Goal: Task Accomplishment & Management: Use online tool/utility

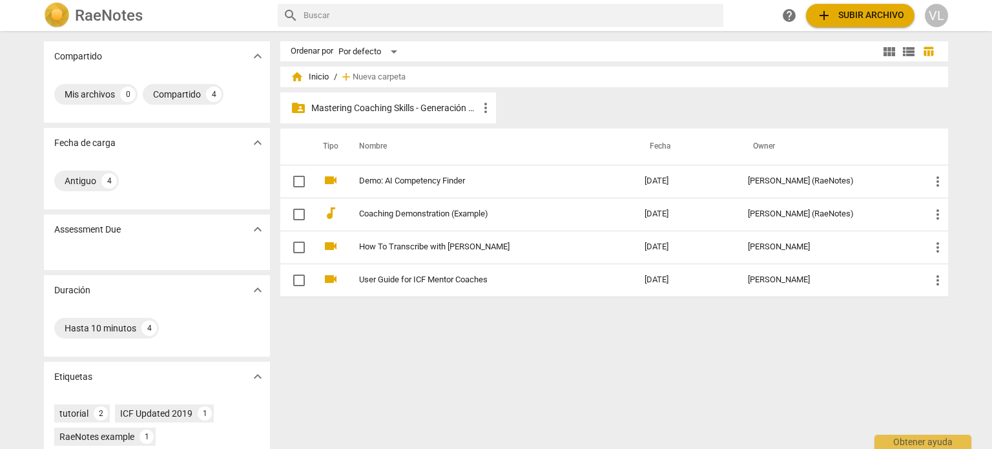
click at [430, 105] on p "Mastering Coaching Skills - Generación 32" at bounding box center [394, 108] width 167 height 14
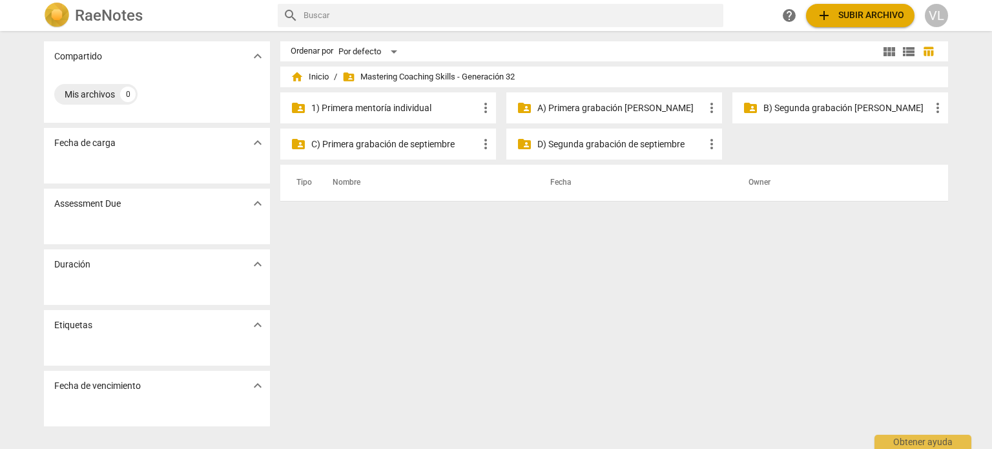
click at [430, 105] on p "1) Primera mentoría individual" at bounding box center [394, 108] width 167 height 14
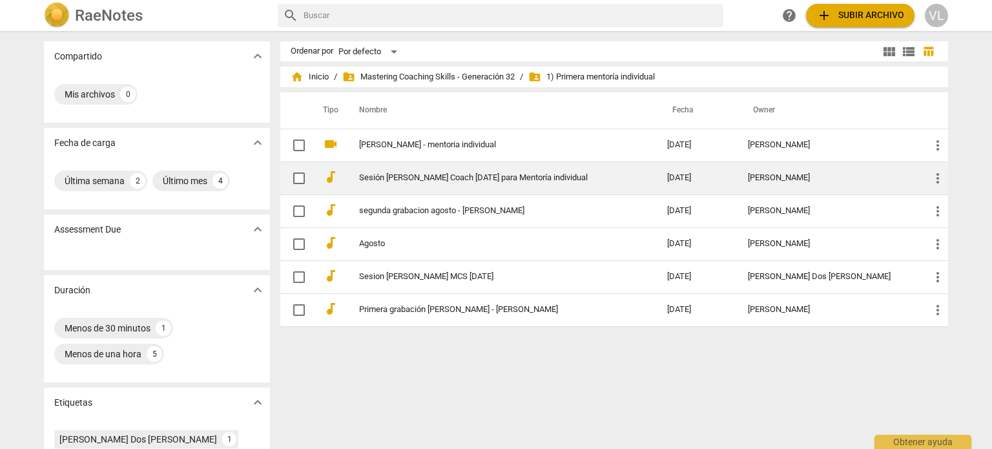
click at [458, 183] on td "Sesión [PERSON_NAME] Coach [DATE] para Mentoría individual" at bounding box center [499, 177] width 313 height 33
click at [458, 0] on html "RaeNotes search help add Subir archivo VL Compartido expand_more Mis archivos 0…" at bounding box center [496, 0] width 992 height 0
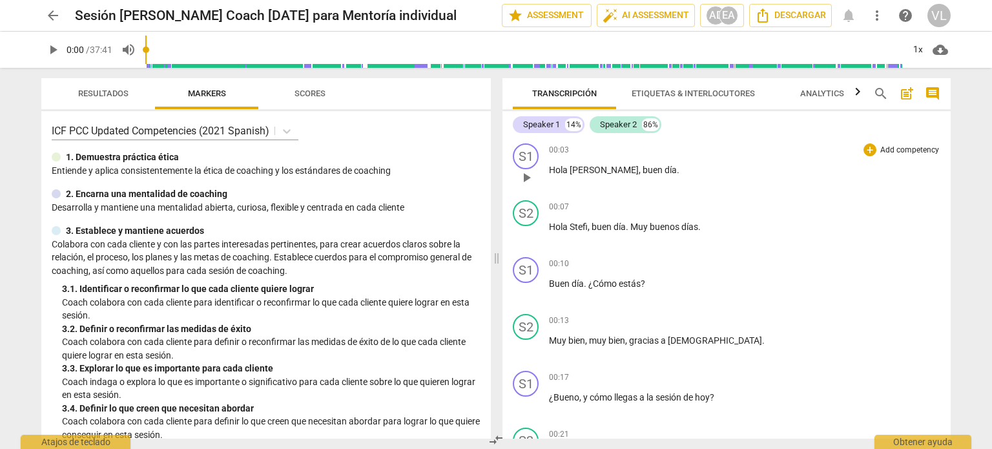
click at [524, 183] on span "play_arrow" at bounding box center [525, 177] width 15 height 15
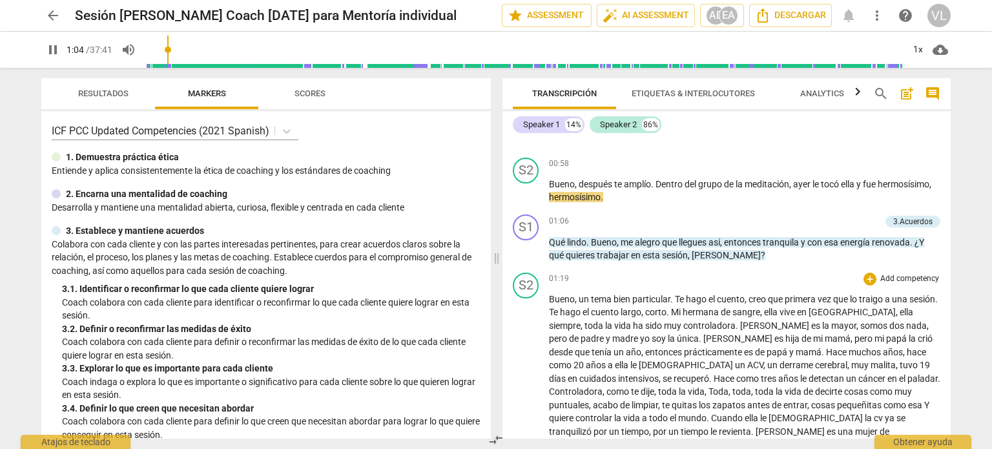
scroll to position [452, 0]
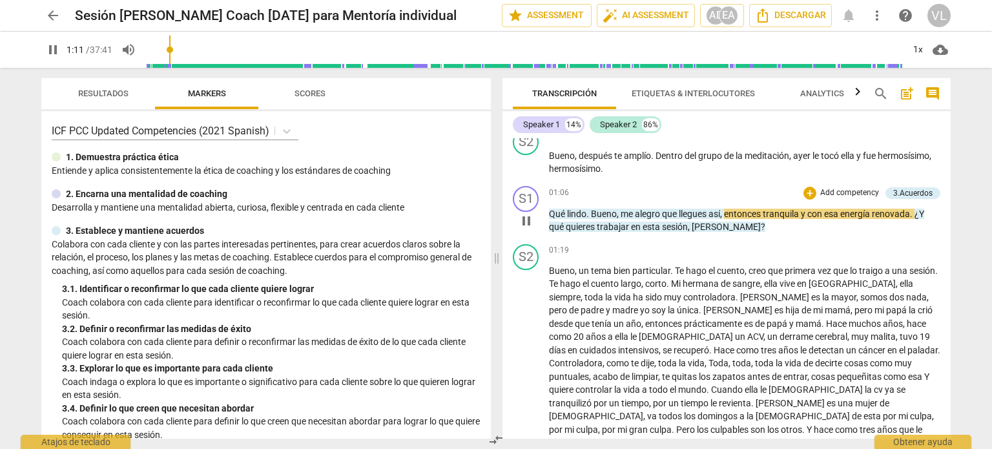
click at [527, 215] on span "pause" at bounding box center [525, 220] width 15 height 15
type input "71"
click at [828, 190] on p "Add competency" at bounding box center [849, 193] width 61 height 12
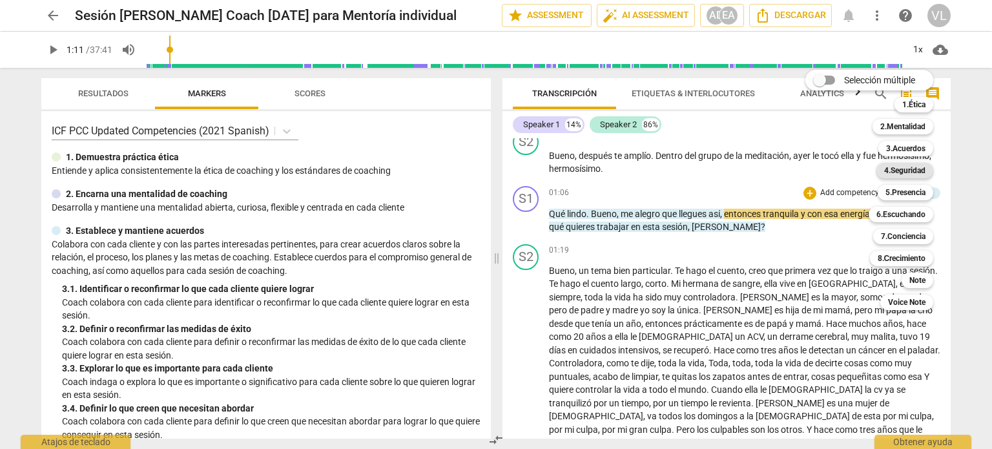
click at [906, 171] on b "4.Seguridad" at bounding box center [904, 170] width 41 height 15
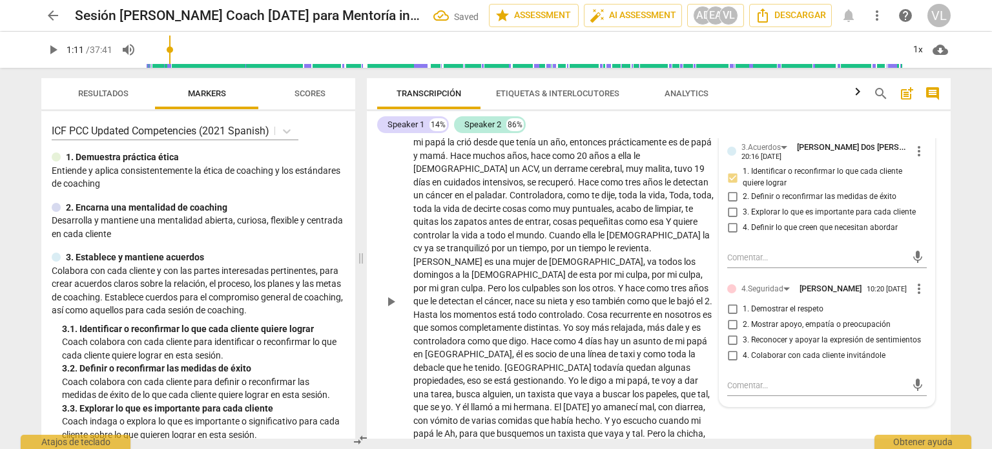
scroll to position [789, 0]
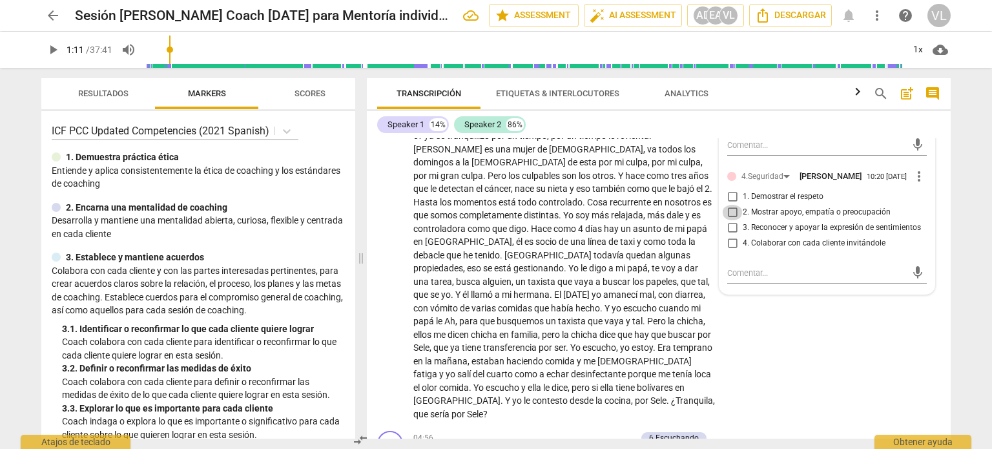
click at [733, 217] on input "2. Mostrar apoyo, empatía o preocupación" at bounding box center [732, 212] width 21 height 15
checkbox input "true"
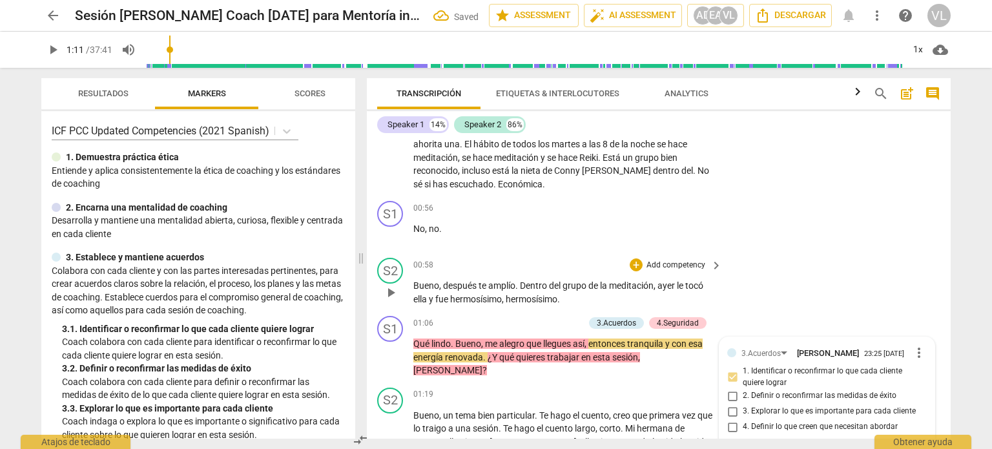
scroll to position [337, 0]
click at [555, 320] on p "Add competency" at bounding box center [552, 324] width 61 height 12
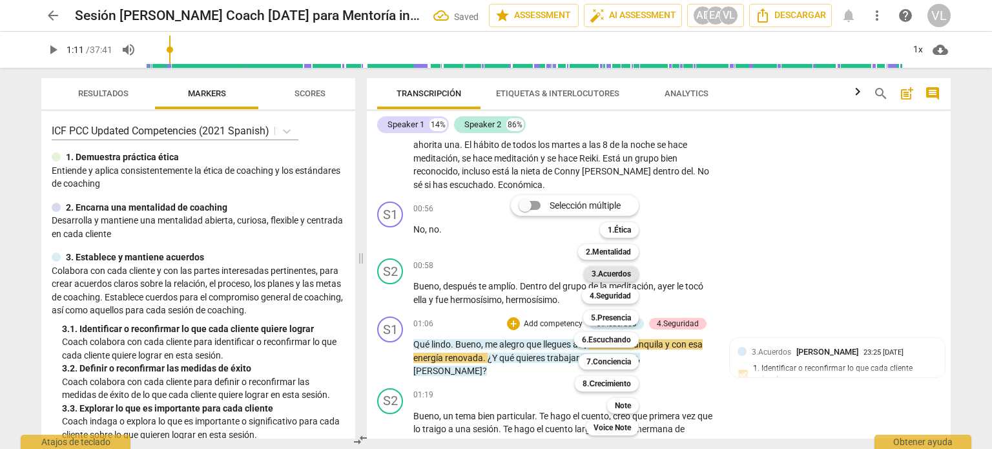
click at [625, 267] on b "3.Acuerdos" at bounding box center [610, 273] width 39 height 15
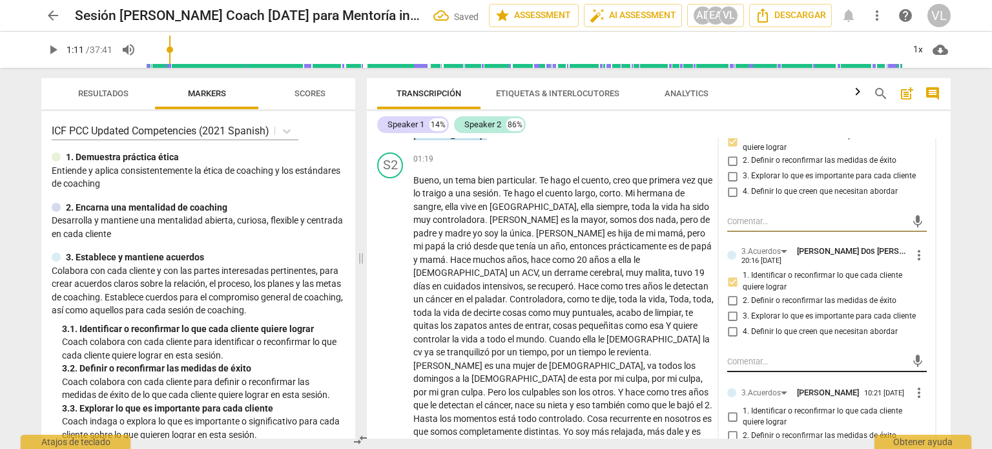
scroll to position [637, 0]
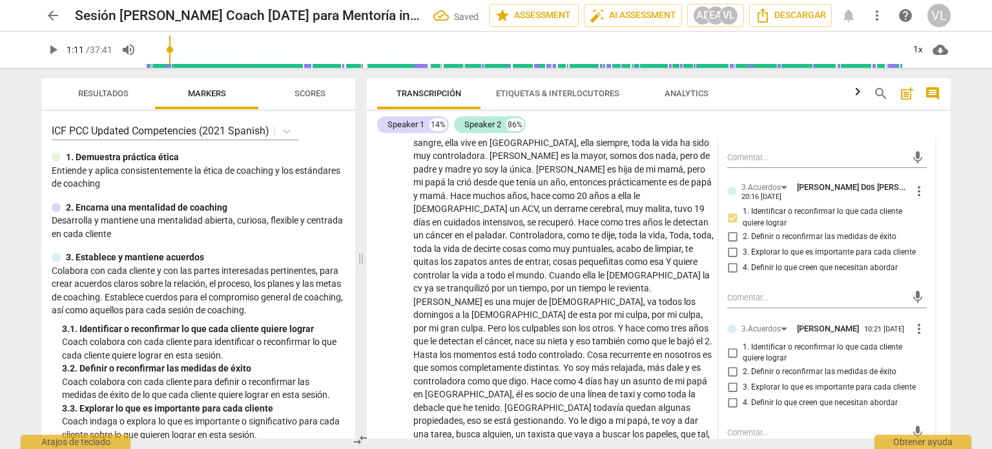
click at [742, 356] on span "1. Identificar o reconfirmar lo que cada cliente quiere lograr" at bounding box center [831, 353] width 179 height 23
click at [742, 356] on input "1. Identificar o reconfirmar lo que cada cliente quiere lograr" at bounding box center [732, 352] width 21 height 15
checkbox input "true"
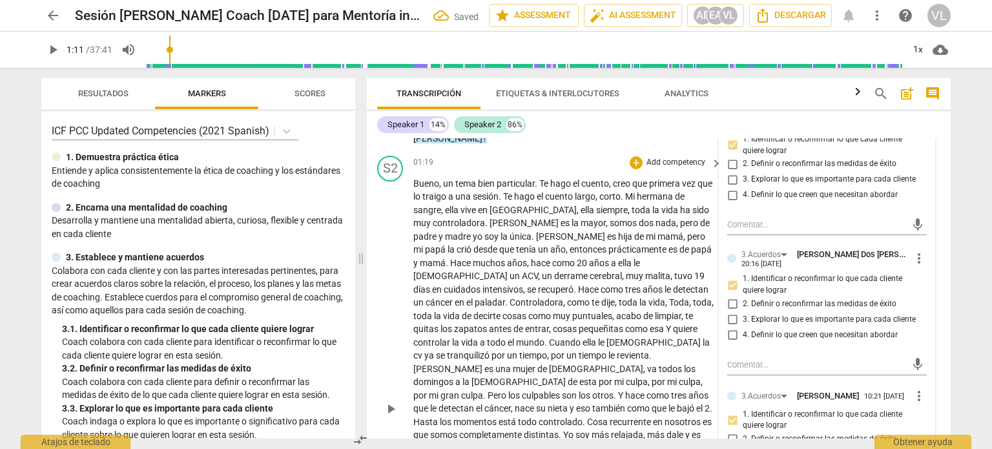
scroll to position [572, 0]
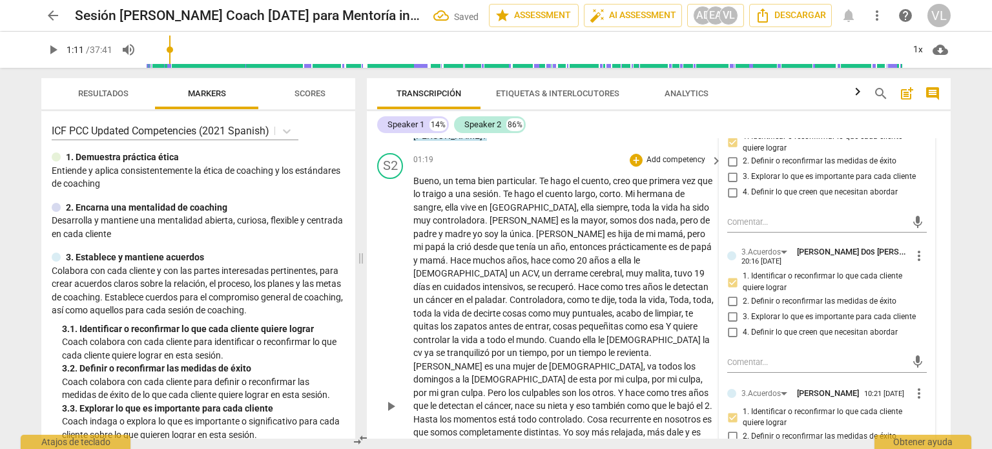
click at [393, 398] on span "play_arrow" at bounding box center [390, 405] width 15 height 15
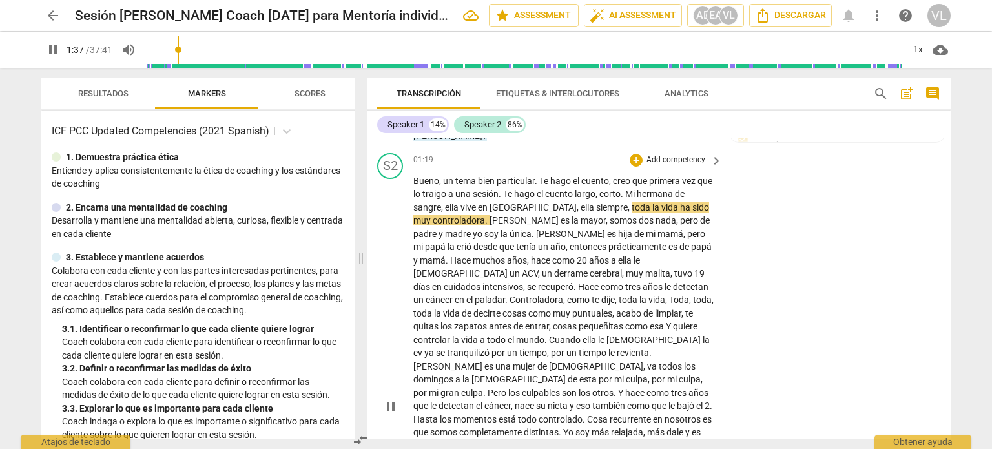
click at [395, 398] on span "pause" at bounding box center [390, 405] width 15 height 15
type input "98"
click at [642, 154] on div "+ Add competency" at bounding box center [667, 160] width 77 height 13
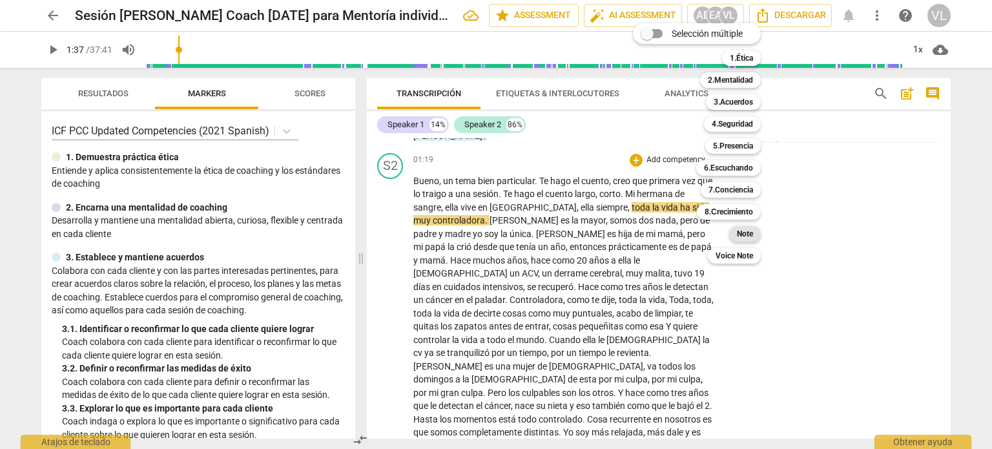
click at [737, 240] on div "Note" at bounding box center [745, 233] width 32 height 15
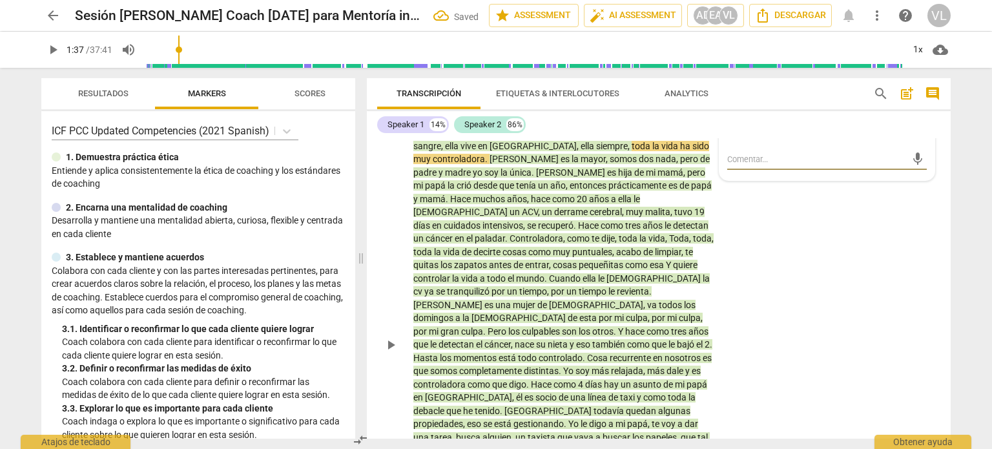
scroll to position [632, 0]
type textarea "e"
type textarea "es"
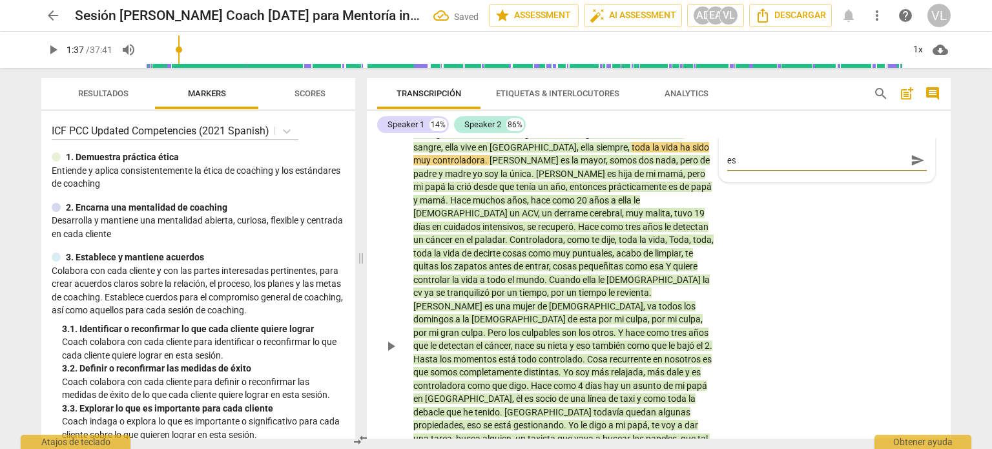
type textarea "esc"
type textarea "escu"
type textarea "escuc"
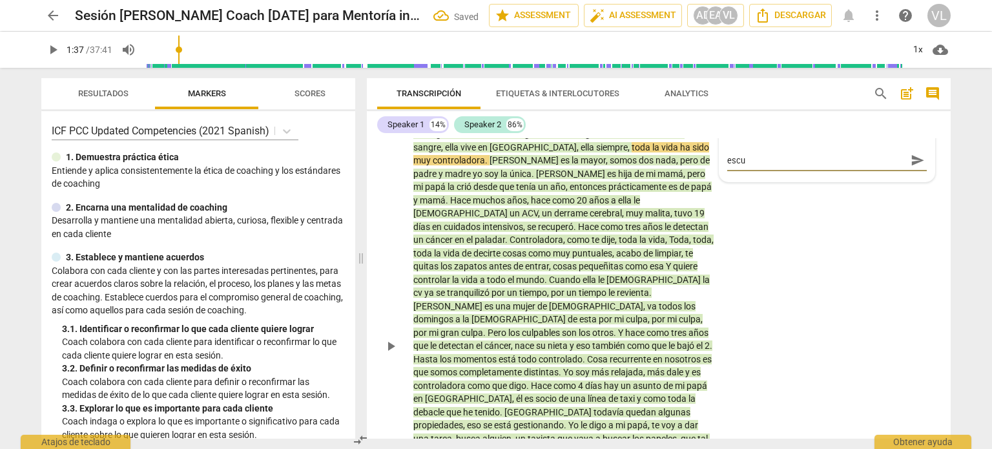
type textarea "escuc"
type textarea "escuch"
type textarea "escucha"
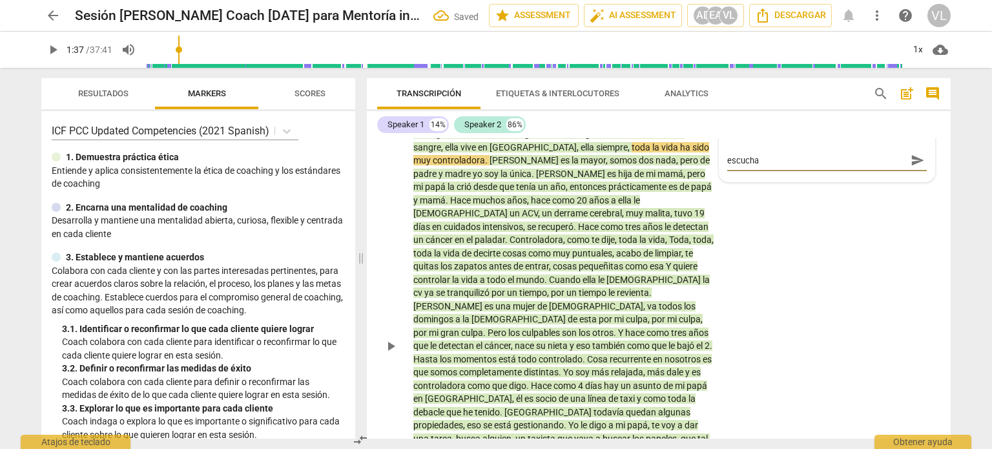
type textarea "escuch"
type textarea "escuc"
type textarea "escu"
type textarea "esc"
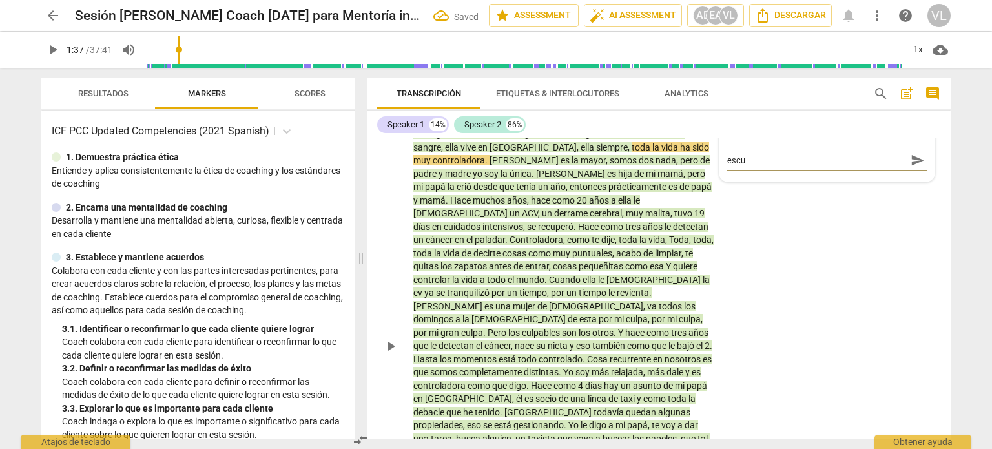
type textarea "esc"
type textarea "es"
type textarea "e"
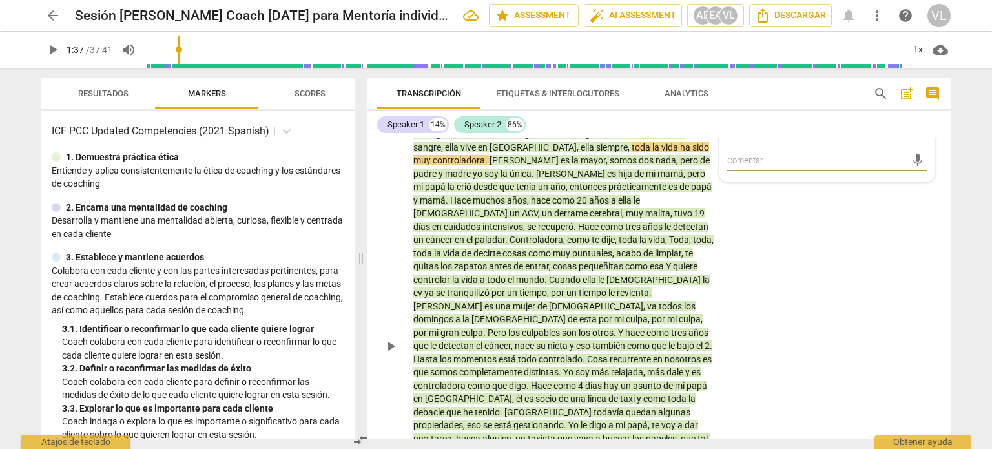
type textarea "N"
type textarea "No"
type textarea "Not"
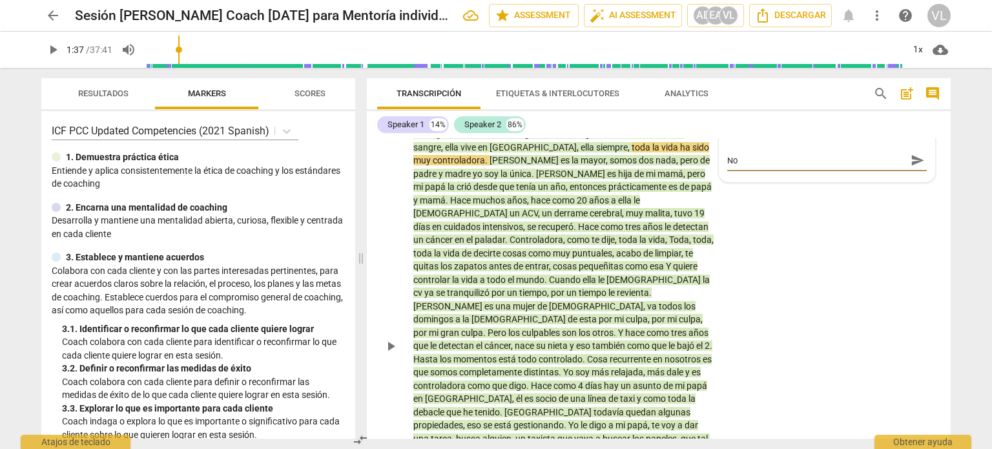
type textarea "Not"
type textarea "Nota"
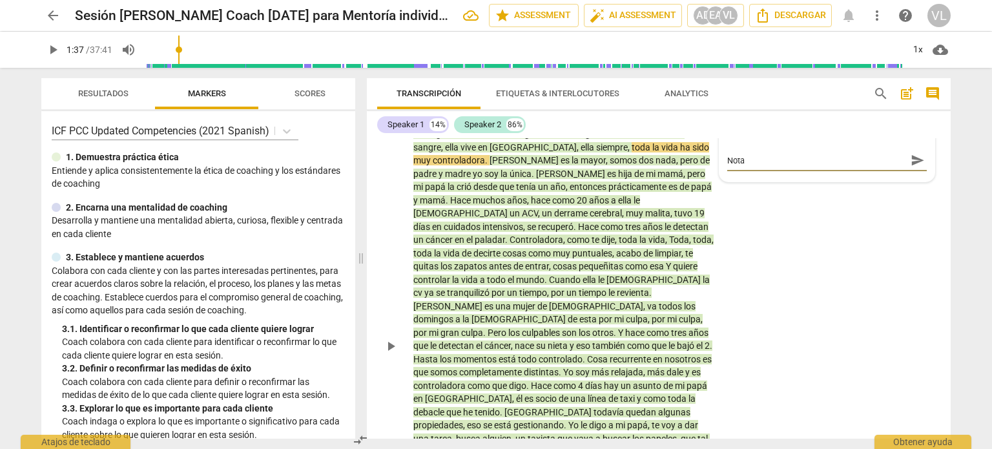
type textarea "Nota d"
type textarea "Nota de"
type textarea "Nota del"
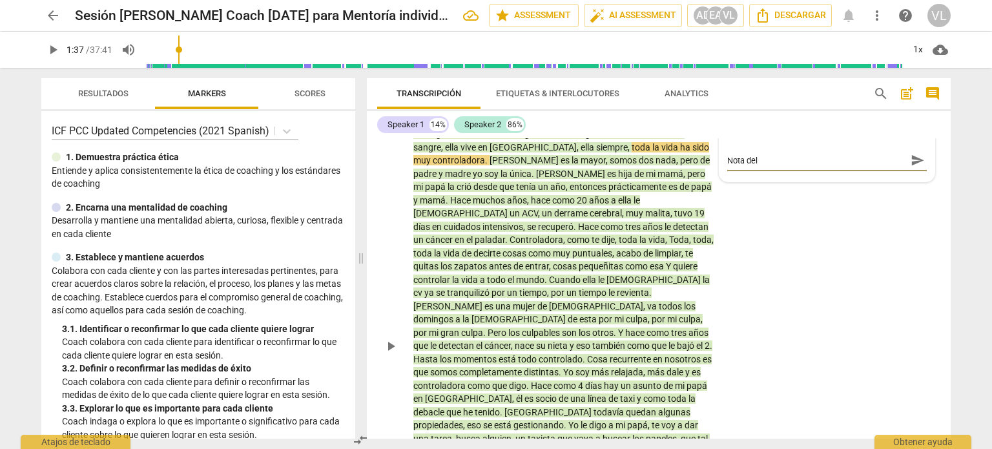
type textarea "Nota del"
type textarea "Nota del m"
type textarea "Nota del me"
type textarea "Nota del men"
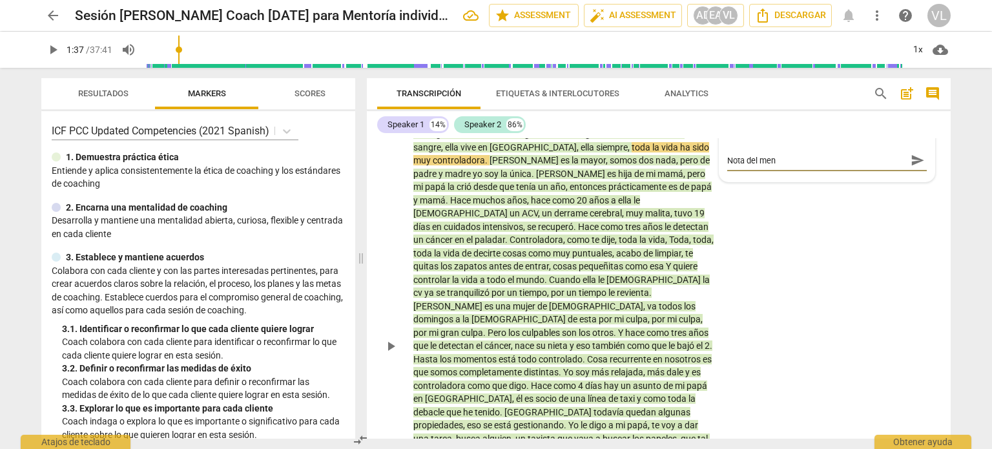
type textarea "Nota del ment"
type textarea "Nota del mento"
type textarea "Nota del mentor"
type textarea "Nota del mentor:"
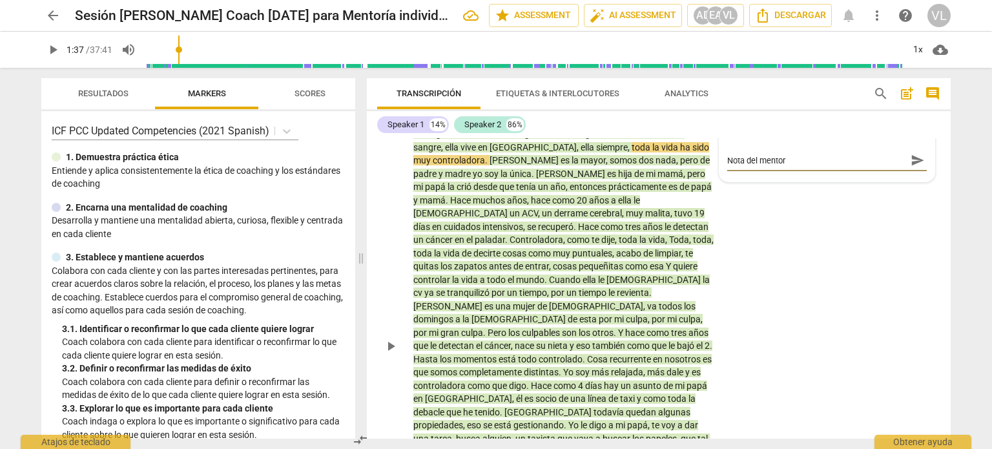
type textarea "Nota del mentor:"
type textarea "Nota del mentor: e"
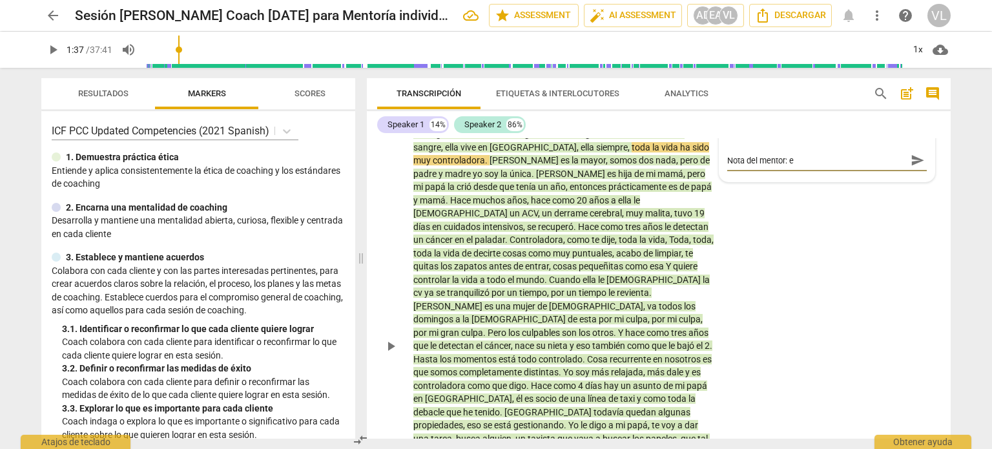
type textarea "Nota del mentor: es"
type textarea "Nota del mentor: esc"
type textarea "Nota del mentor: escu"
type textarea "Nota del mentor: escuc"
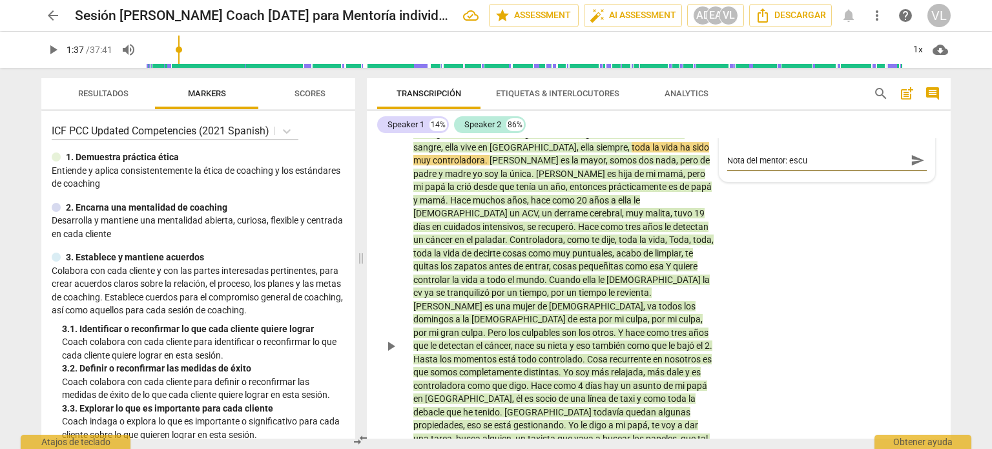
type textarea "Nota del mentor: escuc"
type textarea "Nota del mentor: escuch"
type textarea "Nota del mentor: escucha"
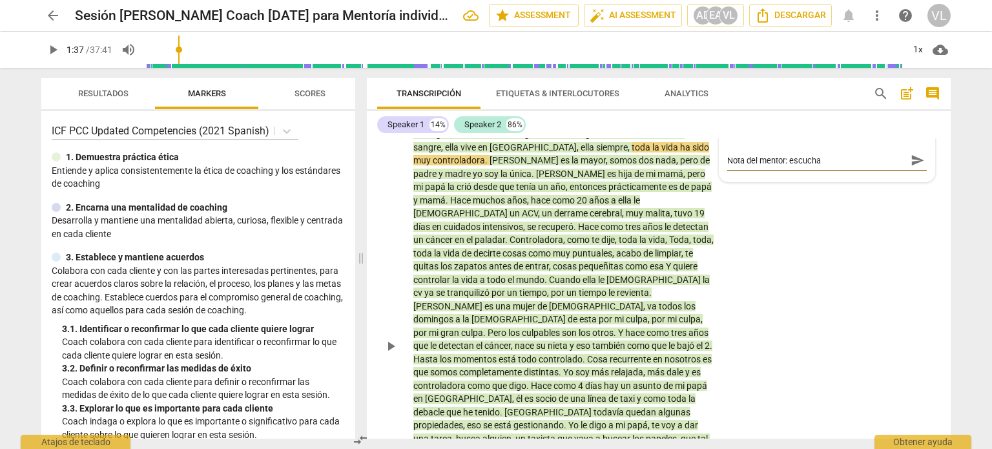
type textarea "Nota del mentor: escuchar"
type textarea "Nota del mentor: escuchar r"
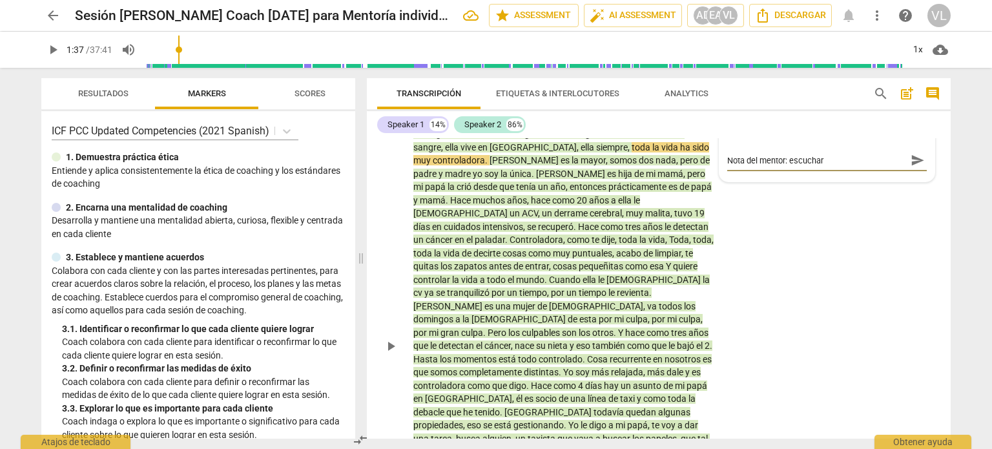
type textarea "Nota del mentor: escuchar r"
type textarea "Nota del mentor: escuchar ri"
type textarea "Nota del mentor: escuchar rit"
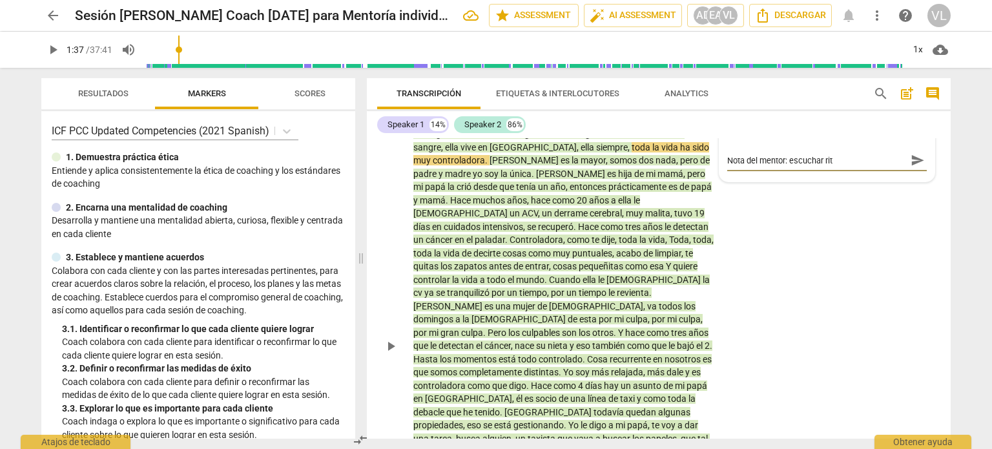
type textarea "Nota del mentor: escuchar ritm"
type textarea "Nota del mentor: escuchar ritmo"
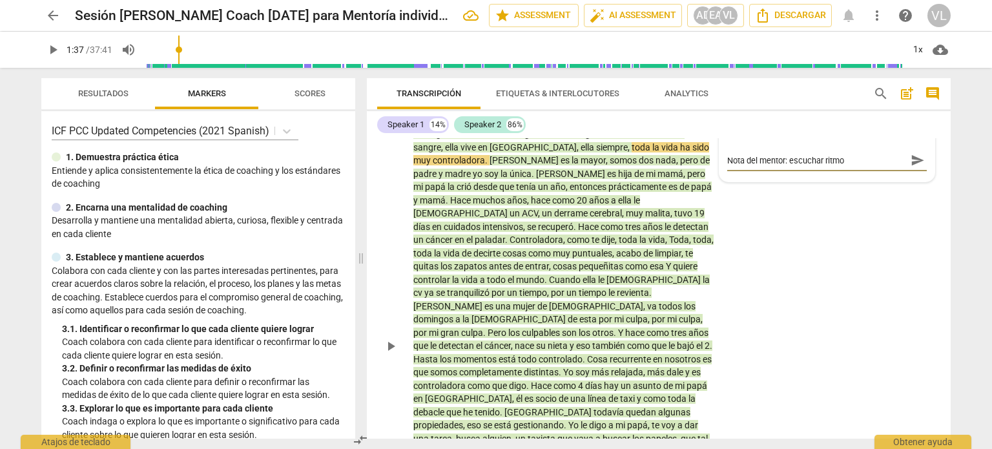
type textarea "Nota del mentor: escuchar ritmo"
type textarea "Nota del mentor: escuchar ritmo y"
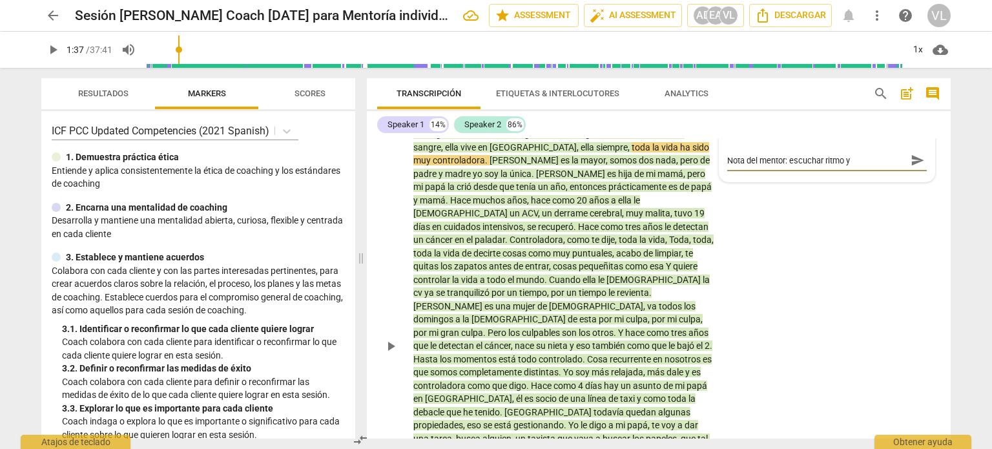
type textarea "Nota del mentor: escuchar ritmo y t"
type textarea "Nota del mentor: escuchar ritmo y to"
type textarea "Nota del mentor: escuchar ritmo y ton"
type textarea "Nota del mentor: escuchar ritmo y tono"
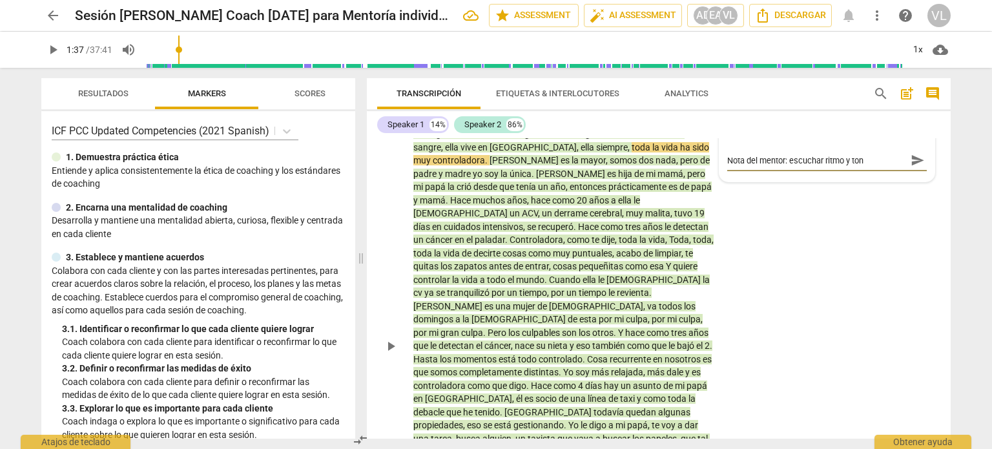
type textarea "Nota del mentor: escuchar ritmo y tono"
type textarea "Nota del mentor: escuchar ritmo y tono d"
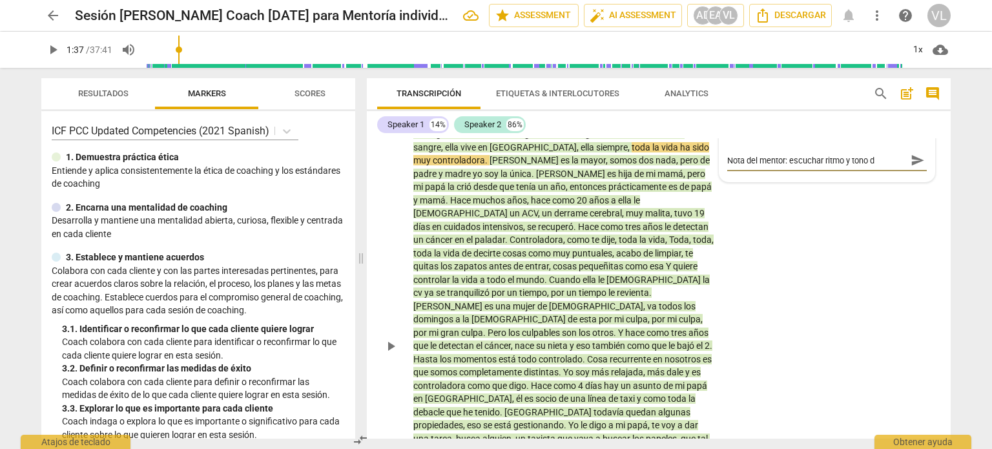
type textarea "Nota del mentor: escuchar ritmo y tono de"
type textarea "Nota del mentor: escuchar ritmo y tono del"
type textarea "Nota del mentor: escuchar ritmo y tono del c"
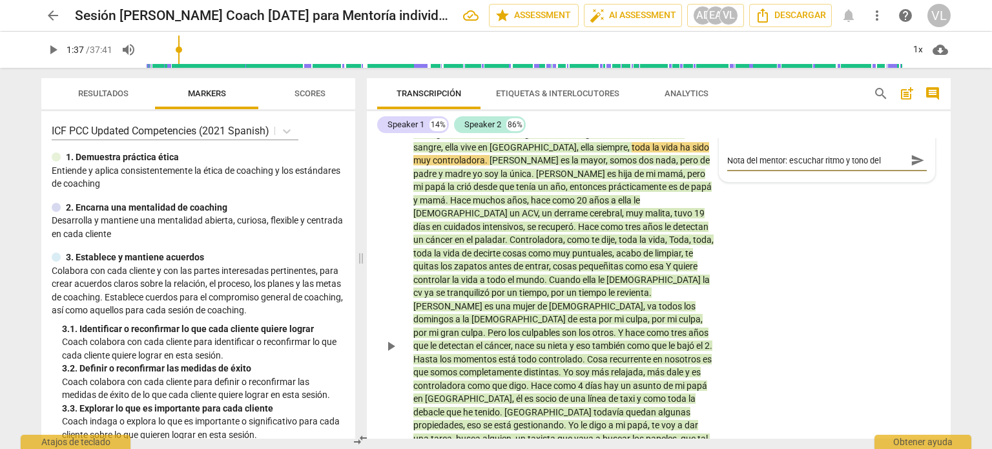
type textarea "Nota del mentor: escuchar ritmo y tono del c"
type textarea "Nota del mentor: escuchar ritmo y tono del cl"
type textarea "Nota del mentor: escuchar ritmo y tono del cle"
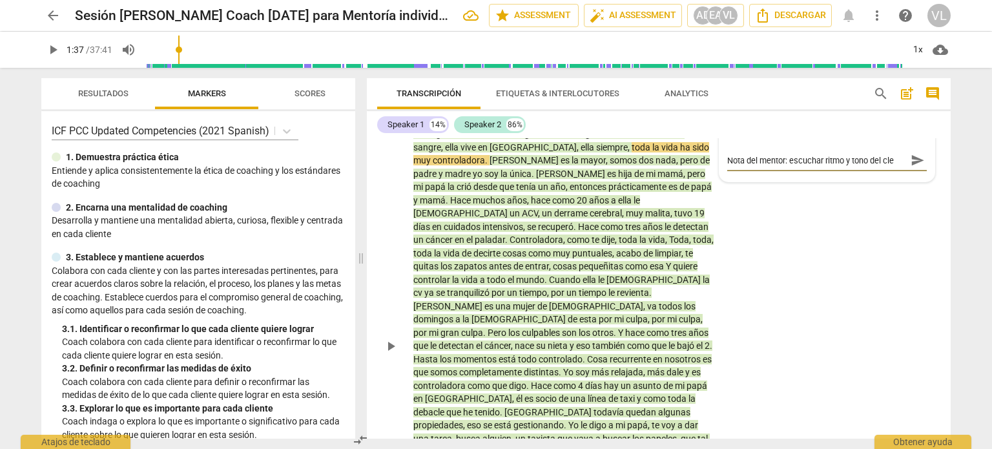
type textarea "Nota del mentor: escuchar ritmo y tono del cl"
type textarea "Nota del mentor: escuchar ritmo y tono del cli"
type textarea "Nota del mentor: escuchar ritmo y tono del clie"
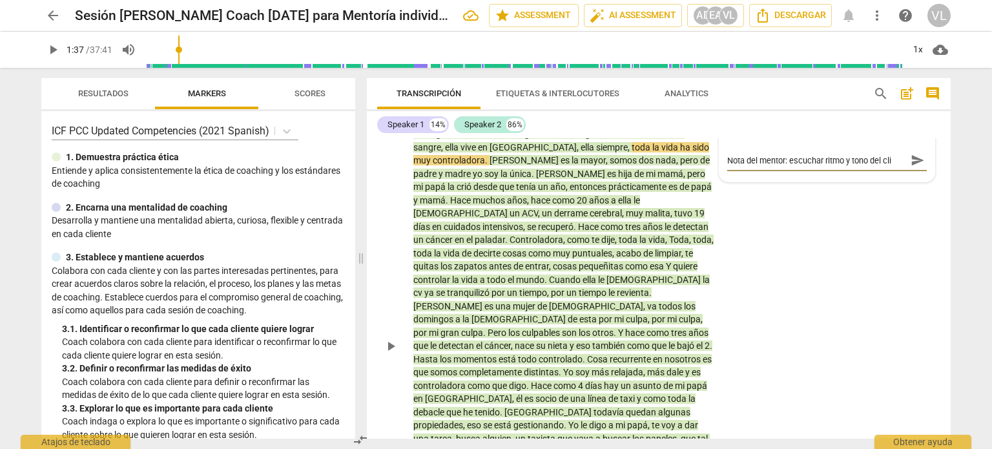
type textarea "Nota del mentor: escuchar ritmo y tono del clie"
type textarea "Nota del mentor: escuchar ritmo y tono del clien"
type textarea "Nota del mentor: escuchar ritmo y tono del client"
type textarea "Nota del mentor: escuchar ritmo y tono del cliente"
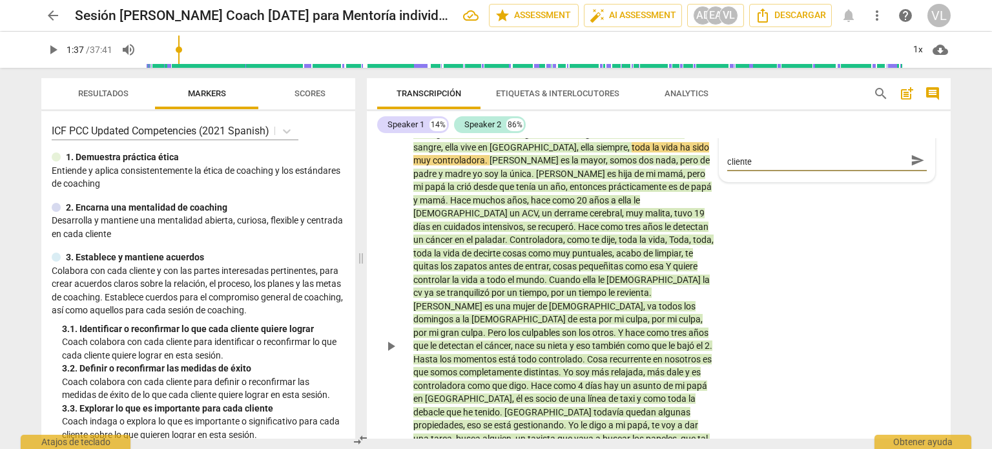
type textarea "Nota del mentor: escuchar ritmo y tono del cliente"
type textarea "Nota del mentor: escuchar ritmo y tono del cliente c"
type textarea "Nota del mentor: escuchar ritmo y tono del cliente cu"
type textarea "Nota del mentor: escuchar ritmo y tono del cliente cua"
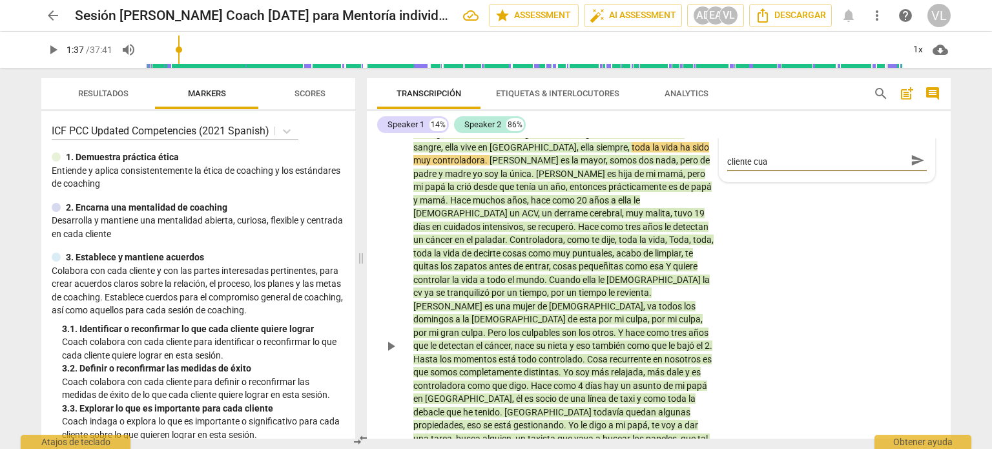
scroll to position [0, 0]
type textarea "Nota del mentor: escuchar ritmo y tono del cliente cuan"
type textarea "Nota del mentor: escuchar ritmo y tono del cliente cuand"
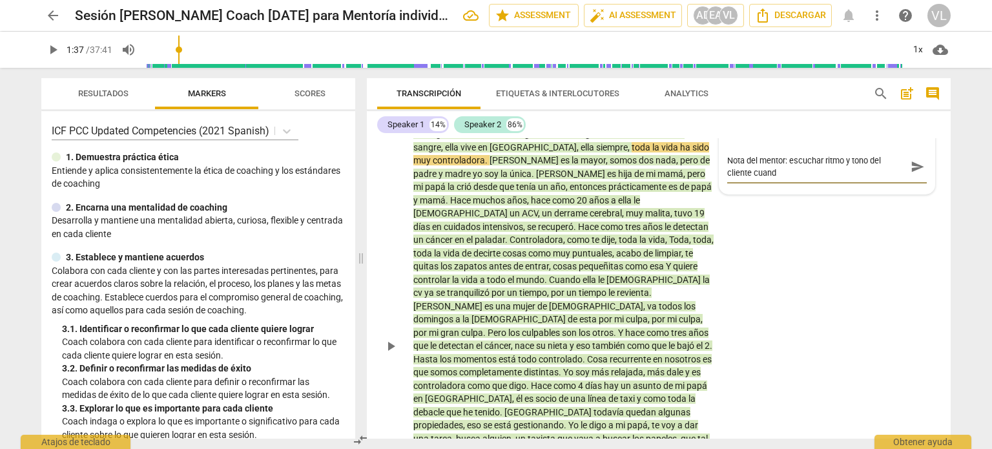
type textarea "Nota del mentor: escuchar ritmo y tono del cliente cuandp"
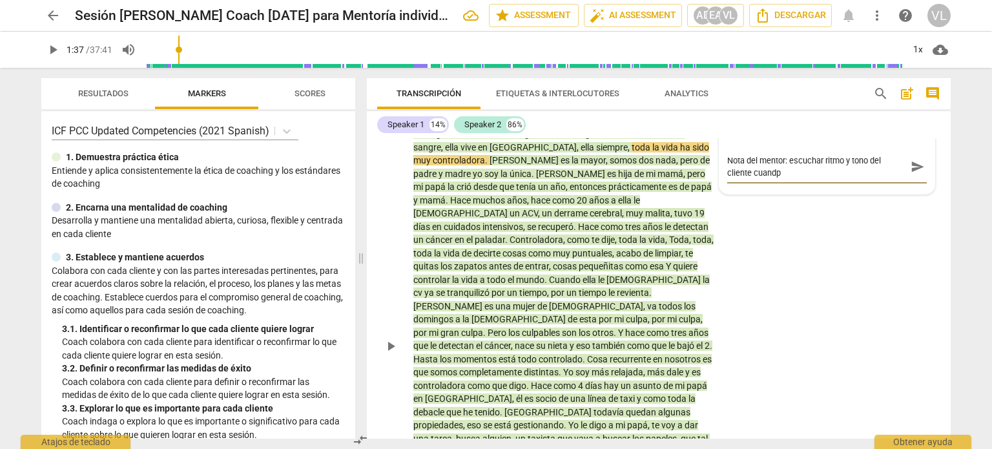
type textarea "Nota del mentor: escuchar ritmo y tono del cliente cuandp"
type textarea "Nota del mentor: escuchar ritmo y tono del cliente cuand"
type textarea "Nota del mentor: escuchar ritmo y tono del cliente cuando"
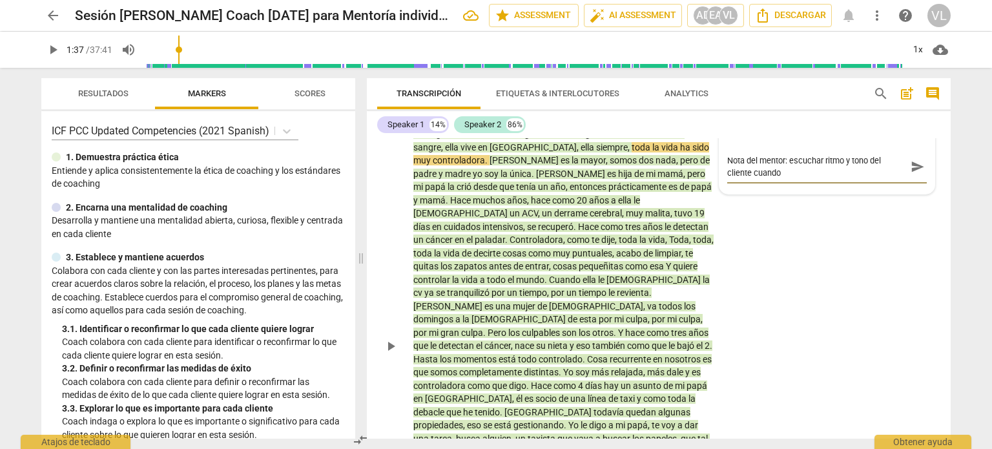
type textarea "Nota del mentor: escuchar ritmo y tono del cliente cuando"
type textarea "Nota del mentor: escuchar ritmo y tono del cliente cuando c"
type textarea "Nota del mentor: escuchar ritmo y tono del cliente cuando cu"
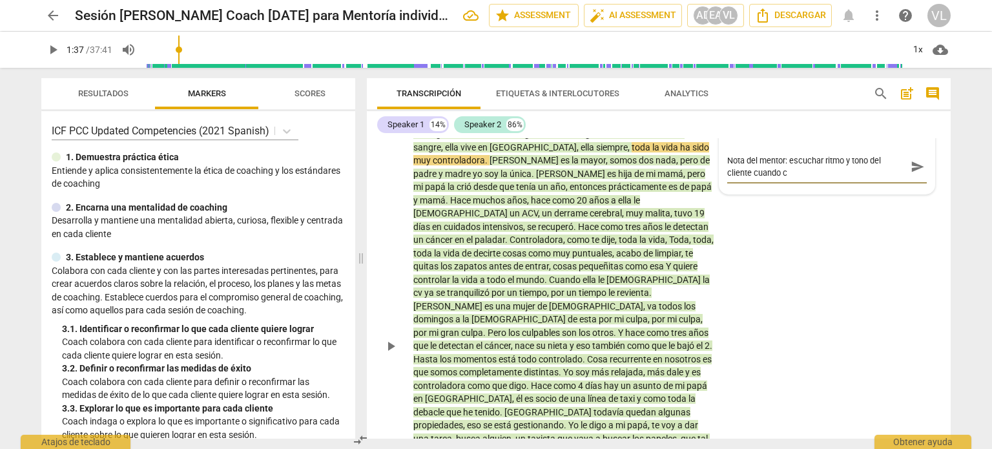
type textarea "Nota del mentor: escuchar ritmo y tono del cliente cuando cu"
type textarea "Nota del mentor: escuchar ritmo y tono del cliente cuando cue"
type textarea "Nota del mentor: escuchar ritmo y tono del cliente cuando cuen"
type textarea "Nota del mentor: escuchar ritmo y tono del cliente cuando cuent"
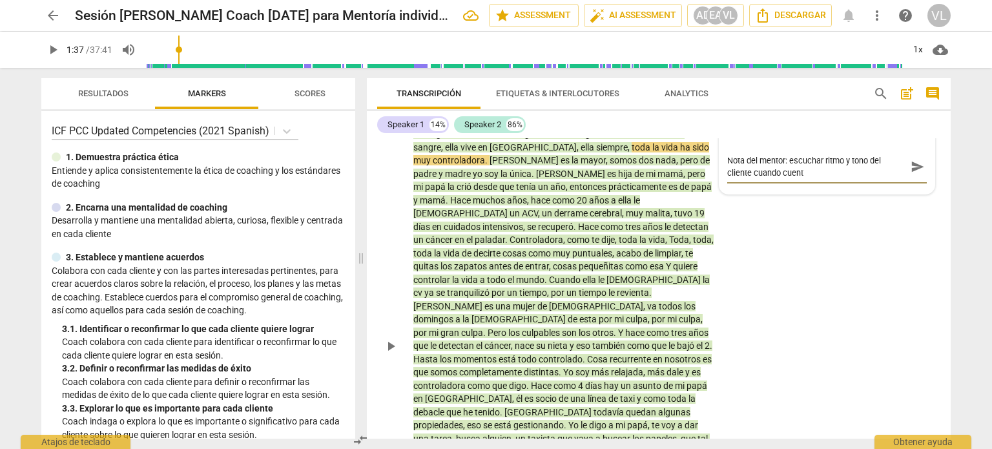
type textarea "Nota del mentor: escuchar ritmo y tono del cliente cuando cuenta"
type textarea "Nota del mentor: escuchar ritmo y tono del cliente cuando cuenta u"
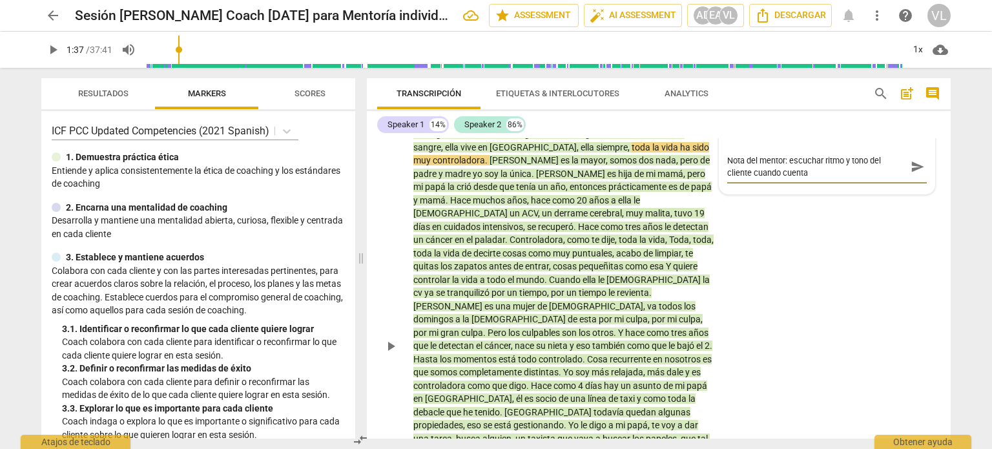
type textarea "Nota del mentor: escuchar ritmo y tono del cliente cuando cuenta u"
type textarea "Nota del mentor: escuchar ritmo y tono del cliente cuando cuenta un"
type textarea "Nota del mentor: escuchar ritmo y tono del cliente cuando cuenta una"
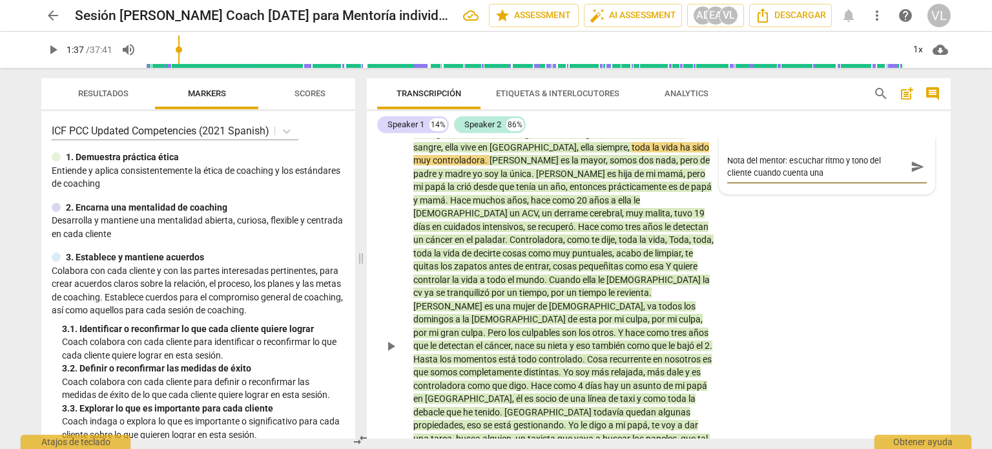
type textarea "Nota del mentor: escuchar ritmo y tono del cliente cuando cuenta una h"
type textarea "Nota del mentor: escuchar ritmo y tono del cliente cuando cuenta una hi"
type textarea "Nota del mentor: escuchar ritmo y tono del cliente cuando cuenta una his"
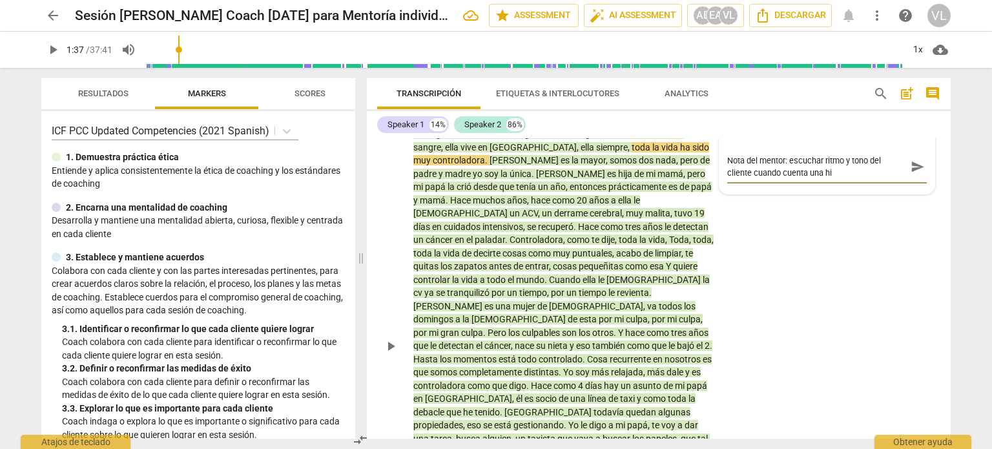
type textarea "Nota del mentor: escuchar ritmo y tono del cliente cuando cuenta una his"
type textarea "Nota del mentor: escuchar ritmo y tono del cliente cuando cuenta una hist"
type textarea "Nota del mentor: escuchar ritmo y tono del cliente cuando cuenta una histo"
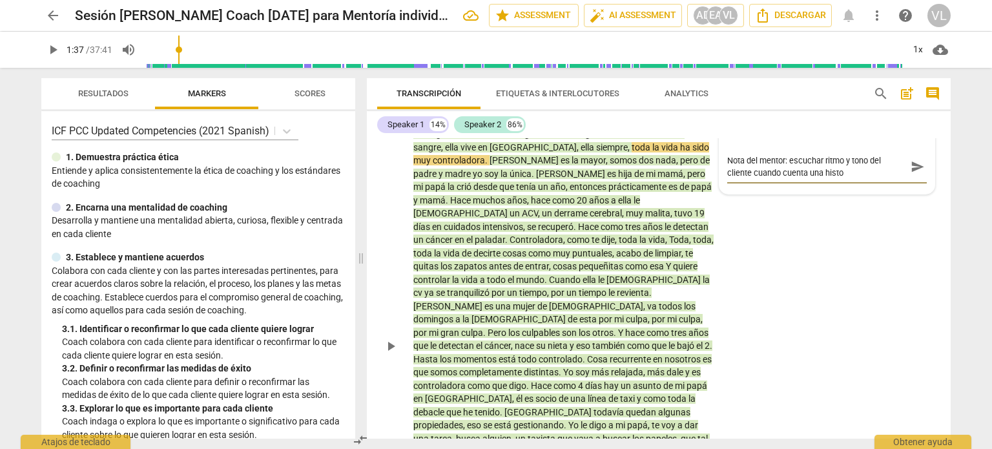
type textarea "Nota del mentor: escuchar ritmo y tono del cliente cuando cuenta una histor"
type textarea "Nota del mentor: escuchar ritmo y tono del cliente cuando cuenta una histori"
type textarea "Nota del mentor: escuchar ritmo y tono del cliente cuando cuenta una historia"
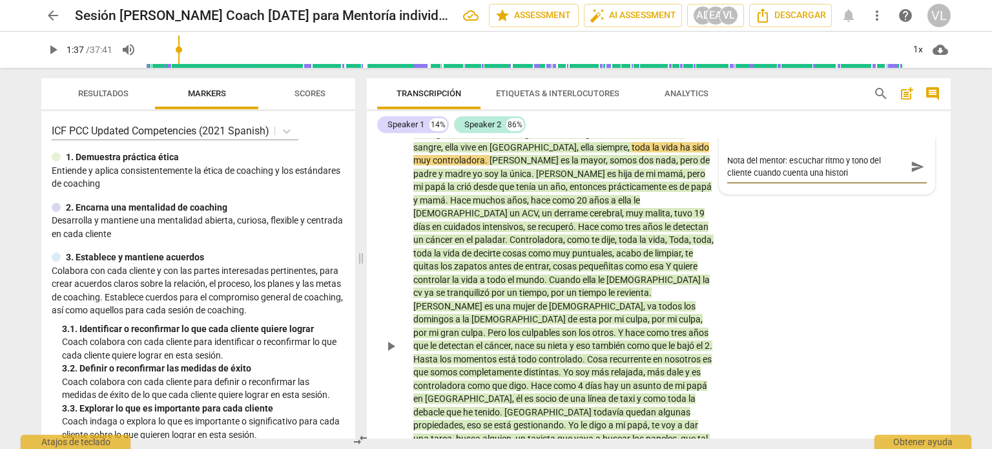
type textarea "Nota del mentor: escuchar ritmo y tono del cliente cuando cuenta una historia"
type textarea "Nota del mentor: escuchar ritmo y tono del cliente cuando cuenta una historia c"
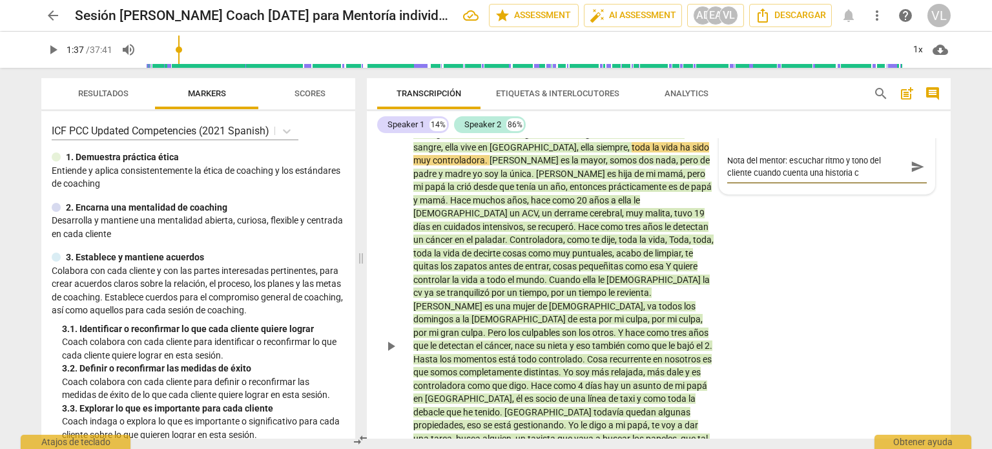
type textarea "Nota del mentor: escuchar ritmo y tono del cliente cuando cuenta una historia co"
type textarea "Nota del mentor: escuchar ritmo y tono del cliente cuando cuenta una historia c…"
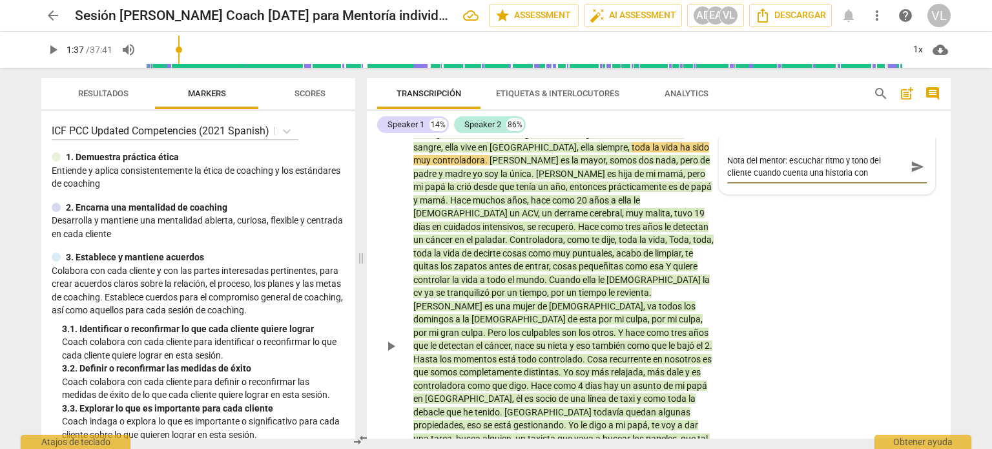
type textarea "Nota del mentor: escuchar ritmo y tono del cliente cuando cuenta una historia c…"
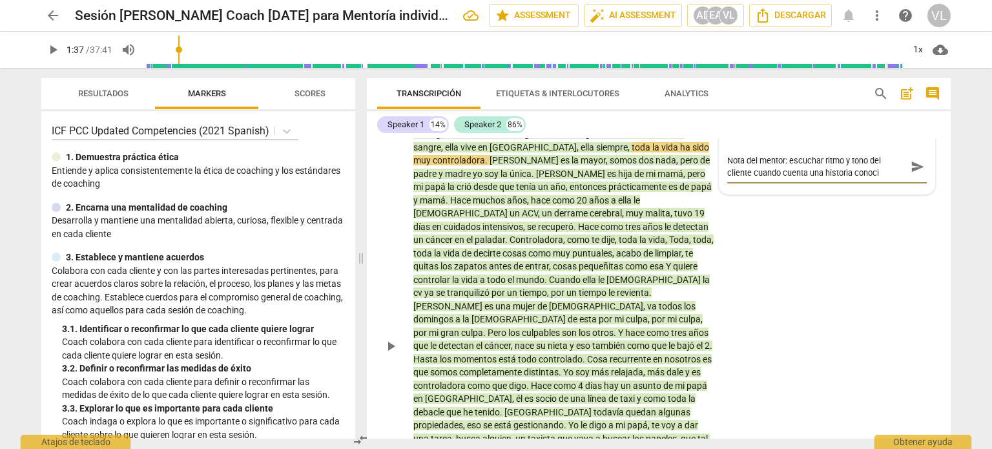
type textarea "Nota del mentor: escuchar ritmo y tono del cliente cuando cuenta una historia c…"
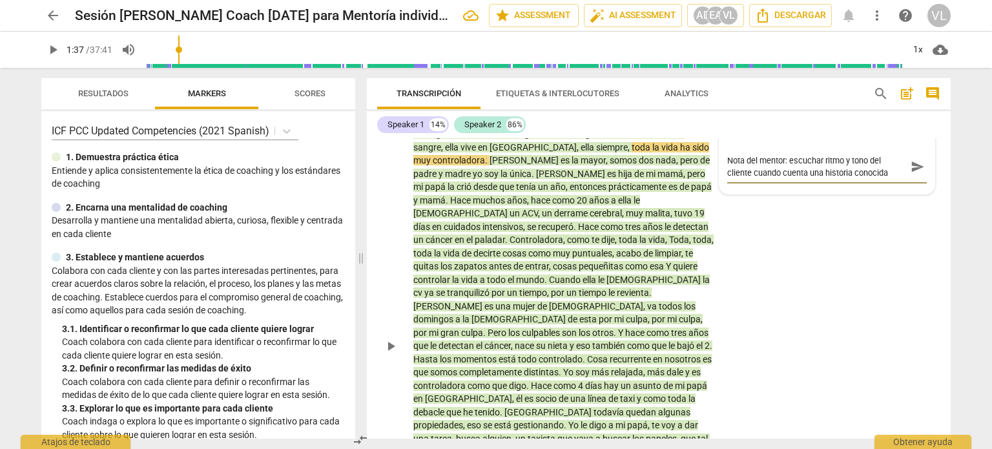
type textarea "Nota del mentor: escuchar ritmo y tono del cliente cuando cuenta una historia c…"
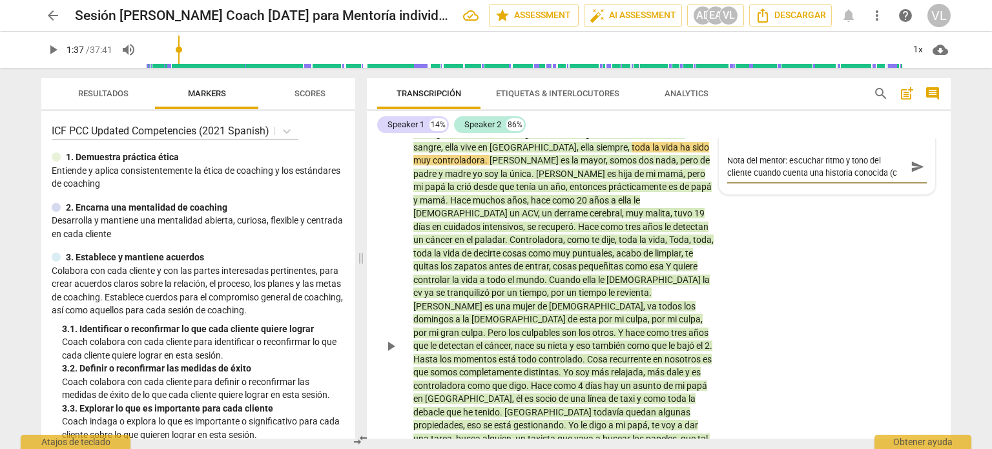
type textarea "Nota del mentor: escuchar ritmo y tono del cliente cuando cuenta una historia c…"
click at [915, 172] on span "send" at bounding box center [917, 179] width 14 height 14
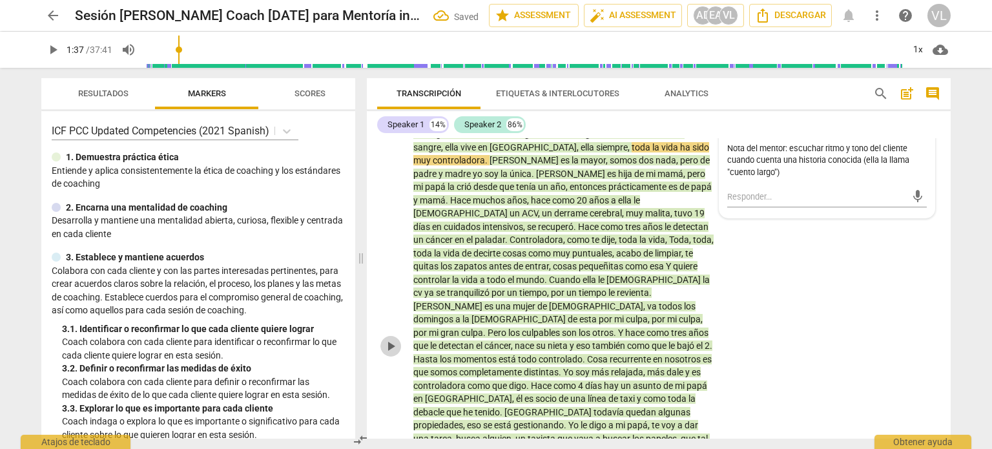
click at [398, 338] on span "play_arrow" at bounding box center [390, 345] width 15 height 15
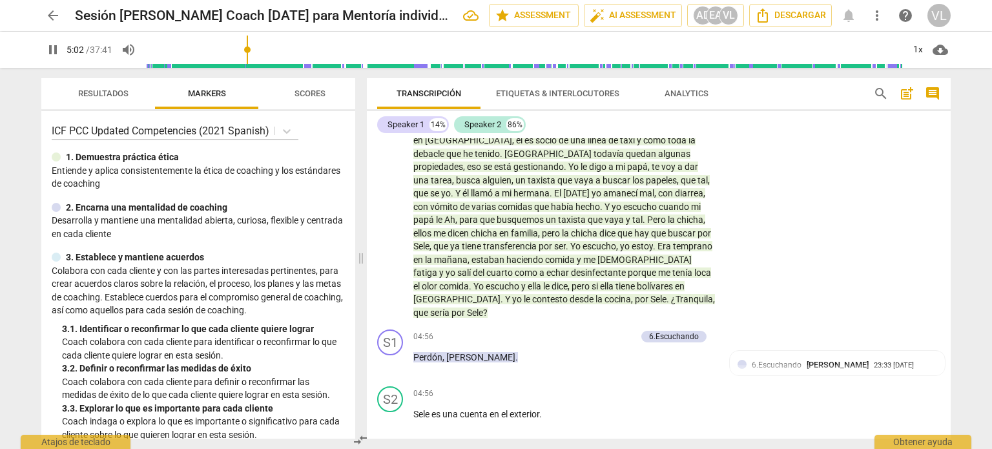
scroll to position [955, 0]
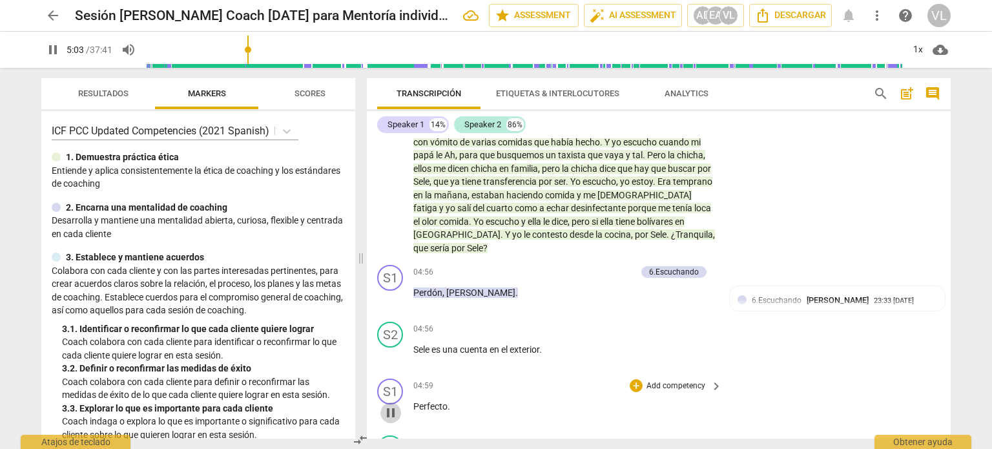
click at [389, 405] on span "pause" at bounding box center [390, 412] width 15 height 15
click at [582, 267] on p "Add competency" at bounding box center [605, 273] width 61 height 12
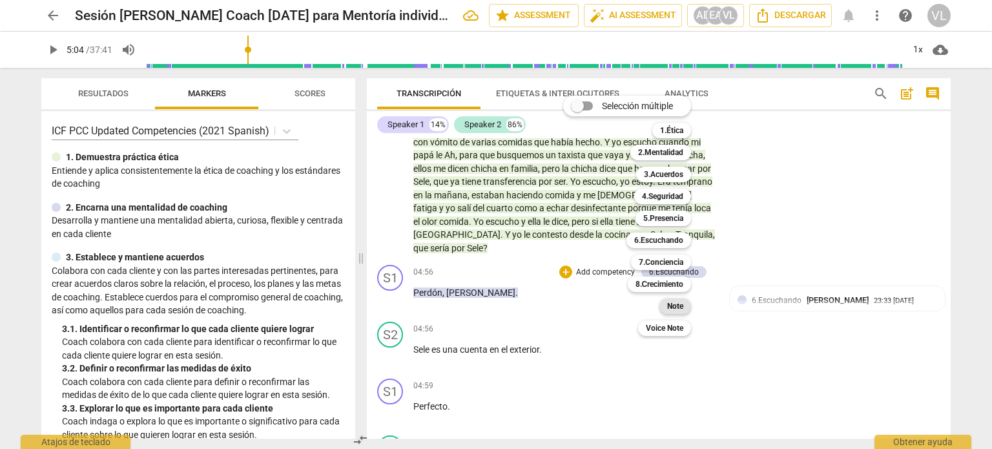
click at [682, 311] on b "Note" at bounding box center [675, 305] width 16 height 15
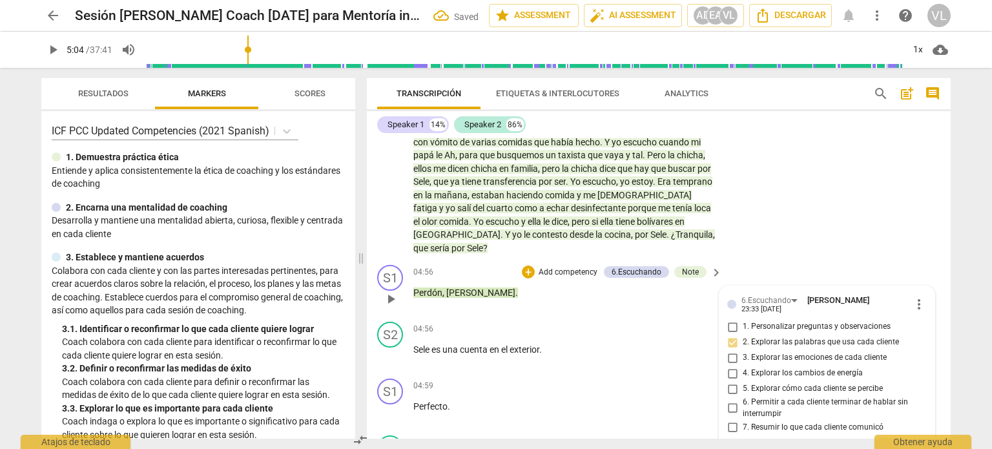
click at [907, 260] on div "S1 play_arrow pause 04:56 + Add competency 6.Escuchando Note keyboard_arrow_rig…" at bounding box center [659, 288] width 584 height 57
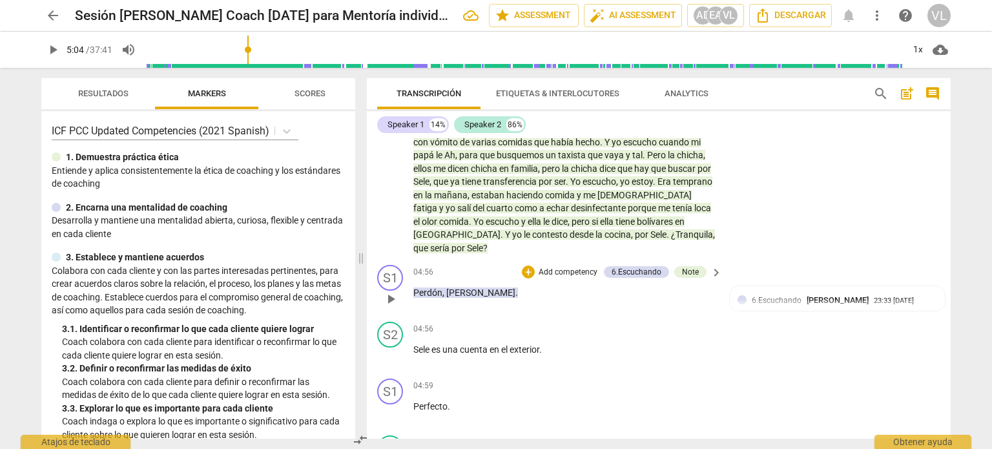
click at [540, 267] on p "Add competency" at bounding box center [567, 273] width 61 height 12
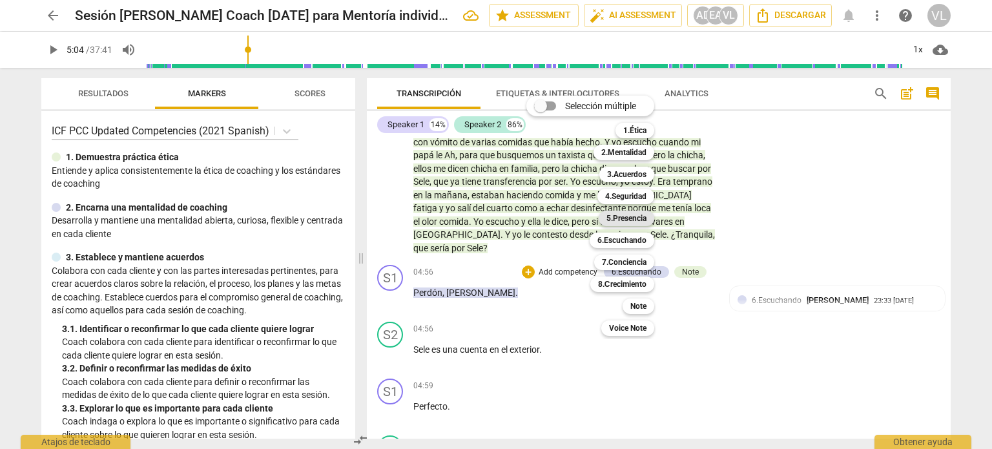
click at [624, 224] on b "5.Presencia" at bounding box center [626, 217] width 40 height 15
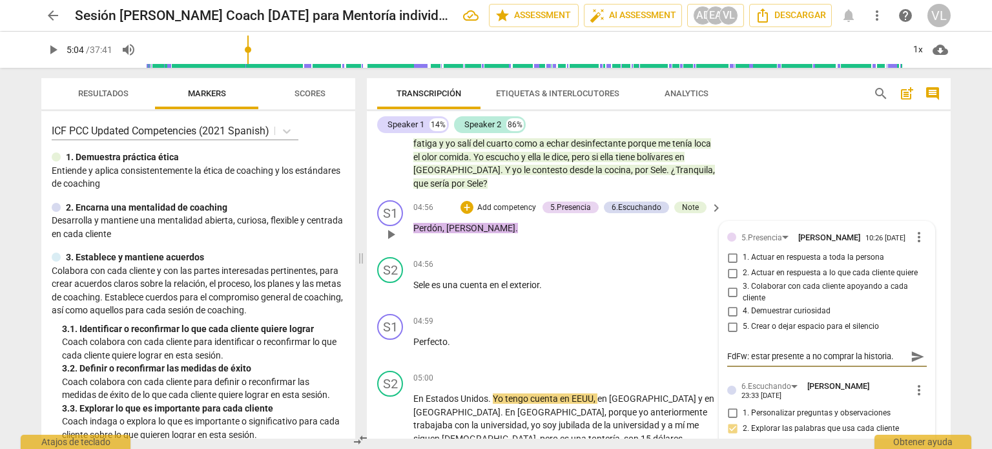
scroll to position [0, 0]
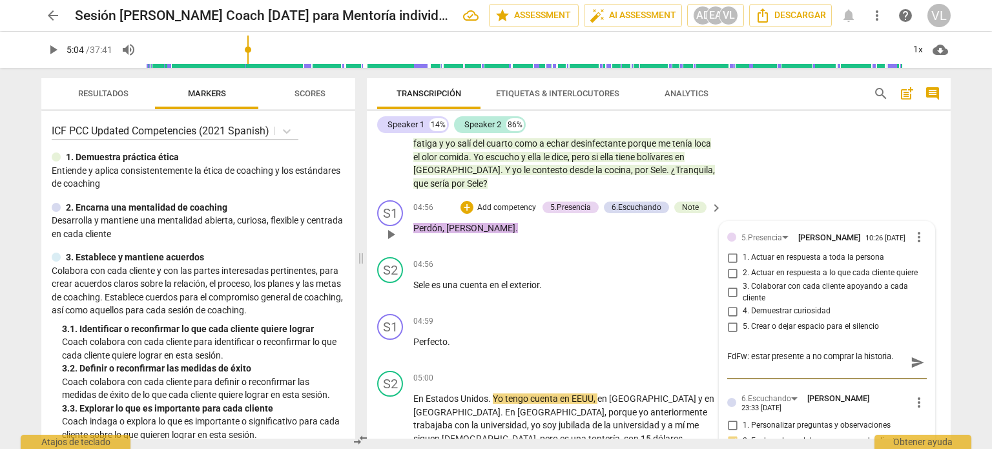
click at [917, 346] on div "FdFw: estar presente a no comprar la historia. FdFw: estar presente a no compra…" at bounding box center [826, 362] width 199 height 33
click at [912, 350] on div "FdFw: estar presente a no comprar la historia. FdFw: estar presente a no compra…" at bounding box center [826, 362] width 199 height 25
click at [911, 355] on span "send" at bounding box center [917, 362] width 14 height 14
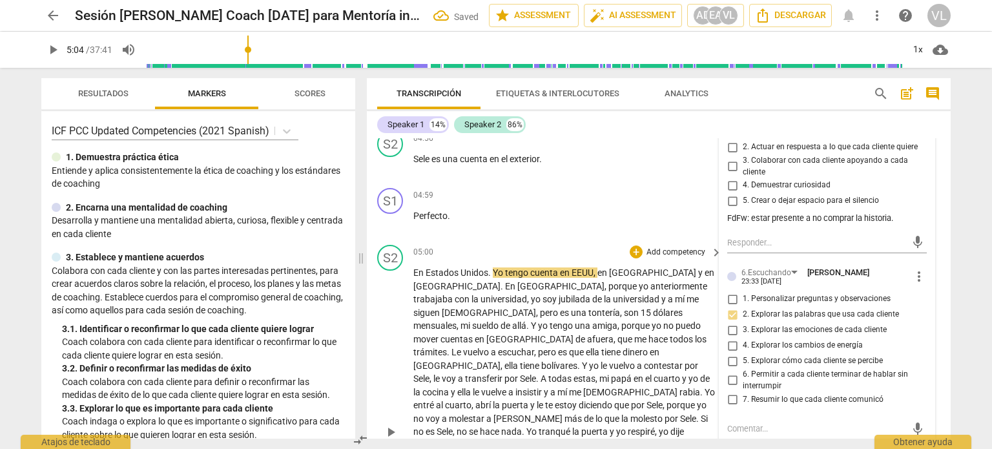
scroll to position [1148, 0]
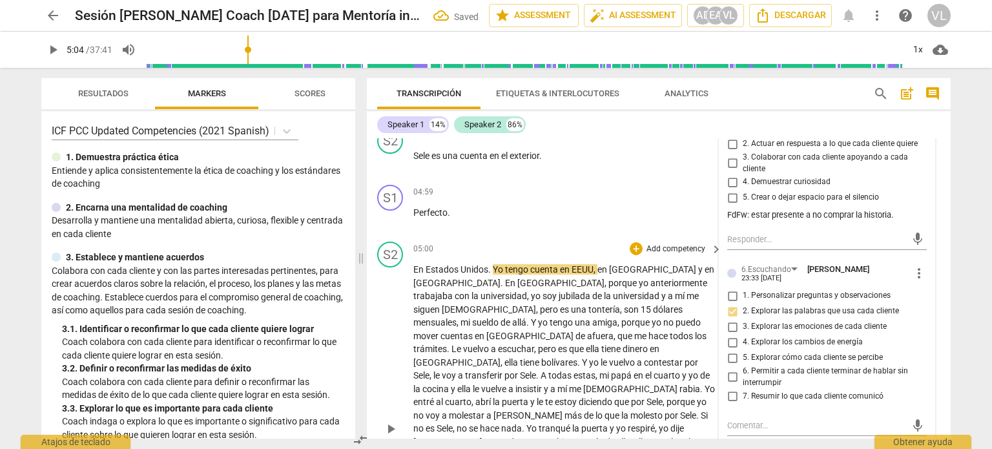
click at [398, 373] on div "play_arrow pause" at bounding box center [396, 428] width 33 height 323
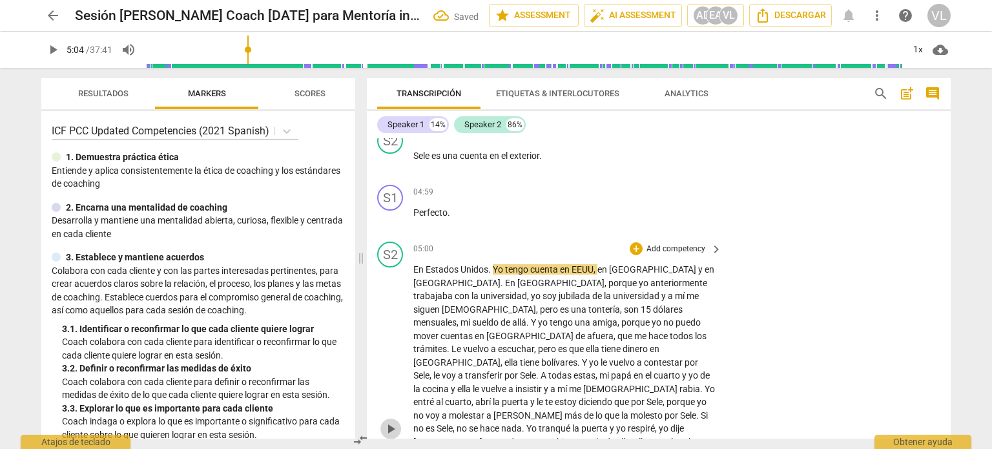
click at [394, 421] on span "play_arrow" at bounding box center [390, 428] width 15 height 15
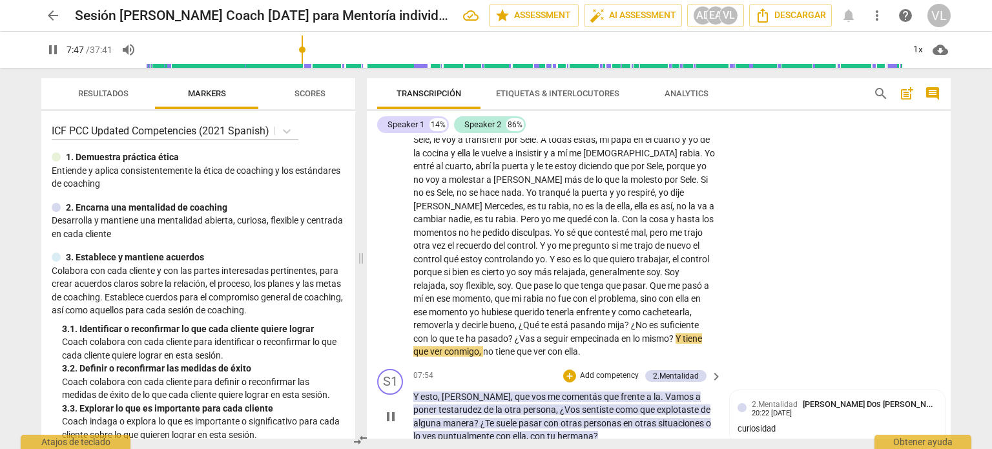
scroll to position [1407, 0]
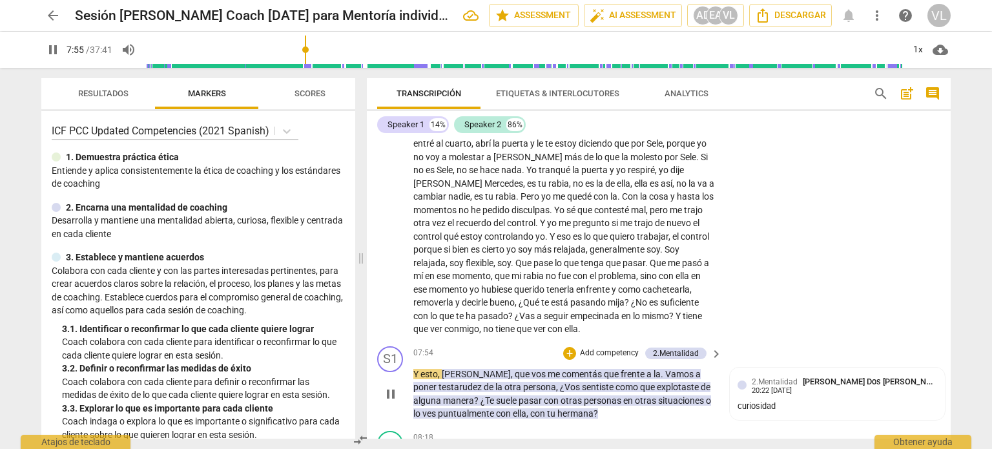
click at [611, 347] on p "Add competency" at bounding box center [608, 353] width 61 height 12
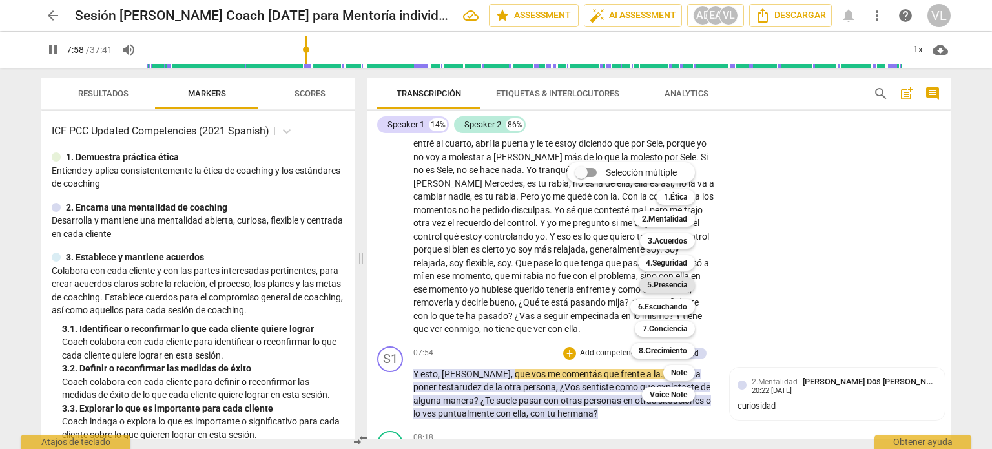
click at [671, 284] on b "5.Presencia" at bounding box center [667, 284] width 40 height 15
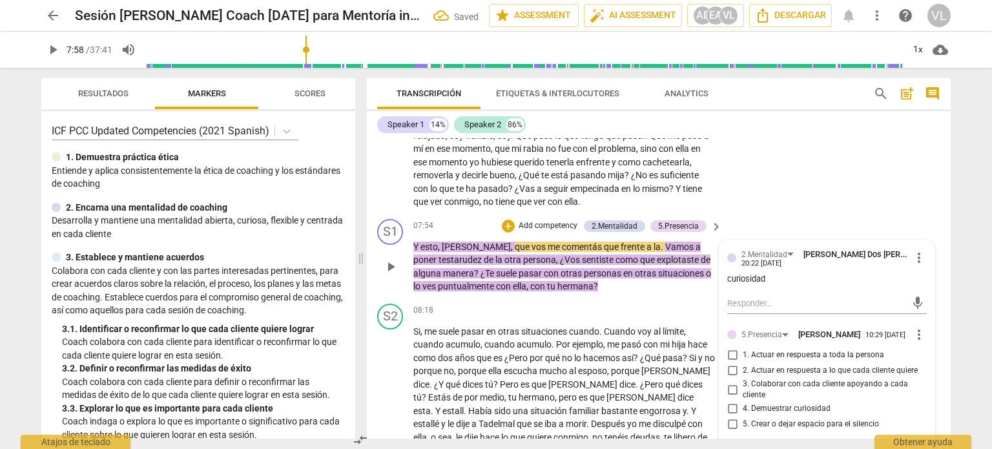
scroll to position [1536, 0]
click at [775, 327] on div "5.Presencia" at bounding box center [761, 333] width 41 height 12
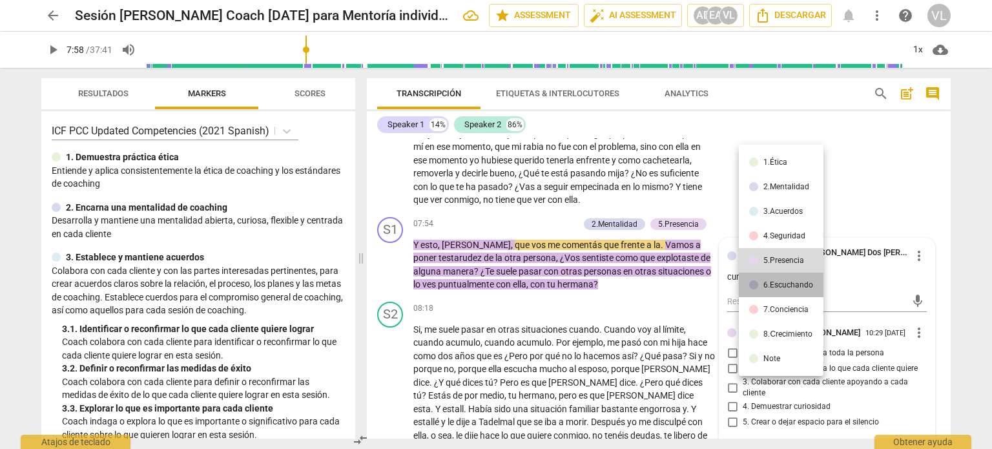
click at [779, 283] on div "6.Escuchando" at bounding box center [788, 285] width 50 height 8
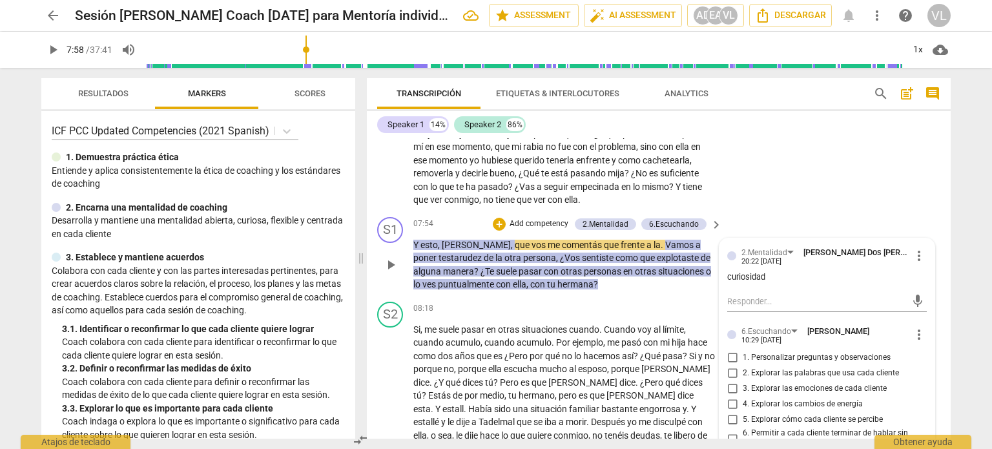
click at [803, 414] on span "5. Explorar cómo cada cliente se percibe" at bounding box center [812, 420] width 140 height 12
click at [742, 412] on input "5. Explorar cómo cada cliente se percibe" at bounding box center [732, 419] width 21 height 15
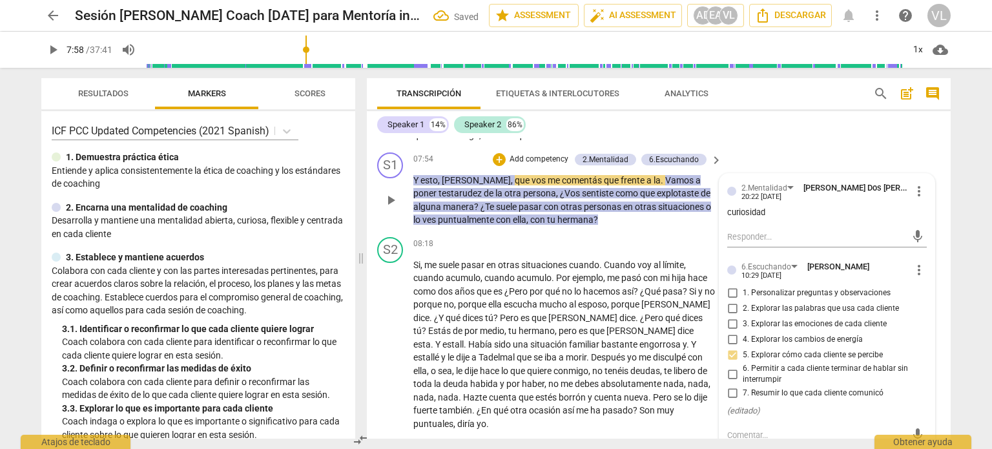
click at [802, 429] on textarea at bounding box center [816, 435] width 179 height 12
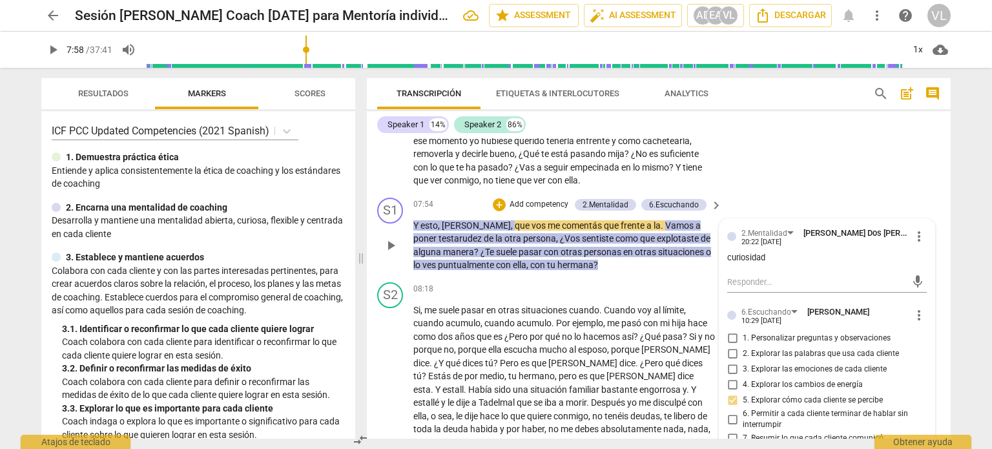
scroll to position [0, 0]
click at [391, 238] on span "play_arrow" at bounding box center [390, 245] width 15 height 15
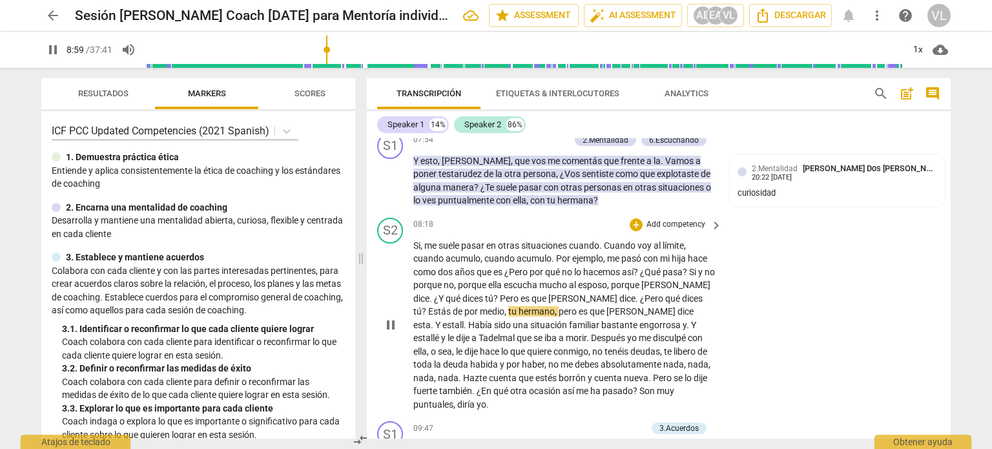
scroll to position [1491, 0]
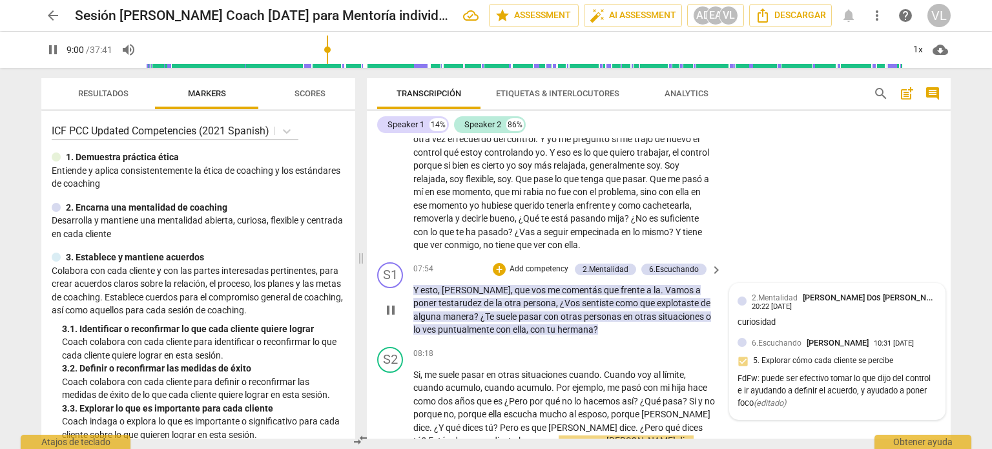
click at [772, 398] on icon "( editado )" at bounding box center [769, 403] width 32 height 10
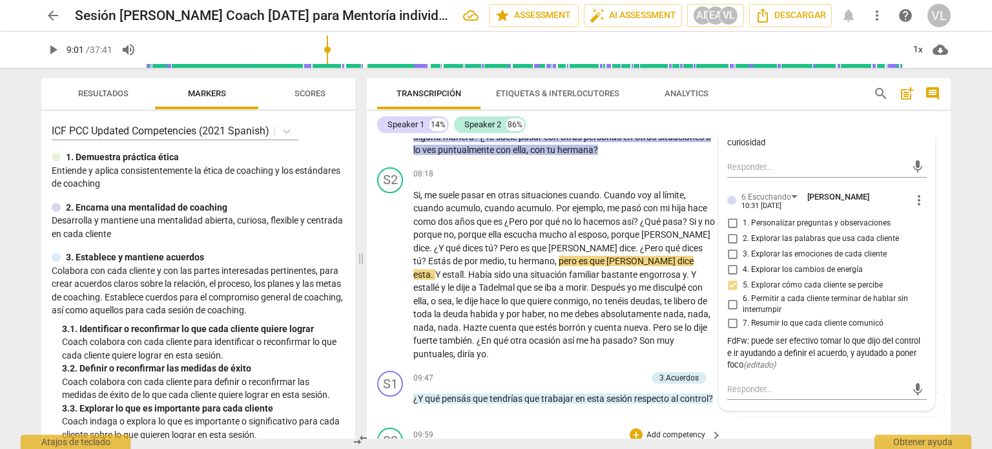
scroll to position [1684, 0]
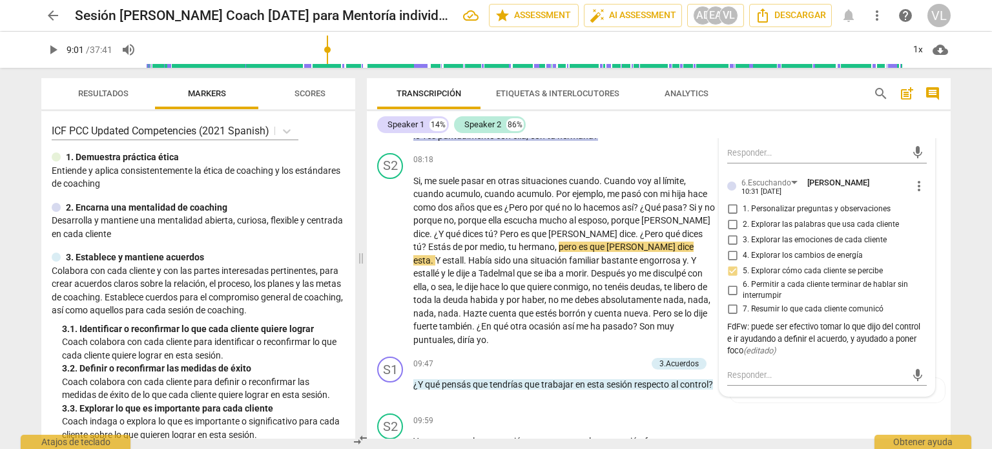
click at [812, 321] on div "FdFw: puede ser efectivo tomar lo que dijo del control e ir ayudando a definir …" at bounding box center [826, 339] width 199 height 36
drag, startPoint x: 775, startPoint y: 277, endPoint x: 756, endPoint y: 283, distance: 20.4
click at [775, 345] on icon "( editado )" at bounding box center [759, 350] width 32 height 10
click at [880, 321] on div "FdFw: puede ser efectivo tomar lo que dijo del control e ir ayudando a definir …" at bounding box center [826, 339] width 199 height 36
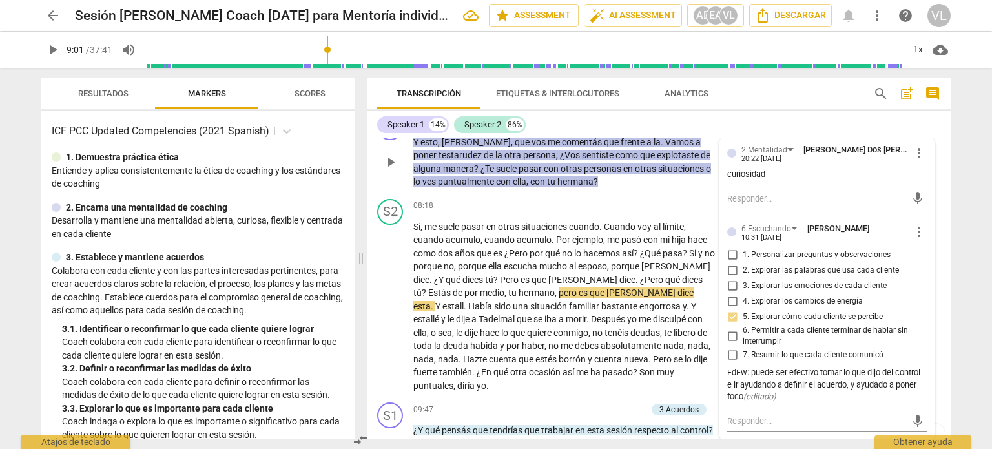
scroll to position [1620, 0]
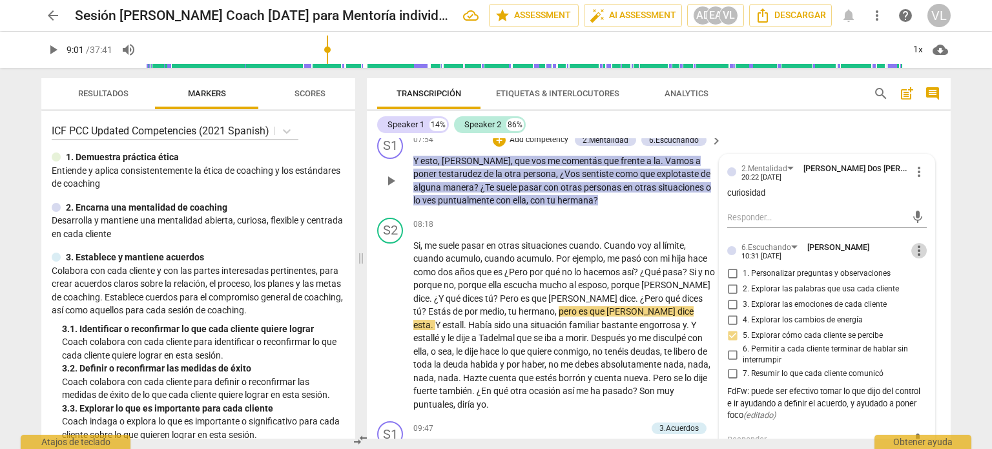
click at [915, 243] on span "more_vert" at bounding box center [918, 250] width 15 height 15
click at [913, 186] on li "Editar" at bounding box center [929, 179] width 45 height 25
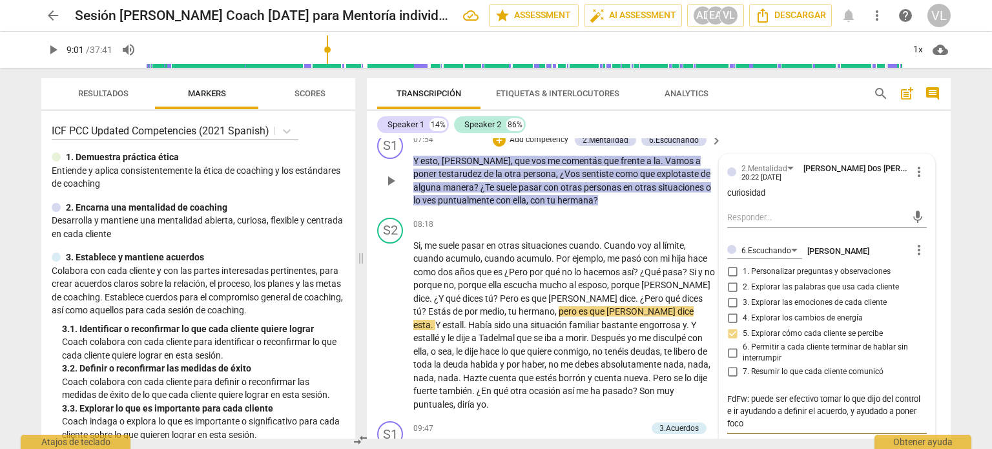
click at [785, 393] on textarea "FdFw: puede ser efectivo tomar lo que dijo del control e ir ayudando a definir …" at bounding box center [826, 411] width 199 height 37
click at [780, 440] on div "Transcripción Etiquetas & Interlocutores Analytics search post_add comment Spea…" at bounding box center [661, 258] width 599 height 381
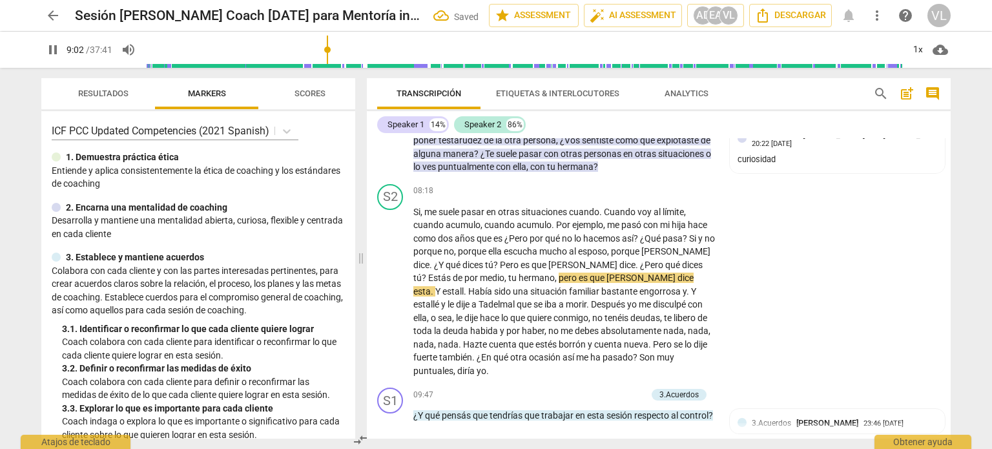
scroll to position [1684, 0]
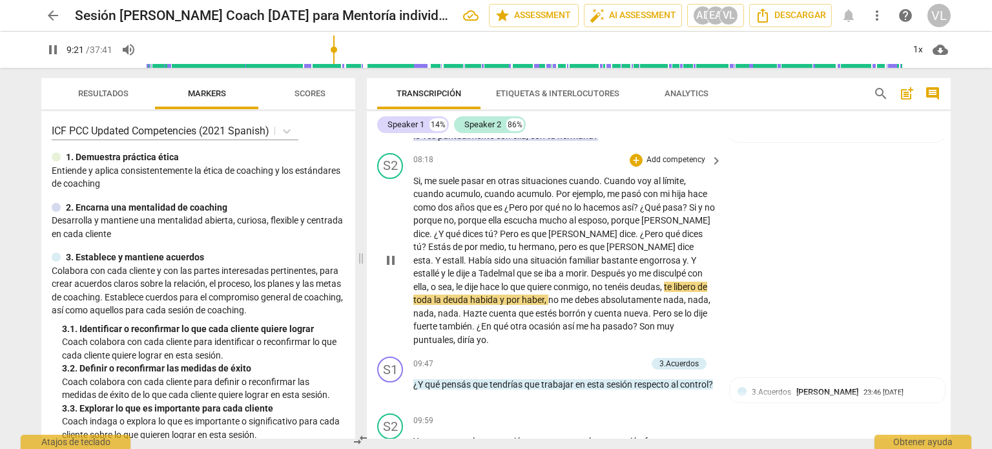
click at [395, 252] on span "pause" at bounding box center [390, 259] width 15 height 15
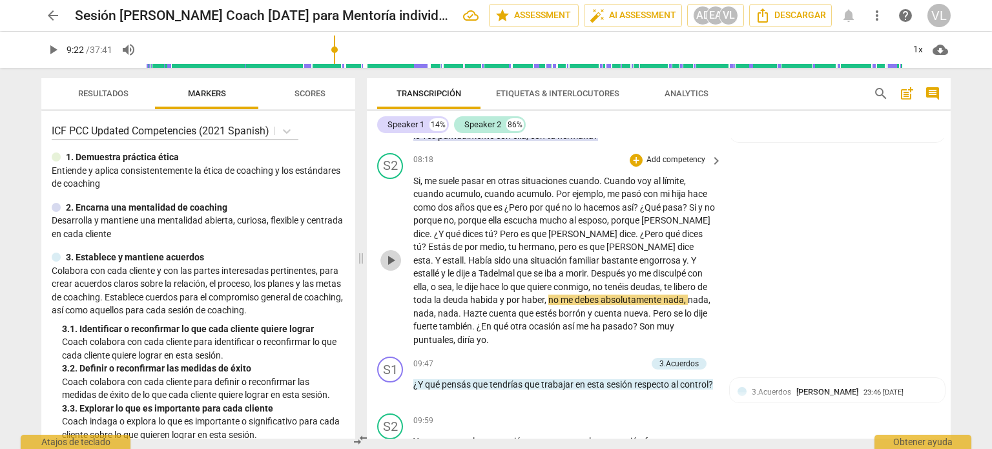
click at [388, 252] on span "play_arrow" at bounding box center [390, 259] width 15 height 15
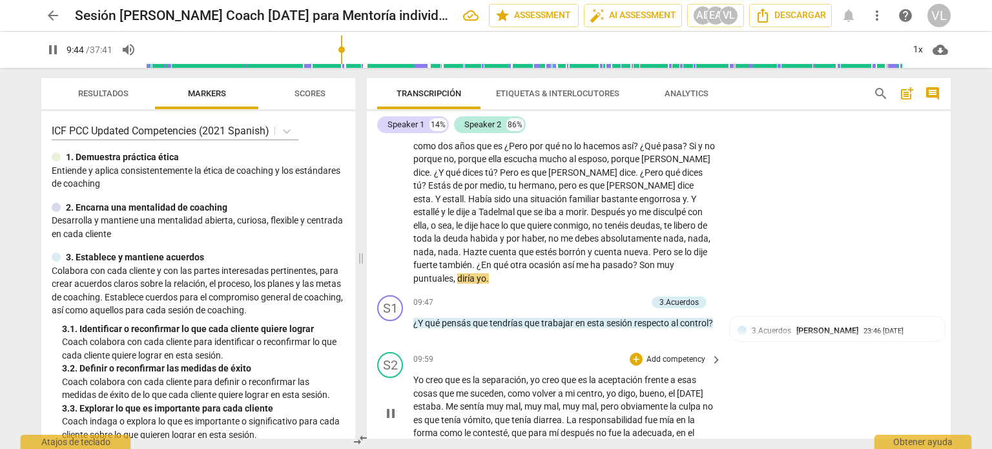
scroll to position [1749, 0]
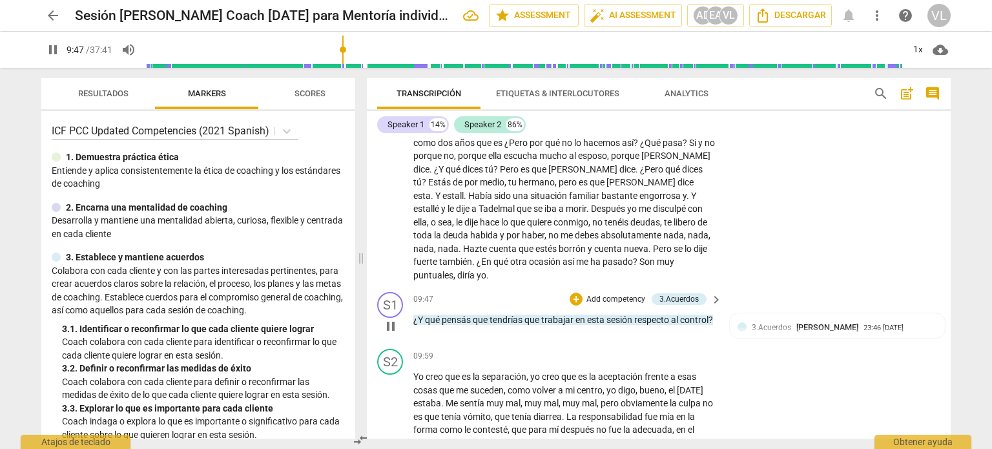
click at [612, 294] on p "Add competency" at bounding box center [615, 300] width 61 height 12
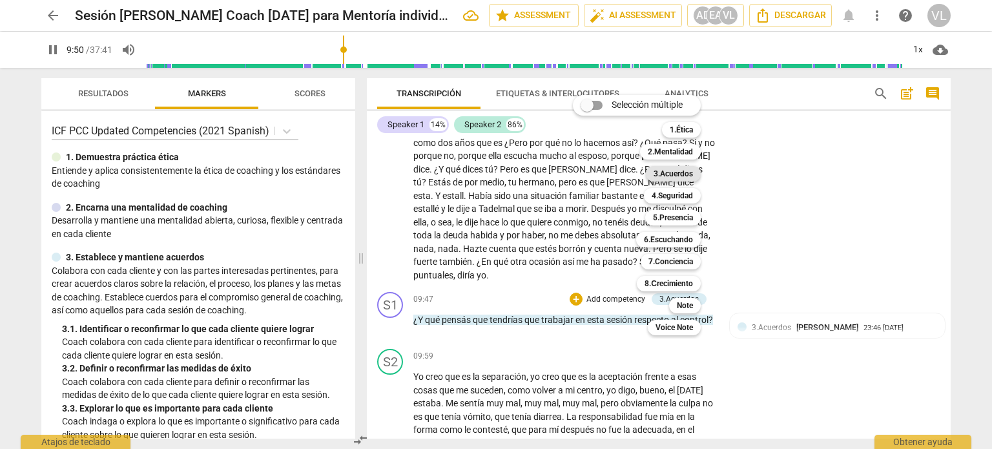
click at [689, 172] on b "3.Acuerdos" at bounding box center [672, 173] width 39 height 15
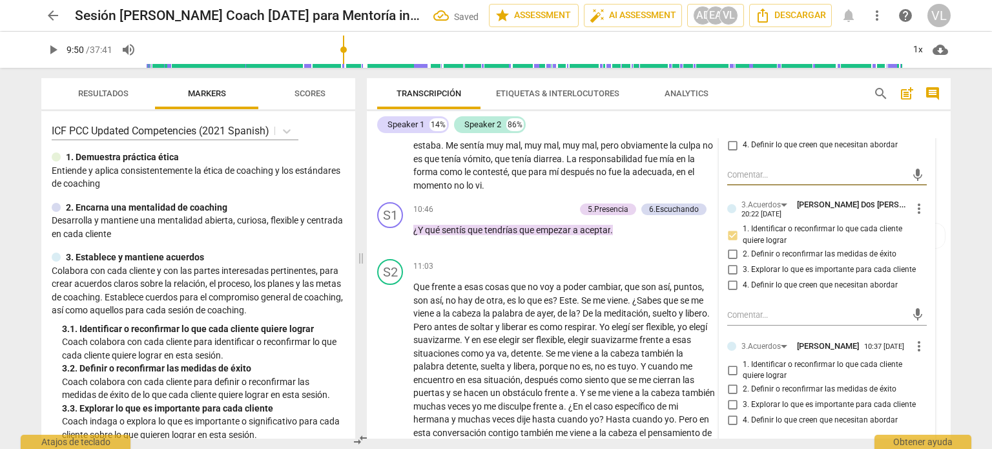
scroll to position [2007, 0]
click at [737, 412] on input "4. Definir lo que creen que necesitan abordar" at bounding box center [732, 419] width 21 height 15
click at [742, 358] on span "1. Identificar o reconfirmar lo que cada cliente quiere lograr" at bounding box center [831, 369] width 179 height 23
click at [742, 362] on input "1. Identificar o reconfirmar lo que cada cliente quiere lograr" at bounding box center [732, 369] width 21 height 15
click at [733, 412] on input "4. Definir lo que creen que necesitan abordar" at bounding box center [732, 419] width 21 height 15
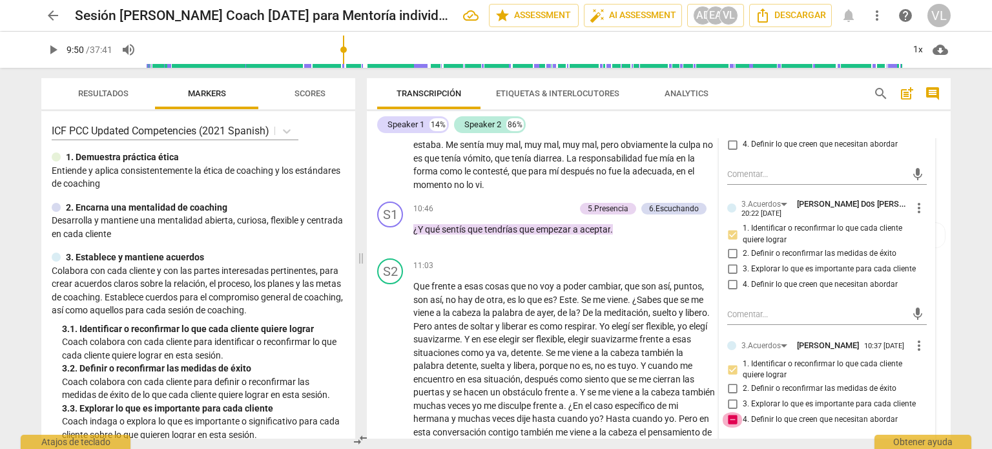
click at [732, 412] on input "4. Definir lo que creen que necesitan abordar" at bounding box center [732, 419] width 21 height 15
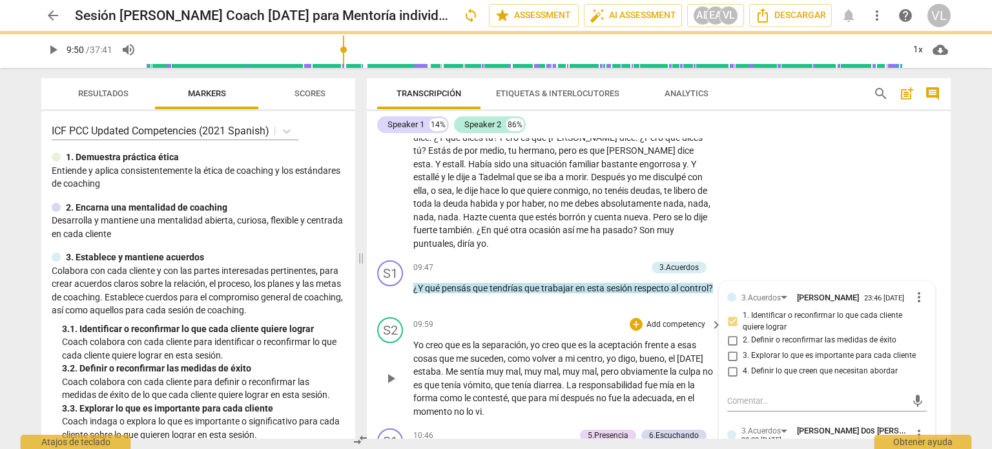
scroll to position [1749, 0]
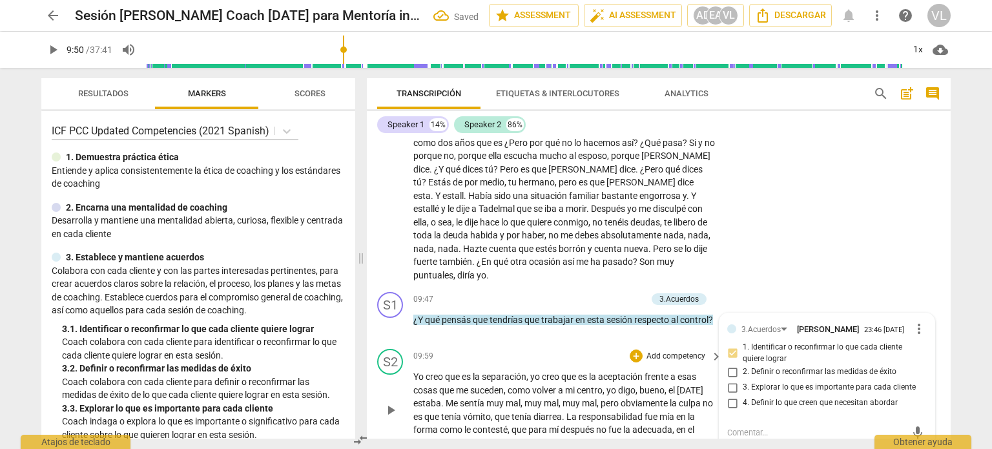
click at [403, 374] on div "play_arrow pause" at bounding box center [396, 409] width 33 height 71
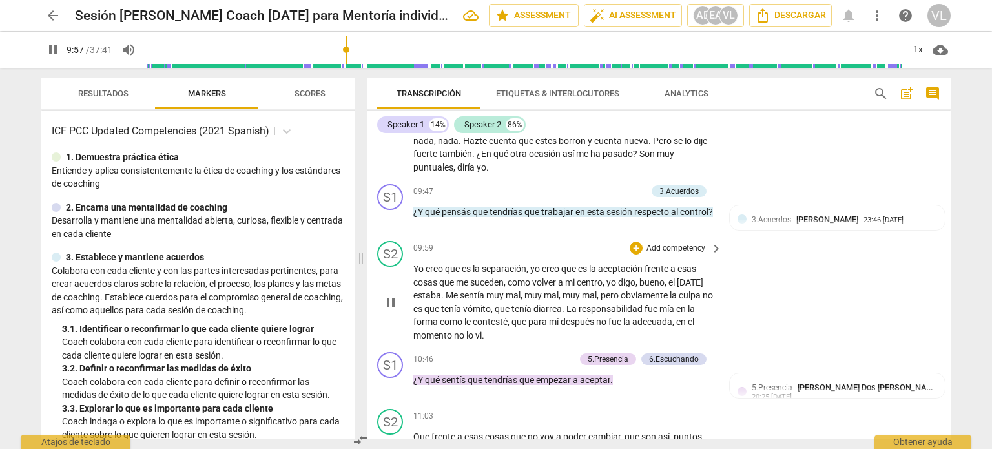
scroll to position [1878, 0]
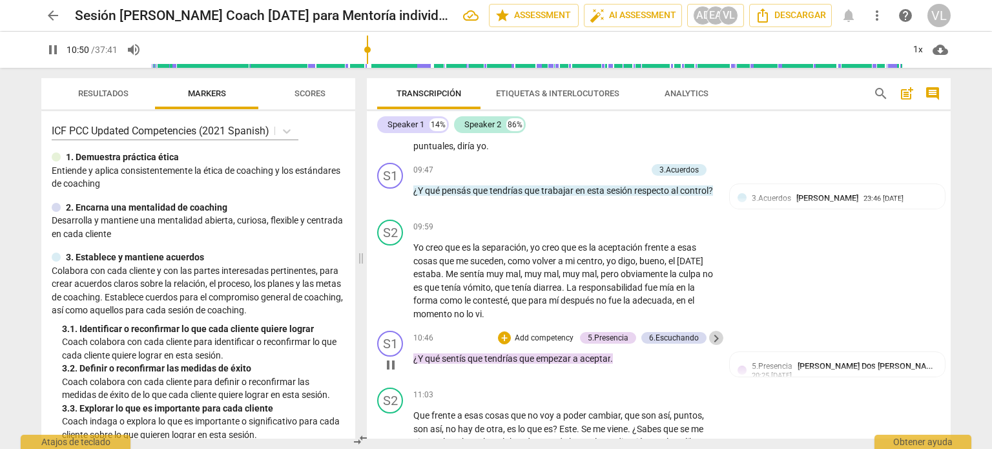
click at [712, 331] on span "keyboard_arrow_right" at bounding box center [715, 338] width 15 height 15
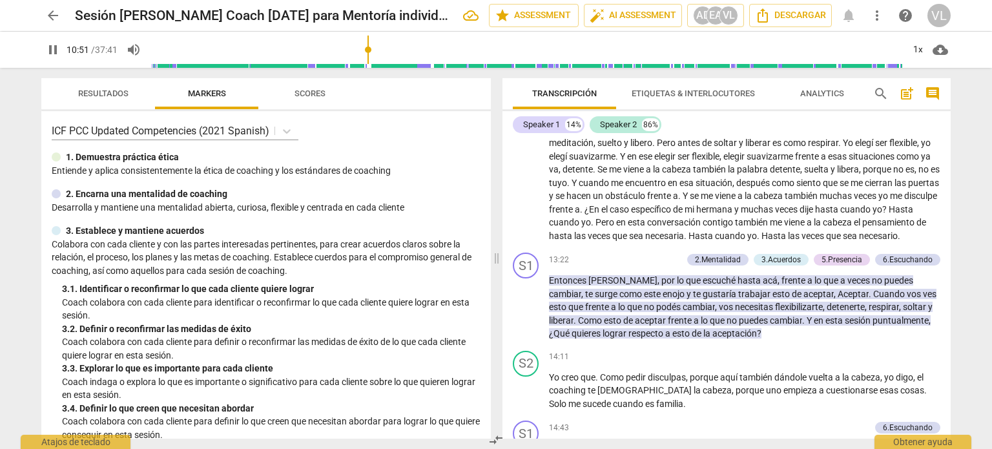
scroll to position [1659, 0]
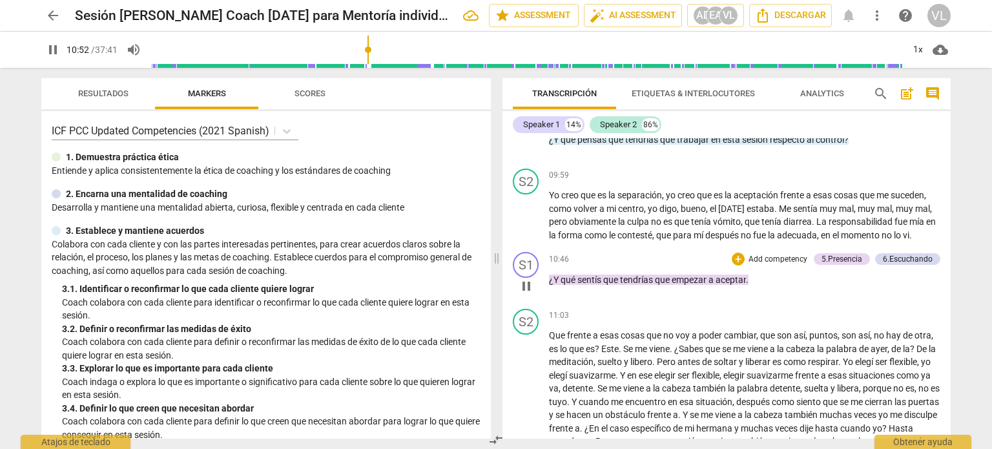
click at [530, 278] on span "pause" at bounding box center [525, 285] width 15 height 15
click at [793, 254] on p "Add competency" at bounding box center [777, 260] width 61 height 12
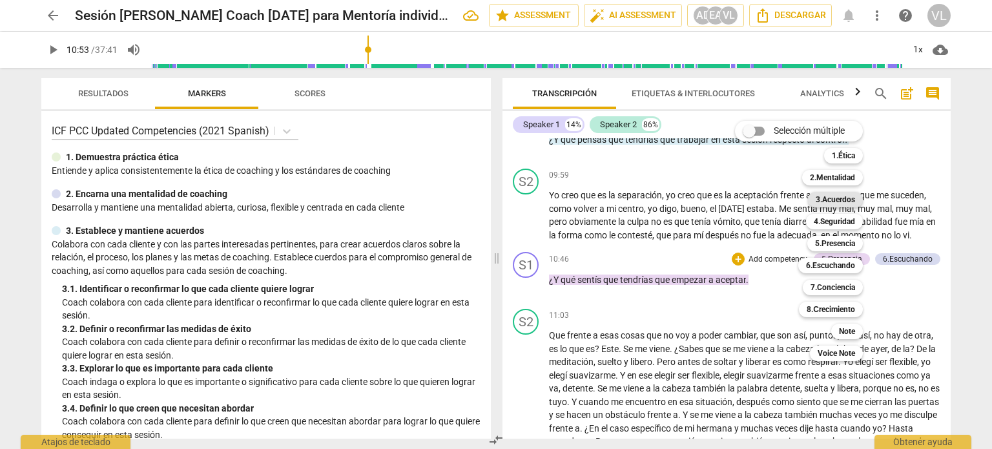
click at [850, 203] on b "3.Acuerdos" at bounding box center [834, 199] width 39 height 15
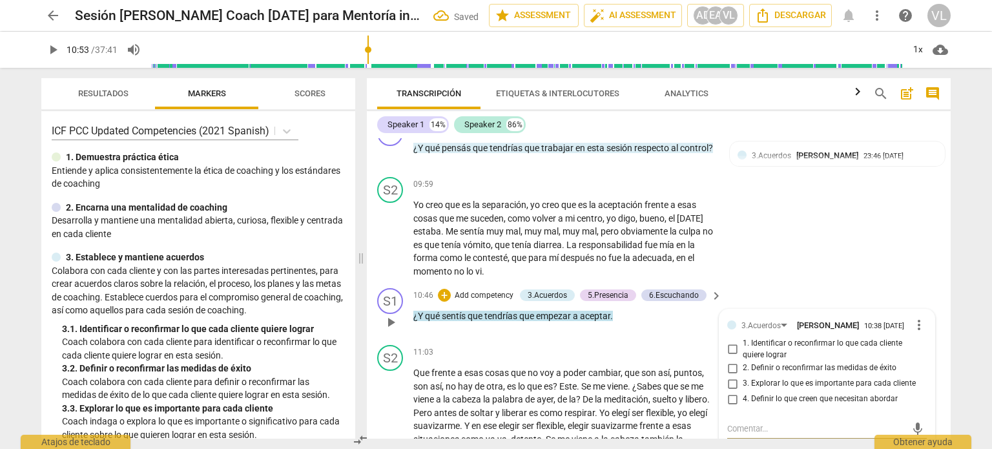
scroll to position [1943, 0]
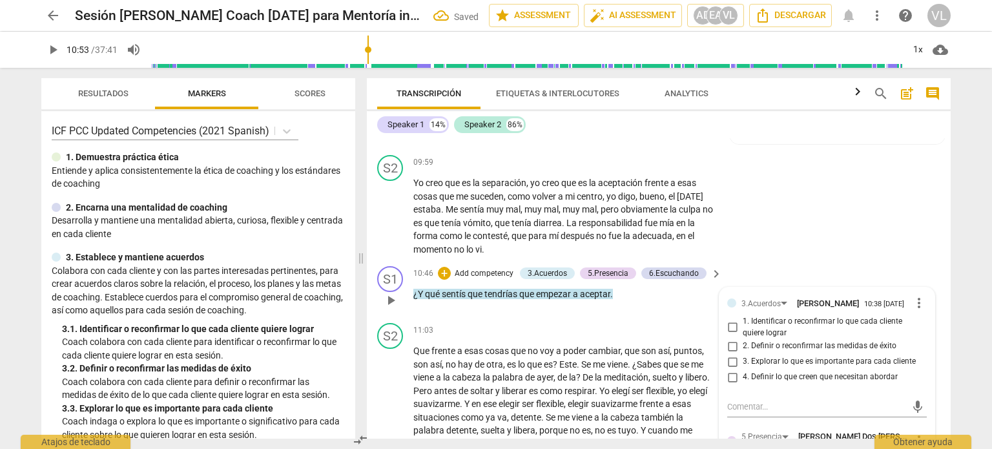
click at [766, 316] on span "1. Identificar o reconfirmar lo que cada cliente quiere lograr" at bounding box center [831, 327] width 179 height 23
click at [742, 320] on input "1. Identificar o reconfirmar lo que cada cliente quiere lograr" at bounding box center [732, 327] width 21 height 15
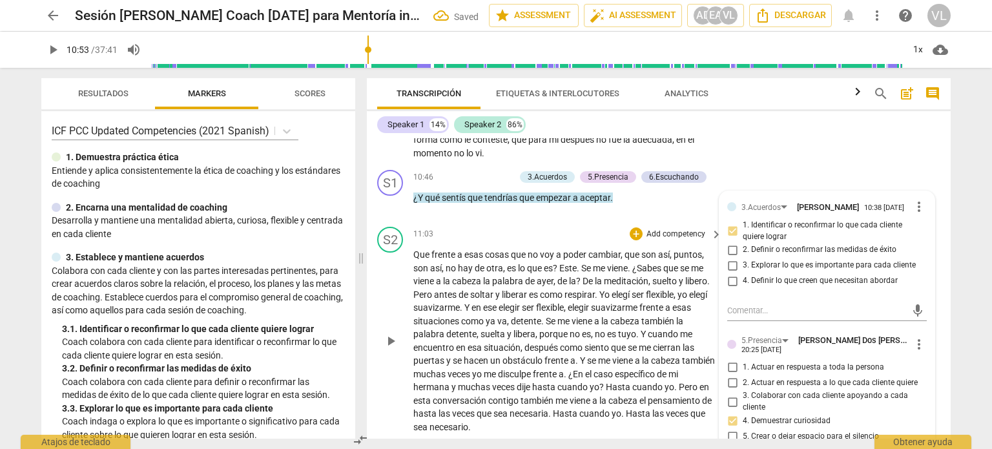
scroll to position [2007, 0]
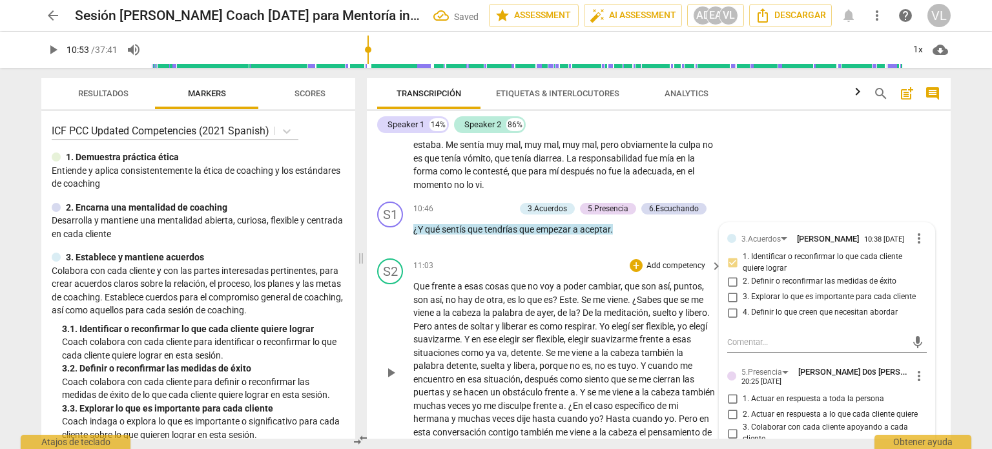
click at [402, 284] on div "play_arrow pause" at bounding box center [396, 372] width 33 height 177
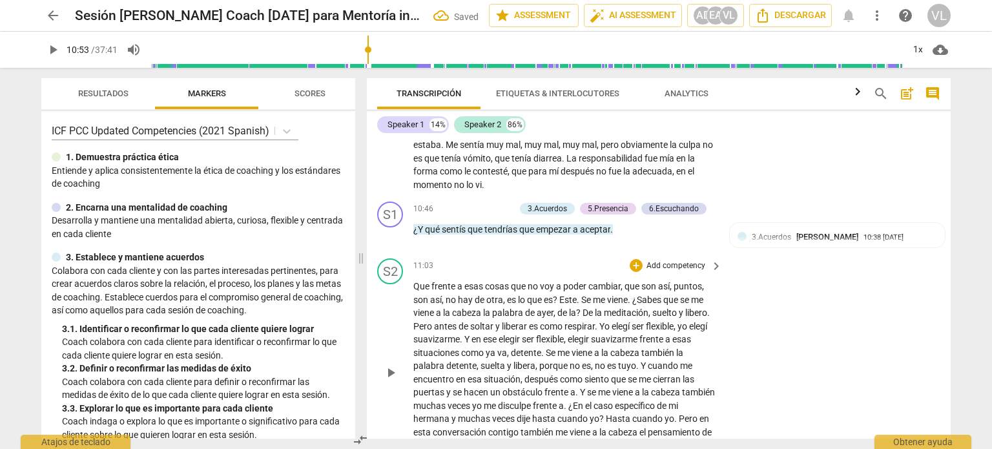
click at [400, 365] on span "play_arrow" at bounding box center [390, 372] width 21 height 15
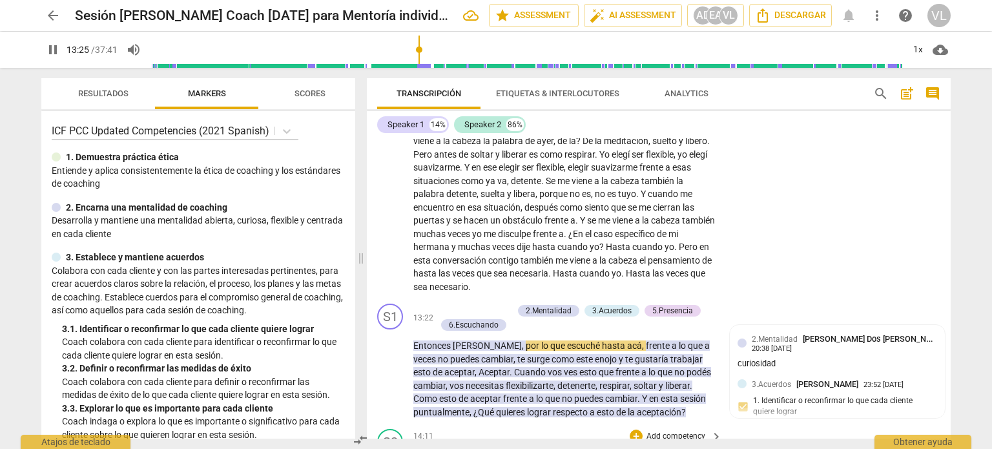
scroll to position [2201, 0]
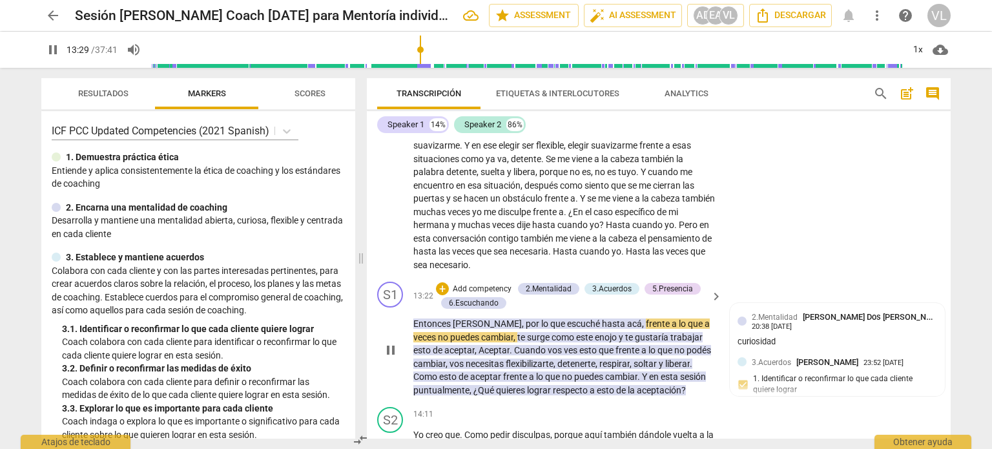
click at [391, 342] on span "pause" at bounding box center [390, 349] width 15 height 15
click at [391, 342] on span "play_arrow" at bounding box center [390, 349] width 15 height 15
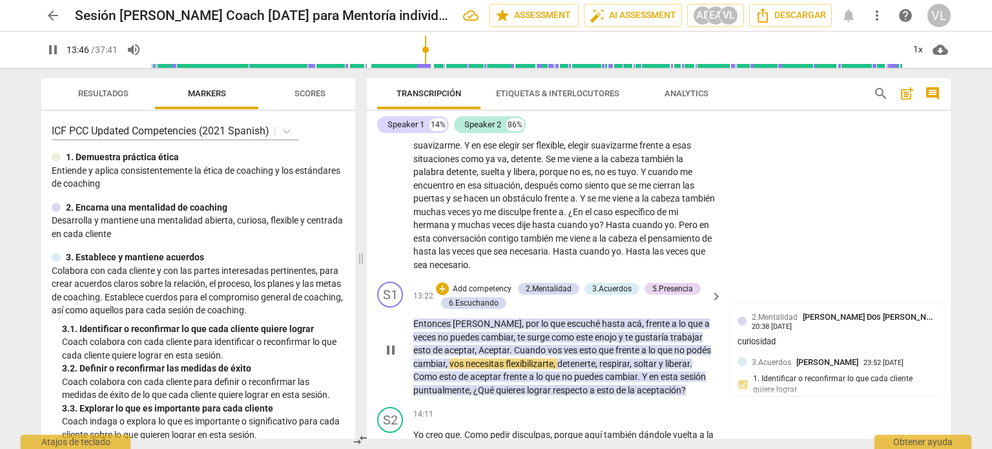
click at [489, 283] on p "Add competency" at bounding box center [481, 289] width 61 height 12
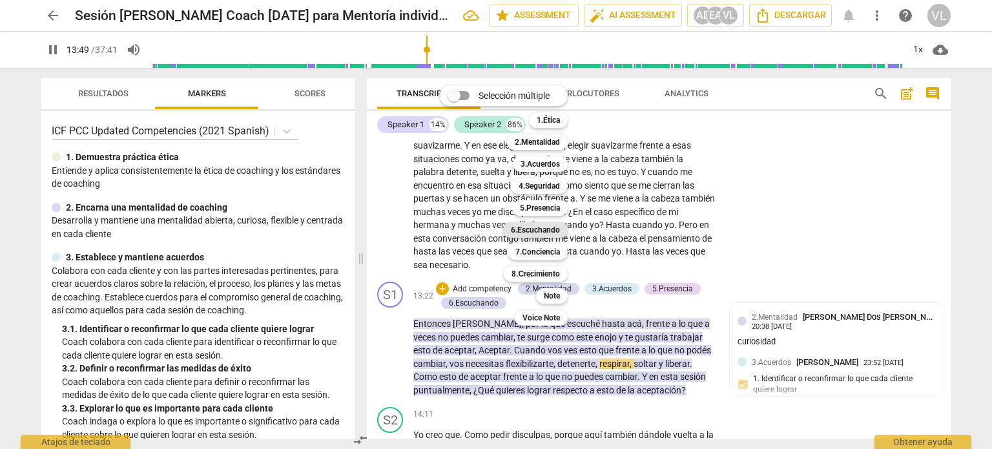
click at [555, 229] on b "6.Escuchando" at bounding box center [535, 229] width 49 height 15
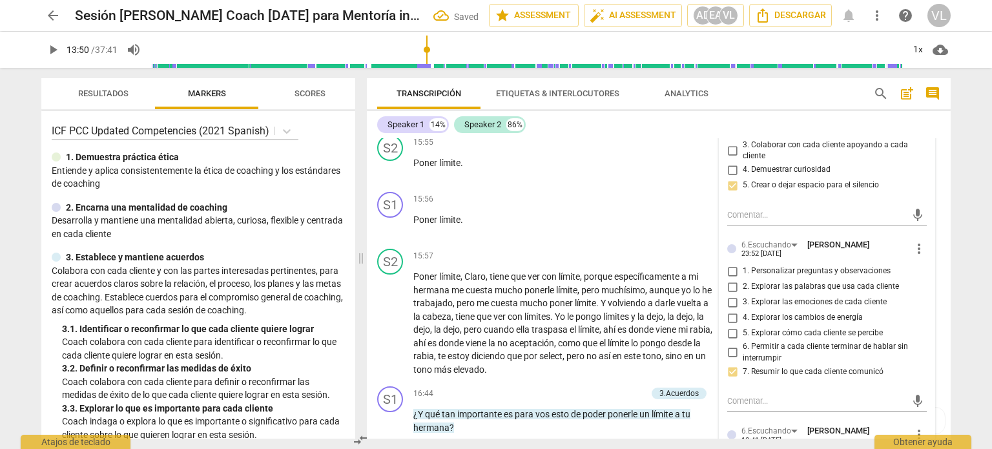
scroll to position [2911, 0]
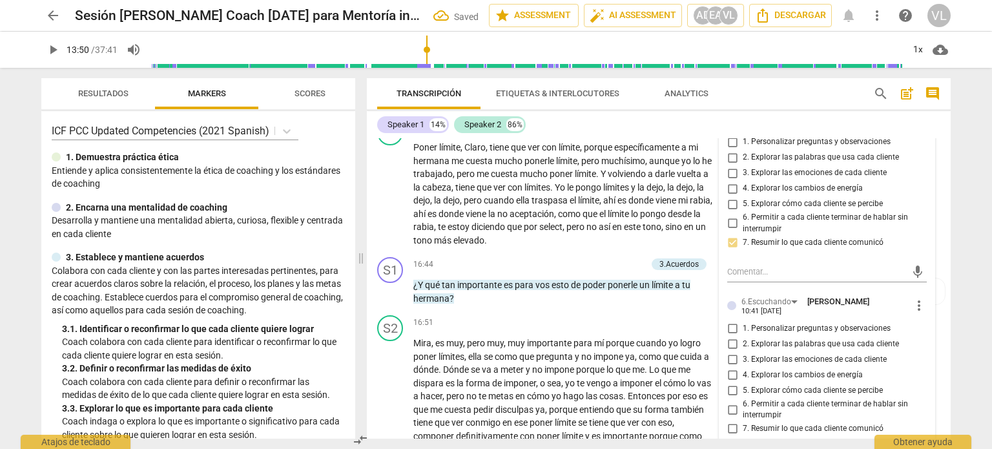
click at [739, 421] on input "7. Resumir lo que cada cliente comunicó" at bounding box center [732, 428] width 21 height 15
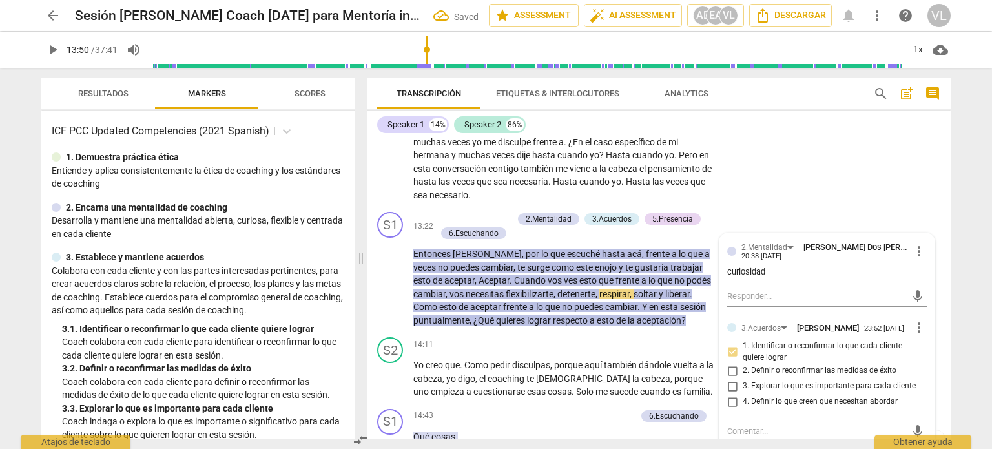
scroll to position [2265, 0]
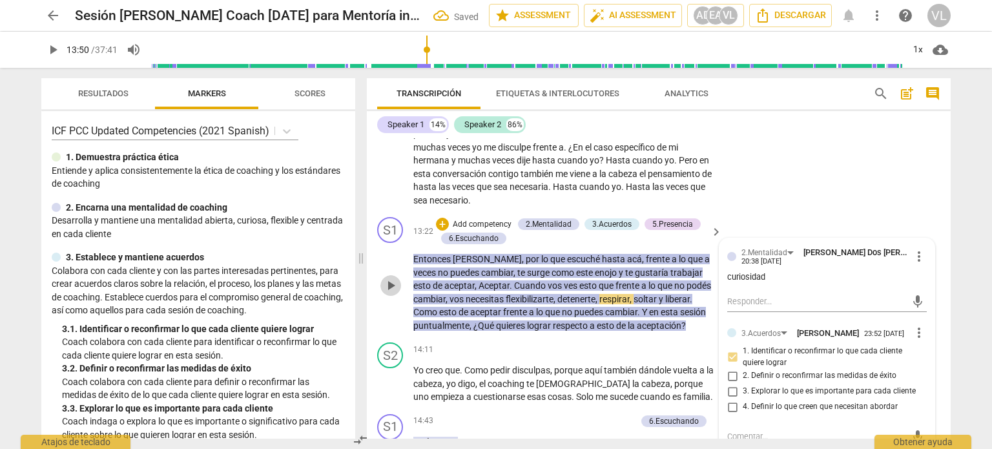
click at [391, 278] on span "play_arrow" at bounding box center [390, 285] width 15 height 15
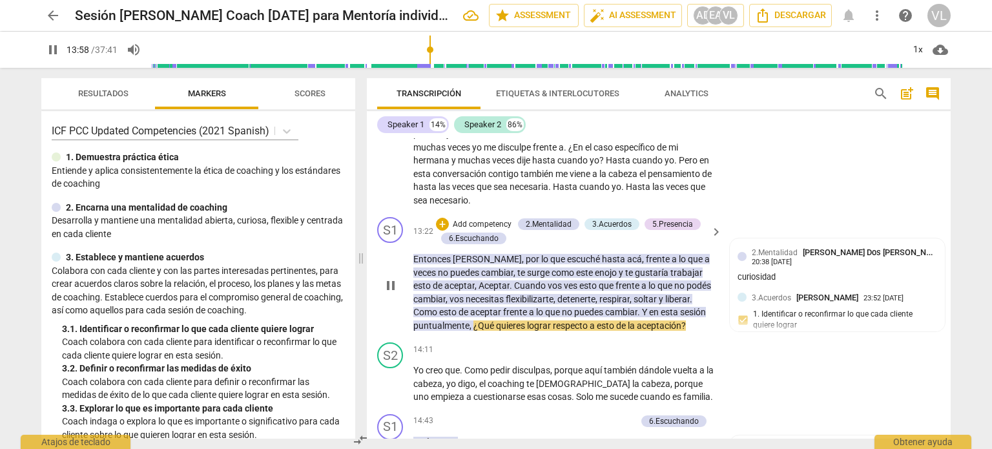
click at [391, 278] on span "pause" at bounding box center [390, 285] width 15 height 15
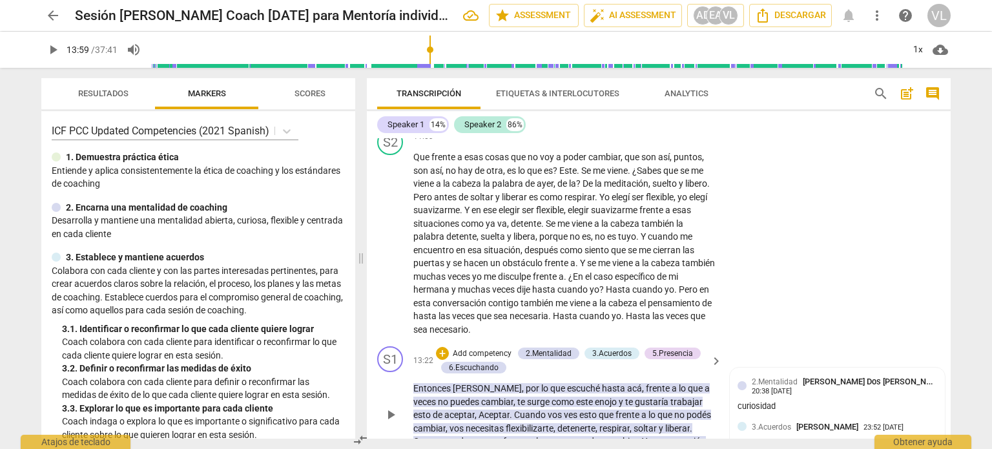
click at [477, 348] on p "Add competency" at bounding box center [481, 354] width 61 height 12
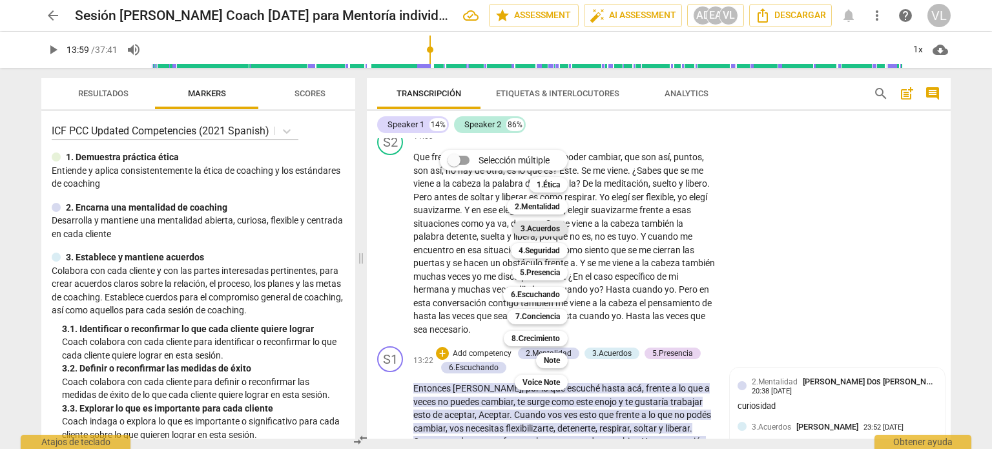
click at [556, 229] on b "3.Acuerdos" at bounding box center [539, 228] width 39 height 15
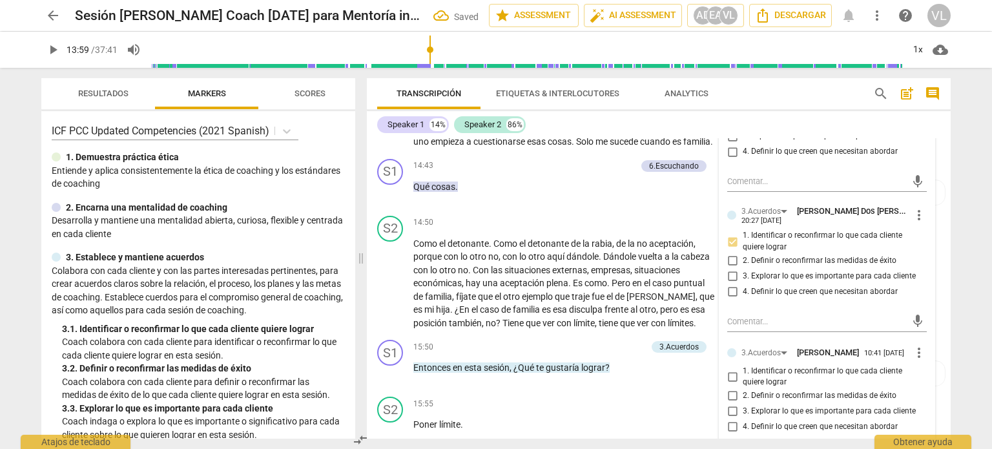
scroll to position [2524, 0]
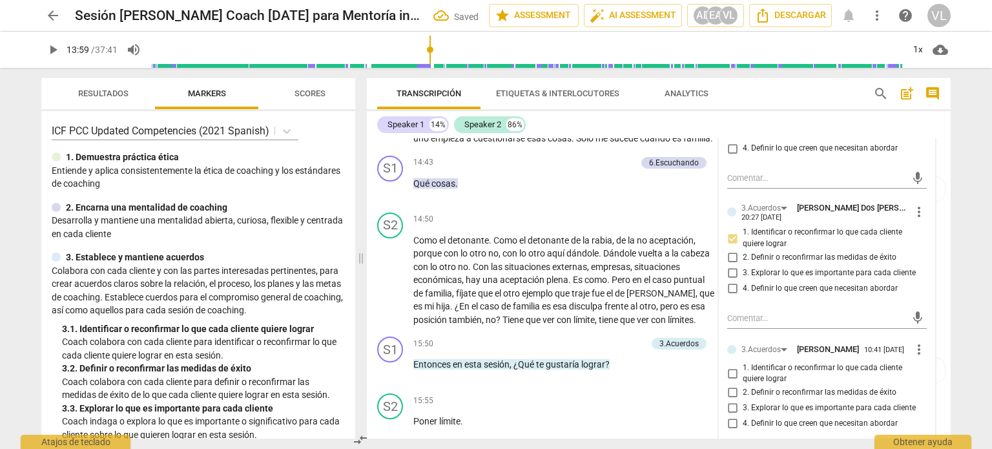
click at [737, 365] on input "1. Identificar o reconfirmar lo que cada cliente quiere lograr" at bounding box center [732, 372] width 21 height 15
click at [772, 447] on textarea at bounding box center [816, 453] width 179 height 12
click at [908, 445] on span "send" at bounding box center [917, 452] width 19 height 15
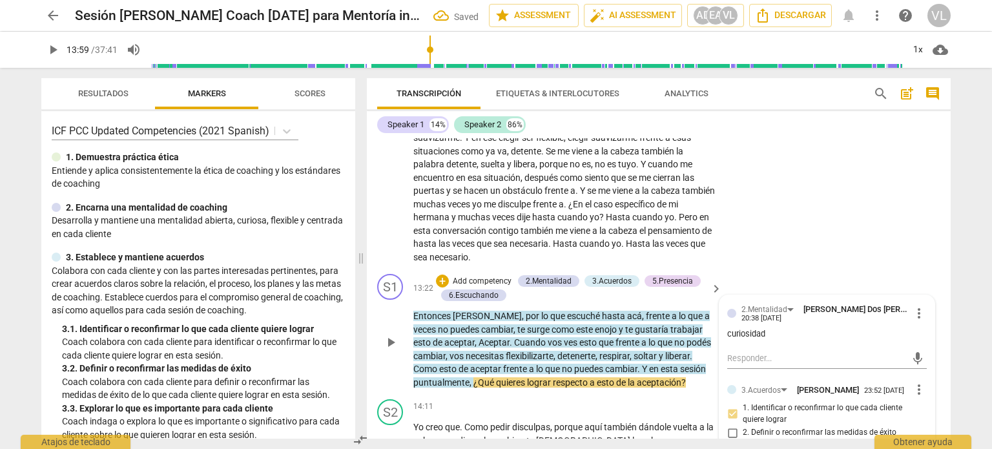
scroll to position [2201, 0]
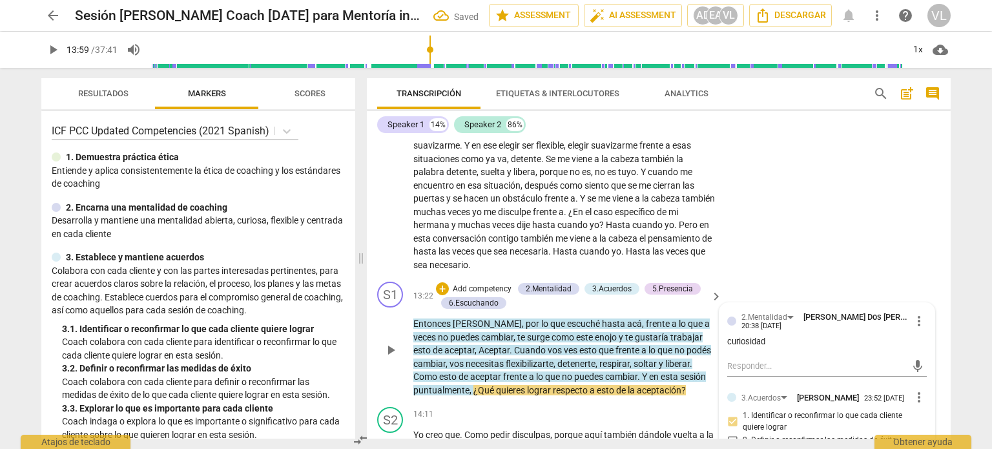
click at [385, 342] on span "play_arrow" at bounding box center [390, 349] width 15 height 15
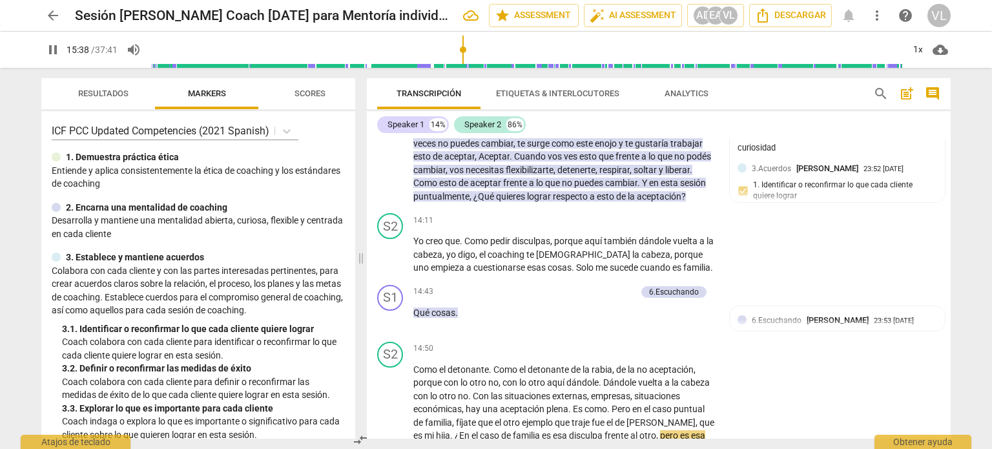
scroll to position [2459, 0]
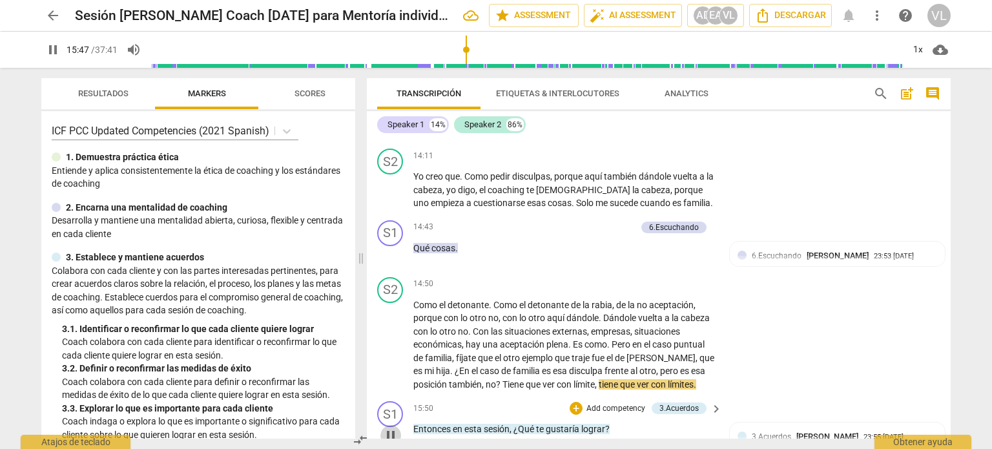
click at [387, 427] on span "pause" at bounding box center [390, 434] width 15 height 15
click at [387, 427] on span "play_arrow" at bounding box center [390, 434] width 15 height 15
click at [387, 427] on span "pause" at bounding box center [390, 434] width 15 height 15
click at [608, 403] on p "Add competency" at bounding box center [615, 409] width 61 height 12
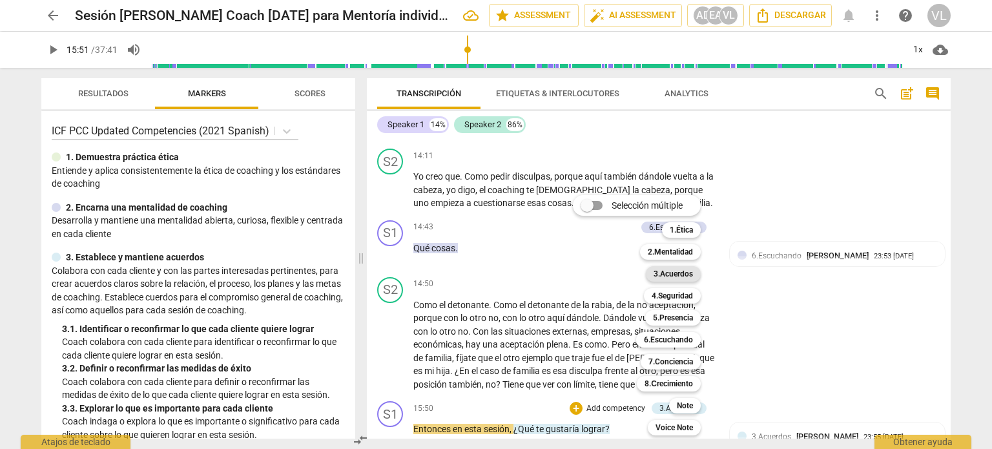
click at [657, 276] on b "3.Acuerdos" at bounding box center [672, 273] width 39 height 15
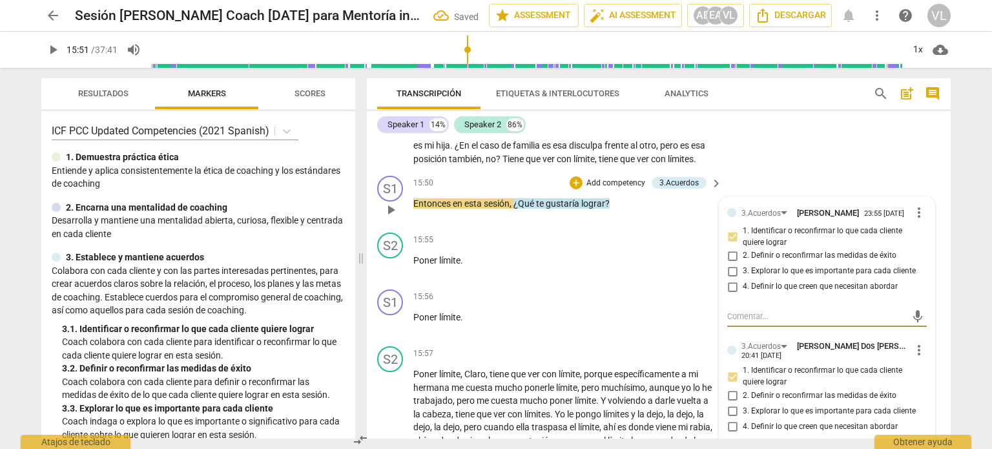
scroll to position [2762, 0]
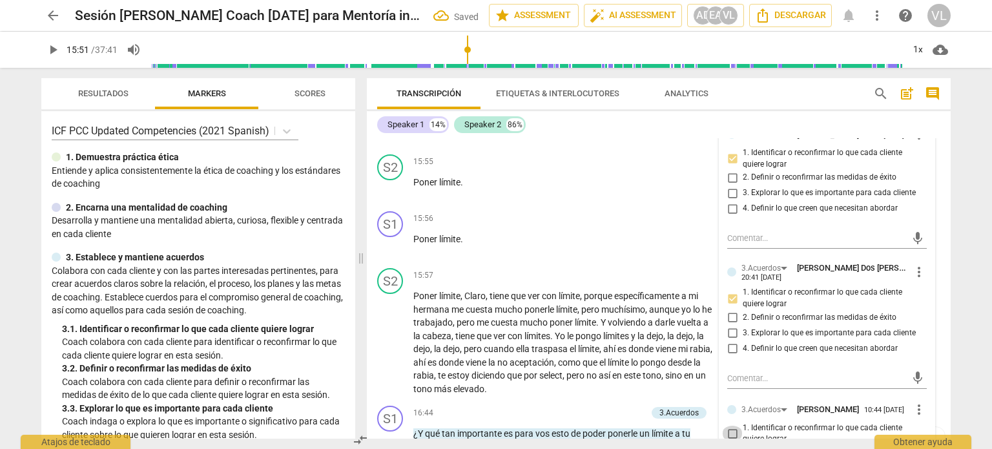
click at [735, 425] on input "1. Identificar o reconfirmar lo que cada cliente quiere lograr" at bounding box center [732, 432] width 21 height 15
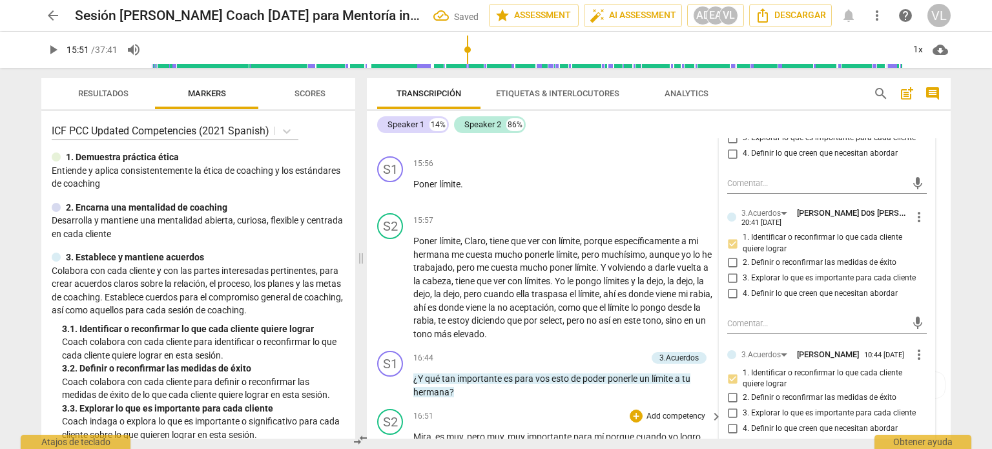
scroll to position [2892, 0]
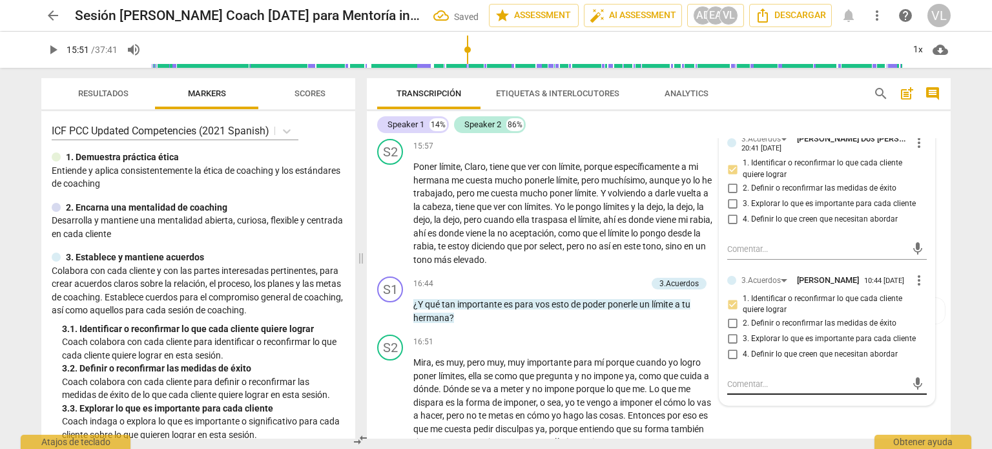
click at [762, 378] on textarea at bounding box center [816, 384] width 179 height 12
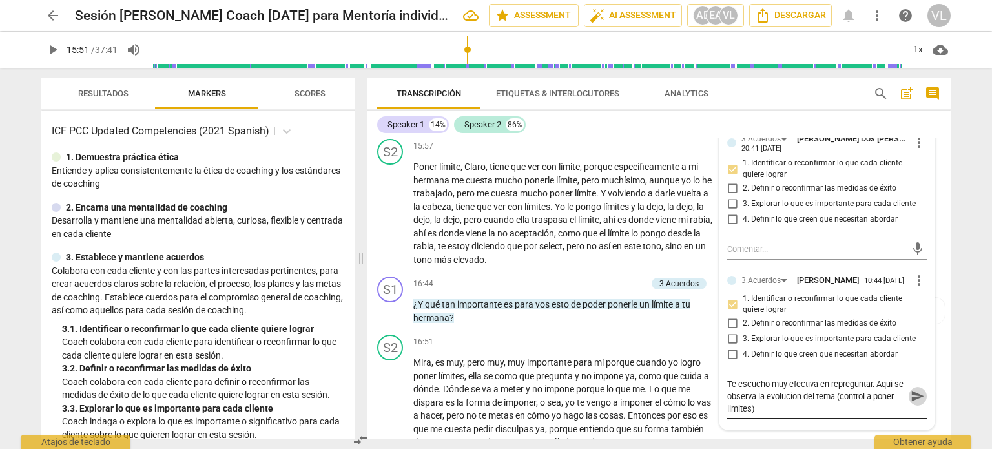
click at [915, 389] on span "send" at bounding box center [917, 396] width 14 height 14
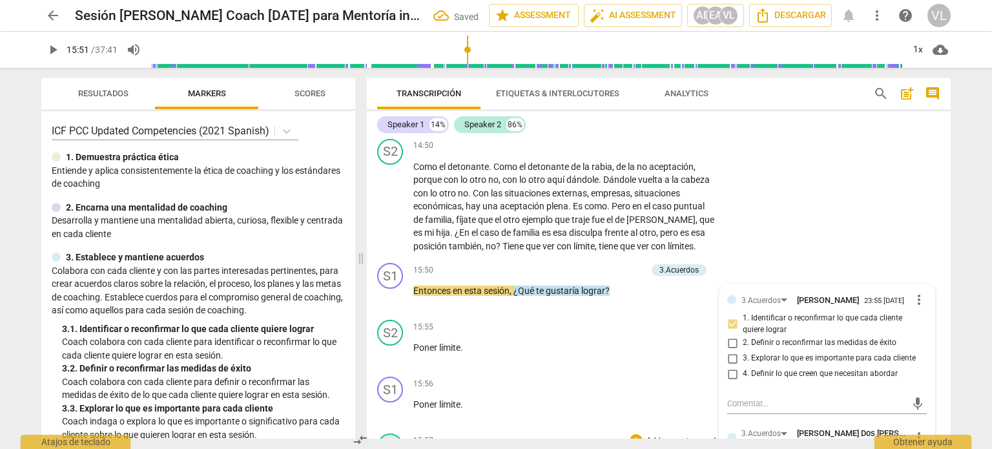
scroll to position [2569, 0]
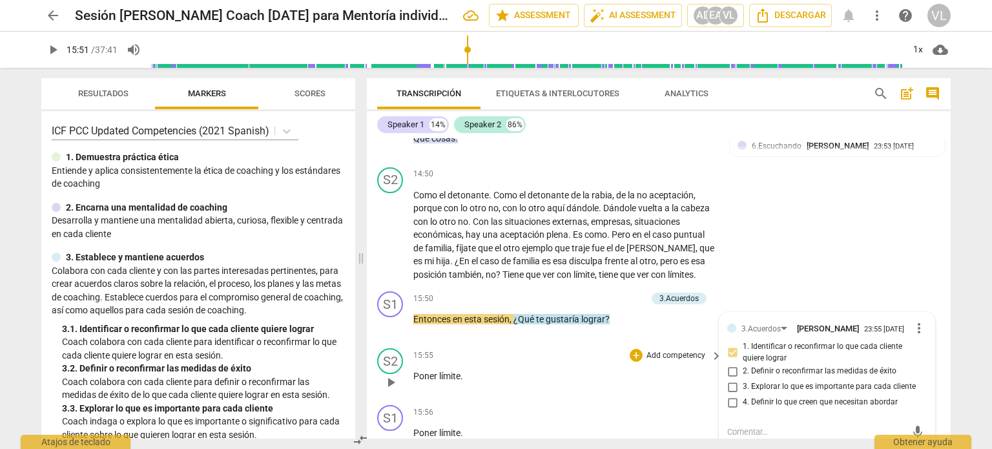
click at [386, 374] on span "play_arrow" at bounding box center [390, 381] width 15 height 15
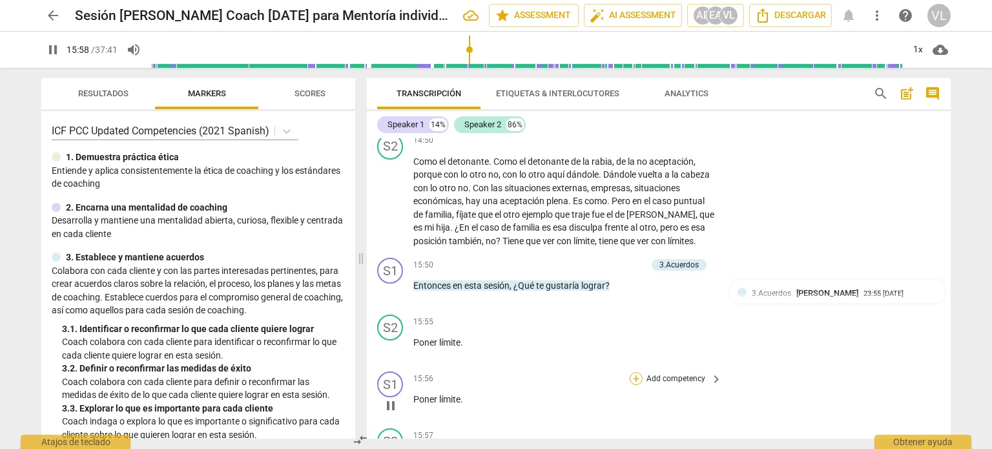
scroll to position [2633, 0]
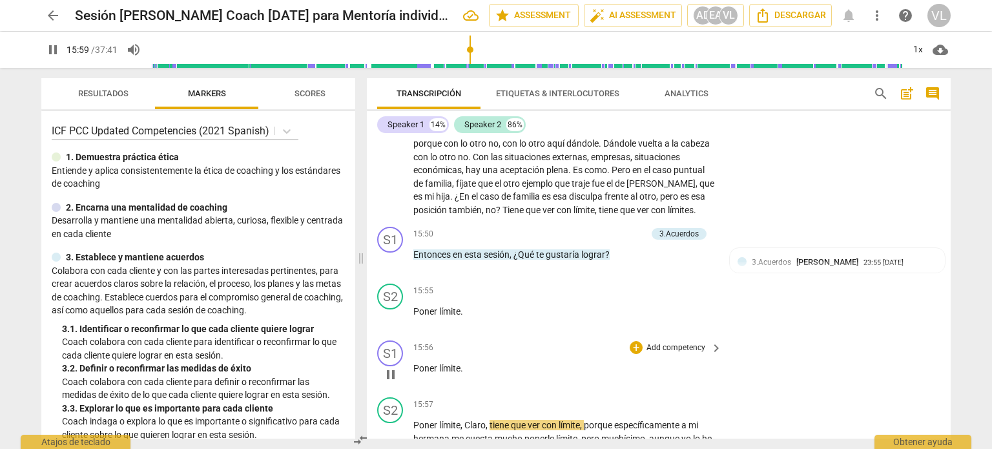
click at [669, 342] on p "Add competency" at bounding box center [675, 348] width 61 height 12
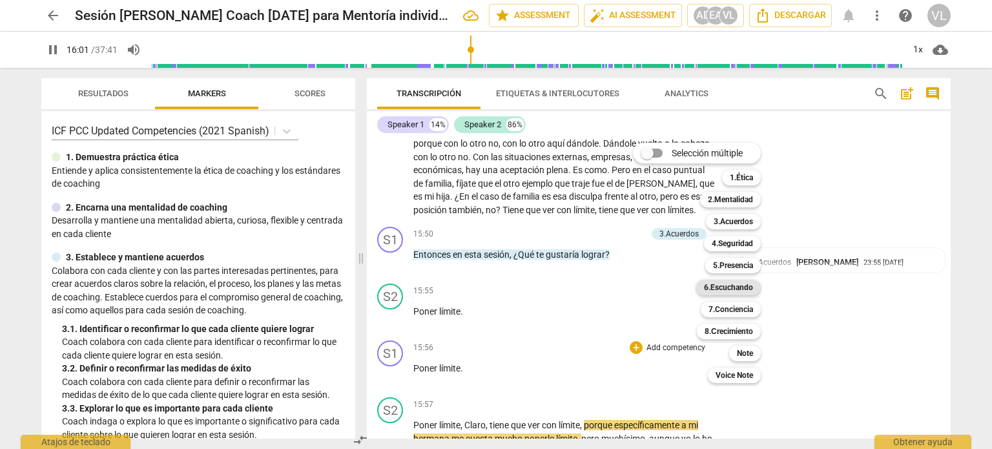
click at [749, 285] on b "6.Escuchando" at bounding box center [728, 287] width 49 height 15
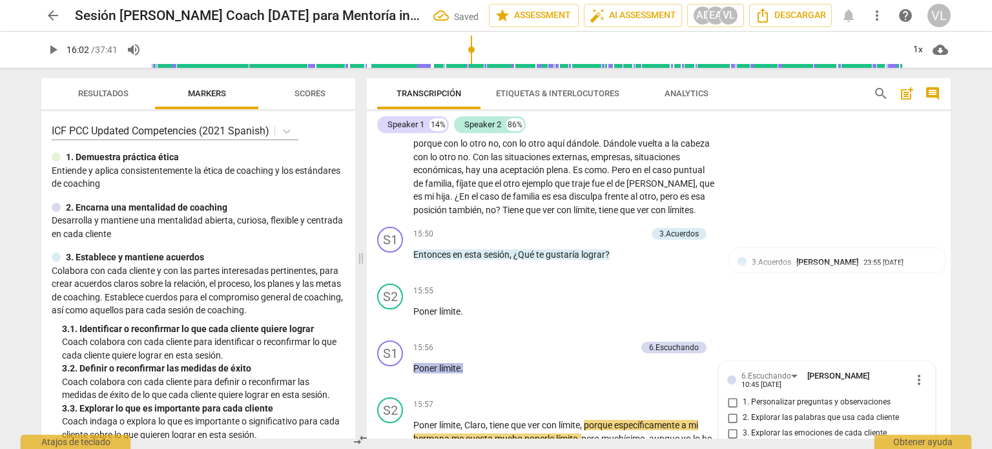
scroll to position [2792, 0]
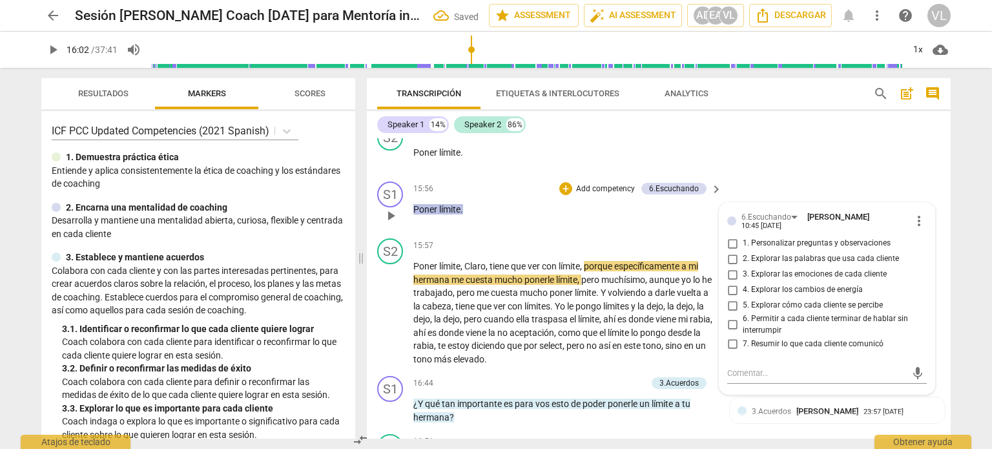
click at [746, 338] on span "7. Resumir lo que cada cliente comunicó" at bounding box center [812, 344] width 141 height 12
click at [742, 336] on input "7. Resumir lo que cada cliente comunicó" at bounding box center [732, 343] width 21 height 15
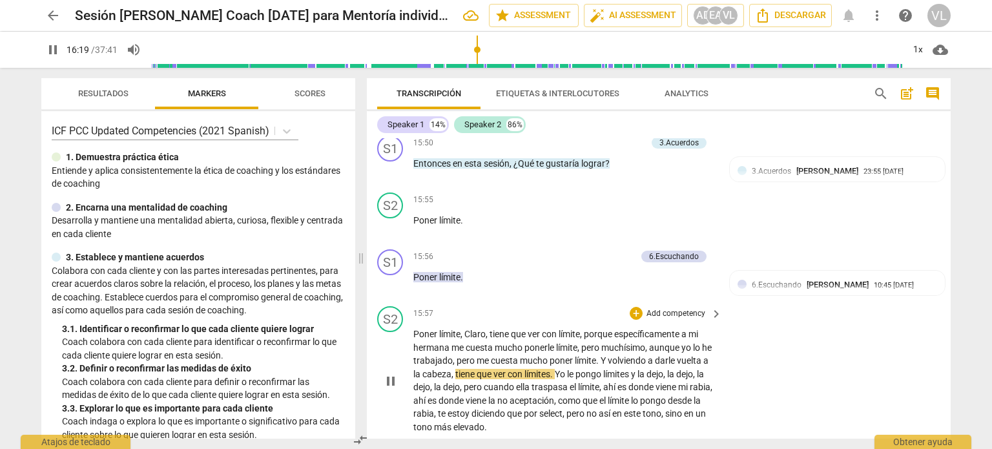
scroll to position [2728, 0]
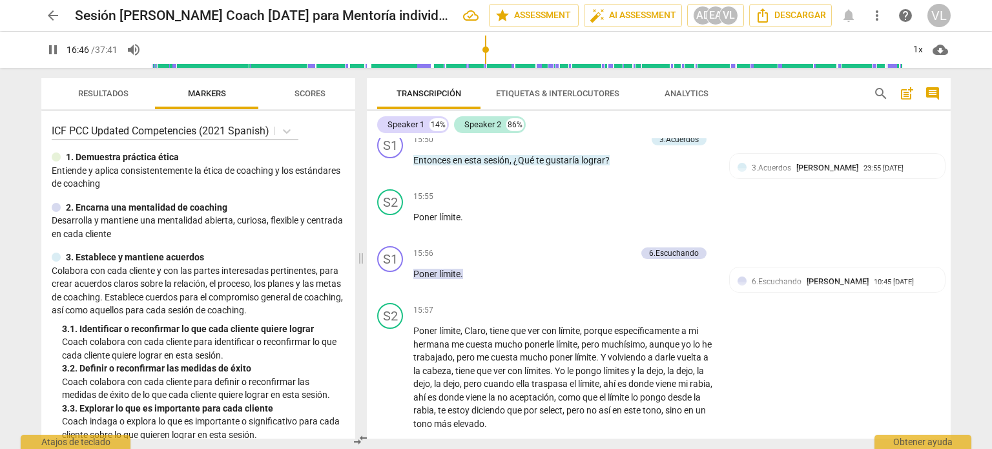
click at [589, 442] on p "Add competency" at bounding box center [615, 448] width 61 height 12
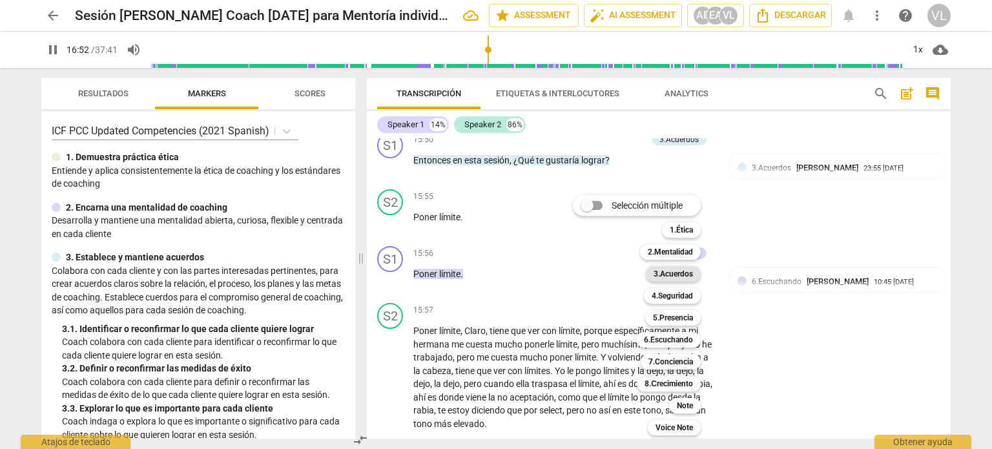
click at [679, 276] on b "3.Acuerdos" at bounding box center [672, 273] width 39 height 15
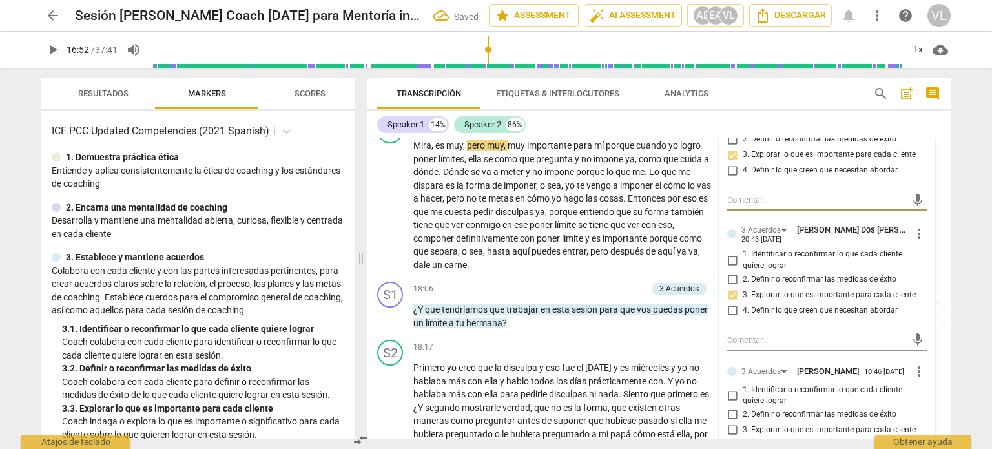
scroll to position [3133, 0]
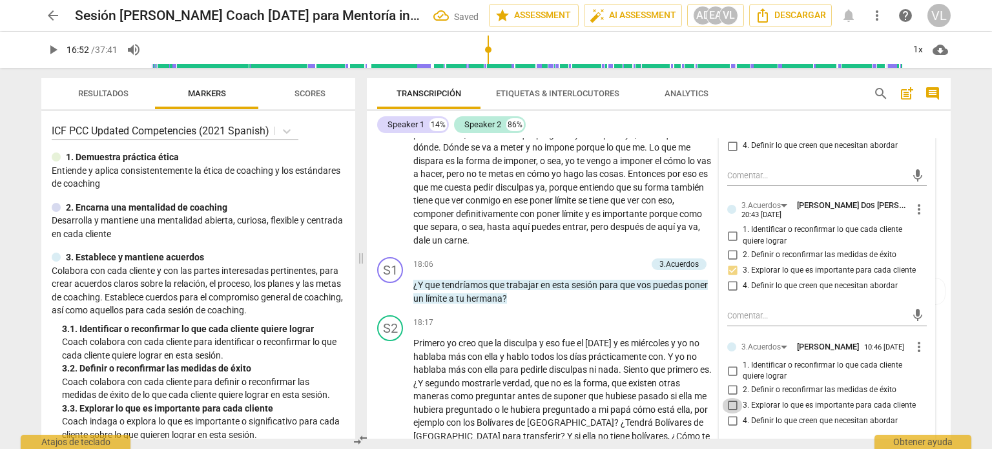
click at [739, 398] on input "3. Explorar lo que es importante para cada cliente" at bounding box center [732, 405] width 21 height 15
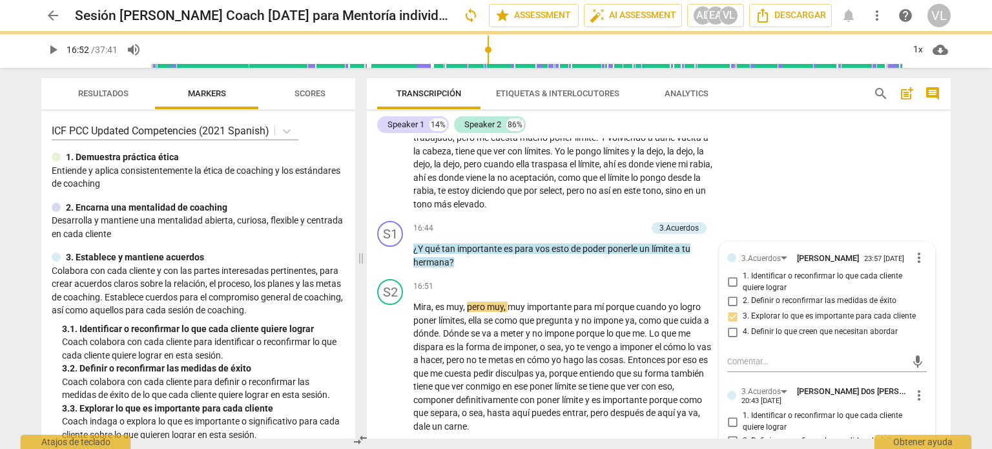
scroll to position [2939, 0]
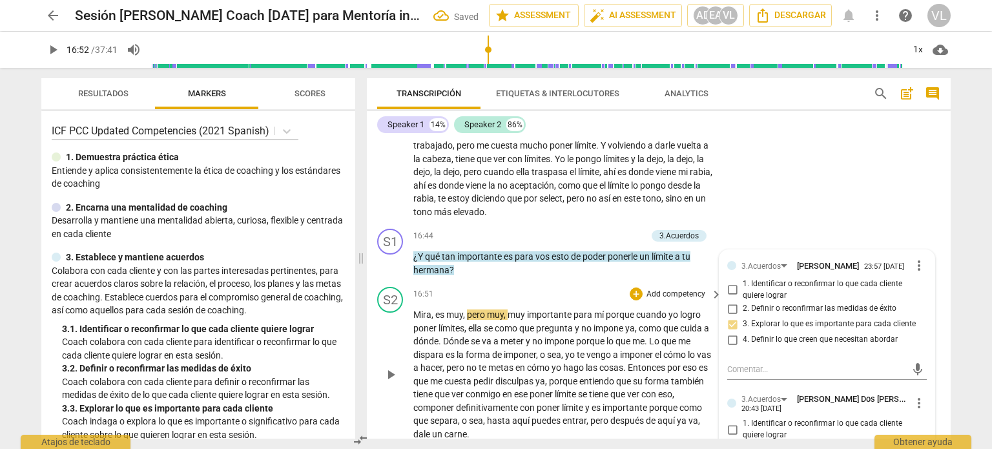
click at [392, 367] on span "play_arrow" at bounding box center [390, 374] width 15 height 15
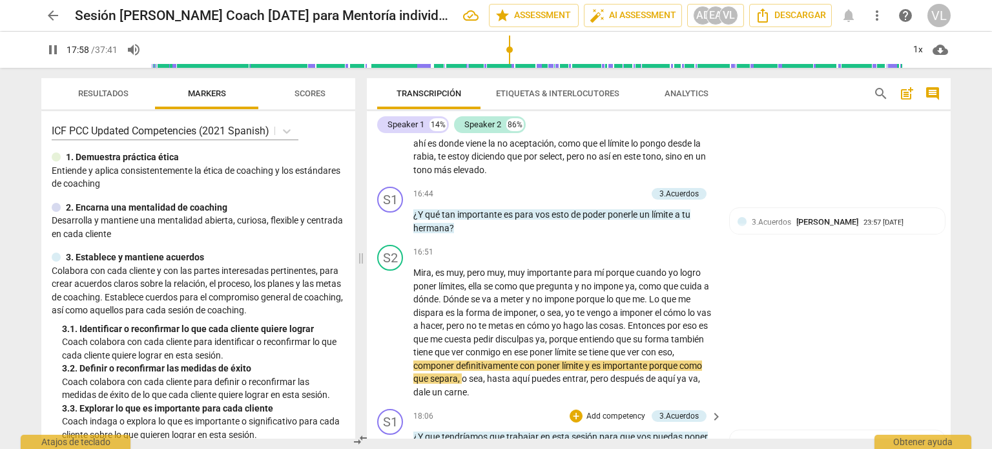
scroll to position [3004, 0]
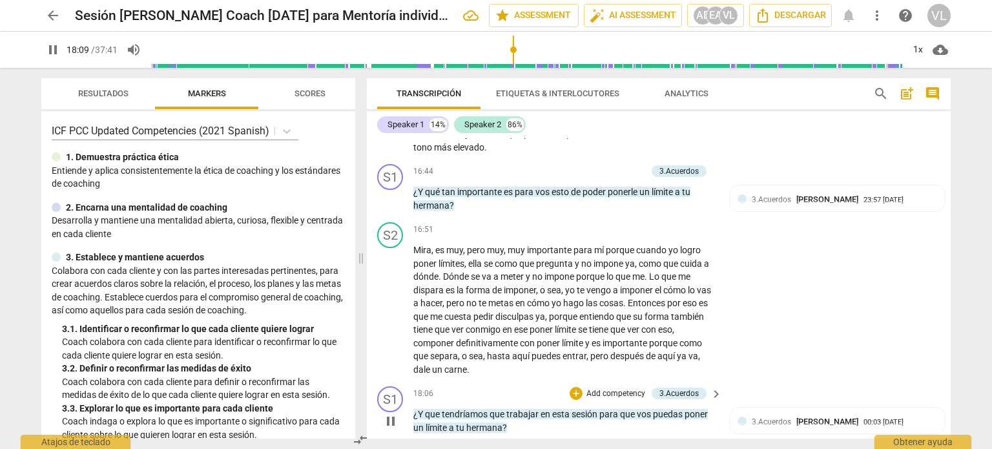
click at [594, 388] on p "Add competency" at bounding box center [615, 394] width 61 height 12
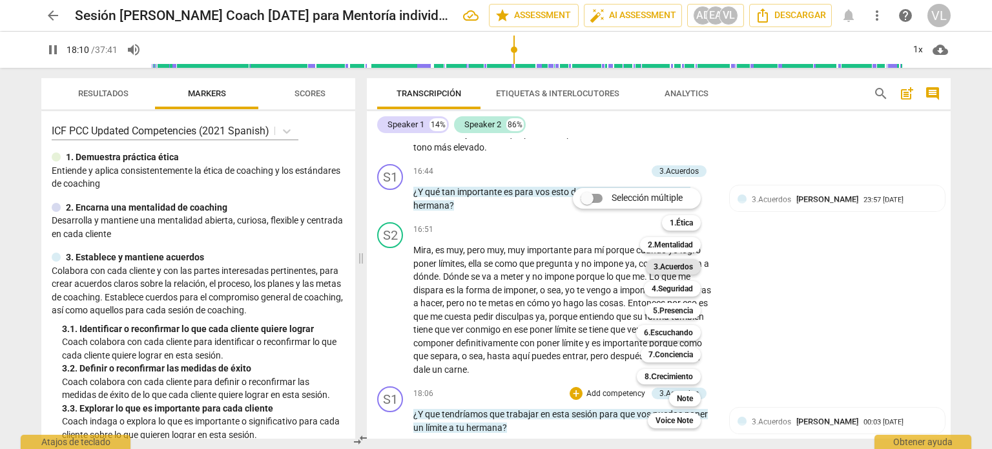
click at [677, 263] on b "3.Acuerdos" at bounding box center [672, 266] width 39 height 15
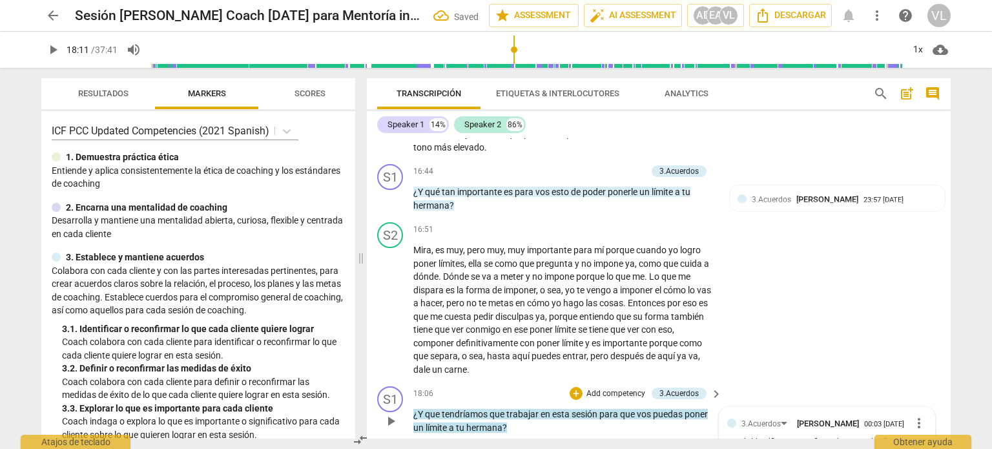
scroll to position [3161, 0]
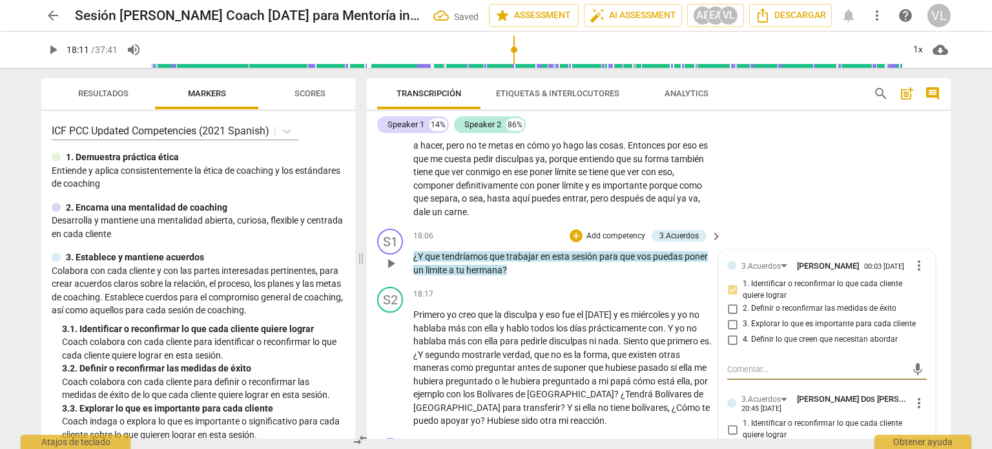
click at [781, 332] on label "4. Definir lo que creen que necesitan abordar" at bounding box center [821, 339] width 199 height 15
click at [742, 332] on input "4. Definir lo que creen que necesitan abordar" at bounding box center [732, 339] width 21 height 15
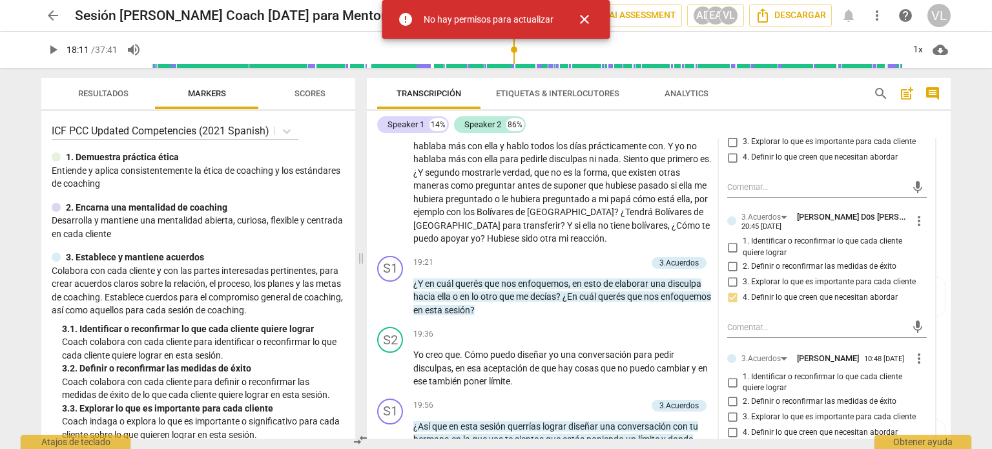
scroll to position [3420, 0]
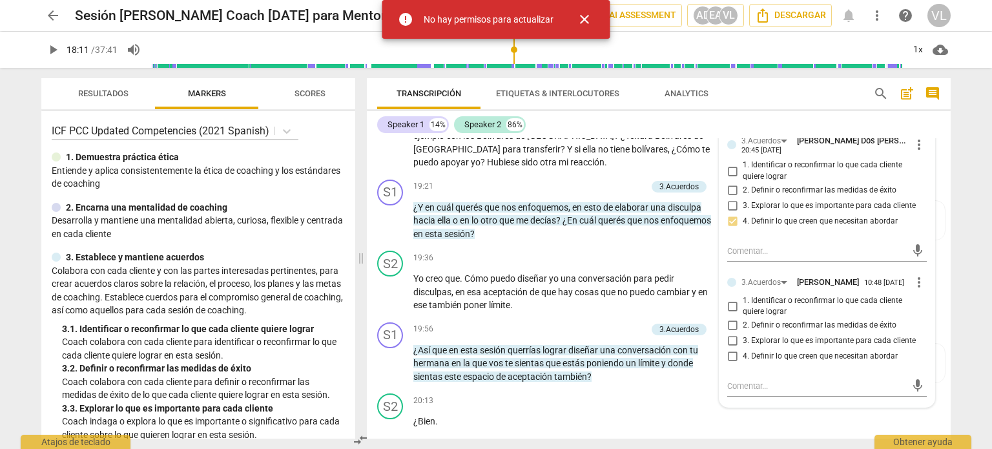
click at [731, 349] on input "4. Definir lo que creen que necesitan abordar" at bounding box center [732, 356] width 21 height 15
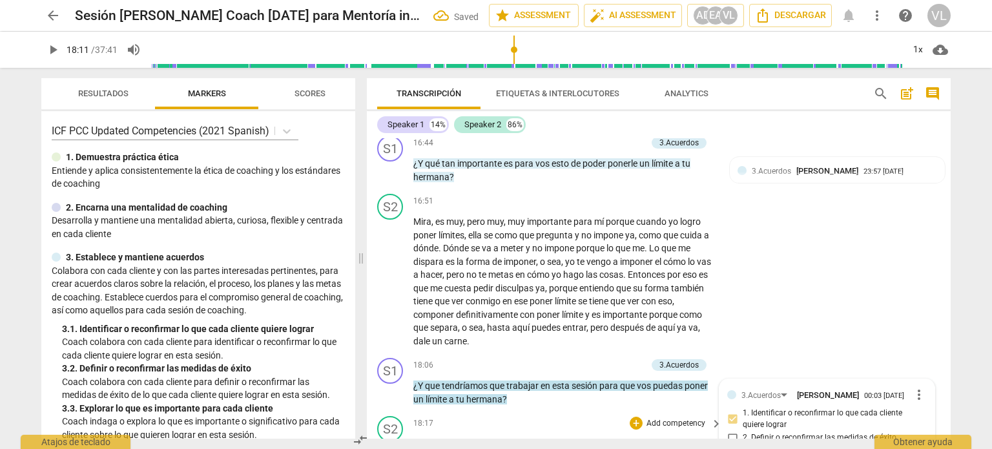
scroll to position [3097, 0]
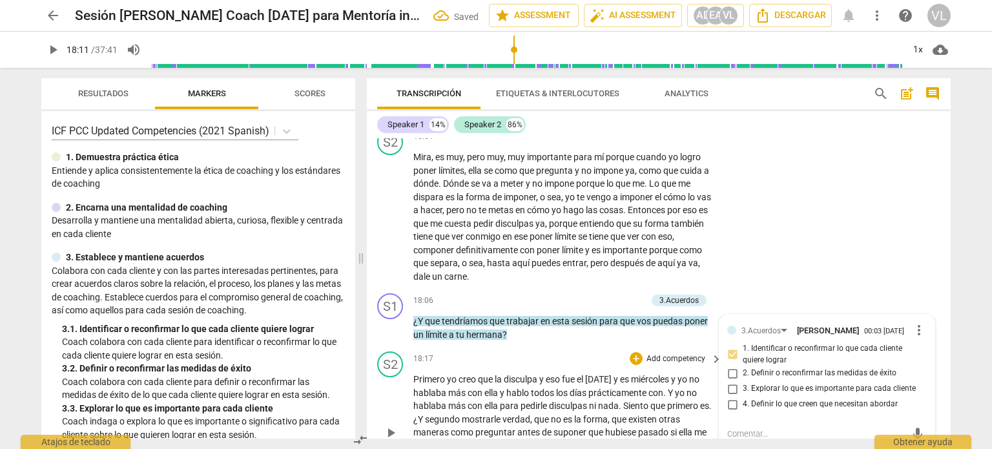
click at [390, 425] on span "play_arrow" at bounding box center [390, 432] width 15 height 15
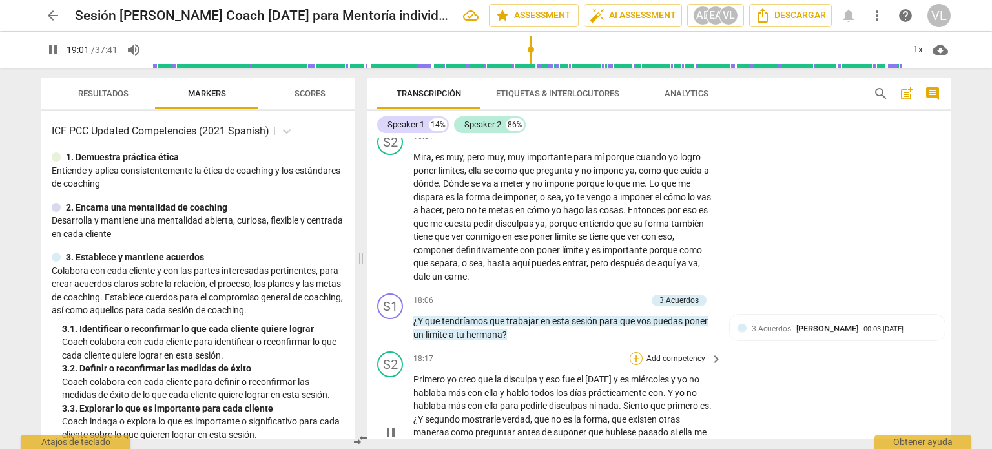
click at [640, 352] on div "+" at bounding box center [635, 358] width 13 height 13
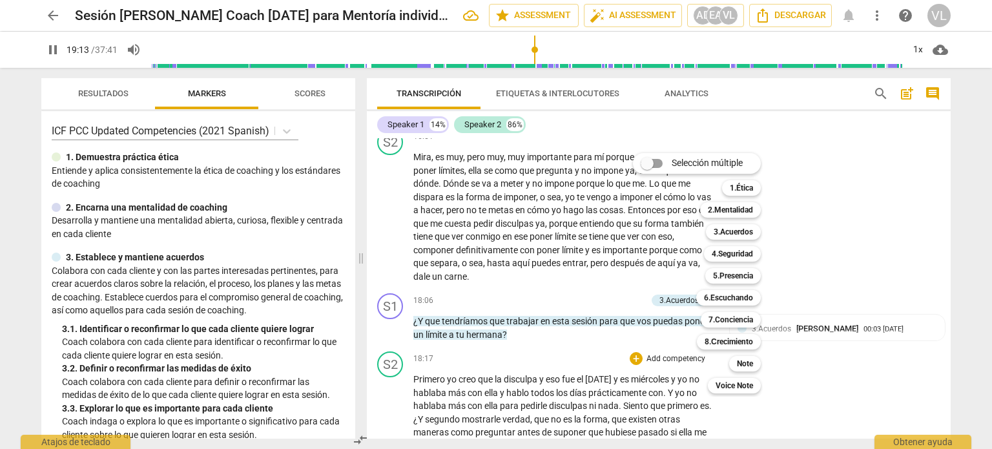
click at [390, 337] on div at bounding box center [496, 224] width 992 height 449
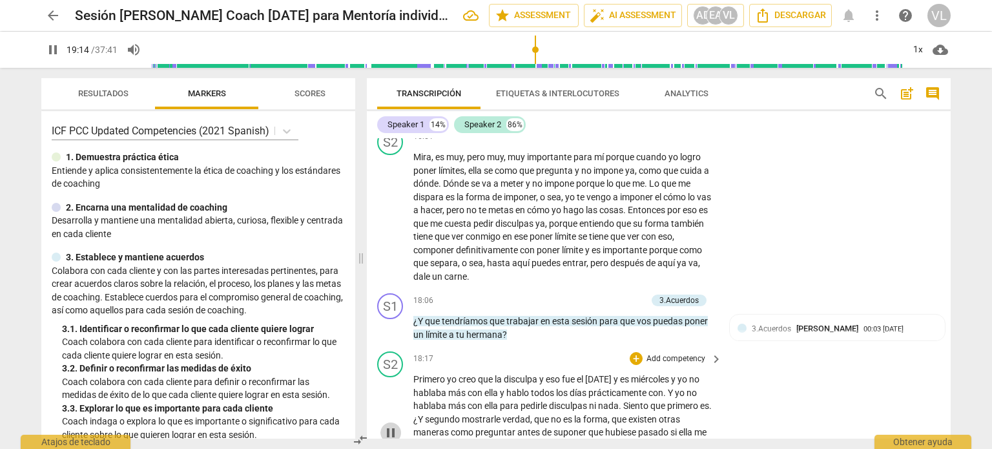
click at [395, 425] on span "pause" at bounding box center [390, 432] width 15 height 15
click at [647, 353] on p "Add competency" at bounding box center [675, 359] width 61 height 12
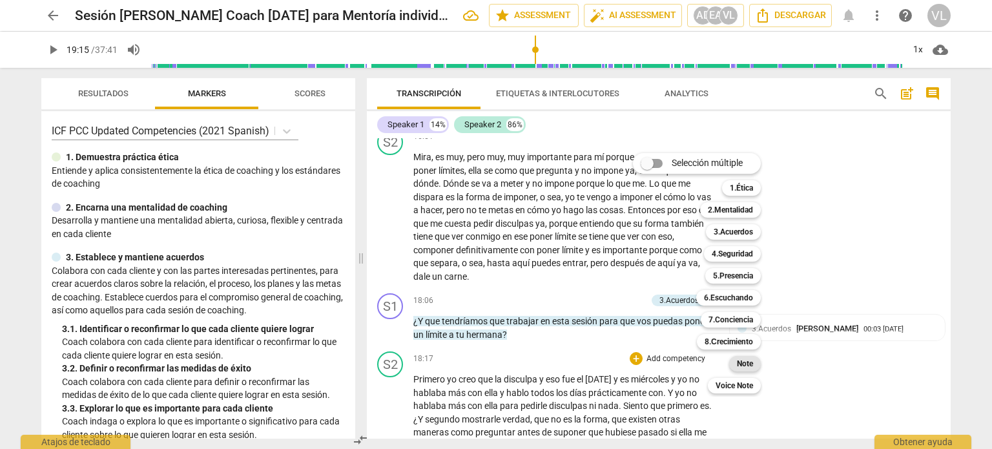
click at [733, 368] on div "Note" at bounding box center [745, 363] width 32 height 15
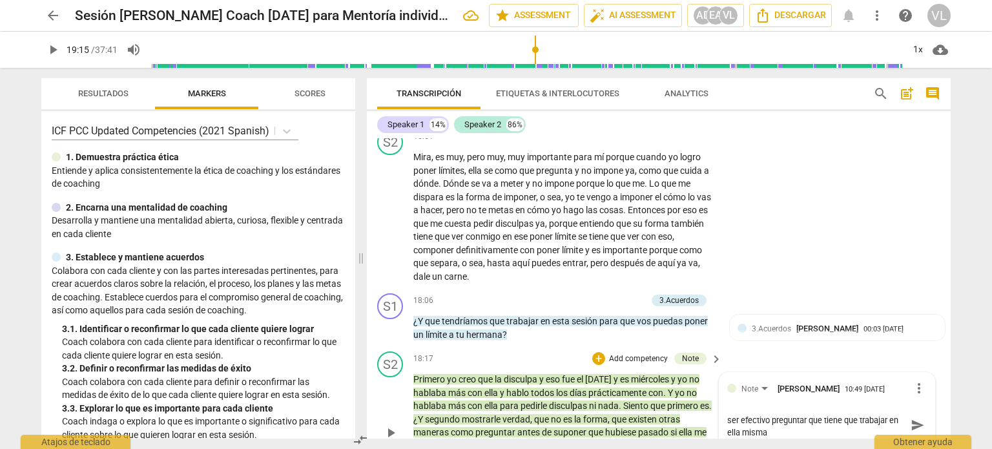
scroll to position [0, 0]
click at [912, 430] on span "send" at bounding box center [917, 437] width 14 height 14
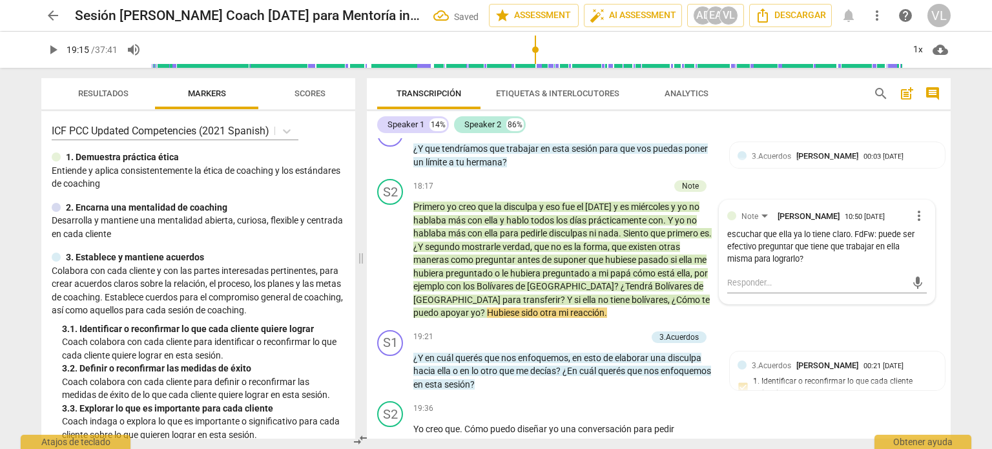
scroll to position [3291, 0]
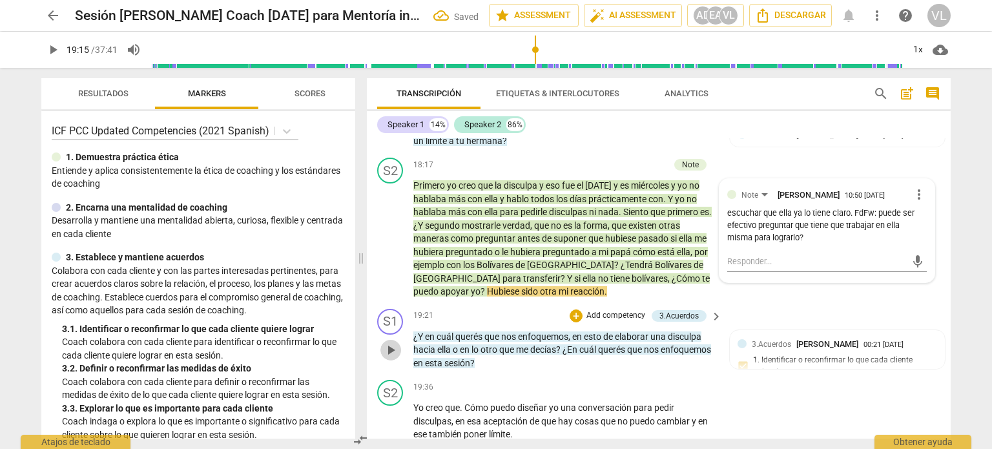
click at [391, 340] on button "play_arrow" at bounding box center [390, 350] width 21 height 21
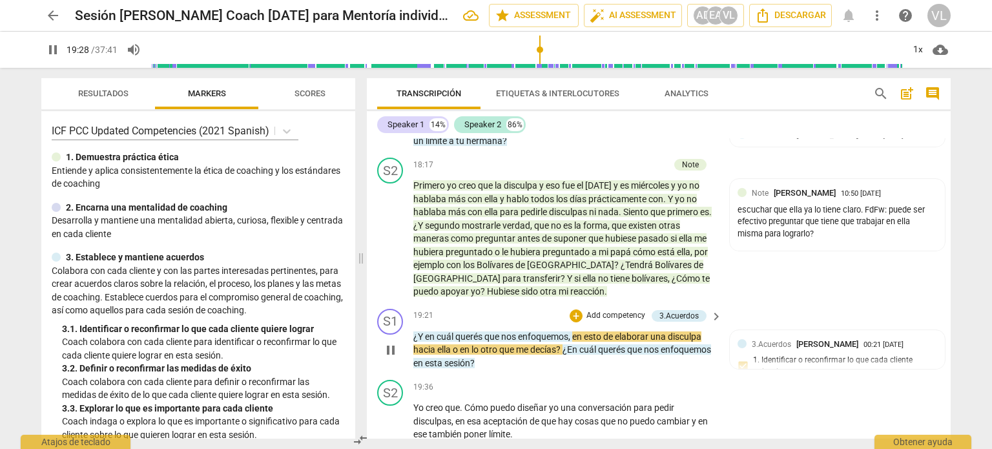
click at [612, 310] on p "Add competency" at bounding box center [615, 316] width 61 height 12
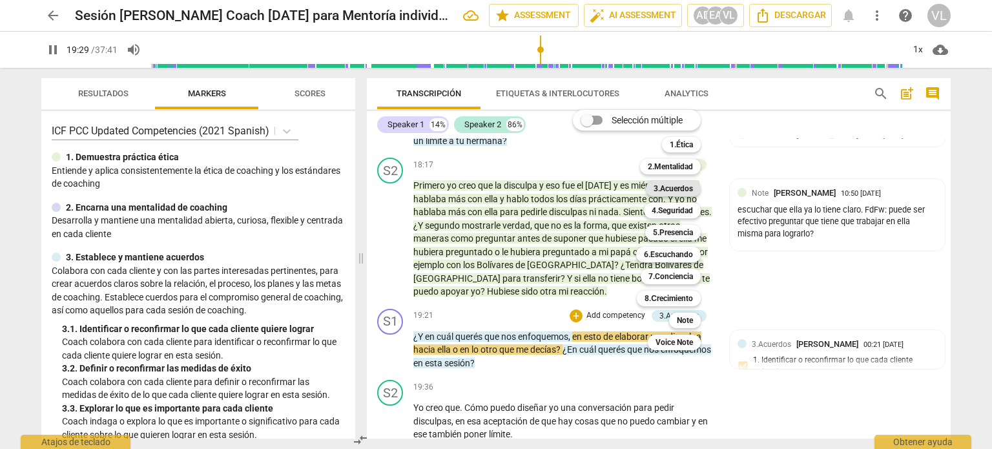
click at [691, 192] on b "3.Acuerdos" at bounding box center [672, 188] width 39 height 15
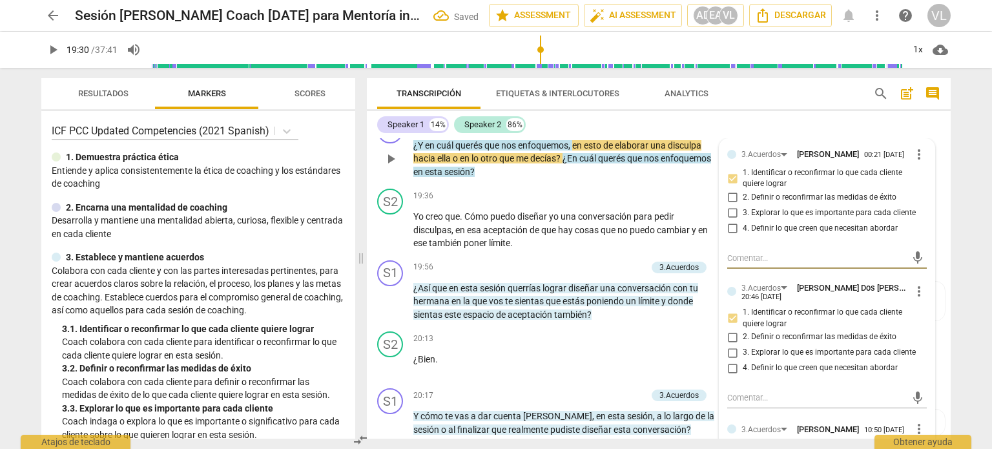
scroll to position [3549, 0]
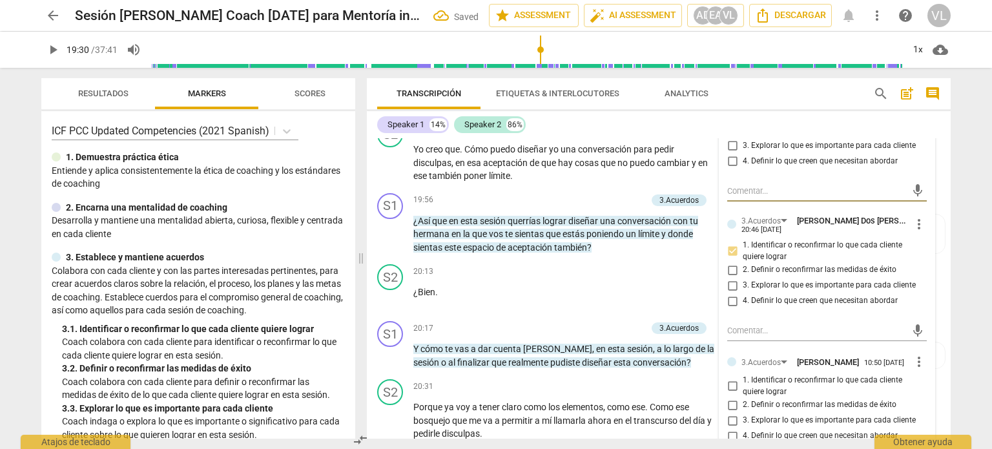
click at [774, 374] on span "1. Identificar o reconfirmar lo que cada cliente quiere lograr" at bounding box center [831, 385] width 179 height 23
click at [742, 378] on input "1. Identificar o reconfirmar lo que cada cliente quiere lograr" at bounding box center [732, 385] width 21 height 15
click at [757, 430] on span "4. Definir lo que creen que necesitan abordar" at bounding box center [819, 436] width 155 height 12
click at [742, 428] on input "4. Definir lo que creen que necesitan abordar" at bounding box center [732, 435] width 21 height 15
click at [735, 378] on input "1. Identificar o reconfirmar lo que cada cliente quiere lograr" at bounding box center [732, 385] width 21 height 15
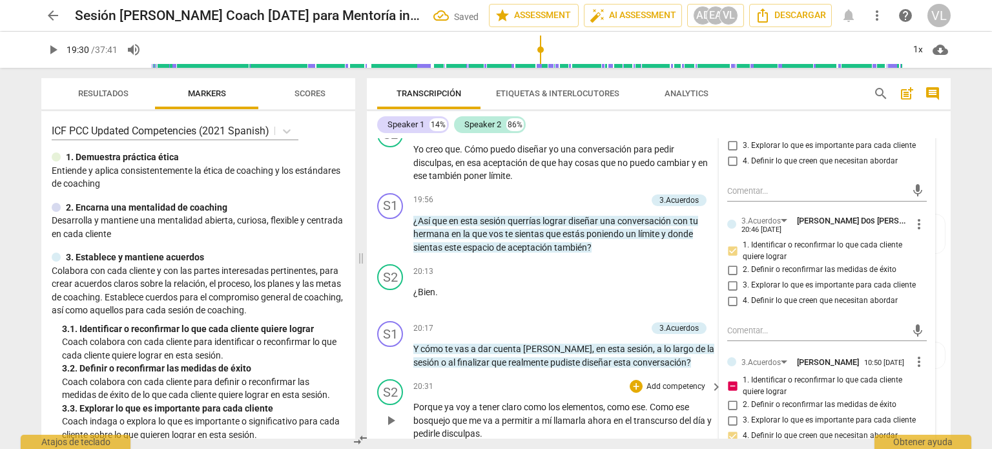
scroll to position [3484, 0]
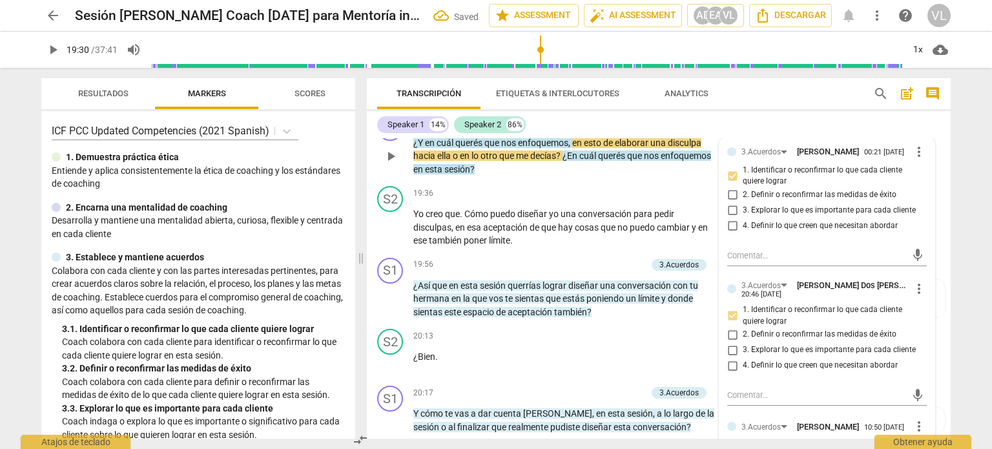
drag, startPoint x: 731, startPoint y: 369, endPoint x: 736, endPoint y: 376, distance: 7.9
click at [732, 443] on input "1. Identificar o reconfirmar lo que cada cliente quiere lograr" at bounding box center [732, 450] width 21 height 15
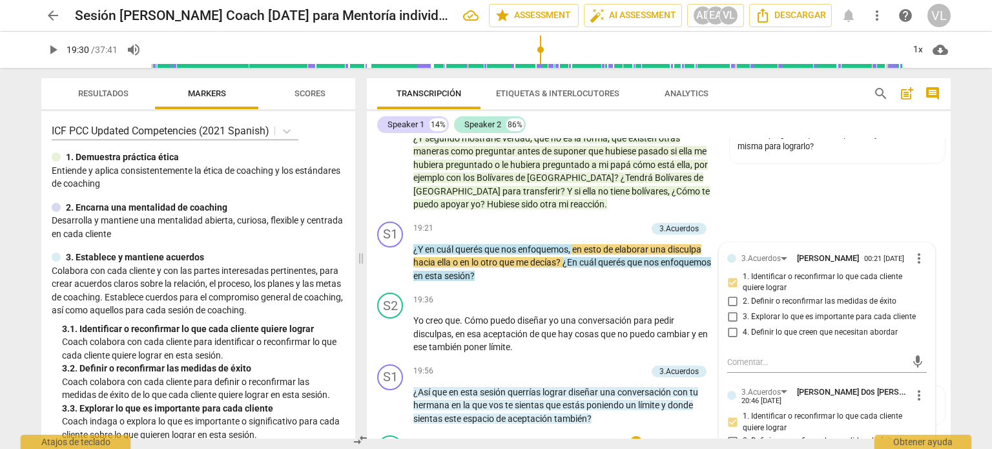
scroll to position [3355, 0]
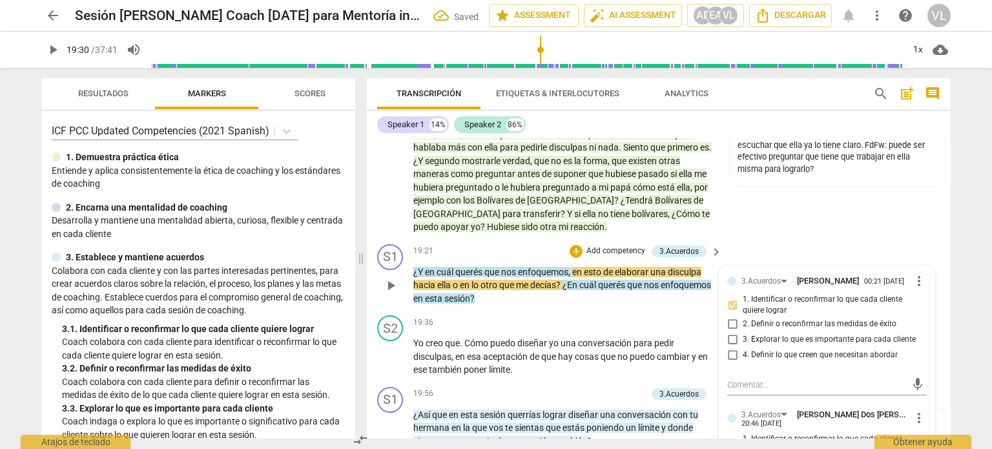
click at [393, 278] on span "play_arrow" at bounding box center [390, 285] width 15 height 15
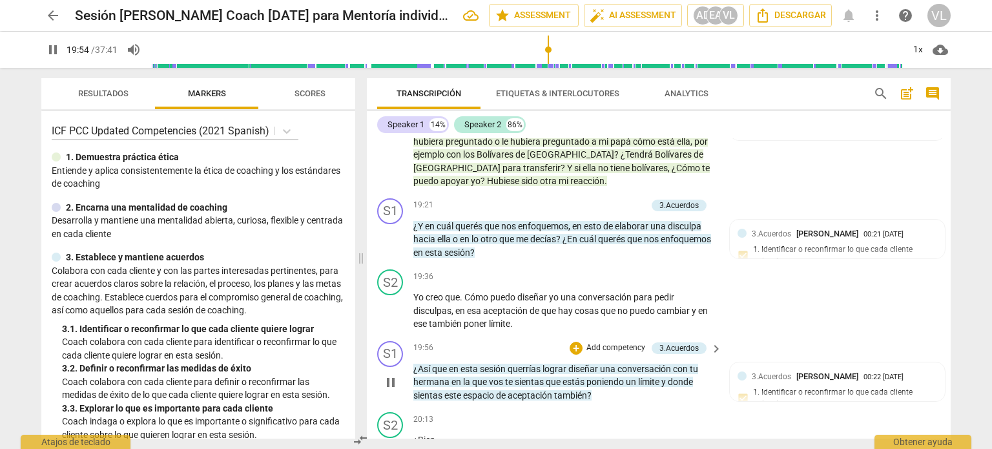
scroll to position [3420, 0]
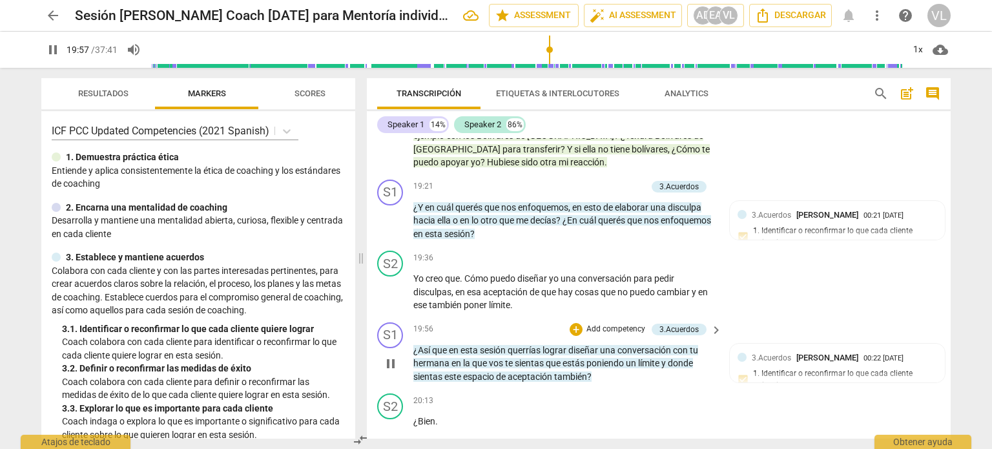
click at [599, 317] on div "S1 play_arrow pause 19:56 + Add competency 3.Acuerdos keyboard_arrow_right ¿Así…" at bounding box center [659, 353] width 584 height 72
click at [594, 323] on p "Add competency" at bounding box center [615, 329] width 61 height 12
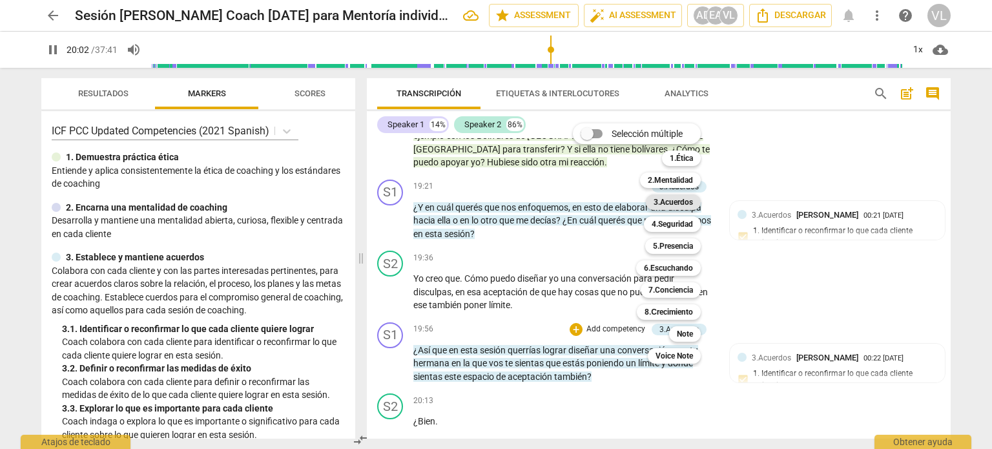
click at [669, 203] on b "3.Acuerdos" at bounding box center [672, 201] width 39 height 15
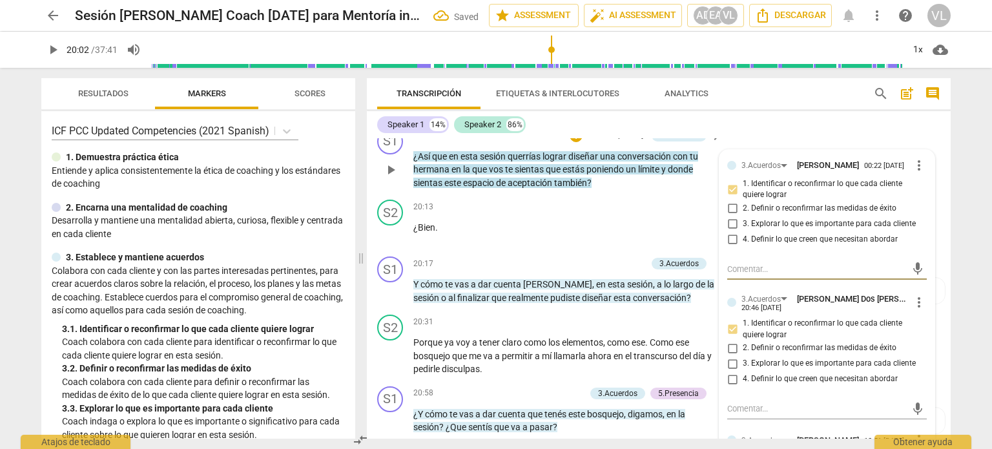
scroll to position [3678, 0]
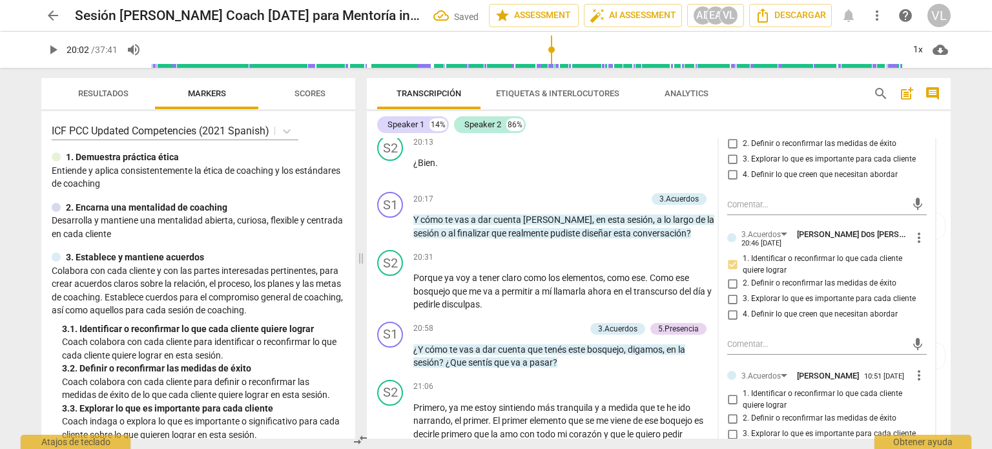
click at [748, 388] on span "1. Identificar o reconfirmar lo que cada cliente quiere lograr" at bounding box center [831, 399] width 179 height 23
click at [742, 392] on input "1. Identificar o reconfirmar lo que cada cliente quiere lograr" at bounding box center [732, 399] width 21 height 15
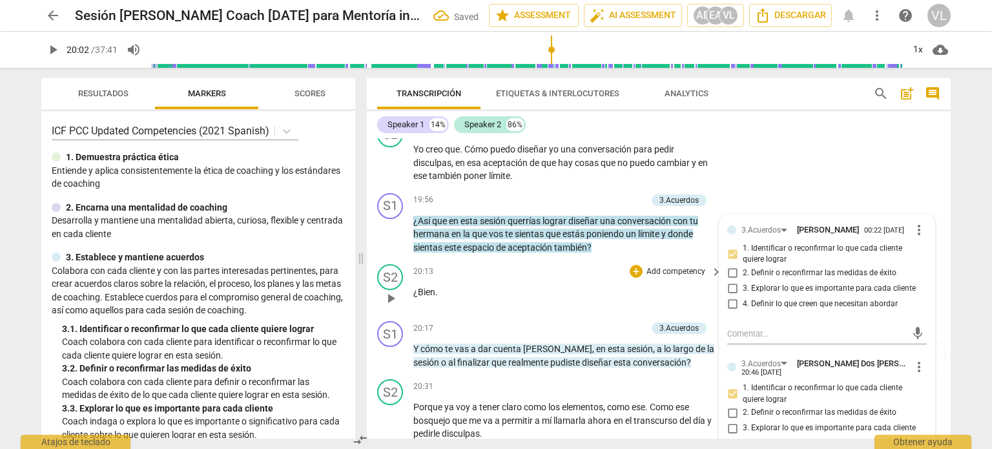
scroll to position [3484, 0]
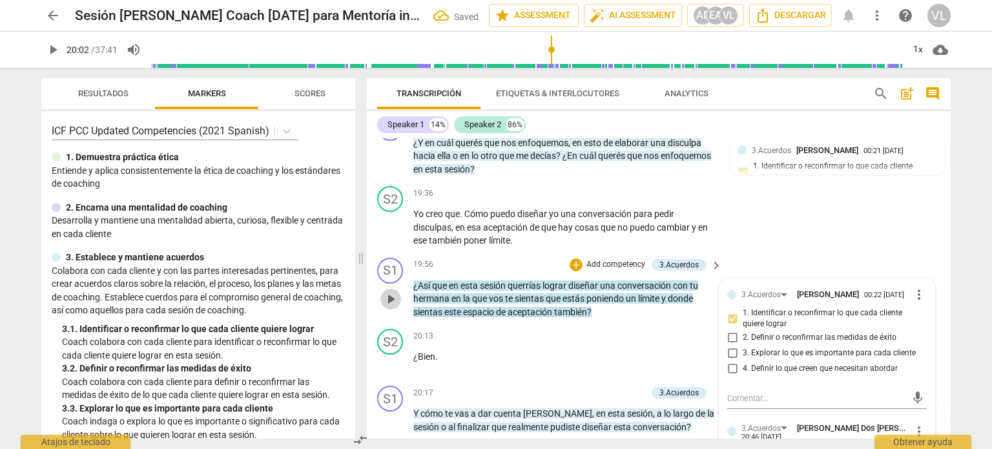
click at [387, 291] on span "play_arrow" at bounding box center [390, 298] width 15 height 15
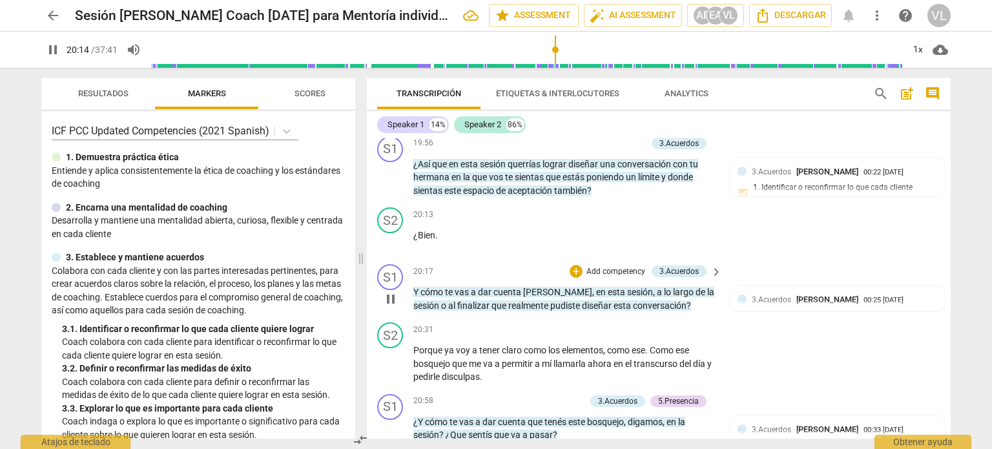
scroll to position [3613, 0]
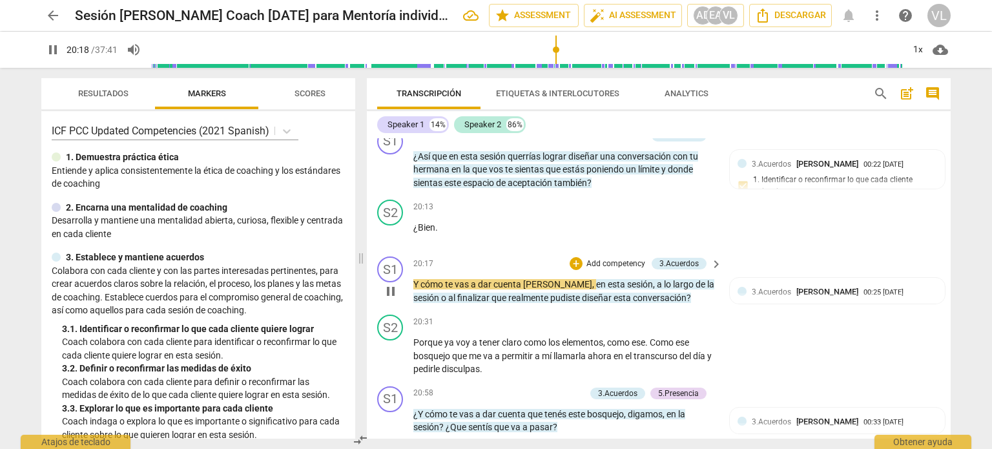
click at [615, 258] on p "Add competency" at bounding box center [615, 264] width 61 height 12
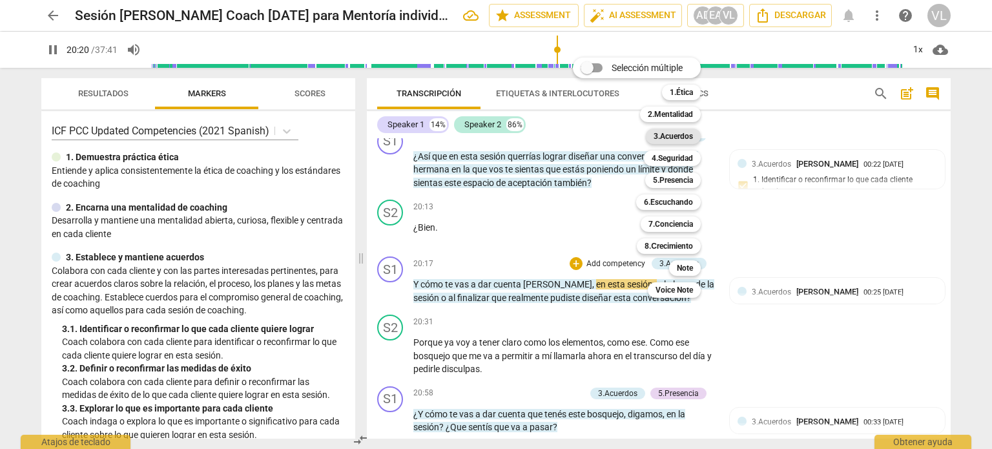
click at [674, 141] on b "3.Acuerdos" at bounding box center [672, 135] width 39 height 15
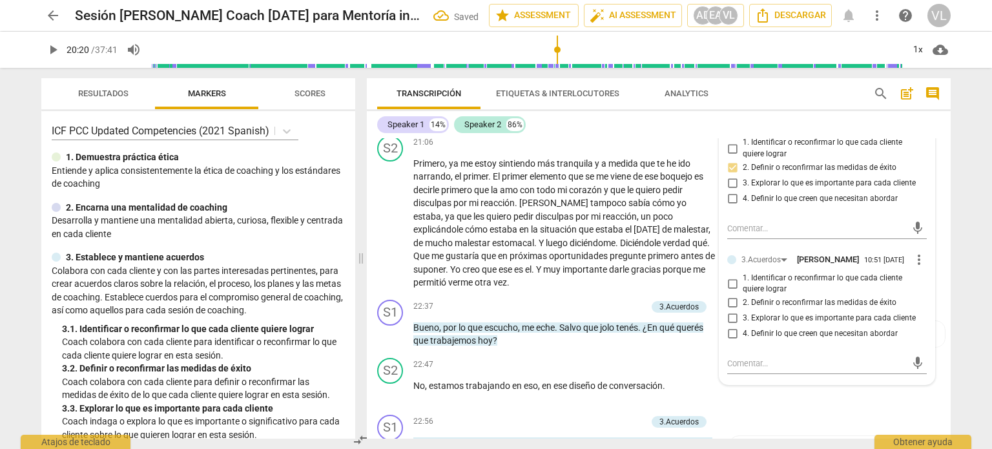
scroll to position [3936, 0]
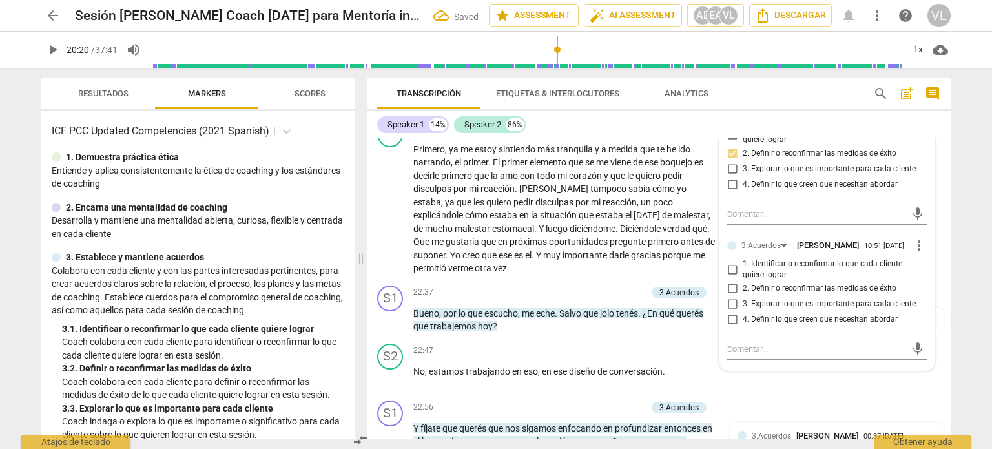
click at [740, 281] on input "2. Definir o reconfirmar las medidas de éxito" at bounding box center [732, 288] width 21 height 15
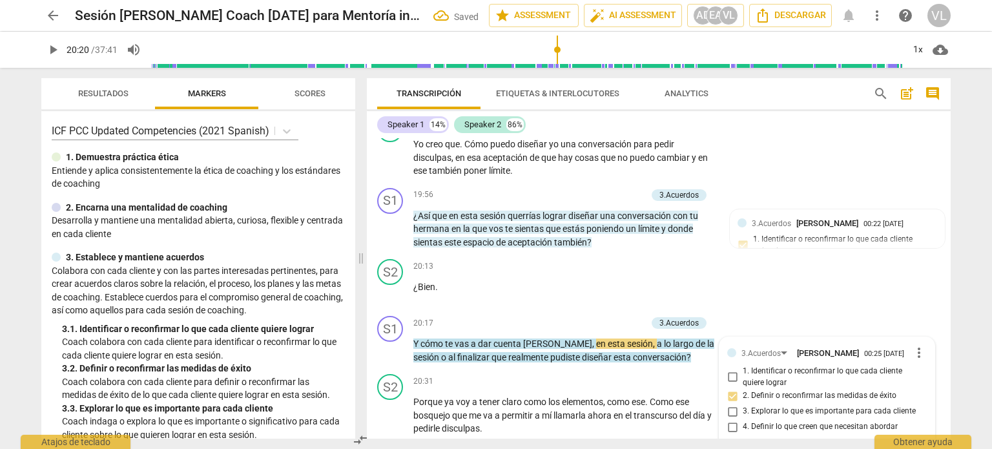
scroll to position [3549, 0]
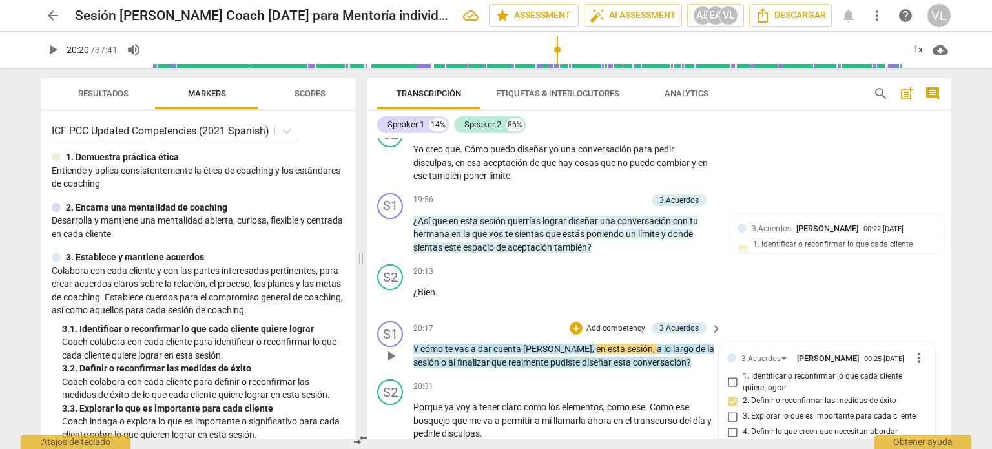
click at [388, 348] on span "play_arrow" at bounding box center [390, 355] width 15 height 15
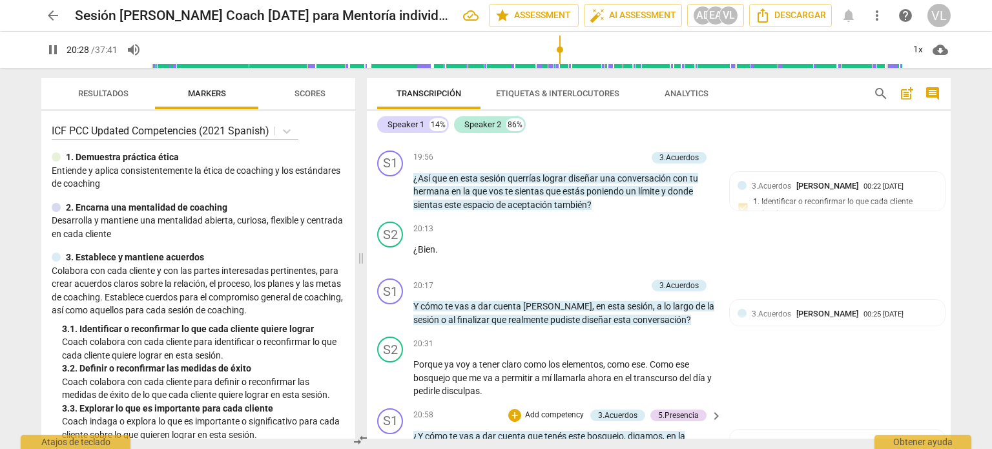
scroll to position [3613, 0]
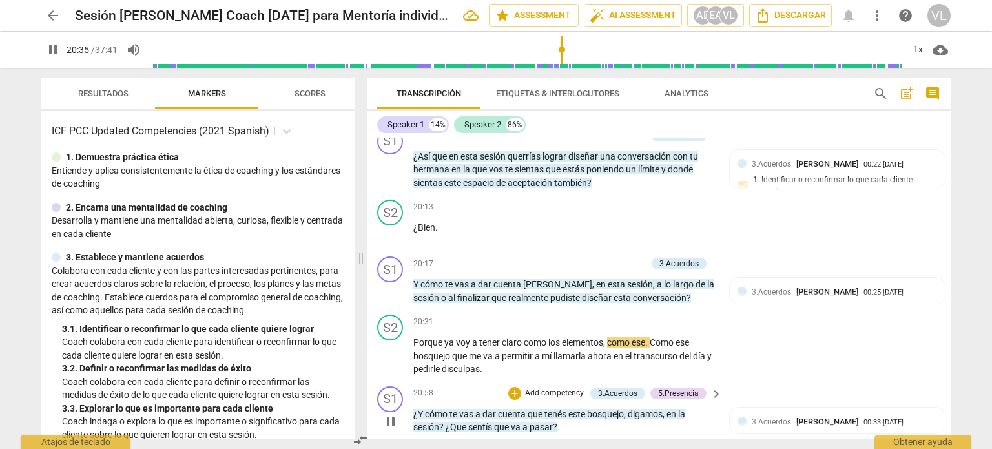
click at [571, 387] on p "Add competency" at bounding box center [554, 393] width 61 height 12
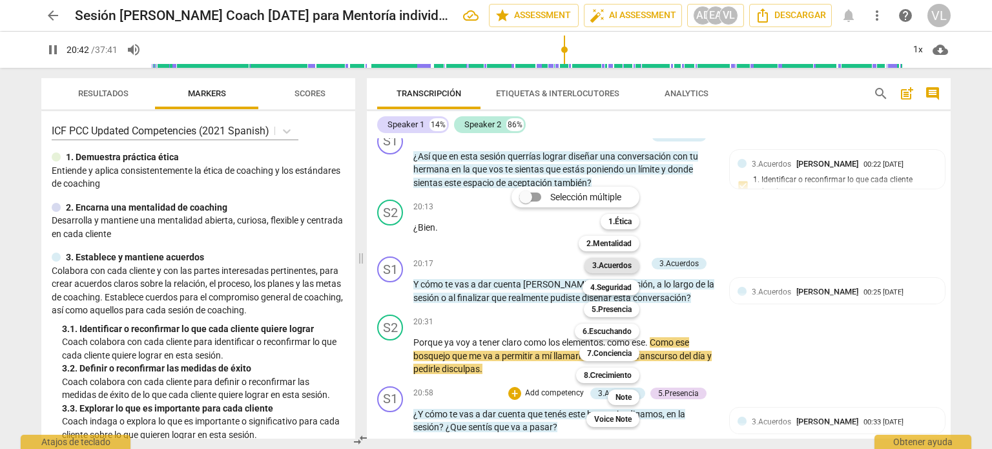
click at [628, 267] on b "3.Acuerdos" at bounding box center [611, 265] width 39 height 15
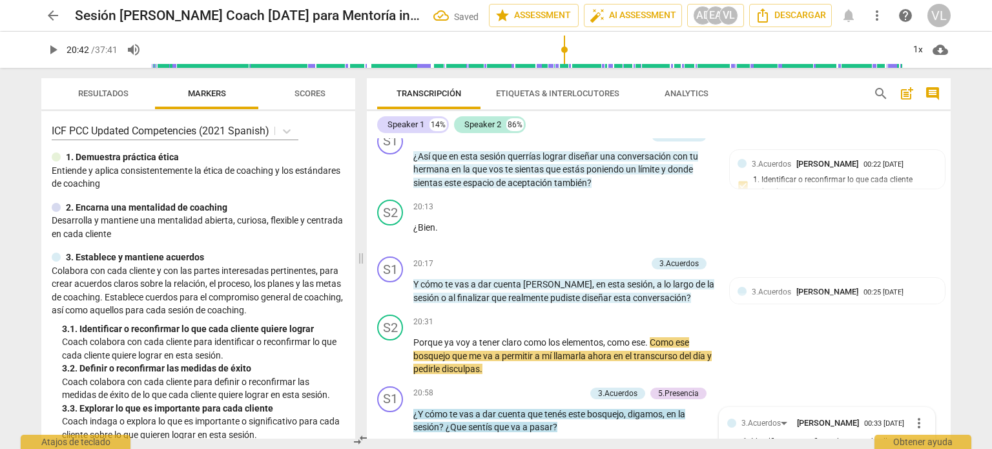
scroll to position [3770, 0]
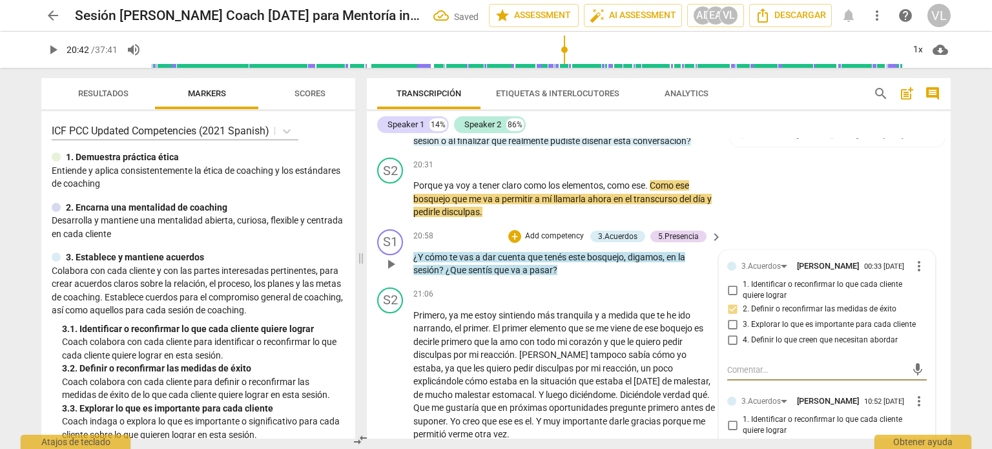
click at [771, 224] on div "S1 play_arrow pause 20:58 + Add competency 3.Acuerdos 5.Presencia keyboard_arro…" at bounding box center [659, 253] width 584 height 58
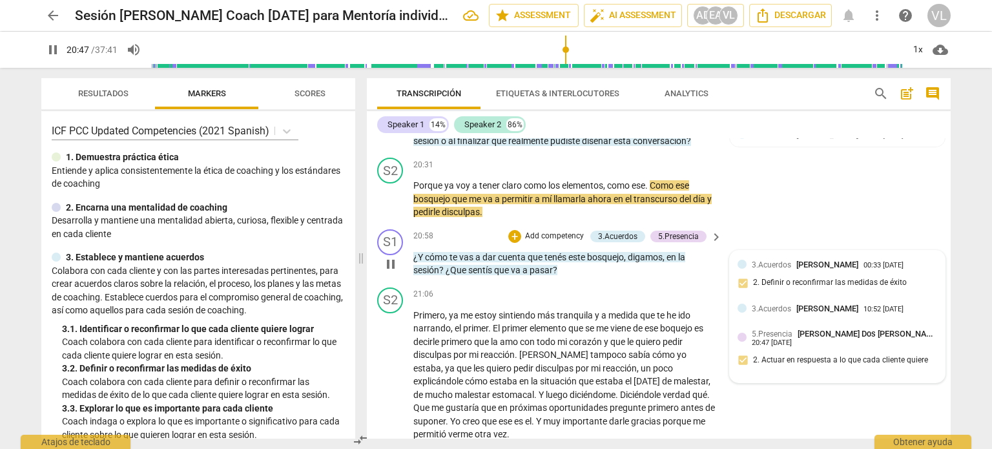
click at [821, 302] on div "3.Acuerdos [PERSON_NAME]" at bounding box center [807, 308] width 112 height 12
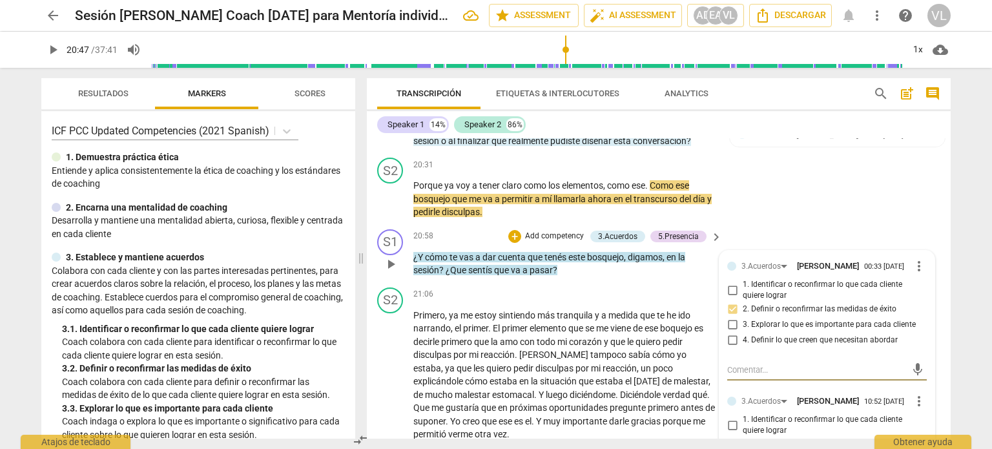
click at [919, 393] on span "more_vert" at bounding box center [918, 400] width 15 height 15
click at [924, 346] on li "Borrar" at bounding box center [929, 346] width 45 height 25
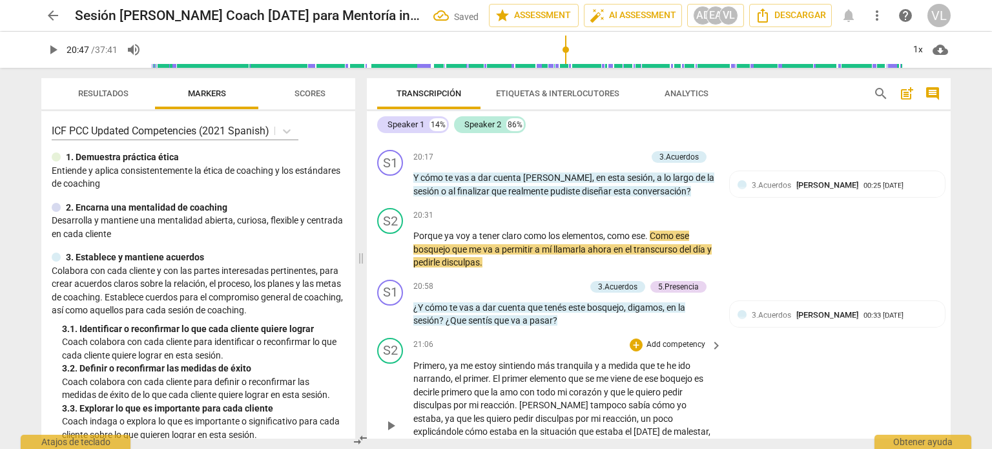
scroll to position [3706, 0]
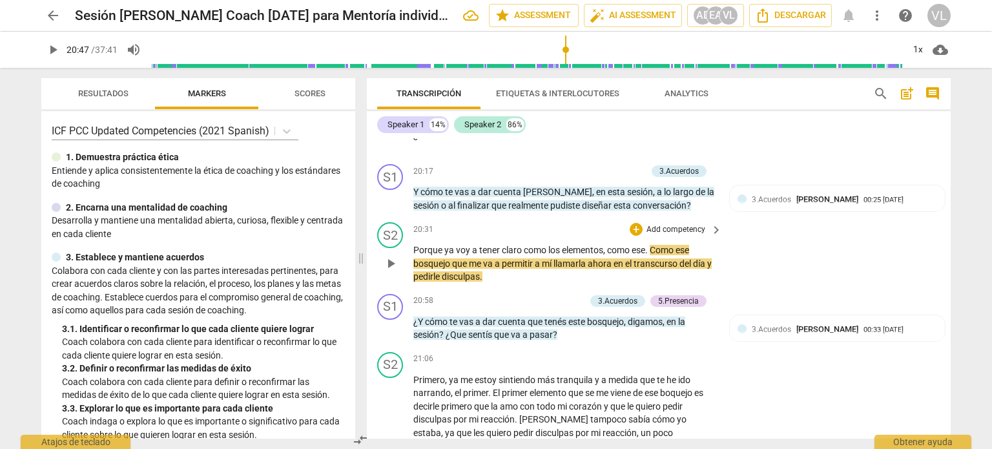
click at [711, 222] on span "keyboard_arrow_right" at bounding box center [715, 229] width 15 height 15
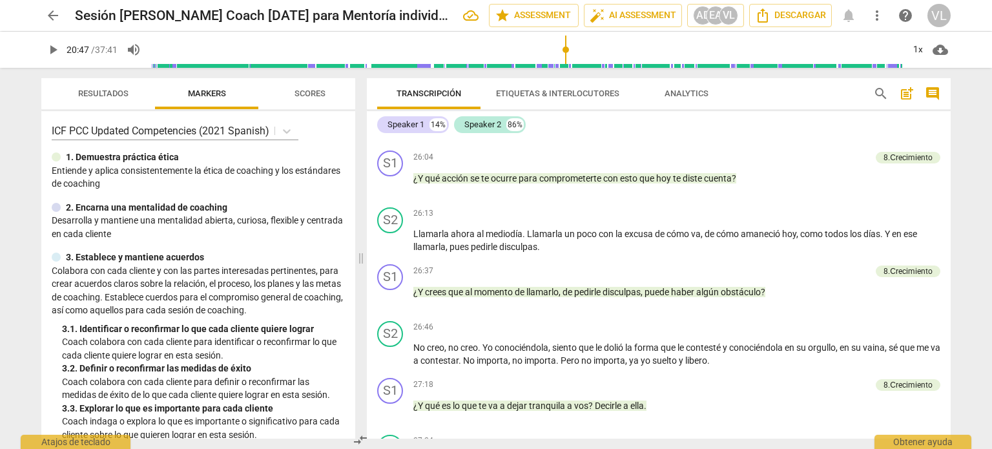
scroll to position [3264, 0]
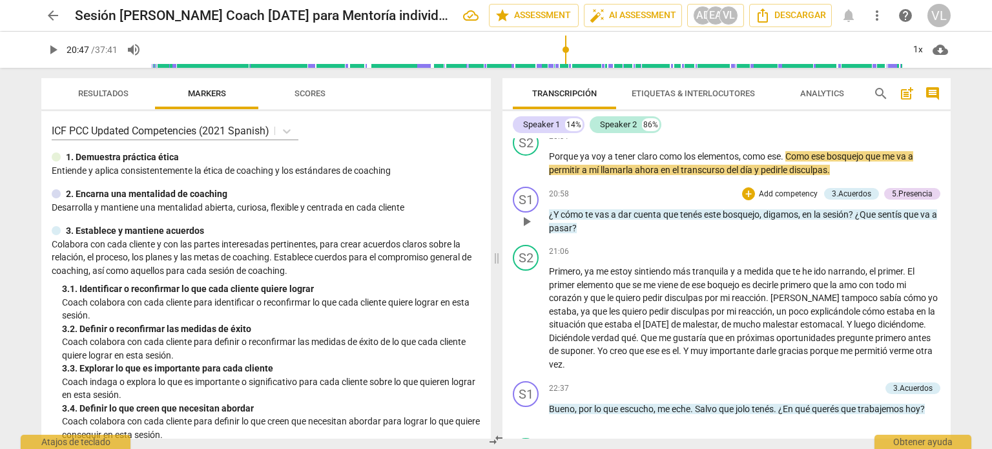
click at [795, 198] on p "Add competency" at bounding box center [787, 195] width 61 height 12
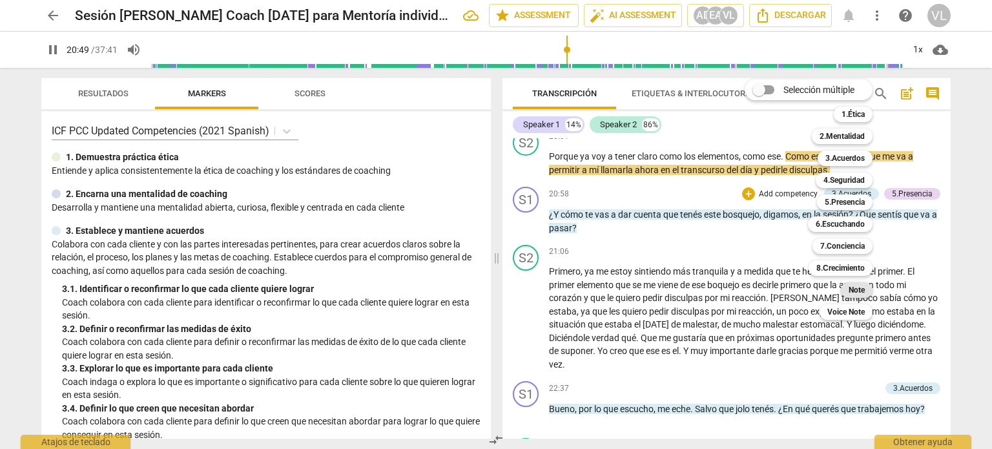
click at [862, 288] on b "Note" at bounding box center [856, 289] width 16 height 15
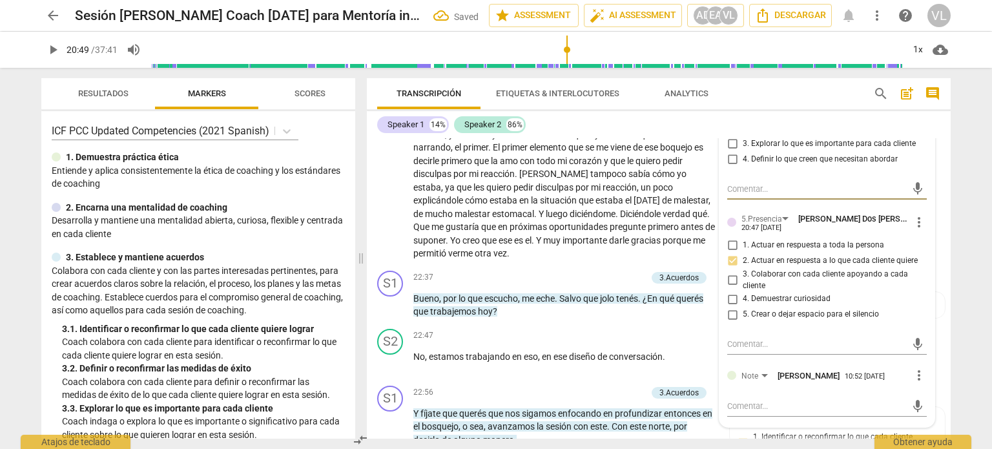
scroll to position [3964, 0]
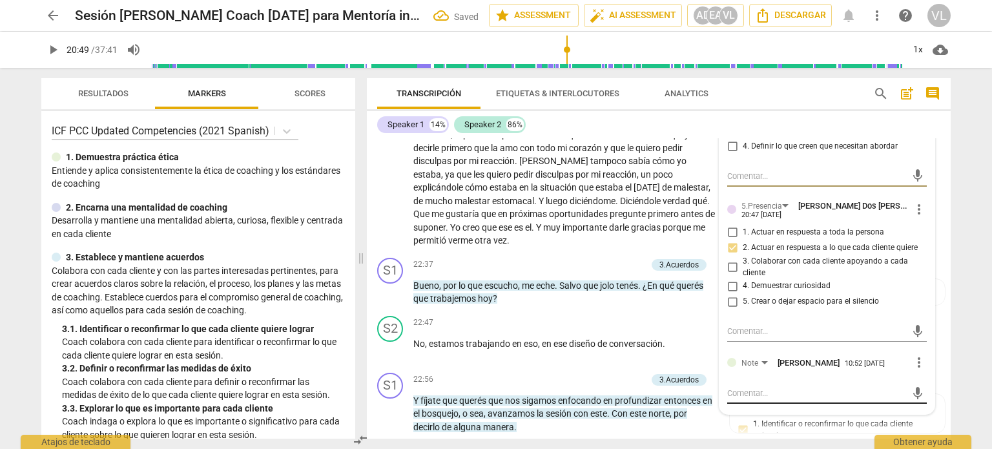
click at [746, 387] on textarea at bounding box center [816, 393] width 179 height 12
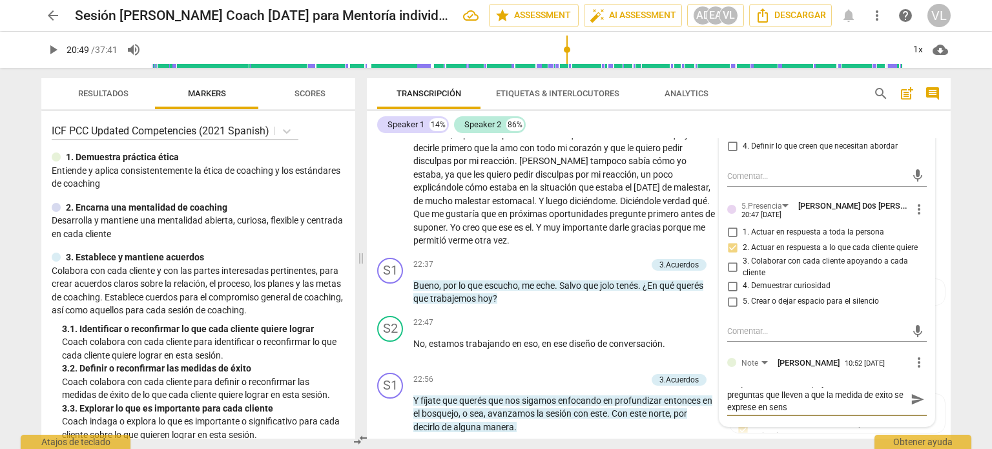
scroll to position [0, 0]
click at [915, 398] on span "send" at bounding box center [917, 405] width 14 height 14
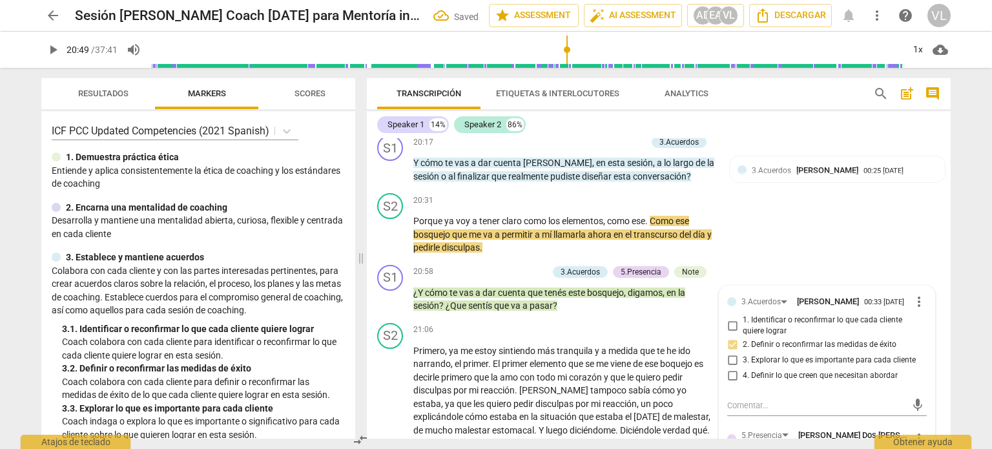
scroll to position [3706, 0]
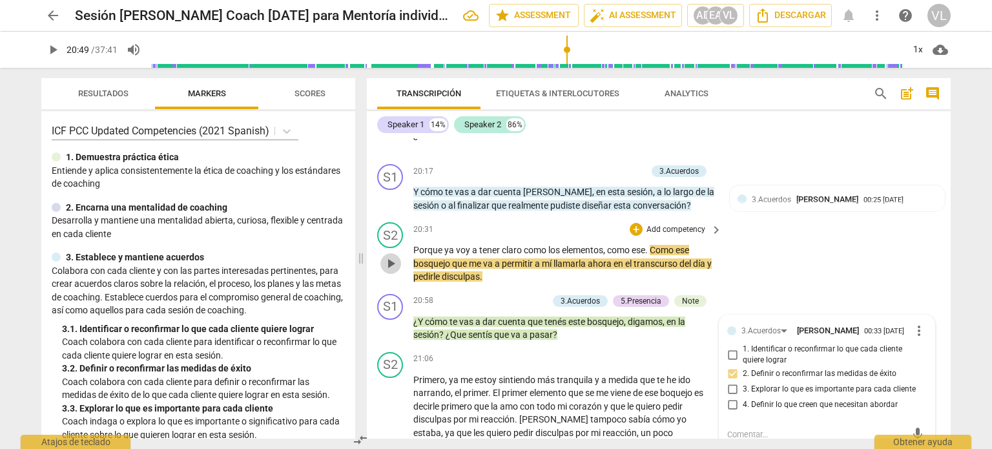
click at [387, 256] on span "play_arrow" at bounding box center [390, 263] width 15 height 15
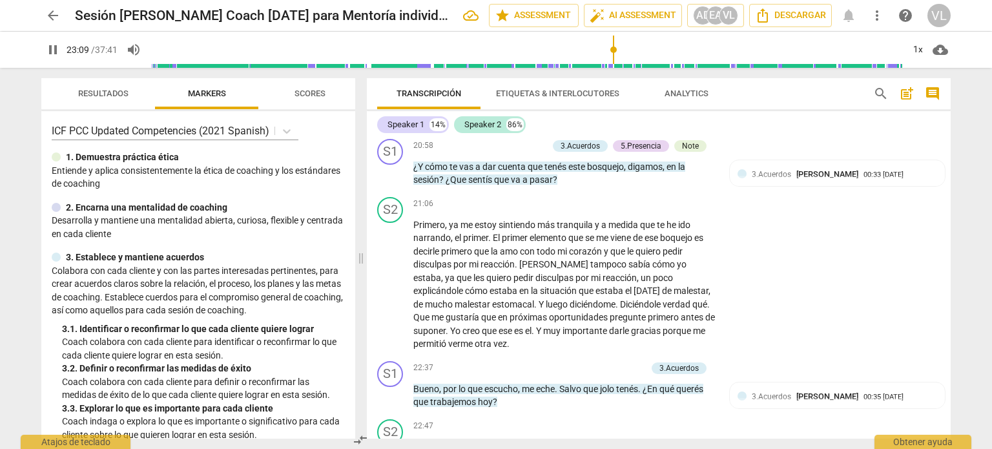
scroll to position [3824, 0]
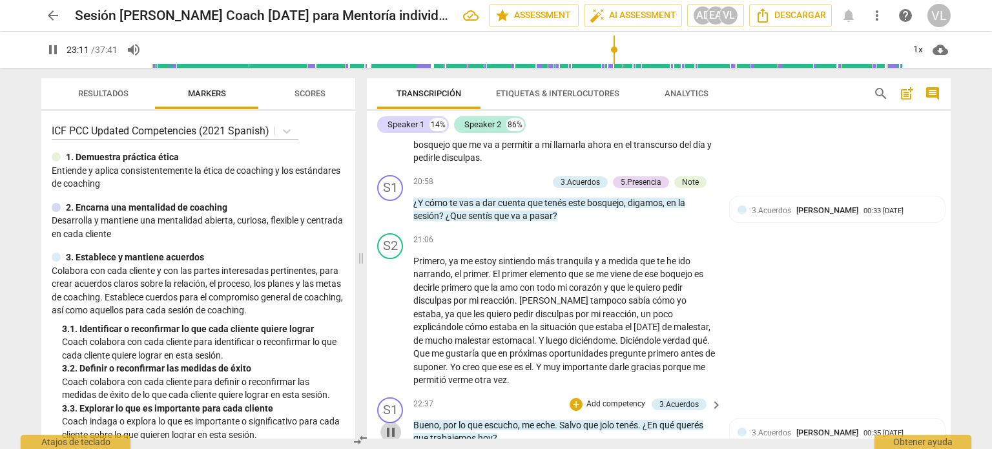
click at [391, 424] on span "pause" at bounding box center [390, 431] width 15 height 15
click at [618, 398] on p "Add competency" at bounding box center [615, 404] width 61 height 12
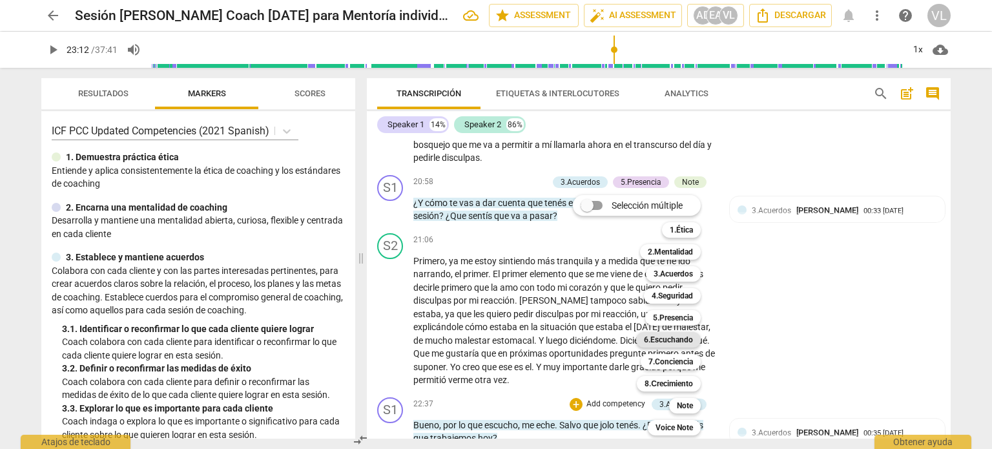
click at [679, 338] on b "6.Escuchando" at bounding box center [668, 339] width 49 height 15
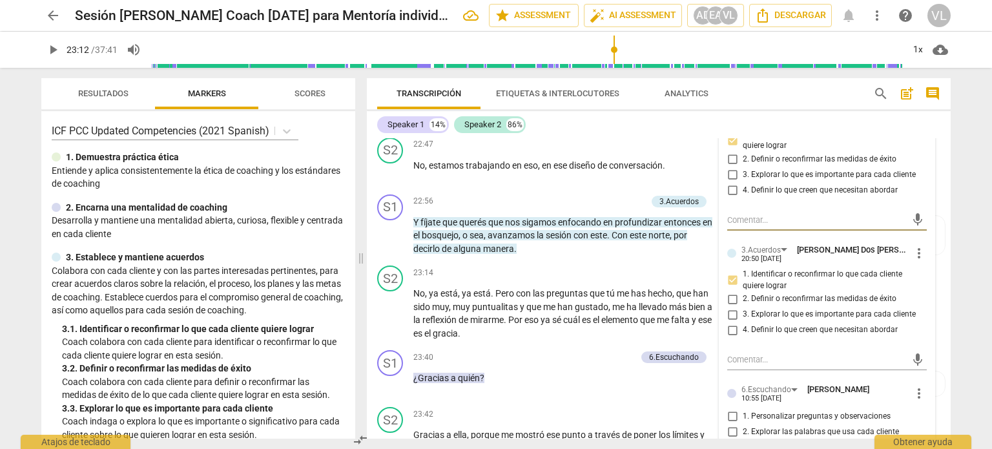
scroll to position [4121, 0]
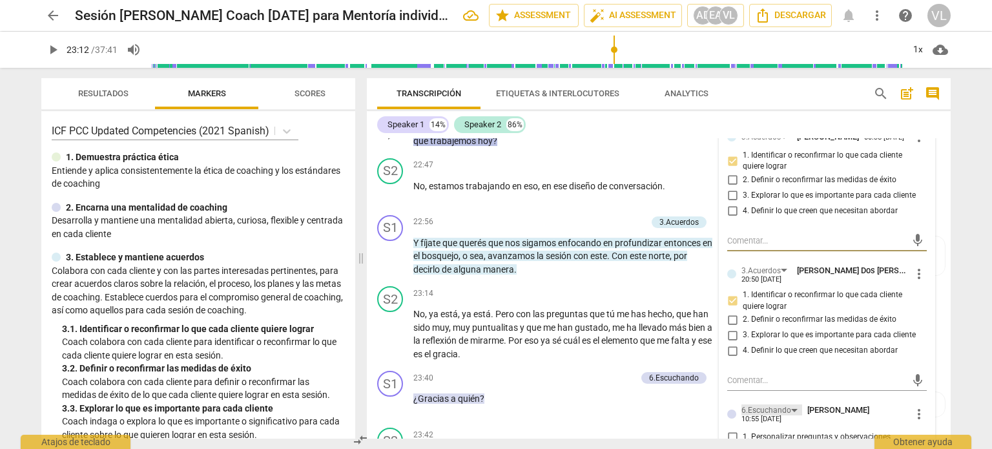
click at [791, 404] on div "6.Escuchando" at bounding box center [771, 409] width 61 height 11
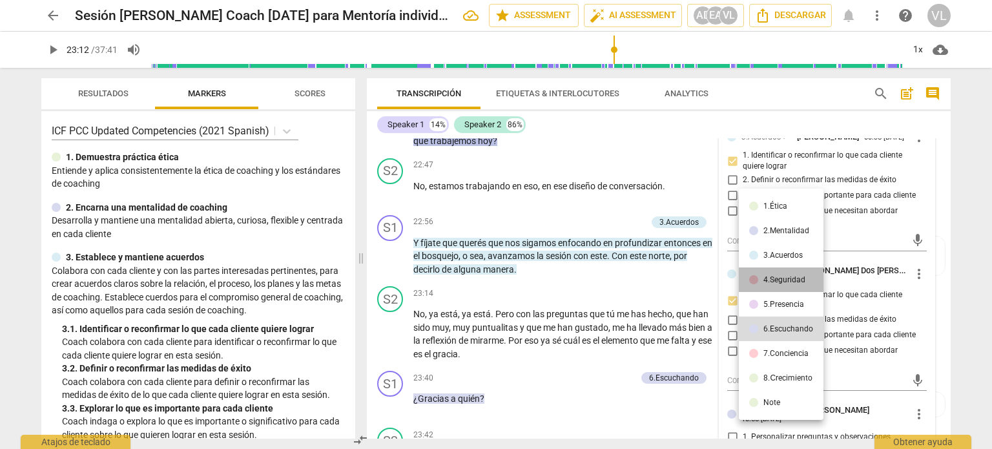
click at [795, 272] on li "4.Seguridad" at bounding box center [781, 279] width 85 height 25
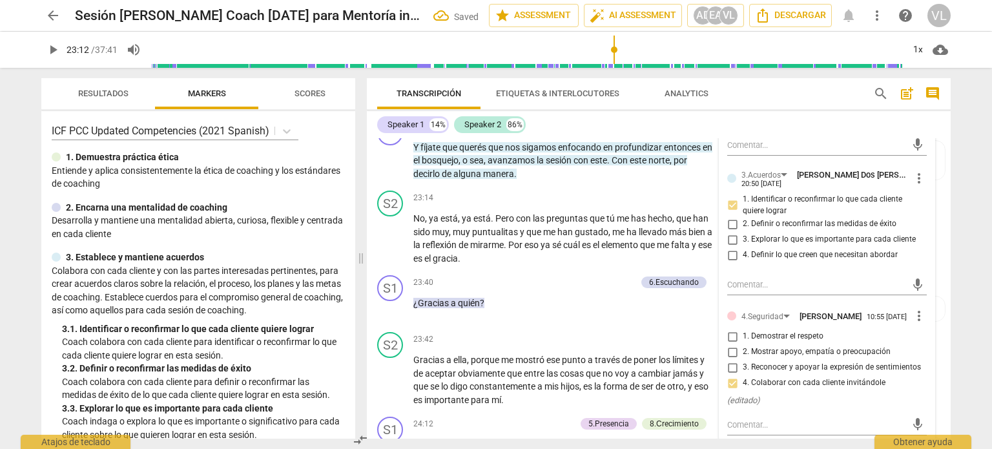
scroll to position [4251, 0]
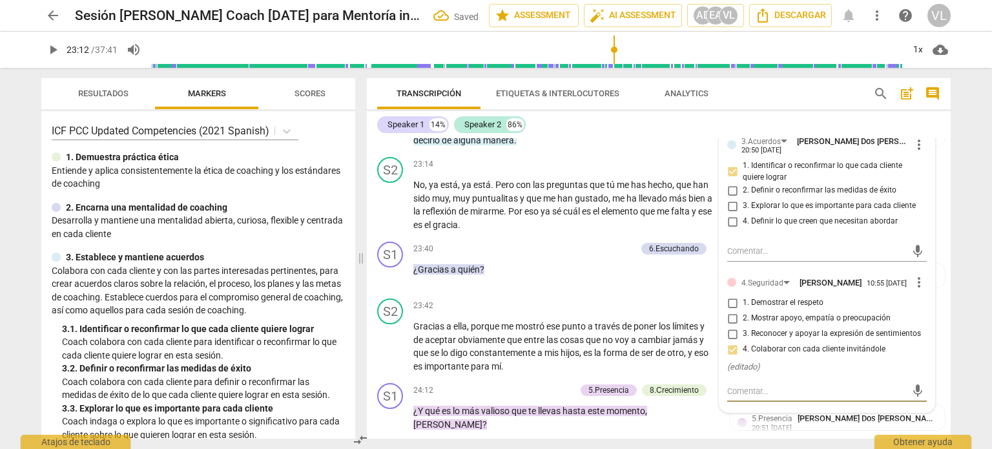
click at [750, 385] on textarea at bounding box center [816, 391] width 179 height 12
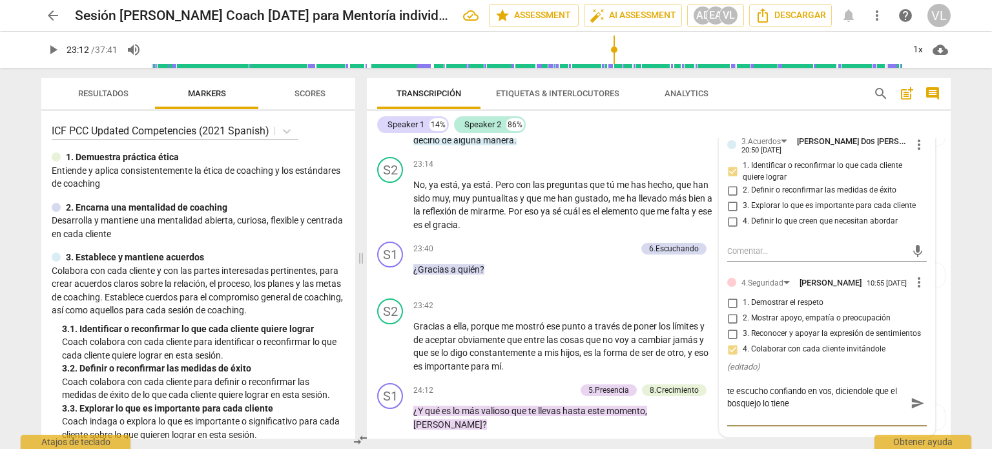
click at [915, 396] on span "send" at bounding box center [917, 403] width 14 height 14
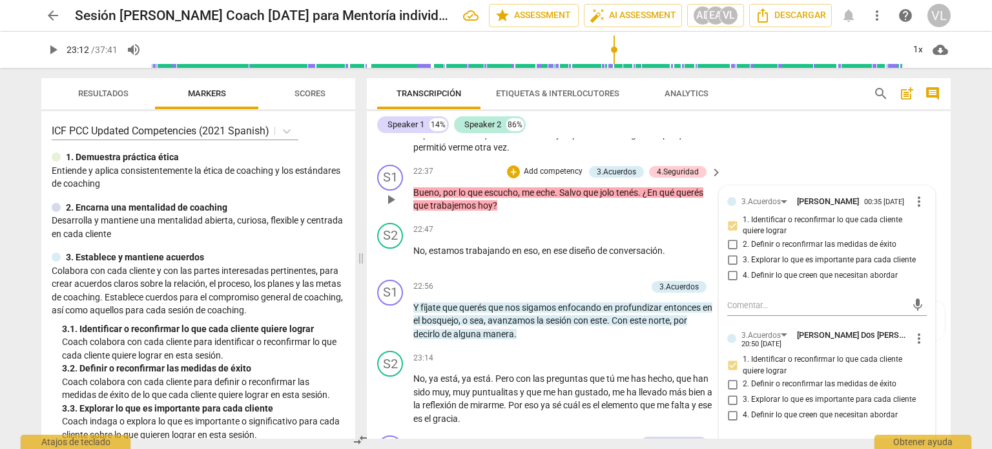
scroll to position [4251, 0]
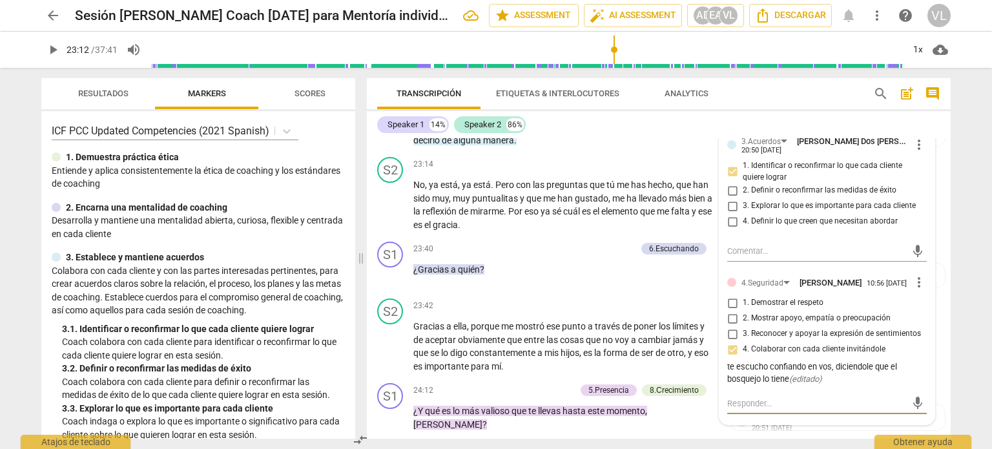
click at [781, 397] on textarea at bounding box center [816, 403] width 179 height 12
click at [919, 402] on span "send" at bounding box center [917, 409] width 14 height 14
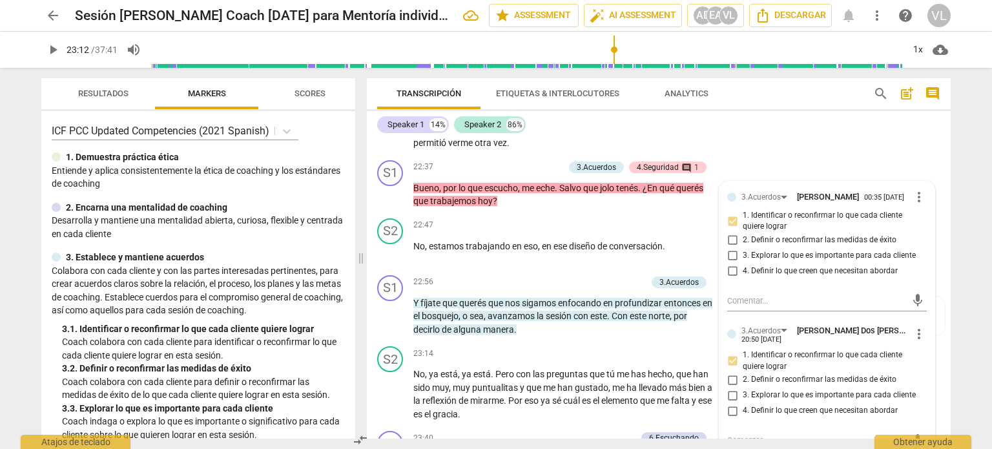
scroll to position [4057, 0]
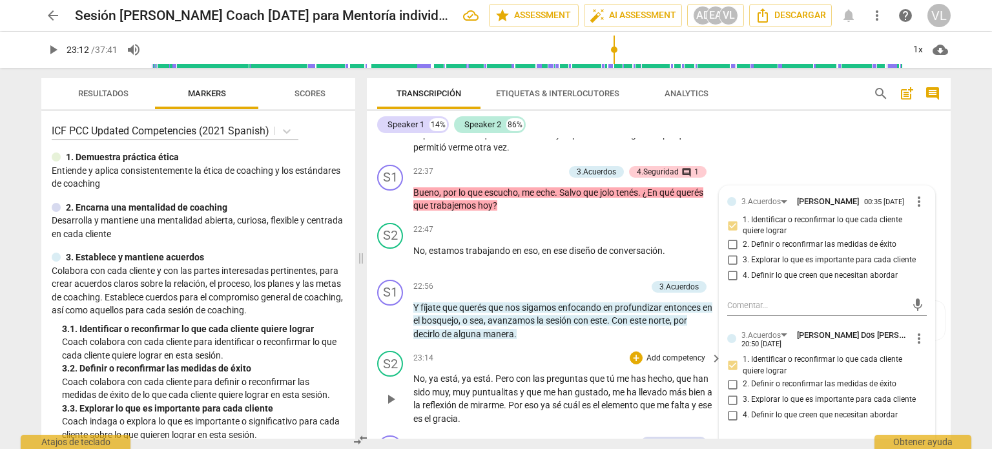
click at [382, 391] on span "play_arrow" at bounding box center [390, 398] width 21 height 15
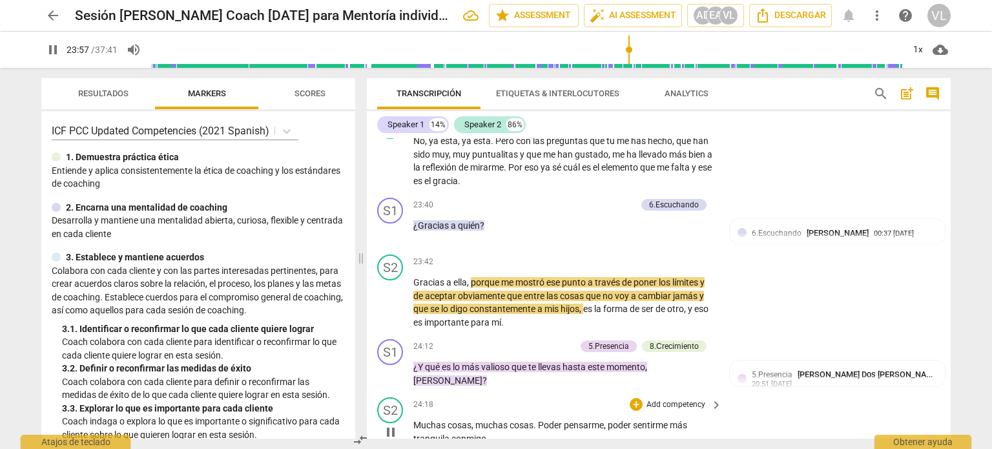
scroll to position [4315, 0]
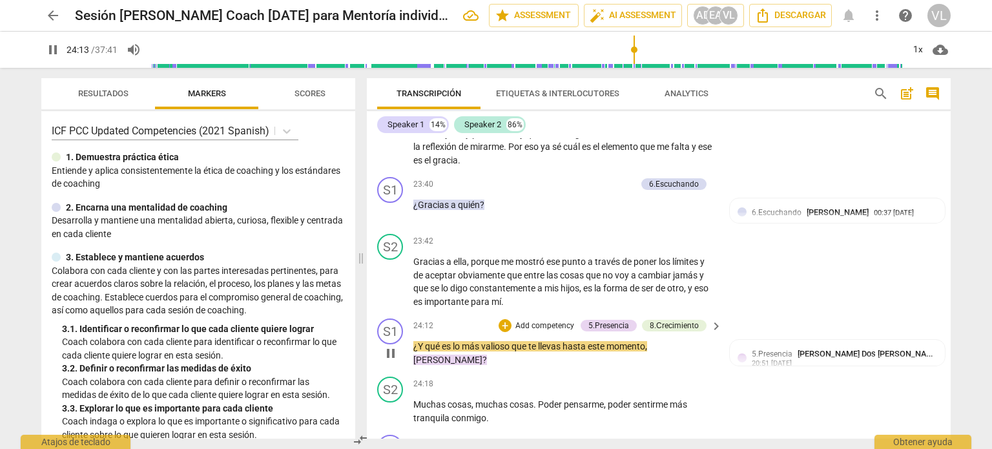
click at [537, 320] on p "Add competency" at bounding box center [544, 326] width 61 height 12
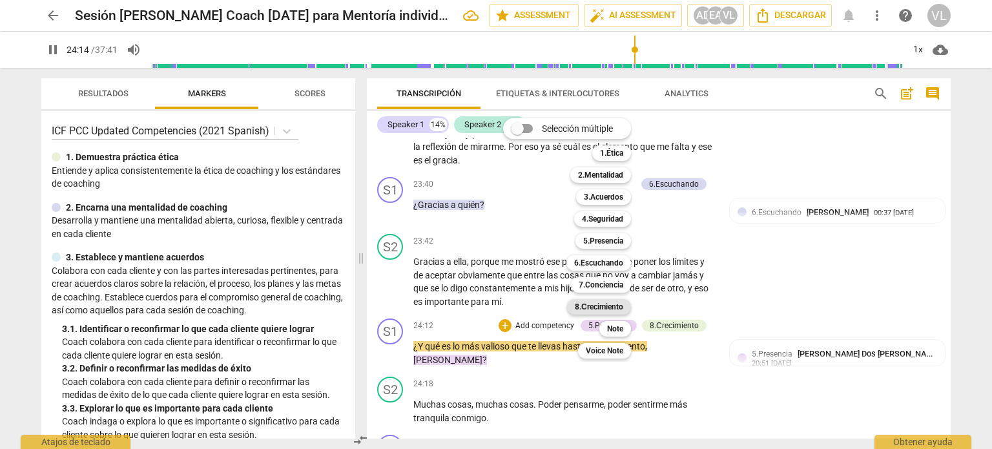
click at [594, 311] on b "8.Сrecimiento" at bounding box center [599, 306] width 48 height 15
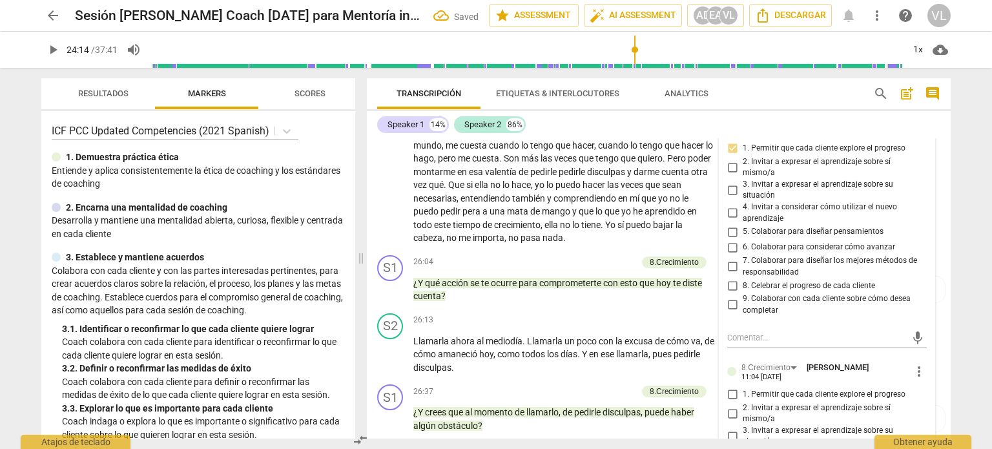
scroll to position [4767, 0]
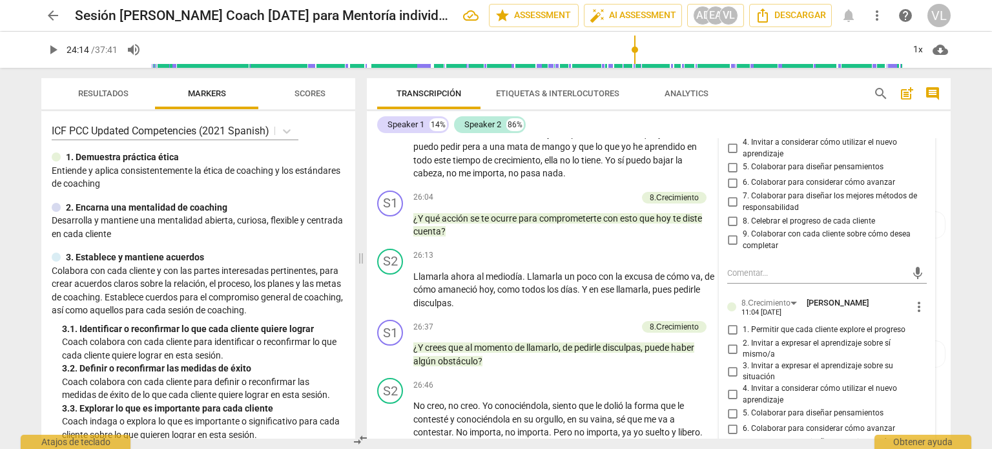
click at [764, 360] on span "3. Invitar a expresar el aprendizaje sobre su situación" at bounding box center [831, 371] width 179 height 23
click at [742, 363] on input "3. Invitar a expresar el aprendizaje sobre su situación" at bounding box center [732, 370] width 21 height 15
click at [754, 338] on span "2. Invitar a expresar el aprendizaje sobre sí mismo/a" at bounding box center [831, 349] width 179 height 23
click at [742, 341] on input "2. Invitar a expresar el aprendizaje sobre sí mismo/a" at bounding box center [732, 348] width 21 height 15
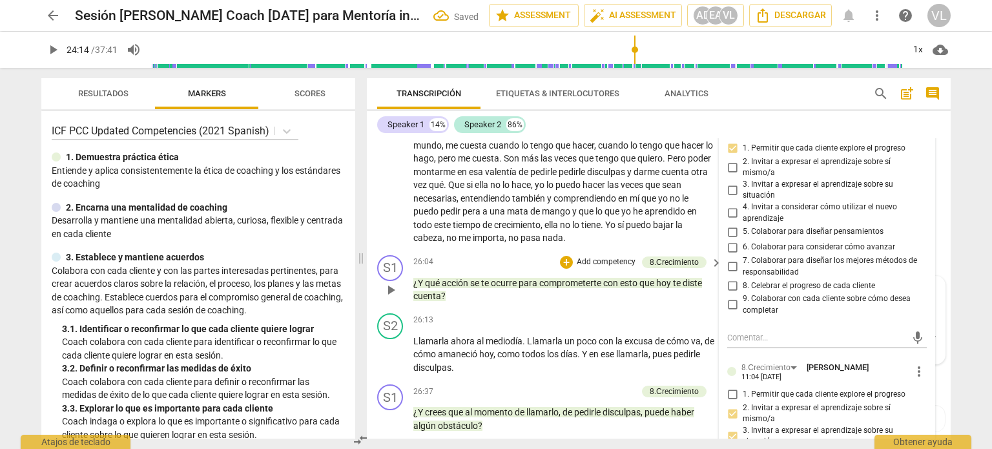
scroll to position [4638, 0]
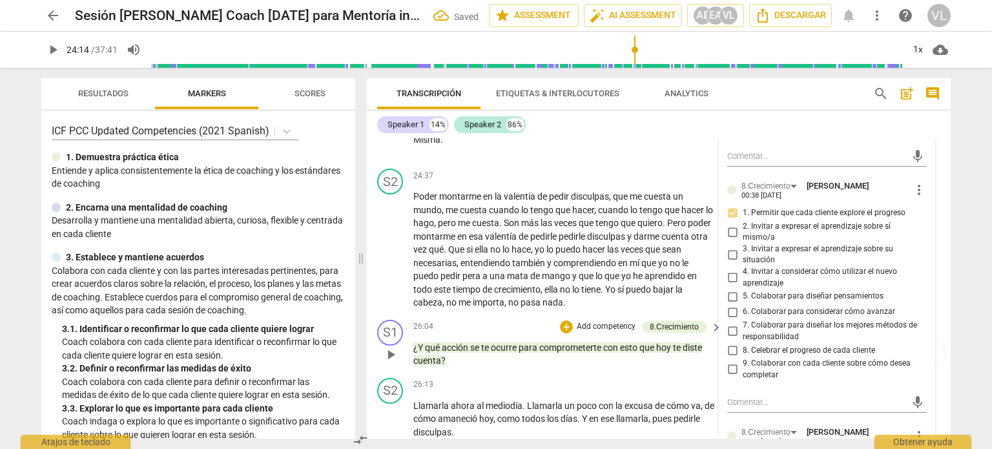
click at [943, 314] on div "S1 play_arrow pause 26:04 + Add competency 8.Сrecimiento keyboard_arrow_right ¿…" at bounding box center [659, 343] width 584 height 58
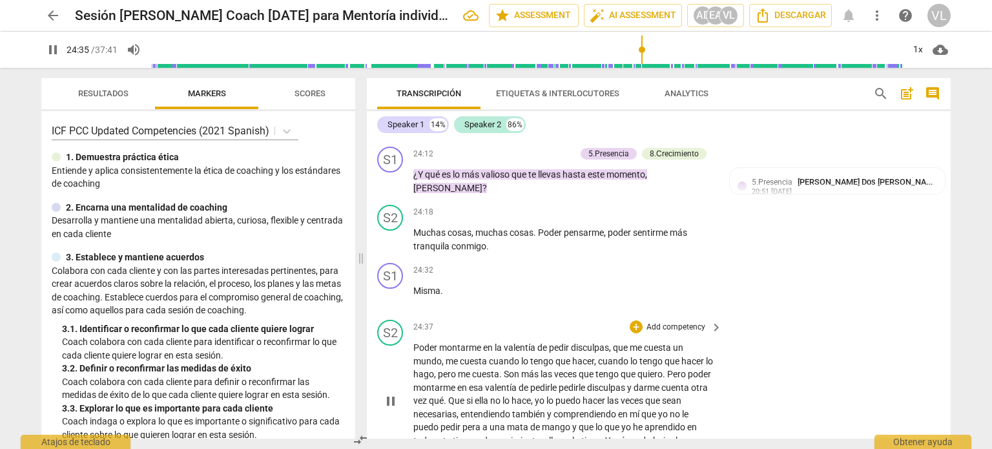
scroll to position [4551, 0]
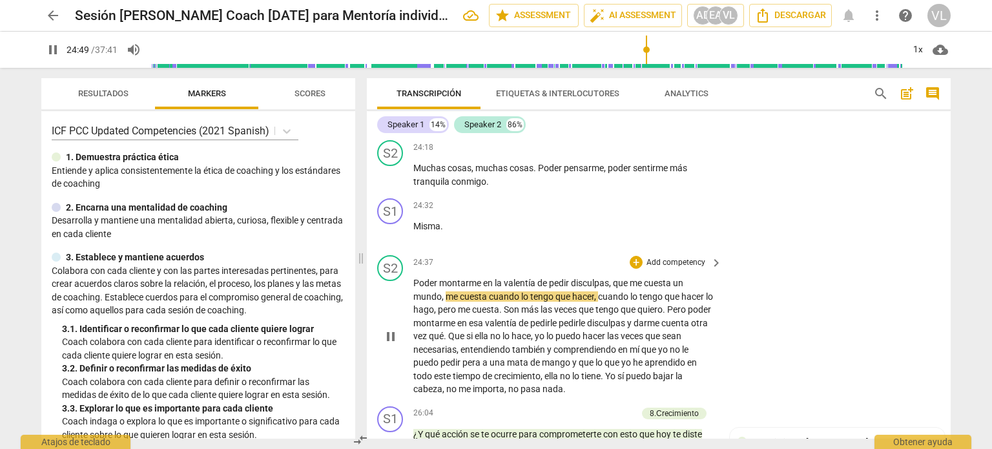
click at [709, 255] on span "keyboard_arrow_right" at bounding box center [715, 262] width 15 height 15
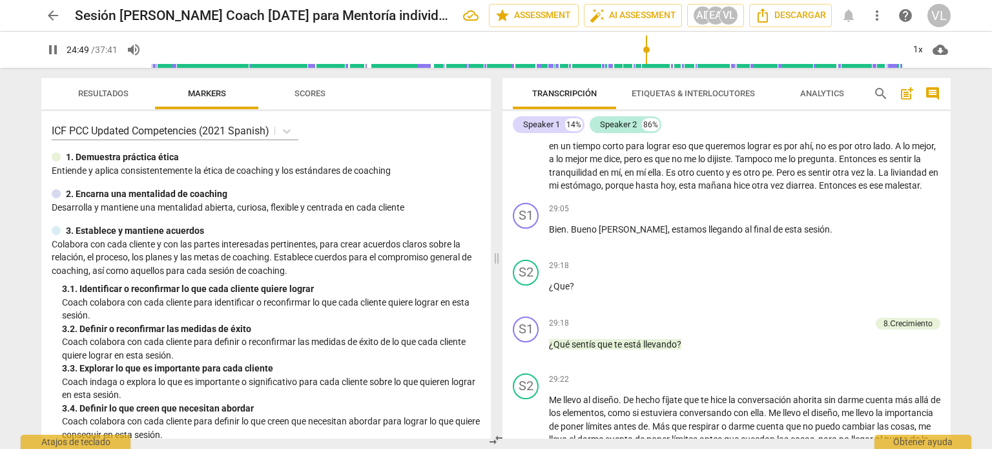
scroll to position [4021, 0]
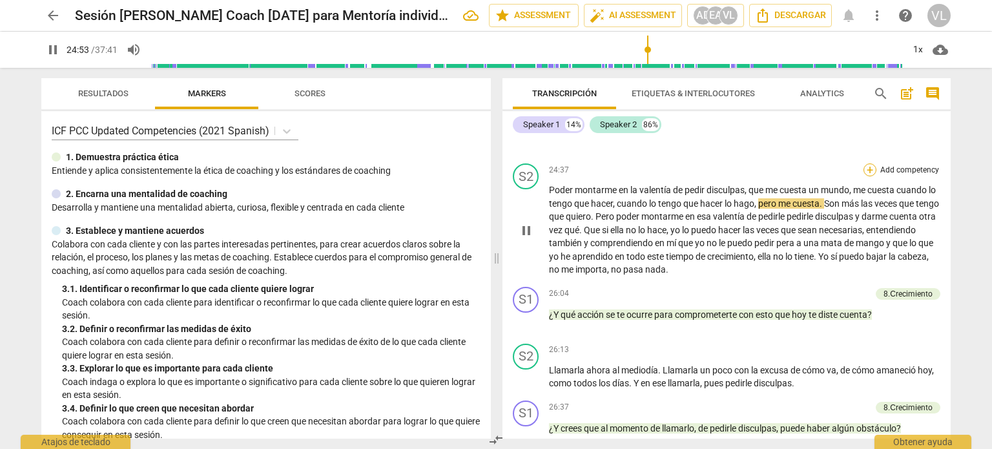
click at [865, 172] on div "+" at bounding box center [869, 169] width 13 height 13
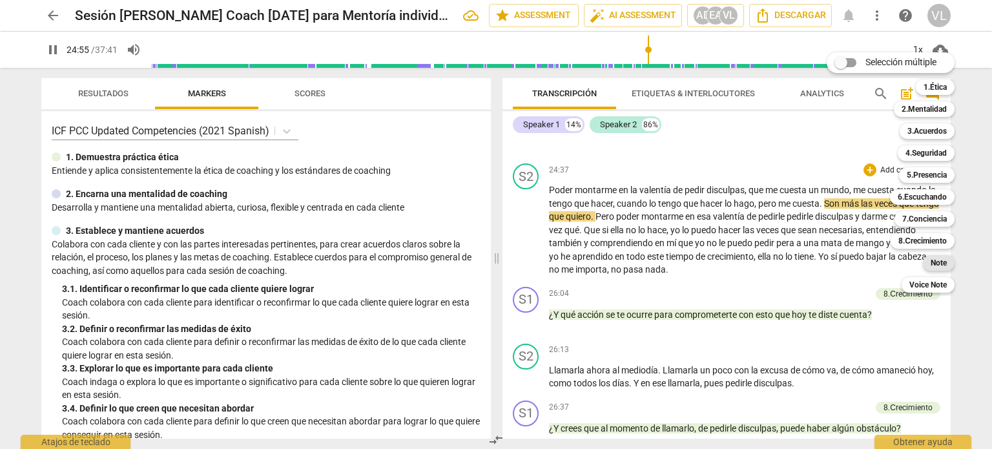
click at [941, 263] on b "Note" at bounding box center [938, 262] width 16 height 15
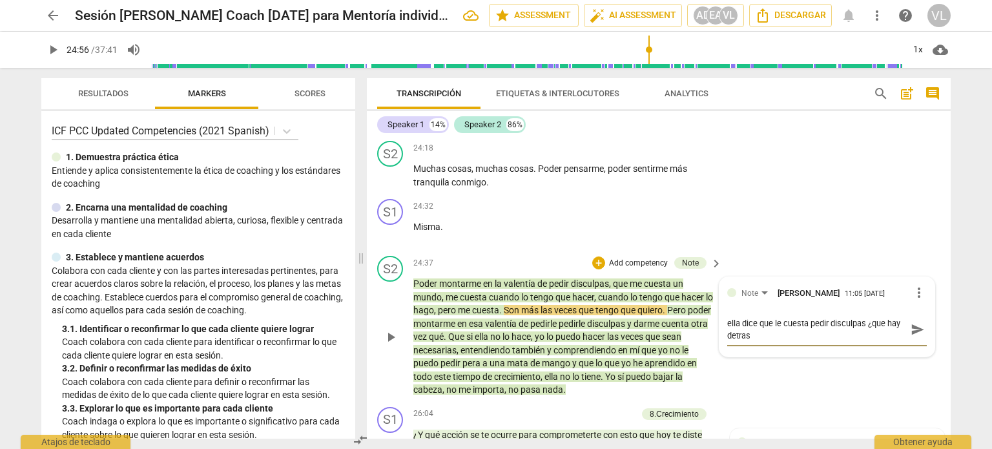
scroll to position [0, 0]
click at [916, 329] on span "send" at bounding box center [917, 336] width 14 height 14
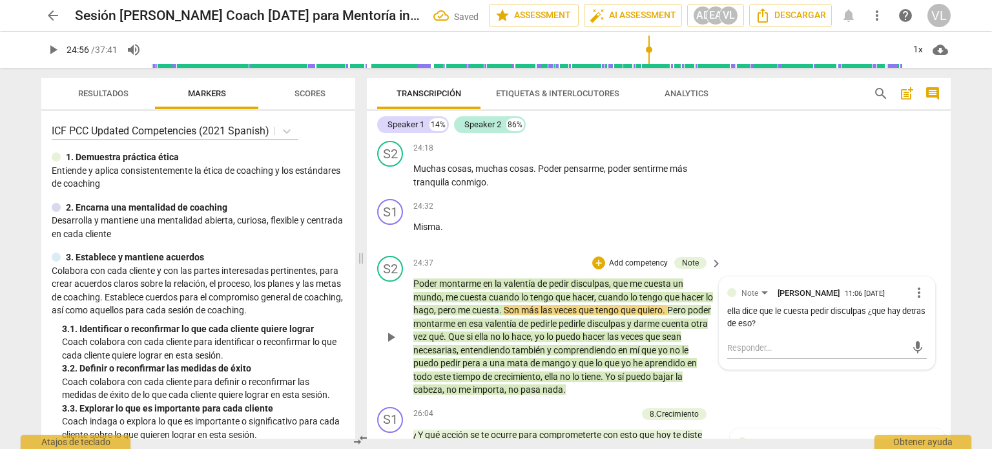
click at [387, 327] on button "play_arrow" at bounding box center [390, 337] width 21 height 21
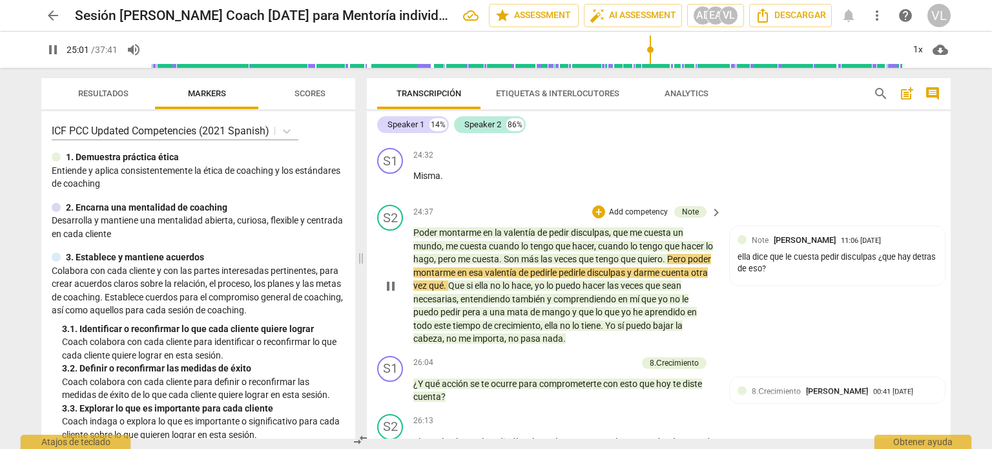
scroll to position [4615, 0]
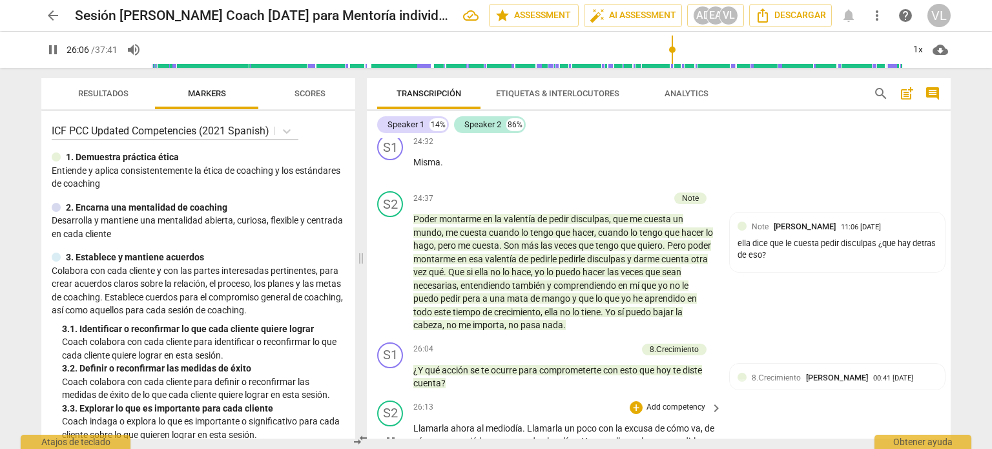
click at [719, 400] on div "26:13 + Add competency keyboard_arrow_right Llamarla ahora al mediodía . Llamar…" at bounding box center [568, 430] width 310 height 61
click at [383, 434] on span "pause" at bounding box center [390, 441] width 15 height 15
click at [56, 52] on span "play_arrow" at bounding box center [52, 49] width 15 height 15
click at [597, 343] on p "Add competency" at bounding box center [605, 349] width 61 height 12
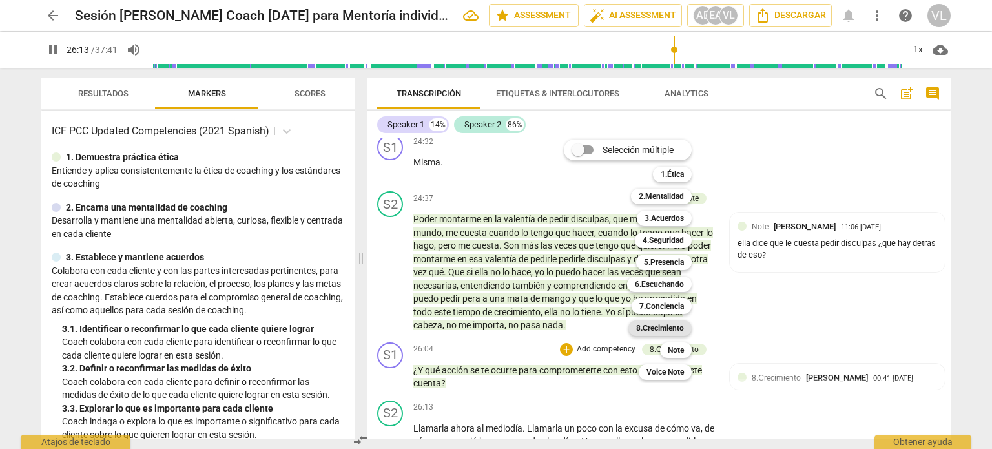
click at [675, 327] on b "8.Сrecimiento" at bounding box center [660, 327] width 48 height 15
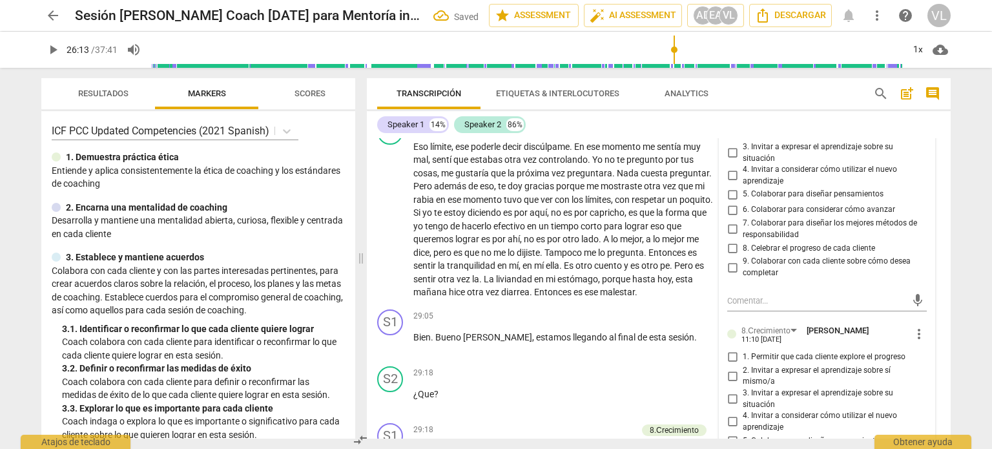
scroll to position [5219, 0]
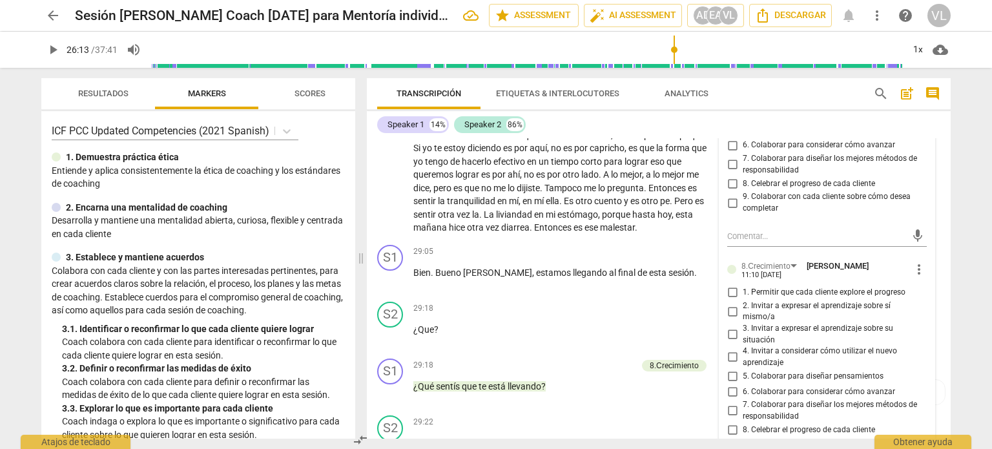
click at [807, 371] on span "5. Colaborar para diseñar pensamientos" at bounding box center [812, 377] width 141 height 12
click at [742, 368] on input "5. Colaborar para diseñar pensamientos" at bounding box center [732, 375] width 21 height 15
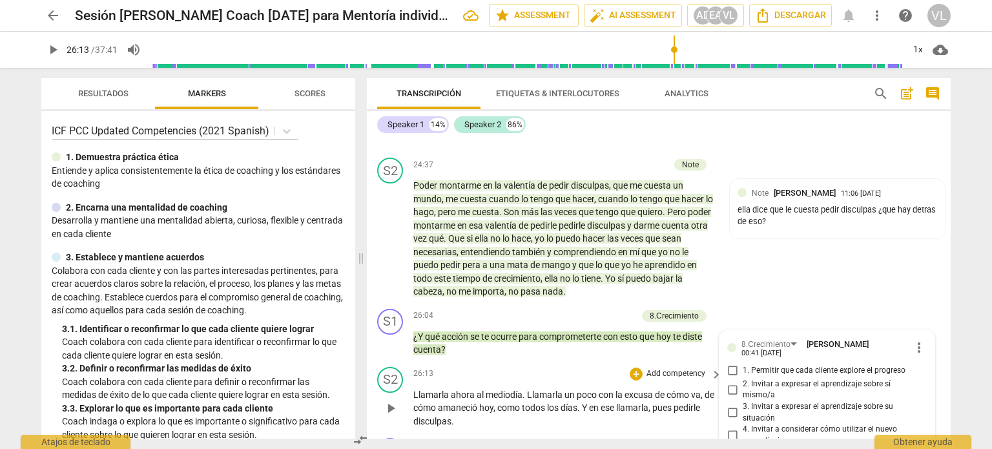
scroll to position [4638, 0]
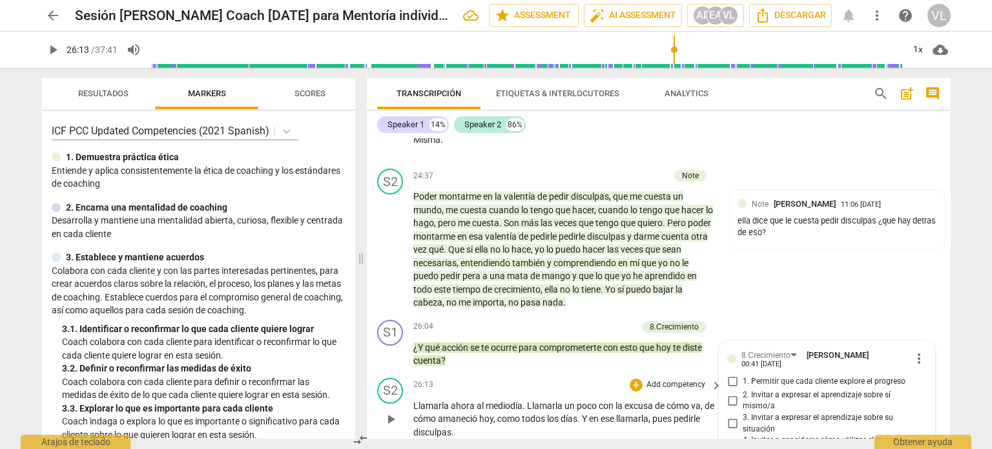
click at [388, 411] on span "play_arrow" at bounding box center [390, 418] width 15 height 15
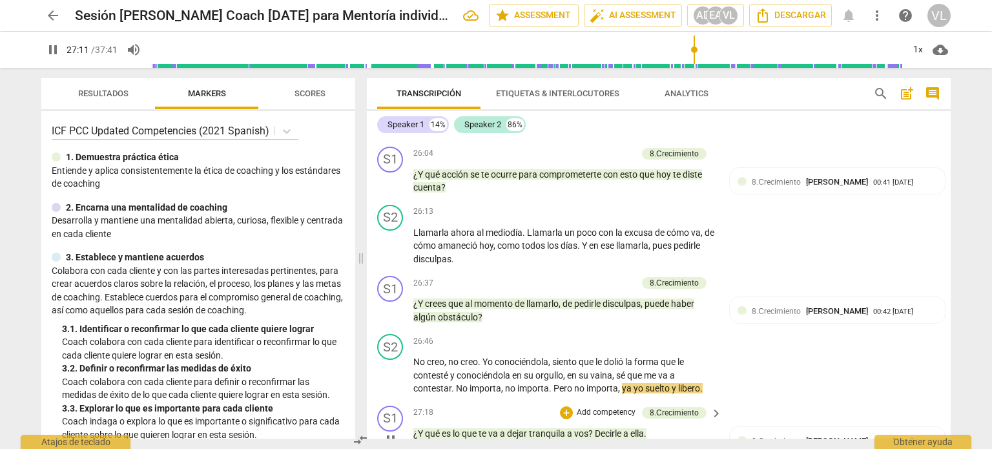
scroll to position [4810, 0]
click at [612, 278] on p "Add competency" at bounding box center [605, 284] width 61 height 12
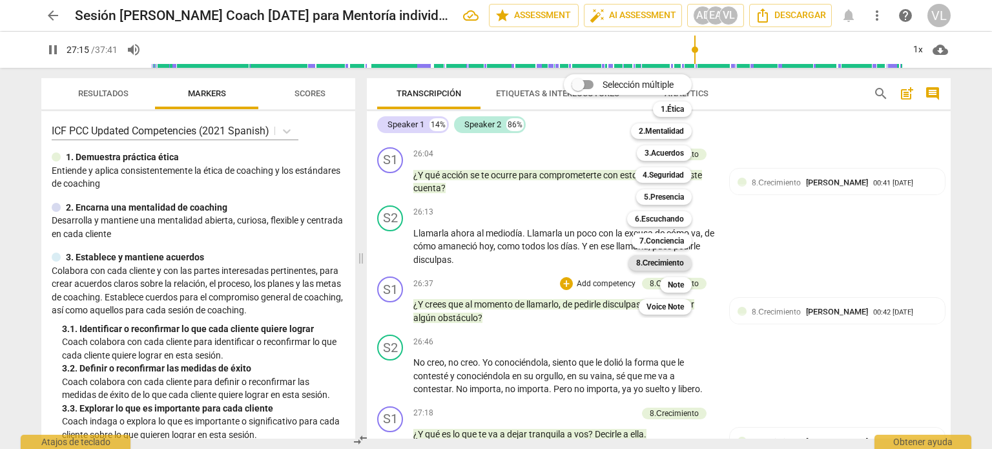
click at [679, 261] on b "8.Сrecimiento" at bounding box center [660, 262] width 48 height 15
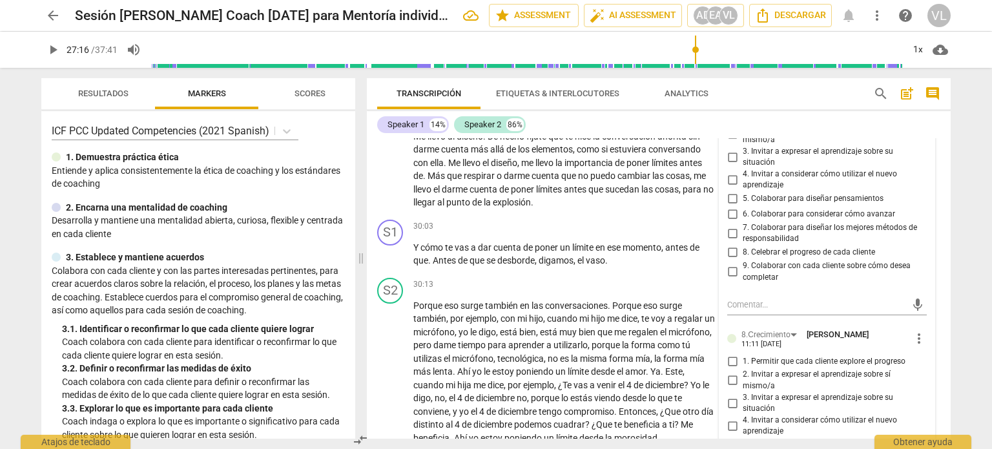
scroll to position [5590, 0]
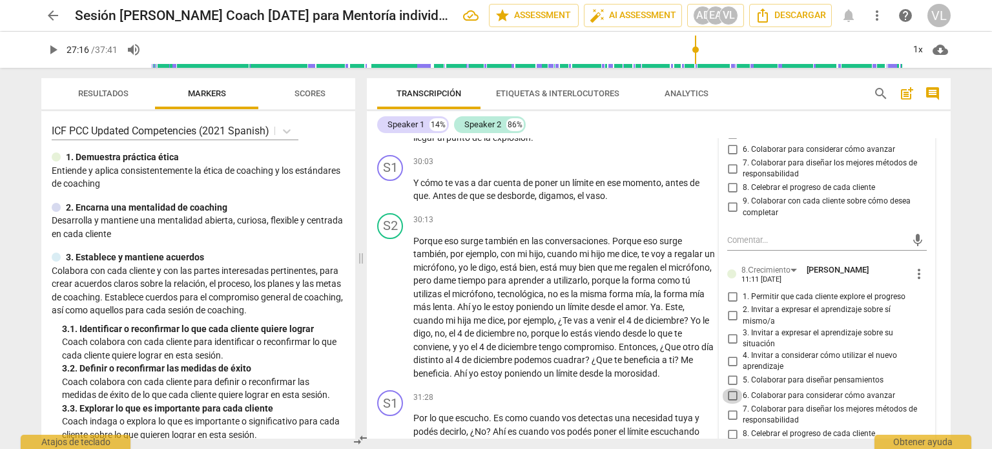
click at [731, 388] on input "6. Colaborar para considerar cómo avanzar" at bounding box center [732, 395] width 21 height 15
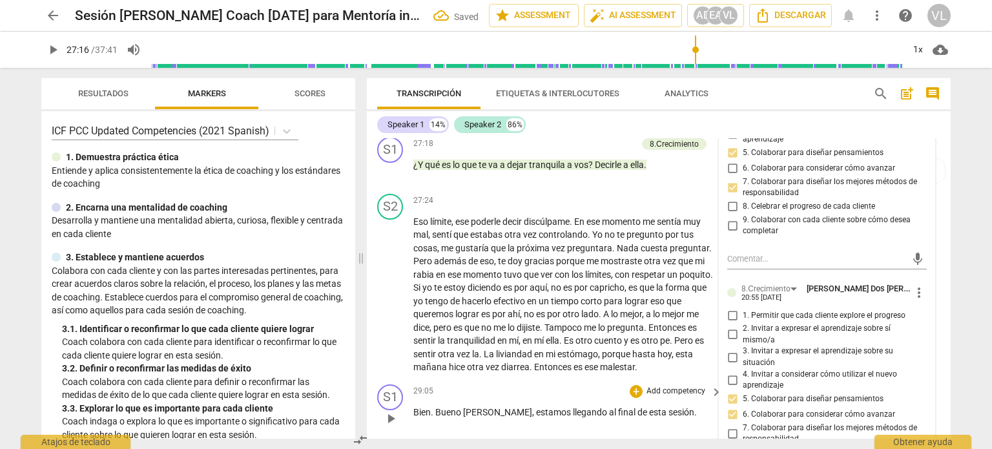
scroll to position [5074, 0]
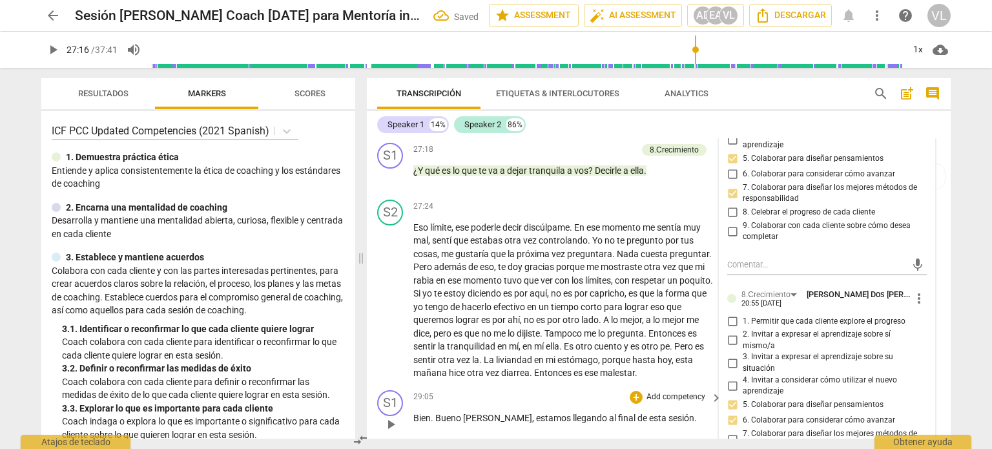
click at [627, 411] on p "Bien . Bueno [PERSON_NAME] , estamos llegando al final de esta sesión ." at bounding box center [564, 418] width 302 height 14
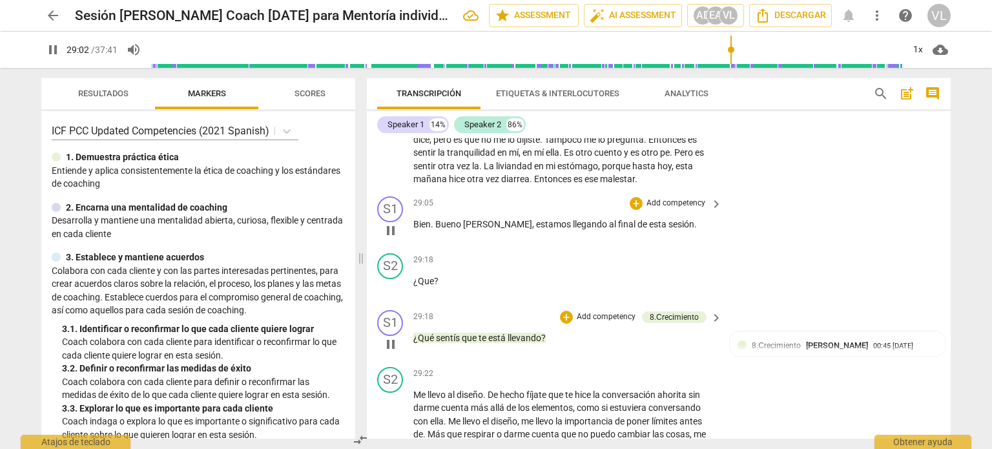
scroll to position [5203, 0]
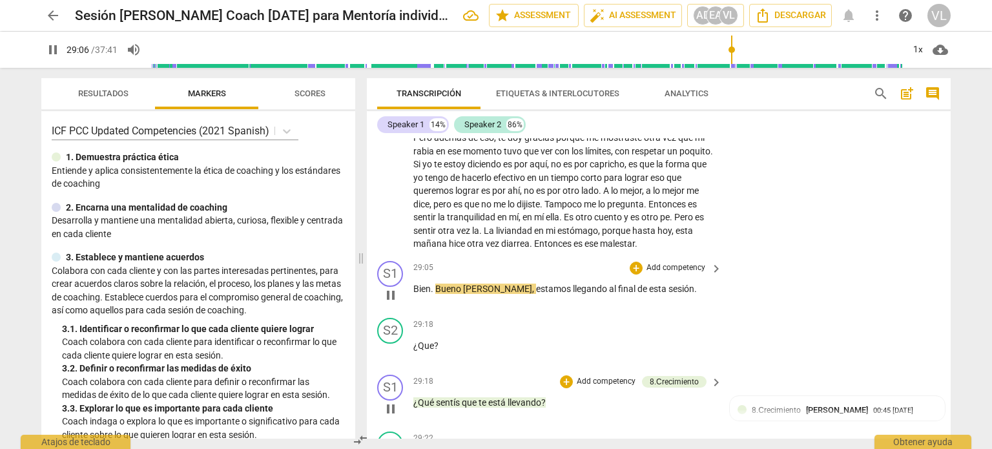
click at [607, 376] on p "Add competency" at bounding box center [605, 382] width 61 height 12
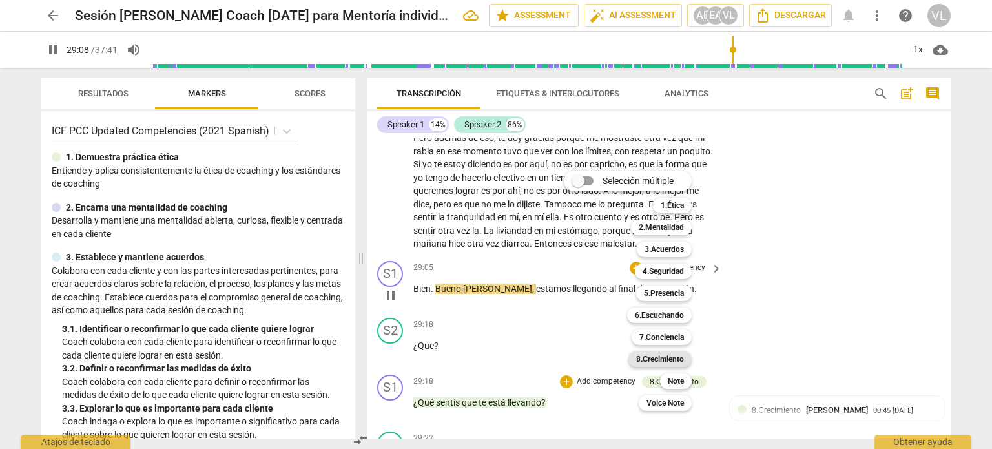
click at [670, 359] on b "8.Сrecimiento" at bounding box center [660, 358] width 48 height 15
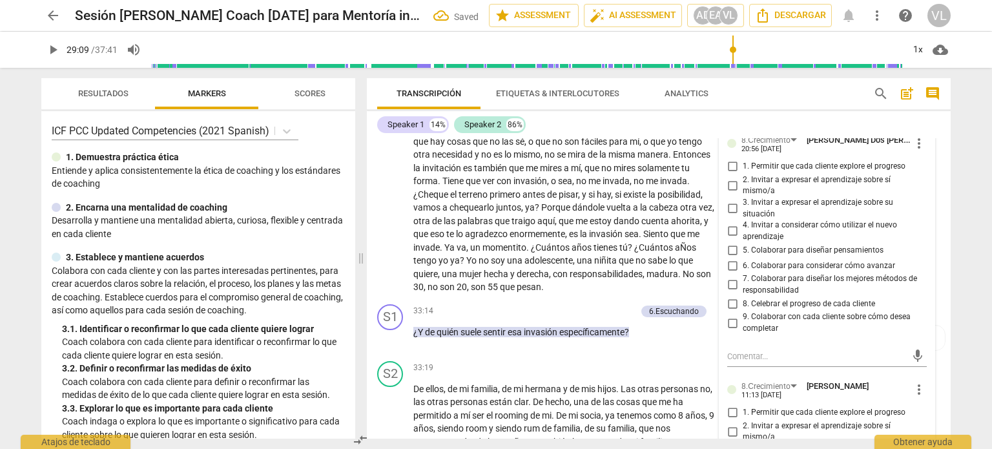
scroll to position [5966, 0]
click at [732, 403] on input "1. Permitir que cada cliente explore el progreso" at bounding box center [732, 410] width 21 height 15
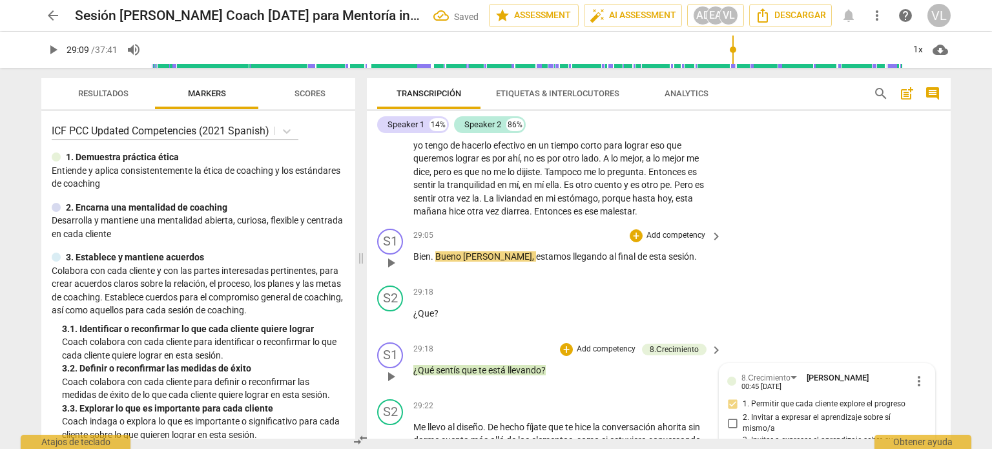
scroll to position [5256, 0]
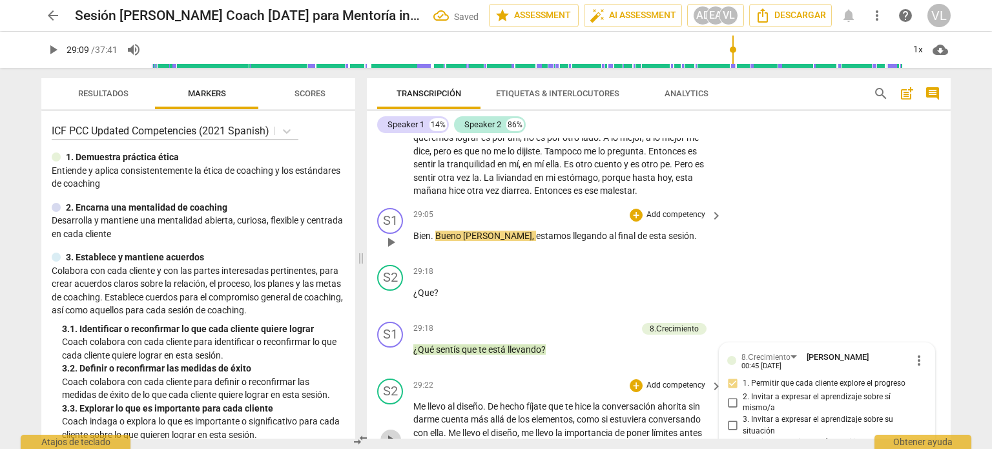
click at [387, 432] on span "play_arrow" at bounding box center [390, 439] width 15 height 15
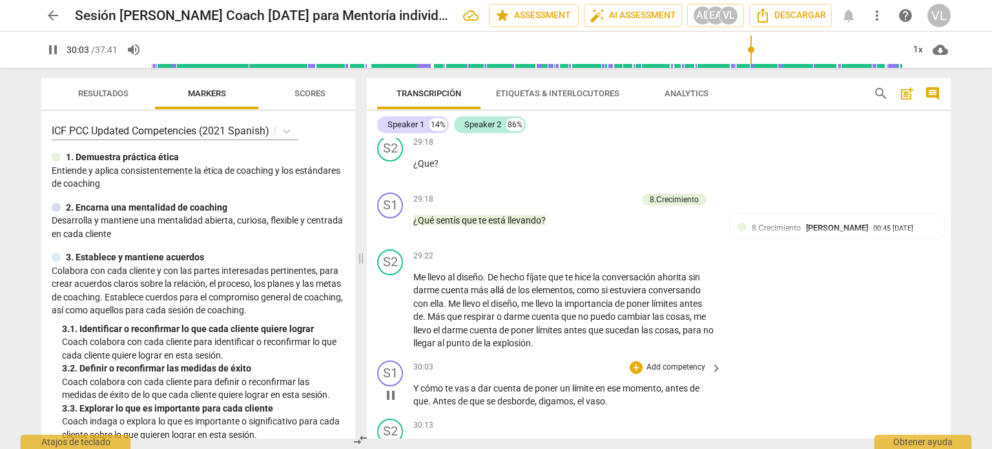
scroll to position [5449, 0]
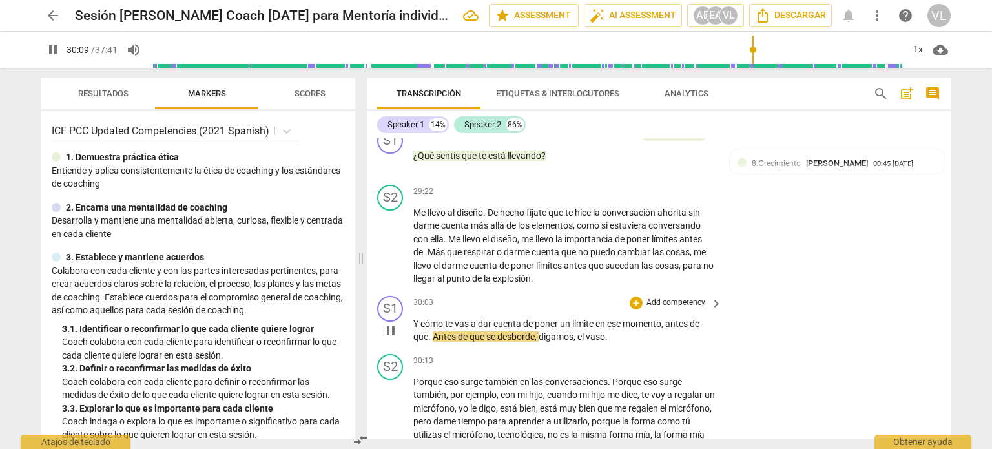
click at [657, 297] on p "Add competency" at bounding box center [675, 303] width 61 height 12
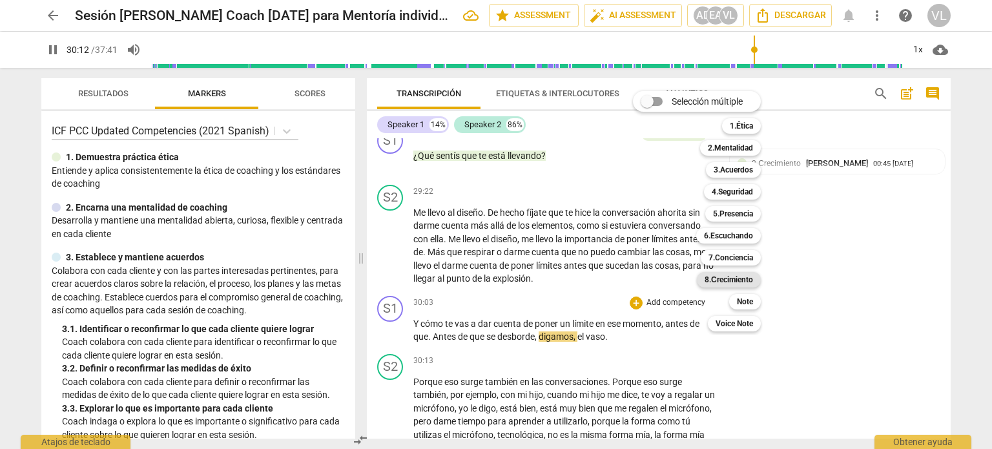
click at [722, 283] on b "8.Сrecimiento" at bounding box center [728, 279] width 48 height 15
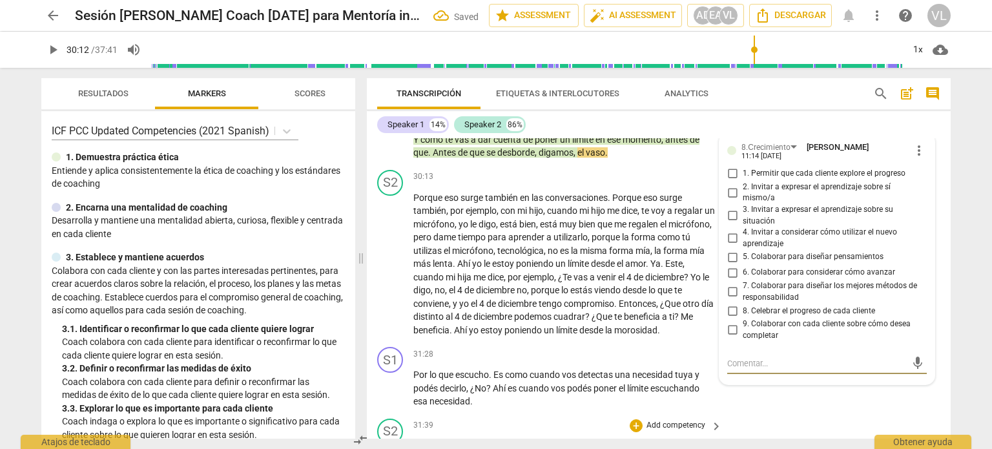
scroll to position [5617, 0]
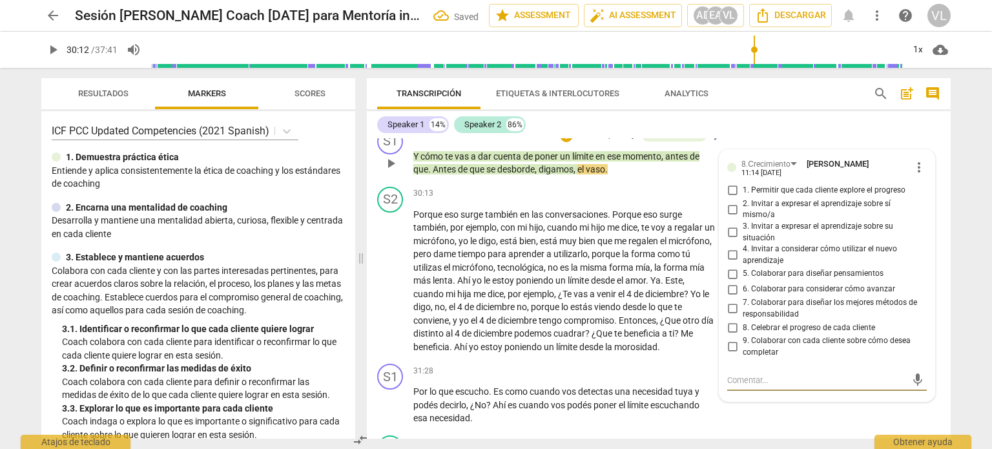
click at [729, 301] on input "7. Colaborar para diseñar los mejores métodos de responsabilidad" at bounding box center [732, 308] width 21 height 15
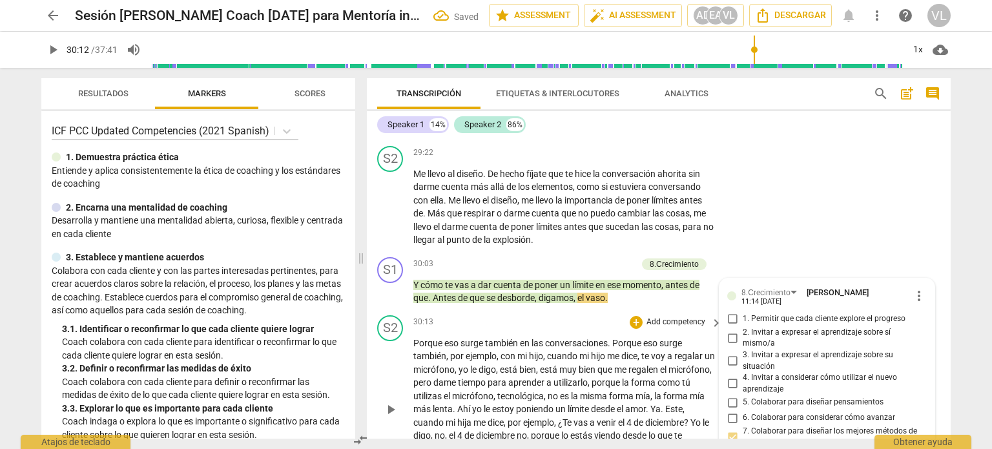
scroll to position [5487, 0]
click at [393, 402] on span "play_arrow" at bounding box center [390, 409] width 15 height 15
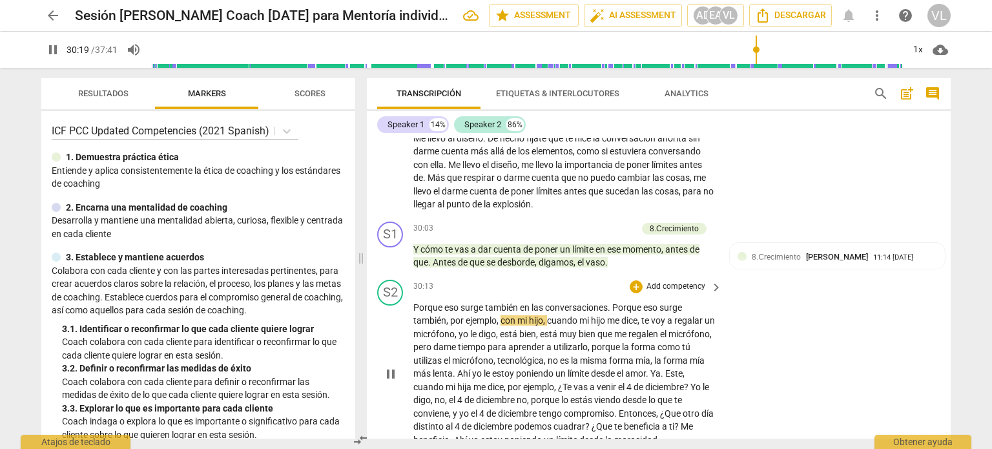
scroll to position [5552, 0]
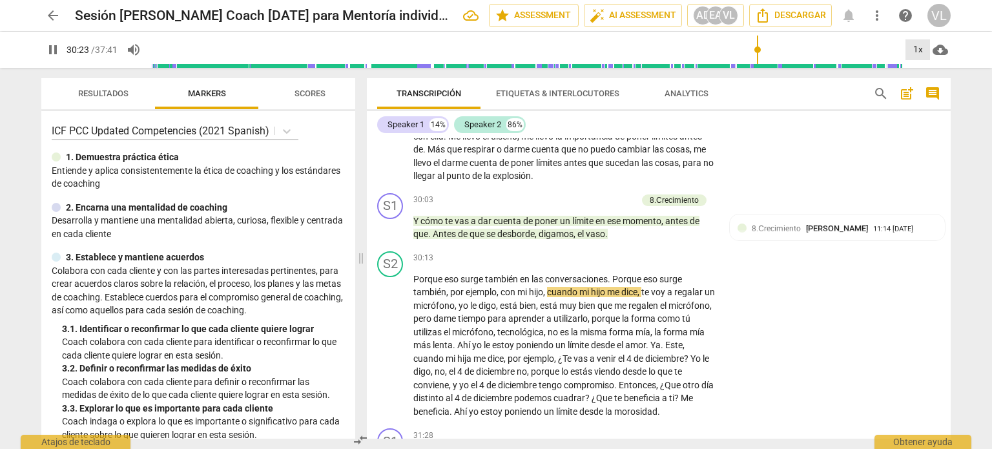
click at [919, 43] on div "1x" at bounding box center [917, 49] width 25 height 21
click at [917, 123] on li "1.5x" at bounding box center [926, 124] width 43 height 25
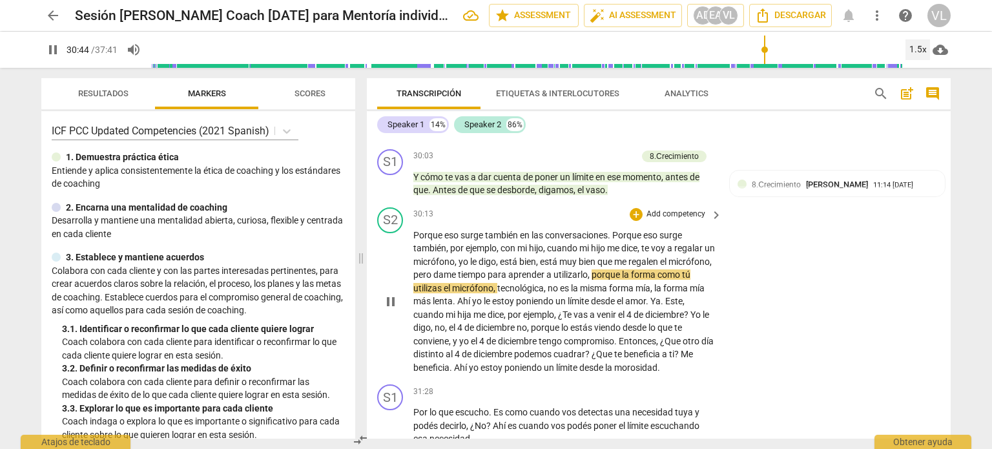
scroll to position [5617, 0]
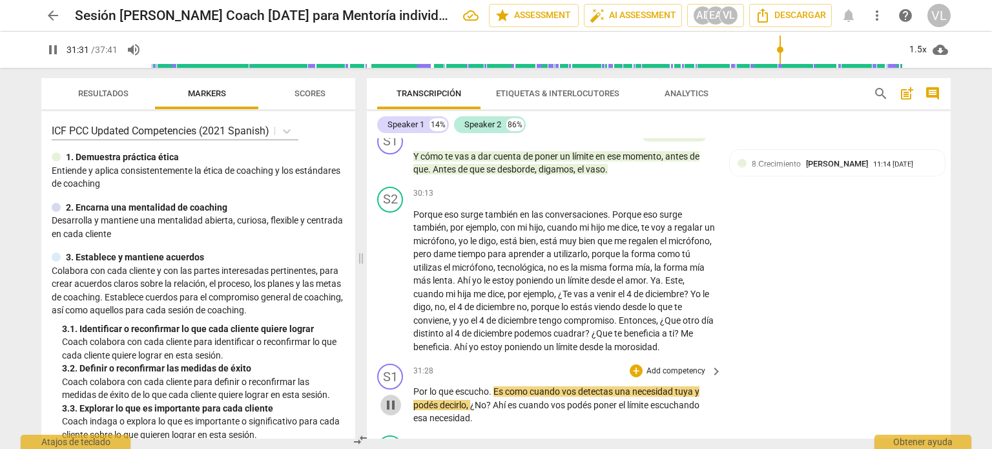
click at [383, 397] on span "pause" at bounding box center [390, 404] width 15 height 15
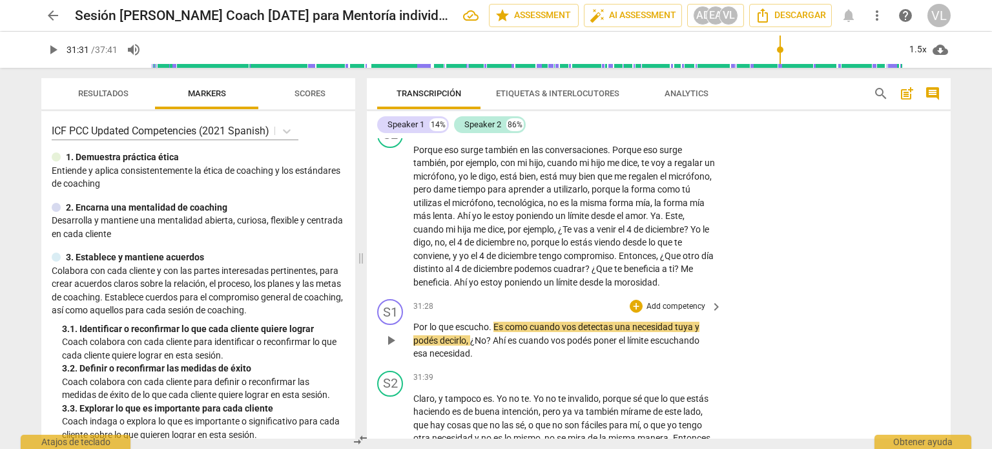
click at [708, 299] on span "keyboard_arrow_right" at bounding box center [715, 306] width 15 height 15
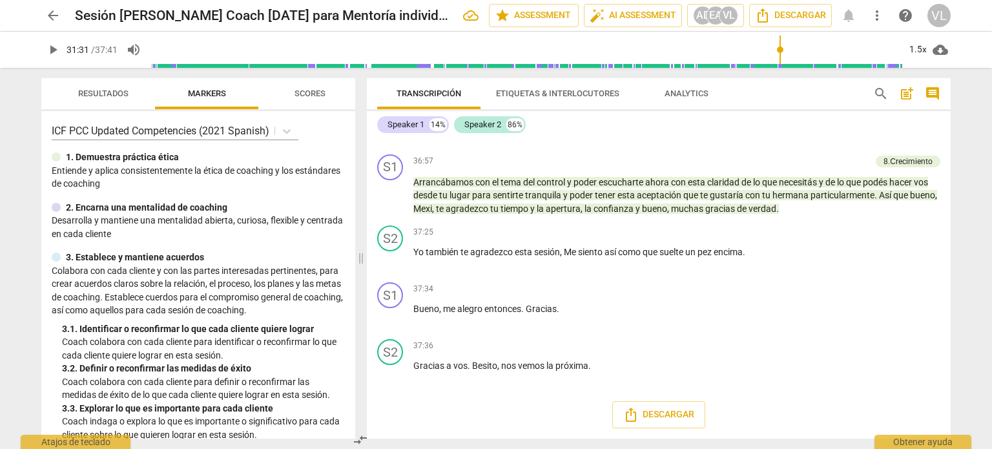
scroll to position [5042, 0]
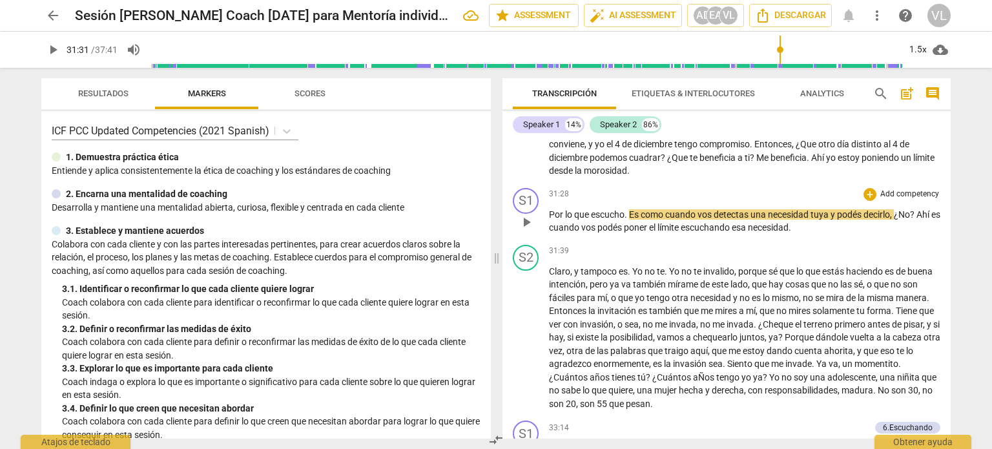
click at [897, 200] on p "Add competency" at bounding box center [909, 195] width 61 height 12
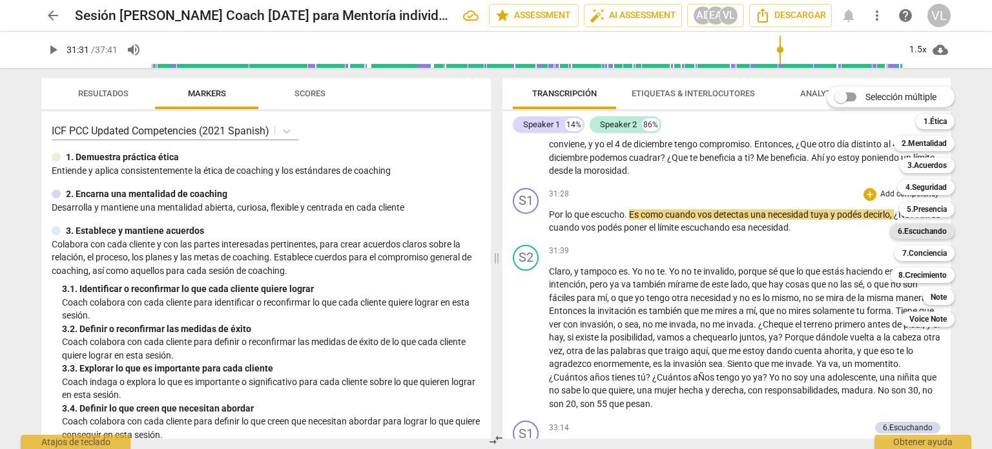
click at [918, 234] on b "6.Escuchando" at bounding box center [921, 230] width 49 height 15
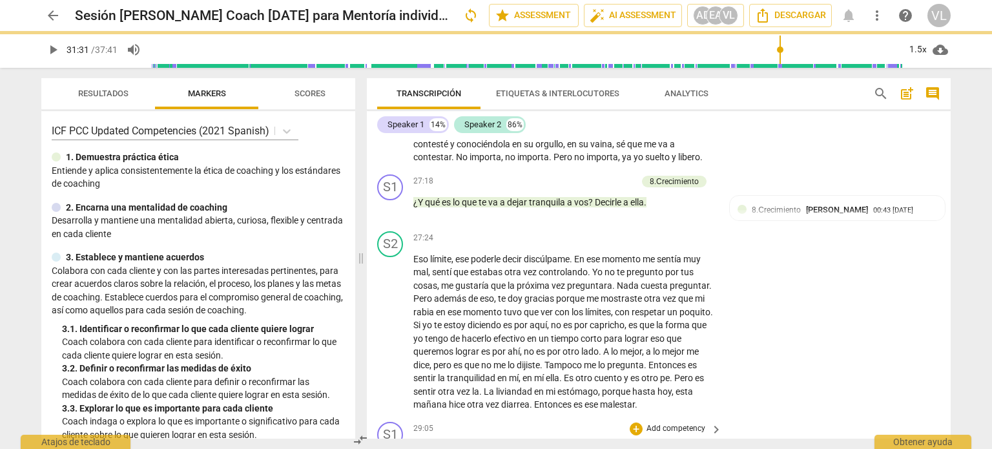
scroll to position [5681, 0]
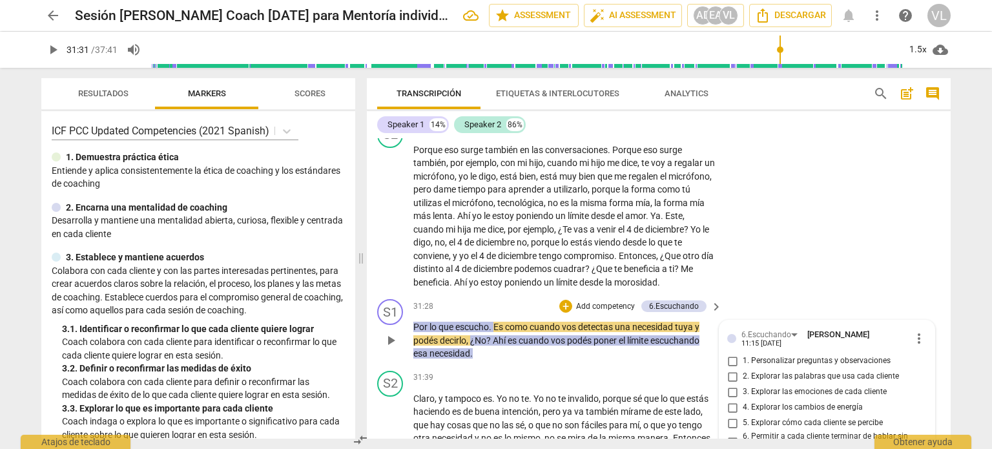
click at [783, 417] on span "5. Explorar cómo cada cliente se percibe" at bounding box center [812, 423] width 140 height 12
click at [742, 415] on input "5. Explorar cómo cada cliente se percibe" at bounding box center [732, 422] width 21 height 15
click at [387, 332] on span "play_arrow" at bounding box center [390, 339] width 15 height 15
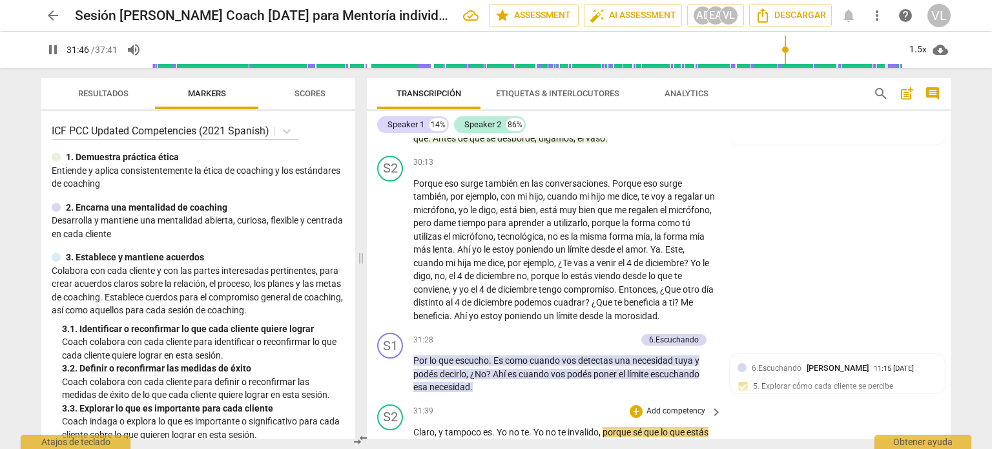
scroll to position [5746, 0]
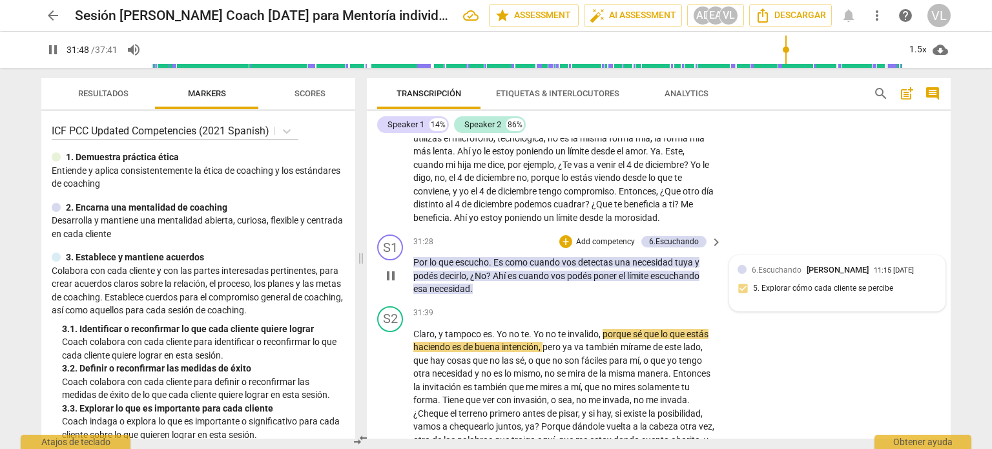
click at [791, 263] on div "6.Escuchando [PERSON_NAME] 11:15 [DATE] 5. Explorar cómo cada cliente se percibe" at bounding box center [836, 282] width 199 height 39
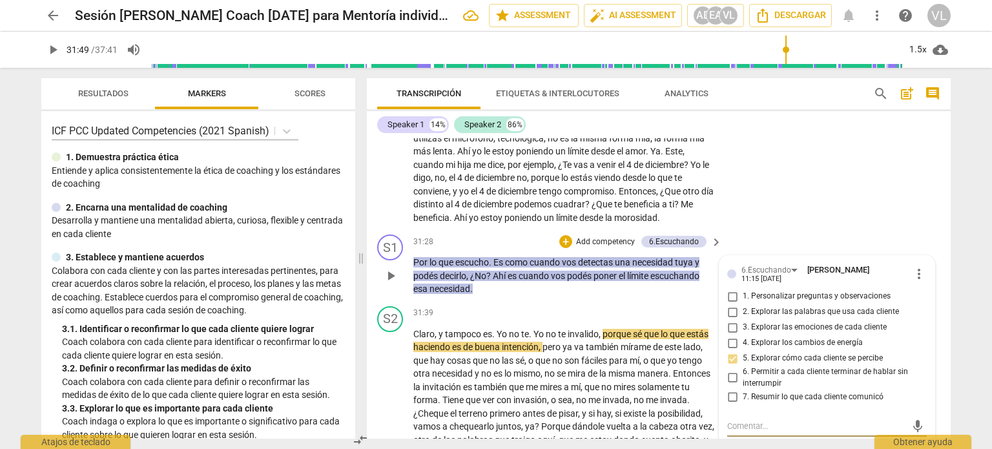
click at [775, 420] on textarea at bounding box center [816, 426] width 179 height 12
click at [921, 436] on span "send" at bounding box center [917, 443] width 19 height 15
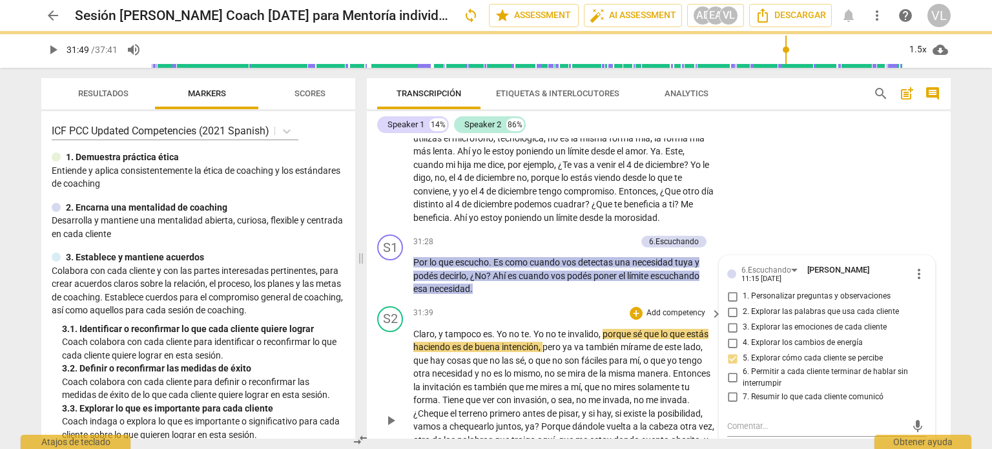
scroll to position [0, 0]
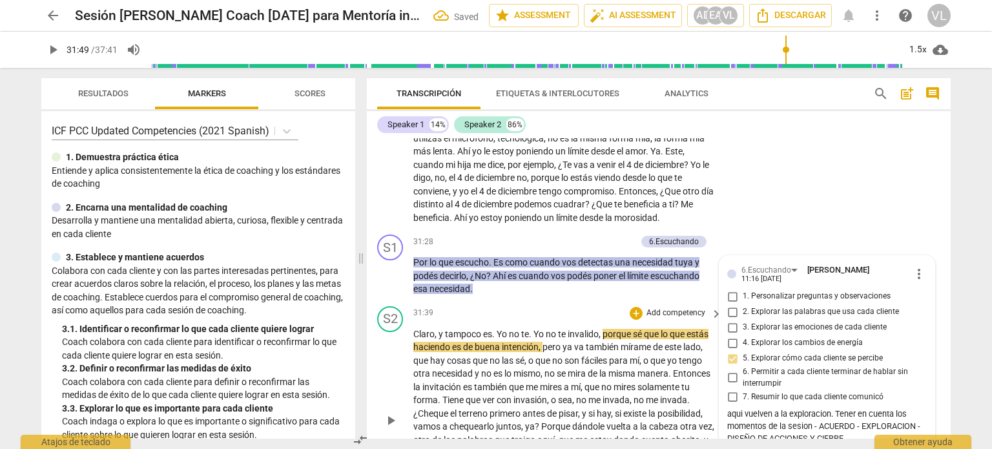
click at [386, 352] on div "play_arrow pause" at bounding box center [396, 420] width 33 height 177
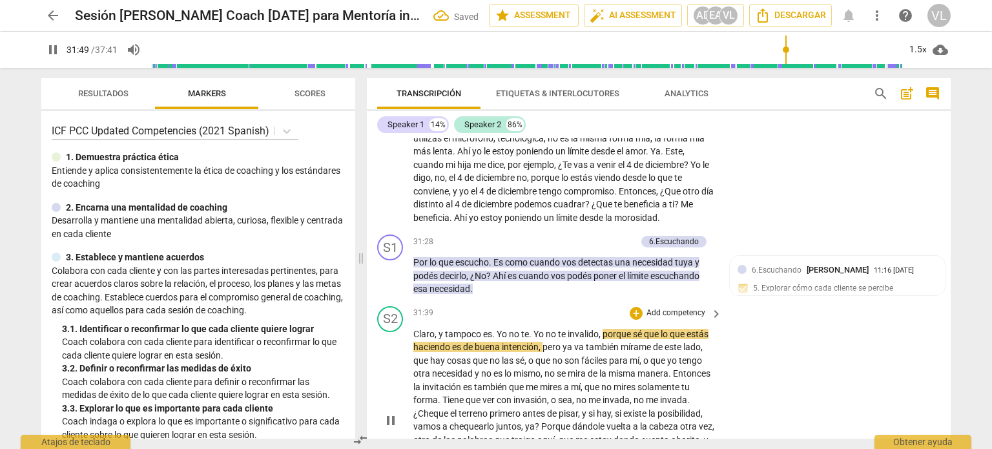
click at [391, 413] on span "pause" at bounding box center [390, 420] width 15 height 15
click at [391, 413] on span "play_arrow" at bounding box center [390, 420] width 15 height 15
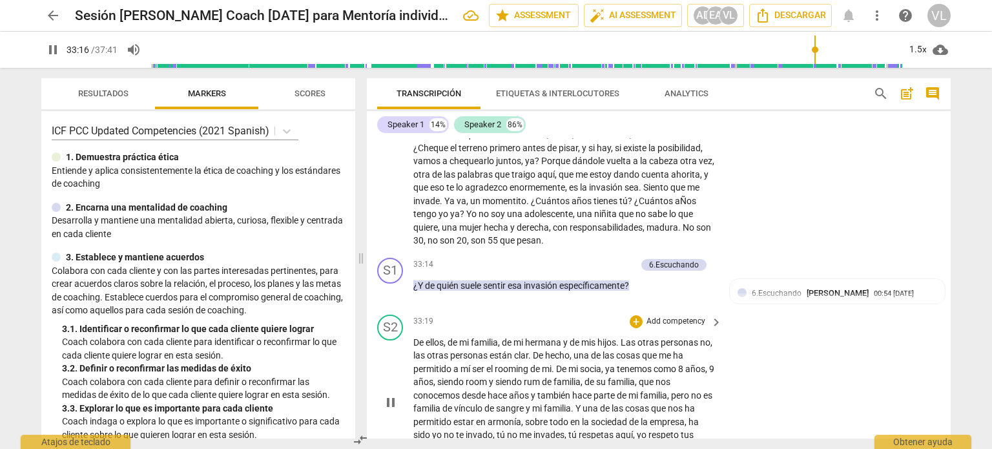
scroll to position [6004, 0]
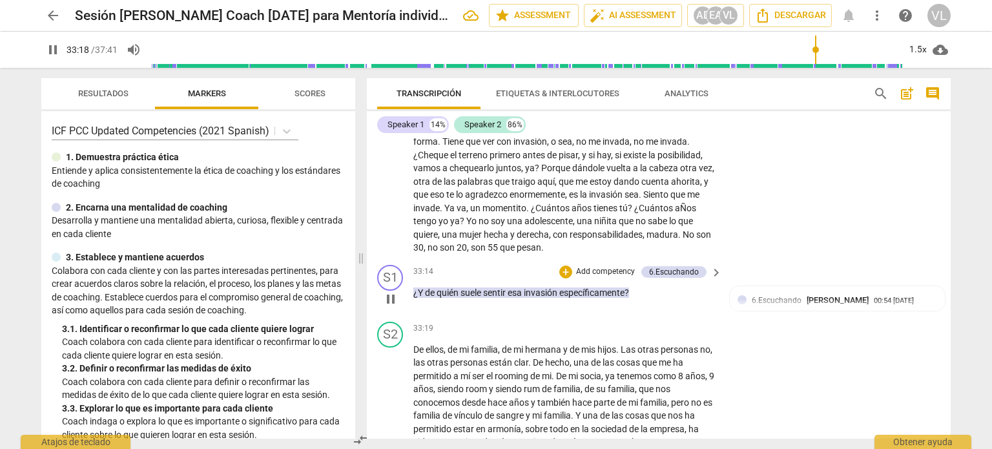
click at [613, 266] on p "Add competency" at bounding box center [605, 272] width 61 height 12
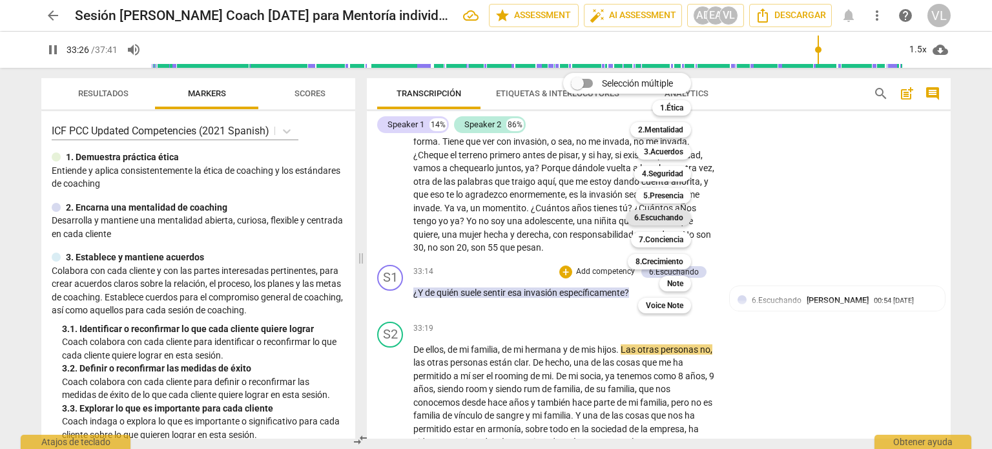
click at [658, 219] on b "6.Escuchando" at bounding box center [658, 217] width 49 height 15
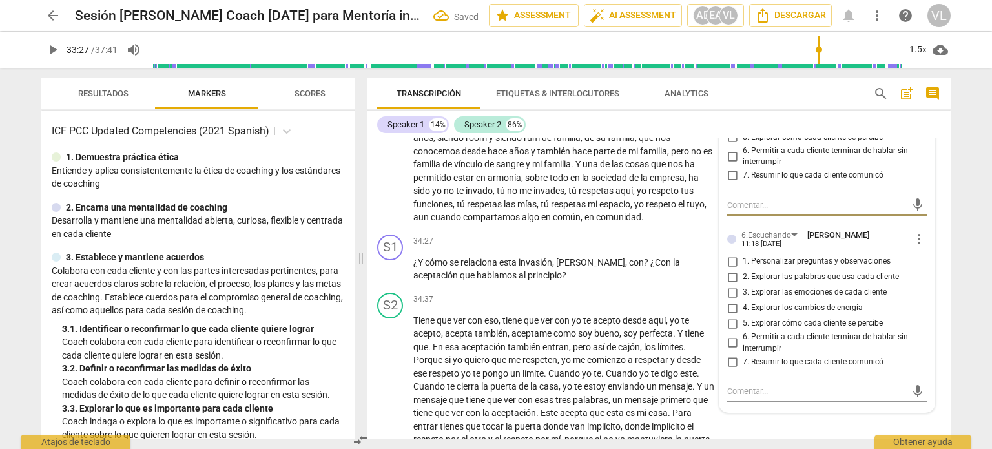
scroll to position [6262, 0]
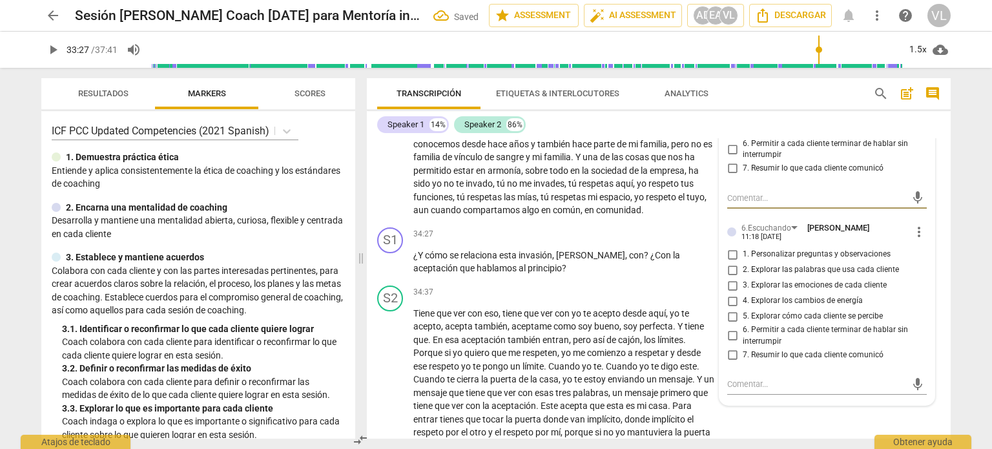
click at [736, 309] on input "5. Explorar cómo cada cliente se percibe" at bounding box center [732, 316] width 21 height 15
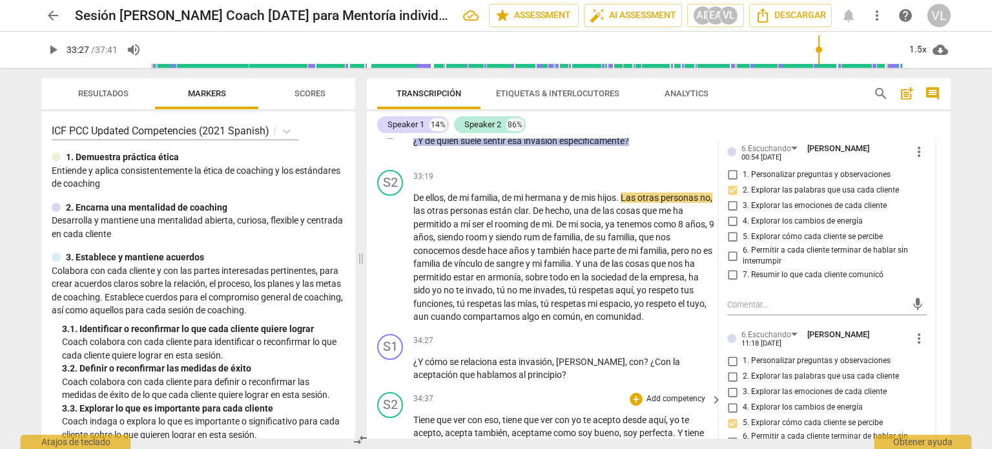
scroll to position [6133, 0]
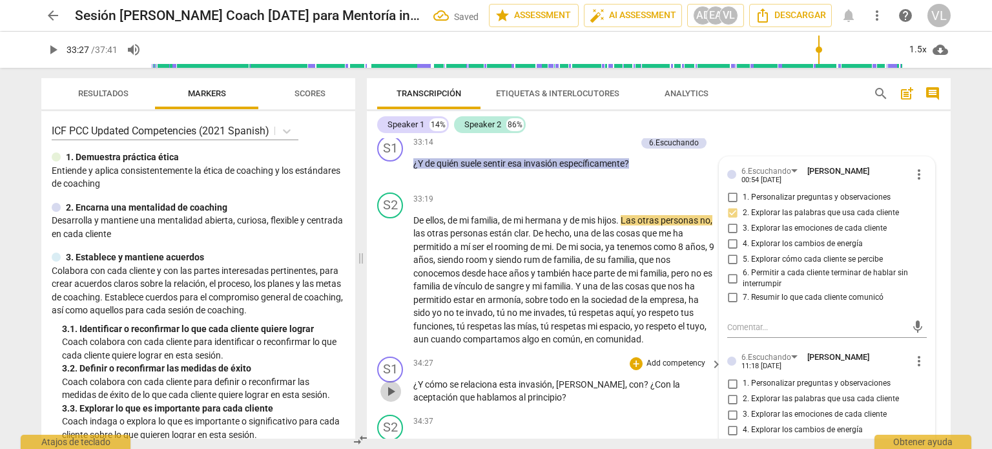
click at [391, 383] on span "play_arrow" at bounding box center [390, 390] width 15 height 15
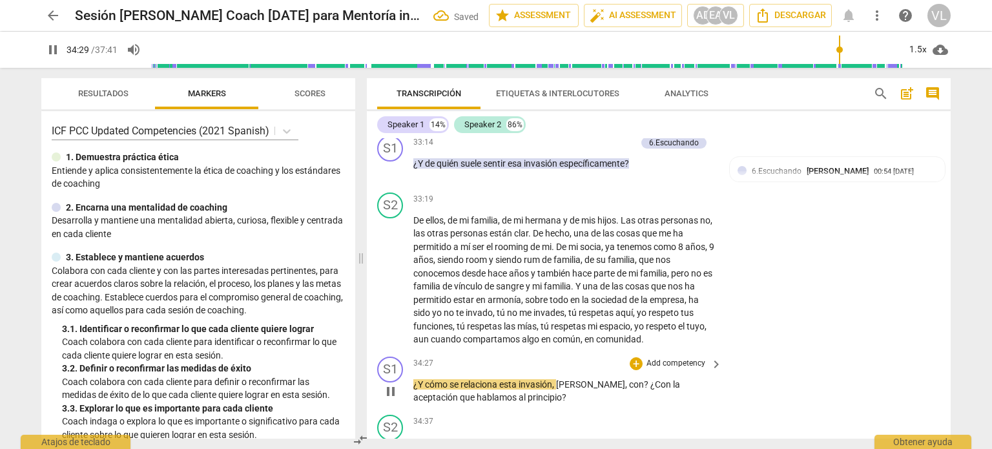
click at [691, 358] on p "Add competency" at bounding box center [675, 364] width 61 height 12
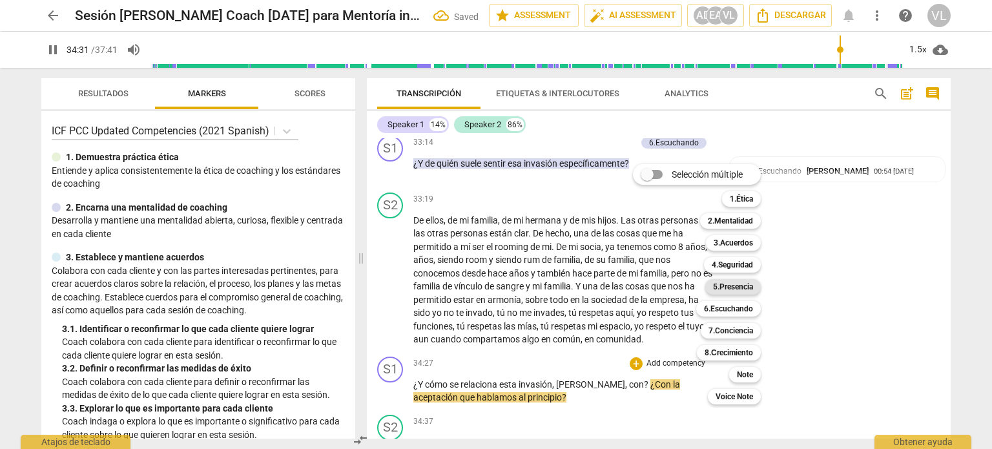
click at [731, 287] on b "5.Presencia" at bounding box center [733, 286] width 40 height 15
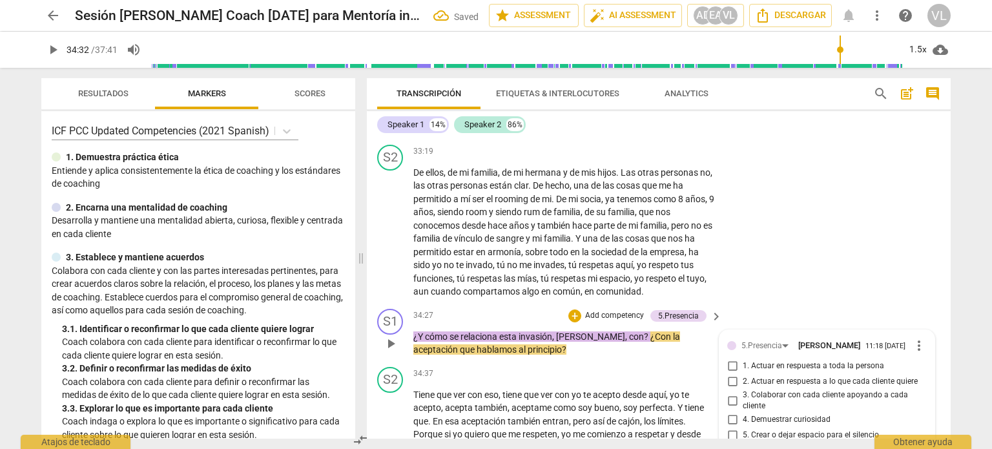
scroll to position [6203, 0]
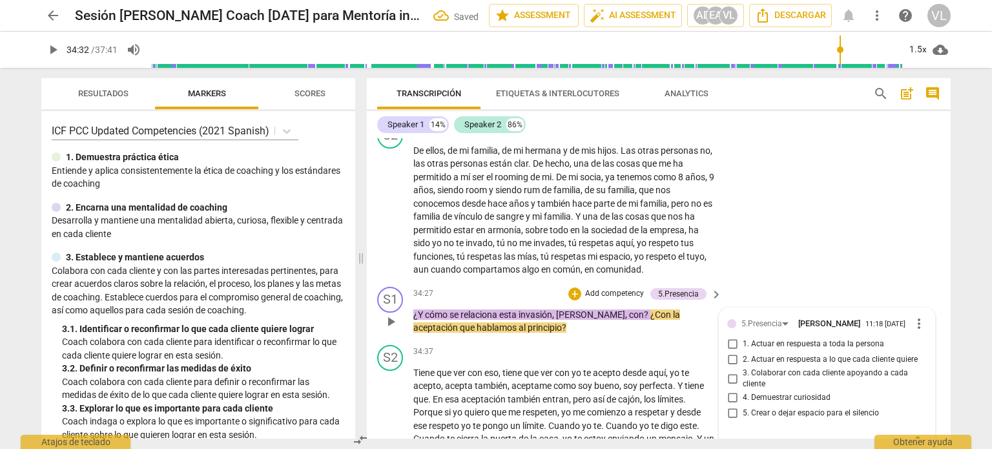
click at [783, 354] on span "2. Actuar en respuesta a lo que cada cliente quiere" at bounding box center [829, 360] width 175 height 12
click at [742, 352] on input "2. Actuar en respuesta a lo que cada cliente quiere" at bounding box center [732, 359] width 21 height 15
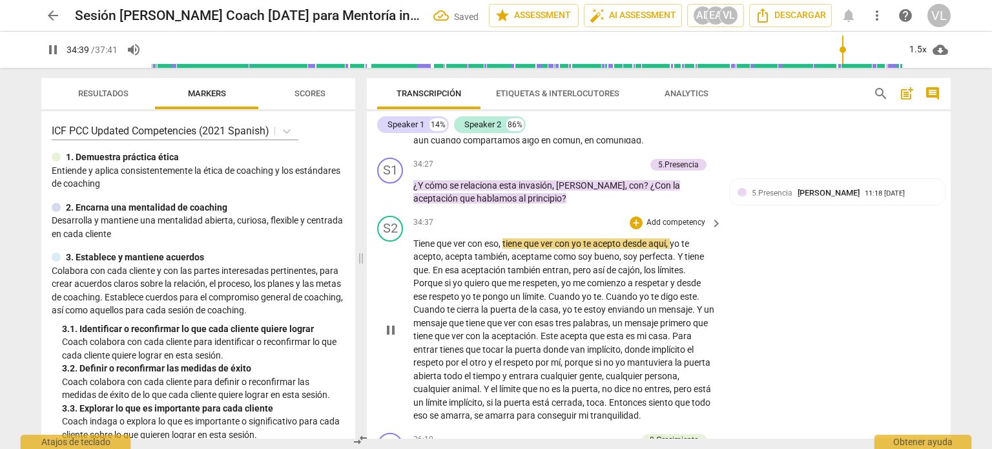
scroll to position [6396, 0]
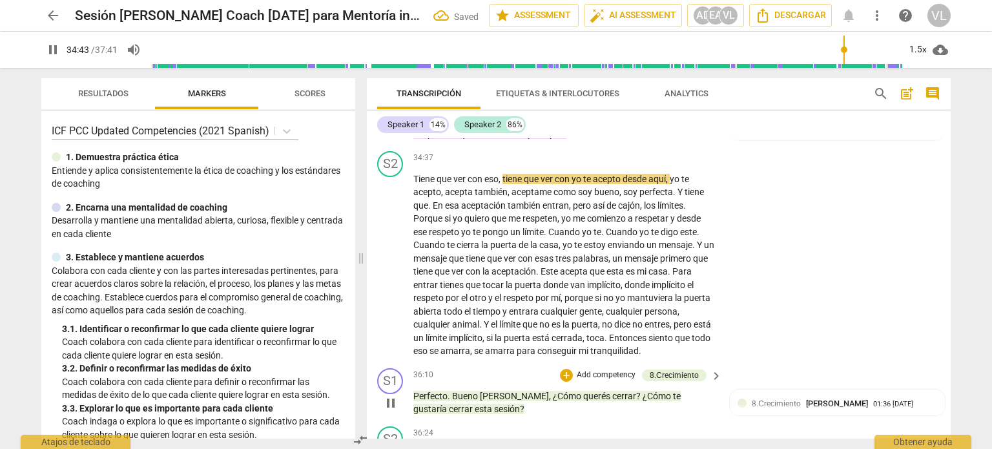
click at [596, 369] on p "Add competency" at bounding box center [605, 375] width 61 height 12
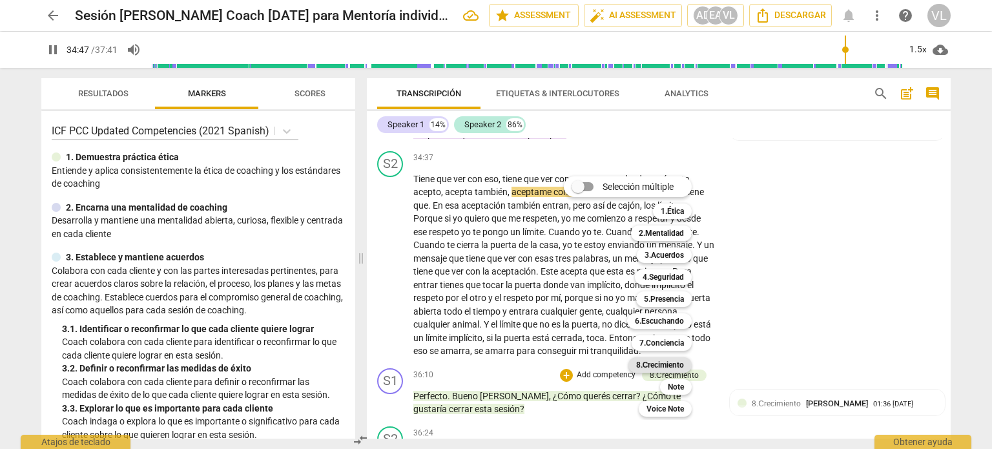
click at [662, 365] on b "8.Сrecimiento" at bounding box center [660, 364] width 48 height 15
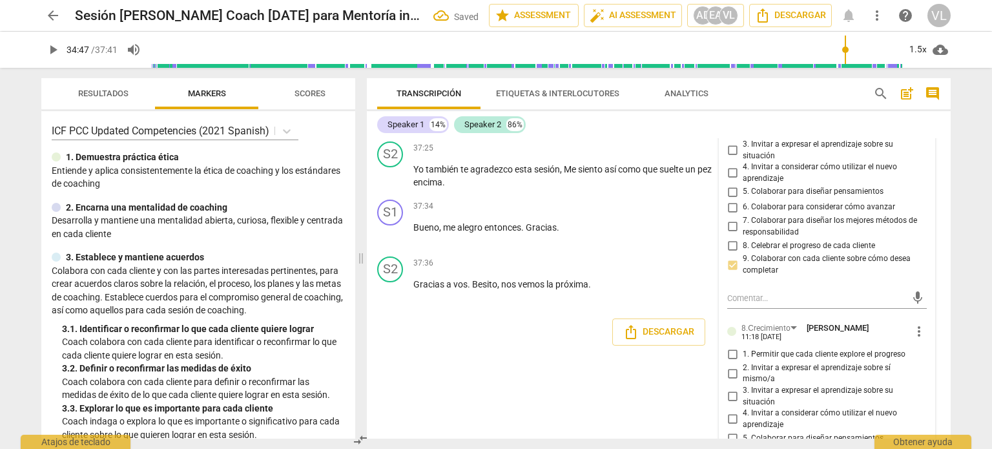
scroll to position [7012, 0]
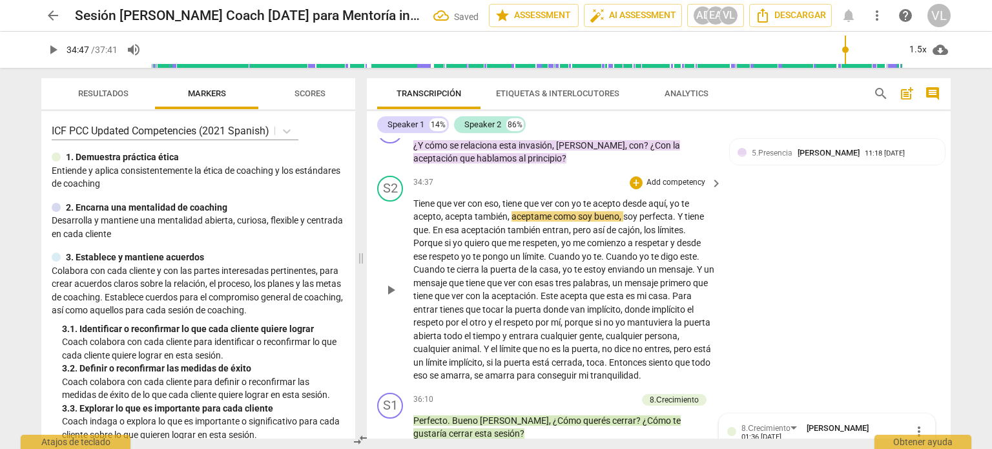
scroll to position [6302, 0]
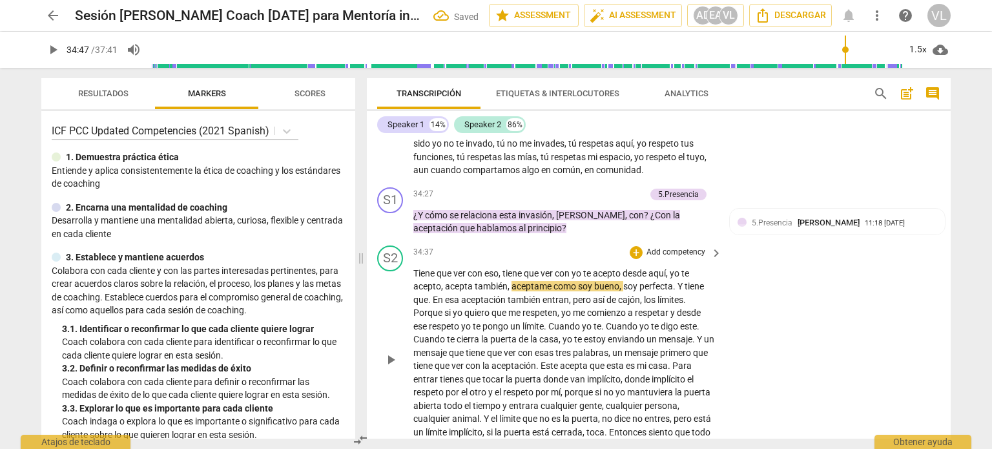
click at [393, 352] on span "play_arrow" at bounding box center [390, 359] width 15 height 15
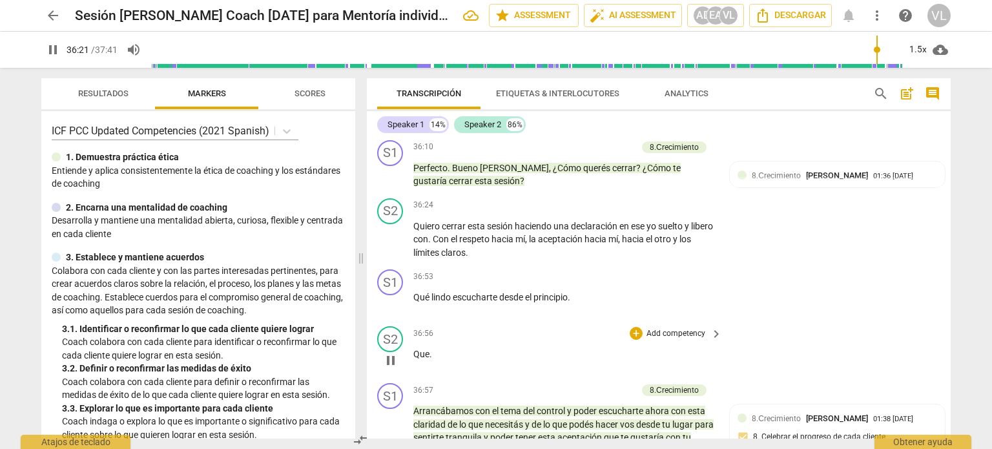
scroll to position [6625, 0]
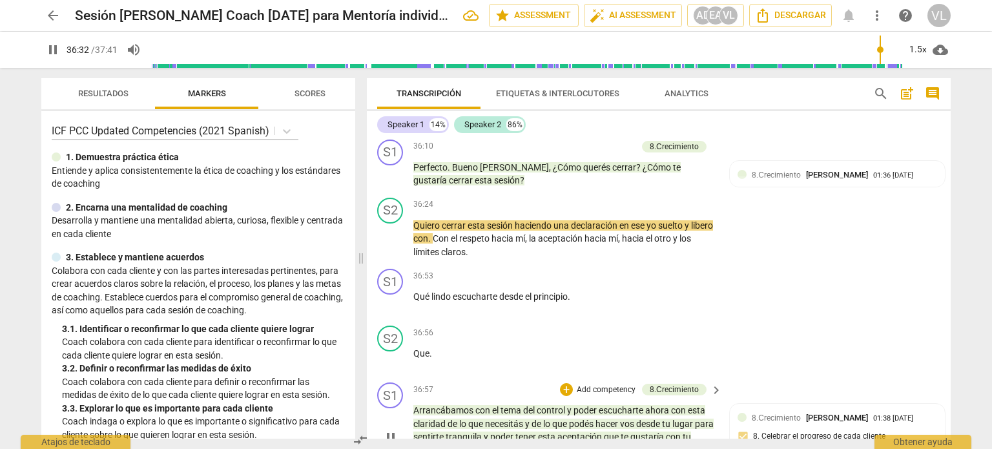
click at [597, 384] on p "Add competency" at bounding box center [605, 390] width 61 height 12
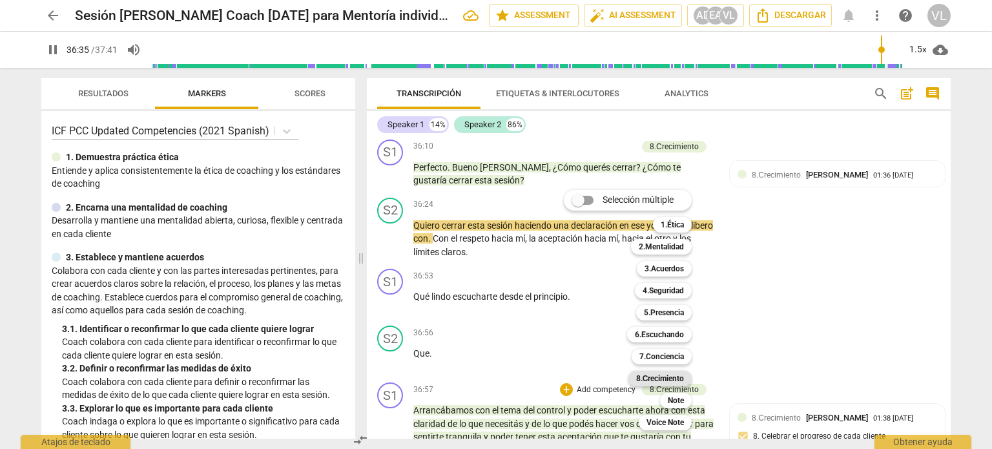
click at [674, 378] on b "8.Сrecimiento" at bounding box center [660, 378] width 48 height 15
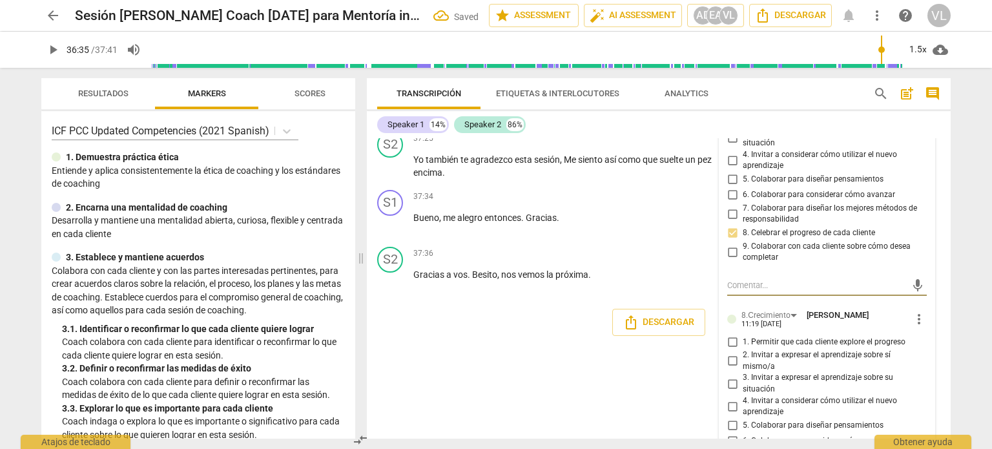
scroll to position [7008, 0]
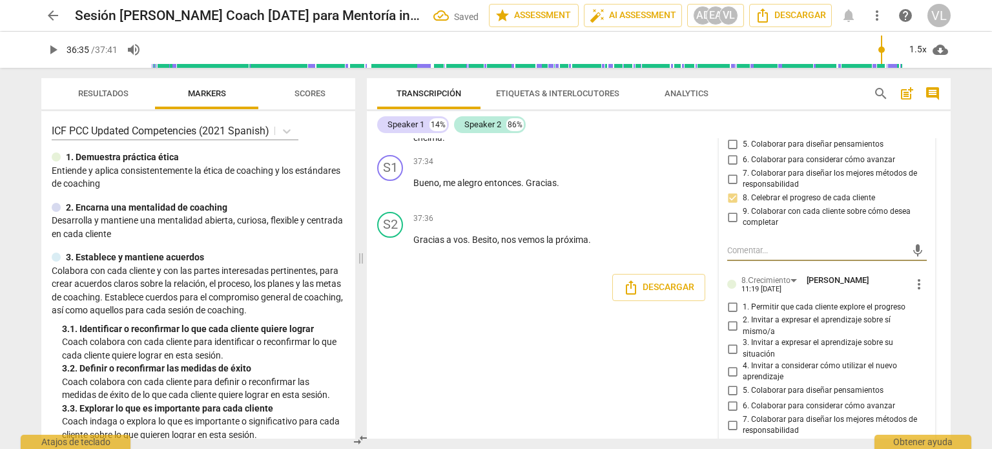
click at [738, 436] on input "8. Celebrar el progreso de cada cliente" at bounding box center [732, 443] width 21 height 15
click at [417, 374] on div "S1 play_arrow pause 00:03 + Add competency keyboard_arrow_right Hola [PERSON_NA…" at bounding box center [659, 288] width 584 height 300
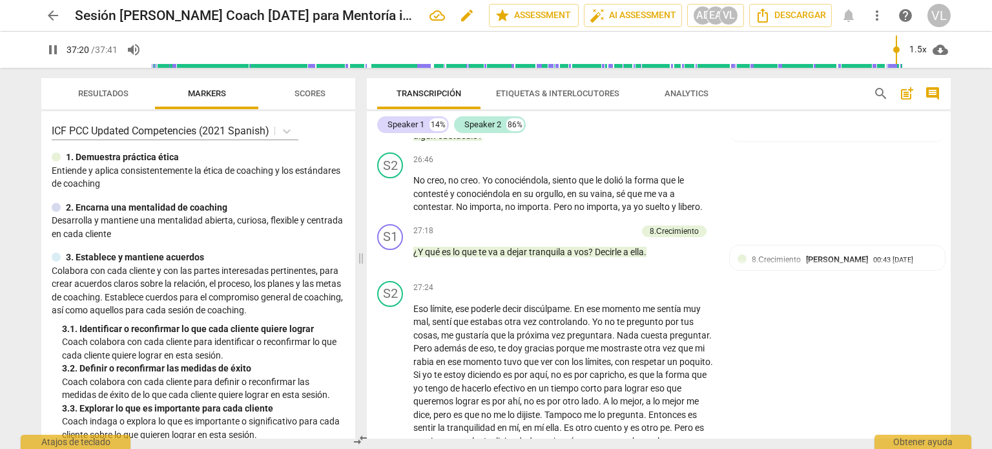
scroll to position [6800, 0]
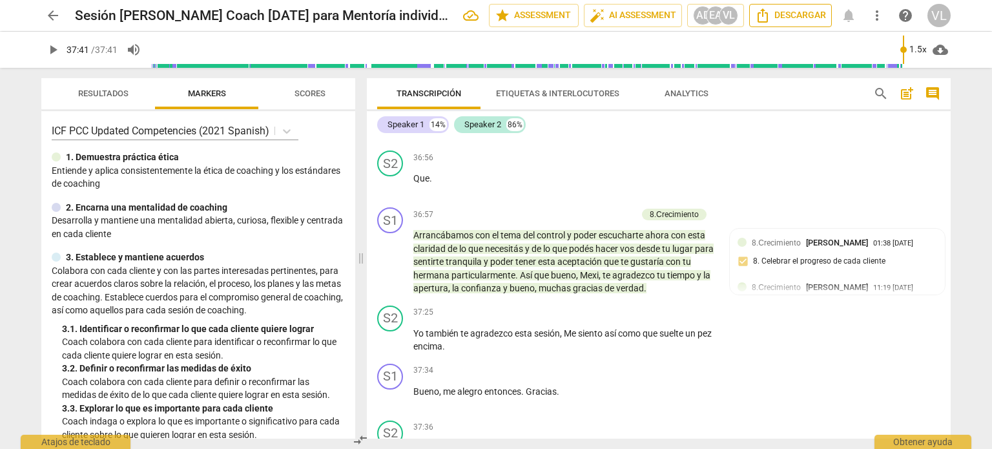
click at [787, 19] on span "Descargar" at bounding box center [790, 15] width 71 height 15
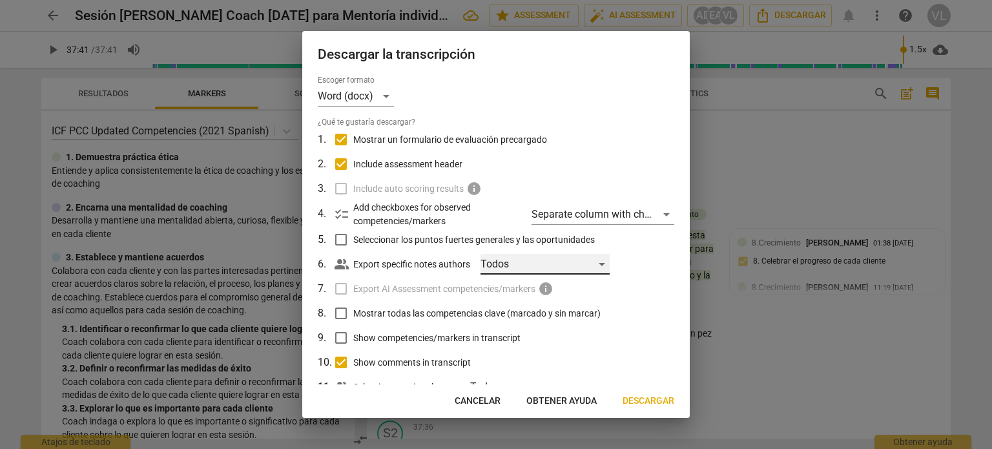
click at [608, 260] on div "Todos" at bounding box center [544, 264] width 129 height 21
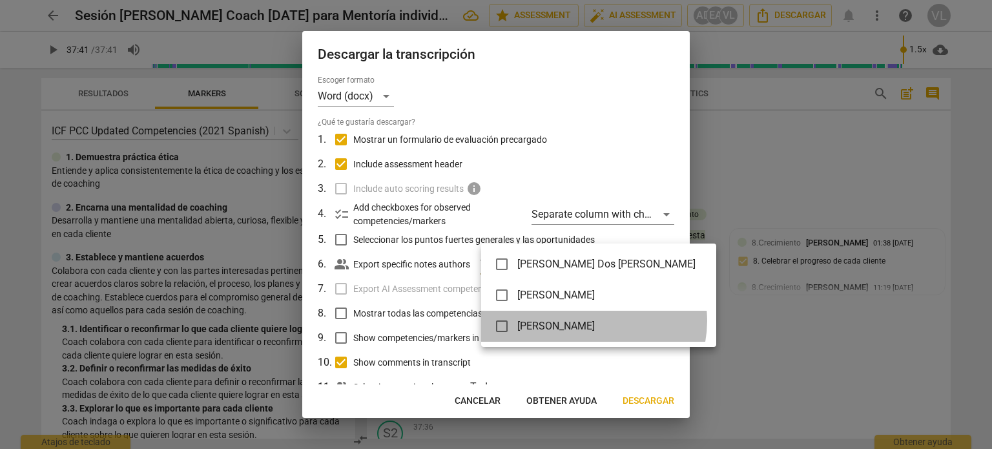
click at [593, 321] on span "[PERSON_NAME]" at bounding box center [606, 325] width 178 height 15
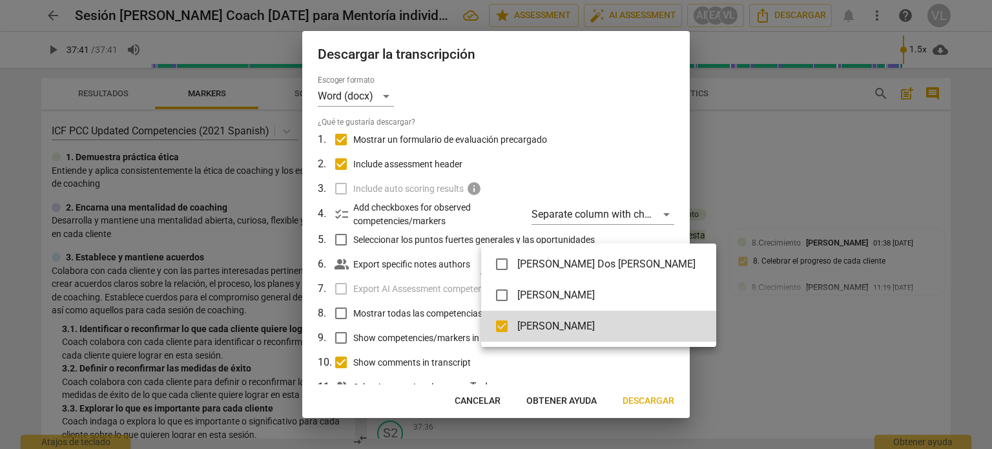
click at [659, 403] on div at bounding box center [496, 224] width 992 height 449
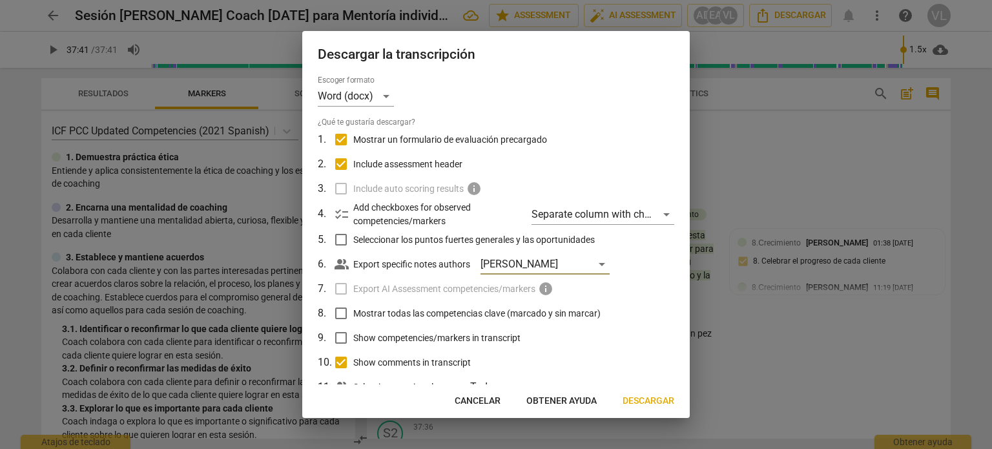
click at [661, 400] on span "Descargar" at bounding box center [648, 400] width 52 height 13
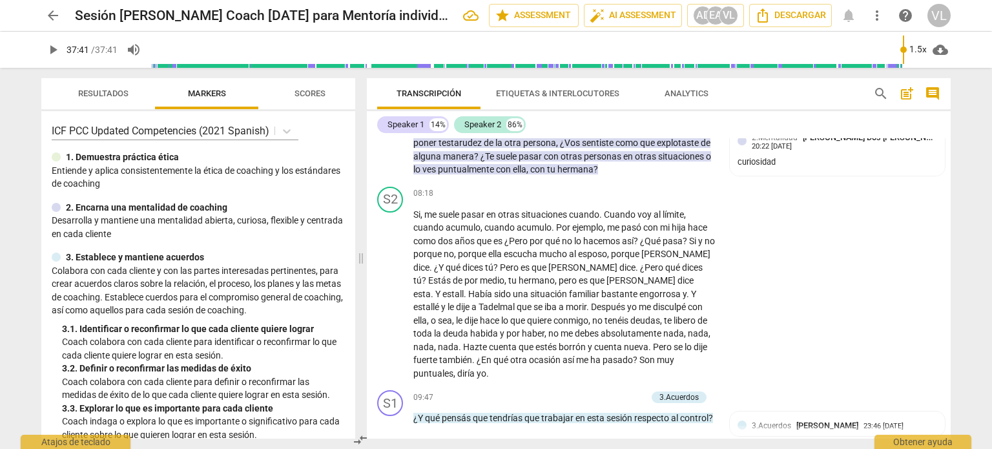
scroll to position [1688, 0]
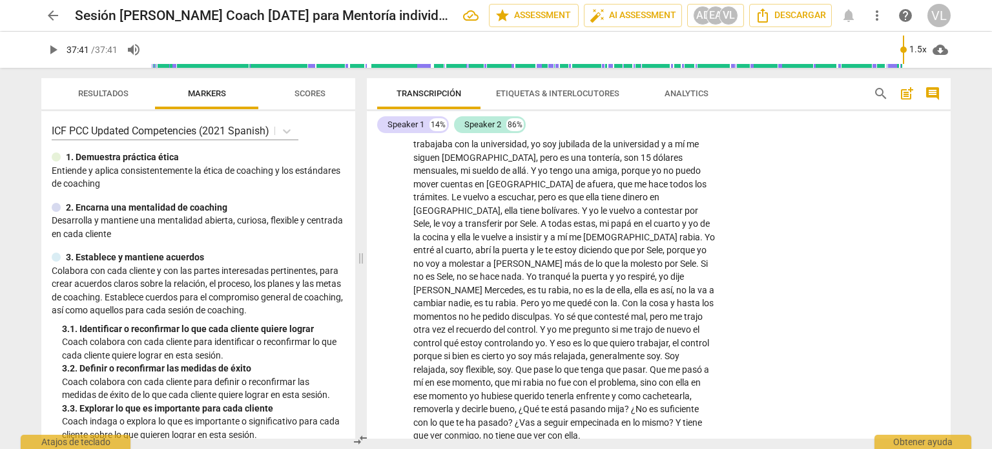
click at [912, 96] on span "post_add" at bounding box center [906, 93] width 15 height 15
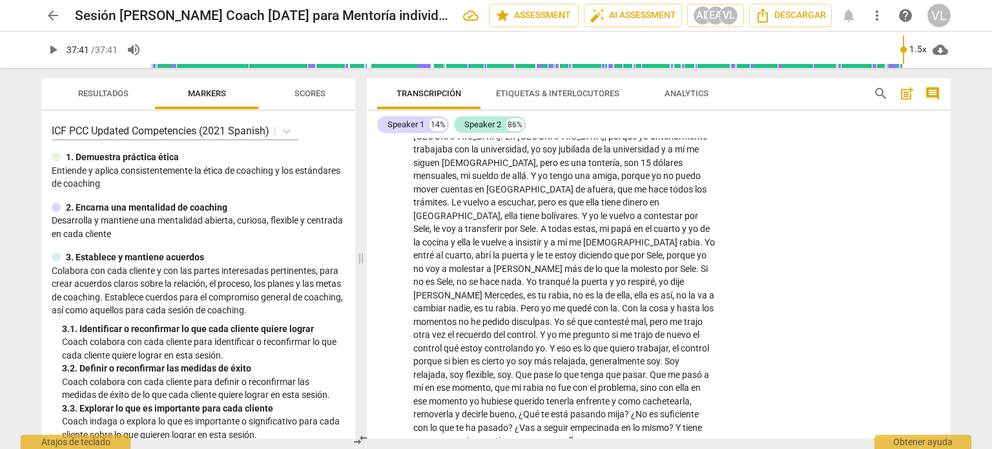
scroll to position [28, 0]
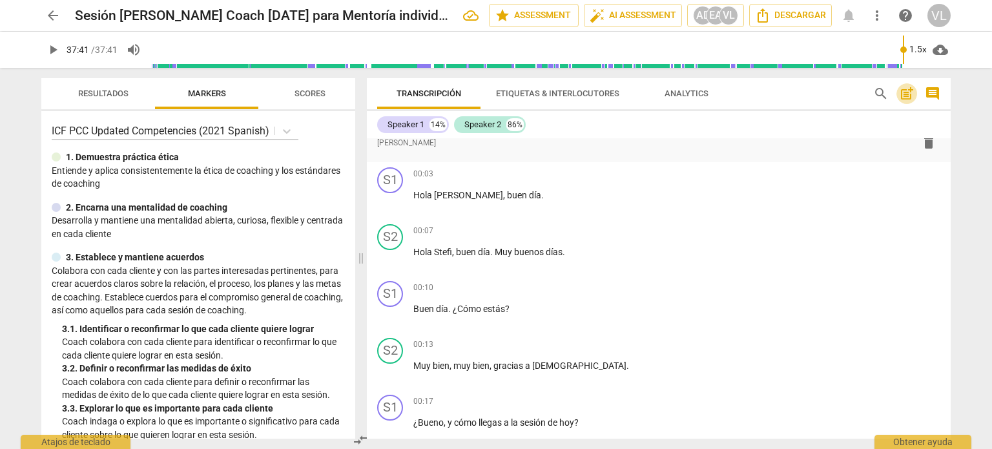
click at [905, 92] on span "post_add" at bounding box center [906, 93] width 15 height 15
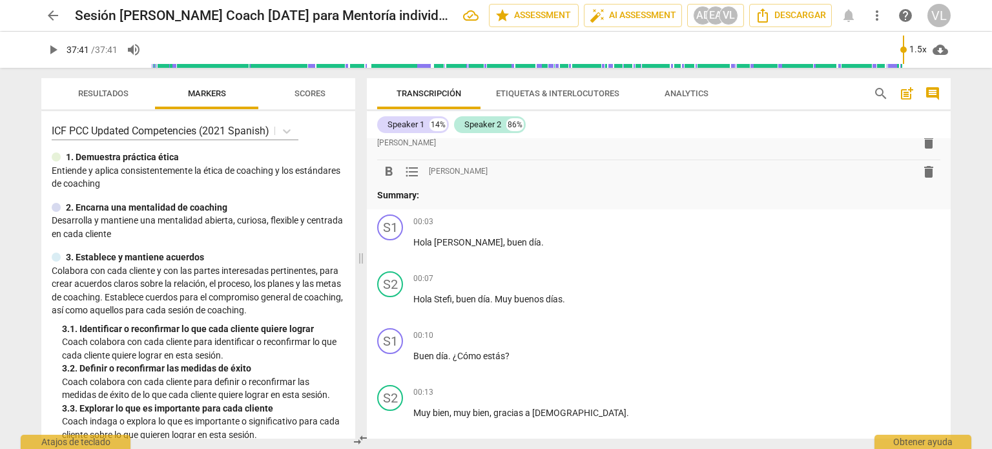
click at [466, 193] on p "Summary:" at bounding box center [658, 196] width 563 height 14
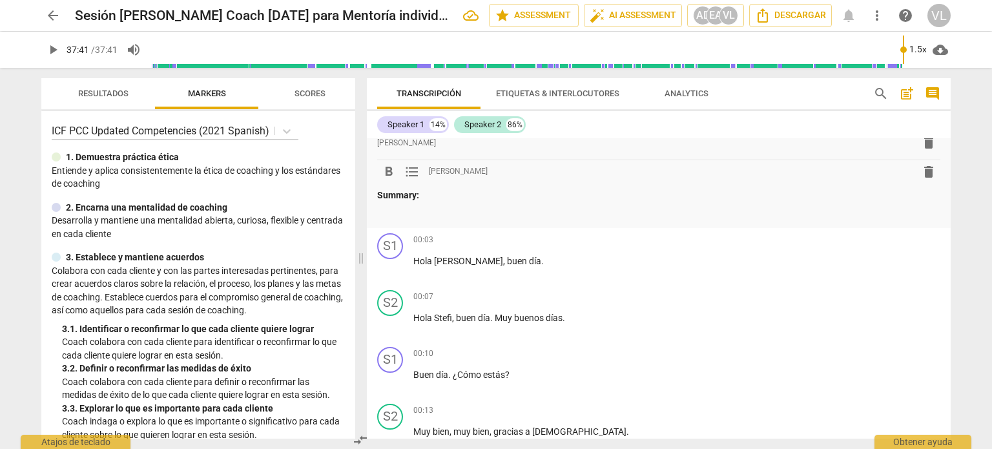
click at [424, 193] on p "Summary:" at bounding box center [658, 196] width 563 height 14
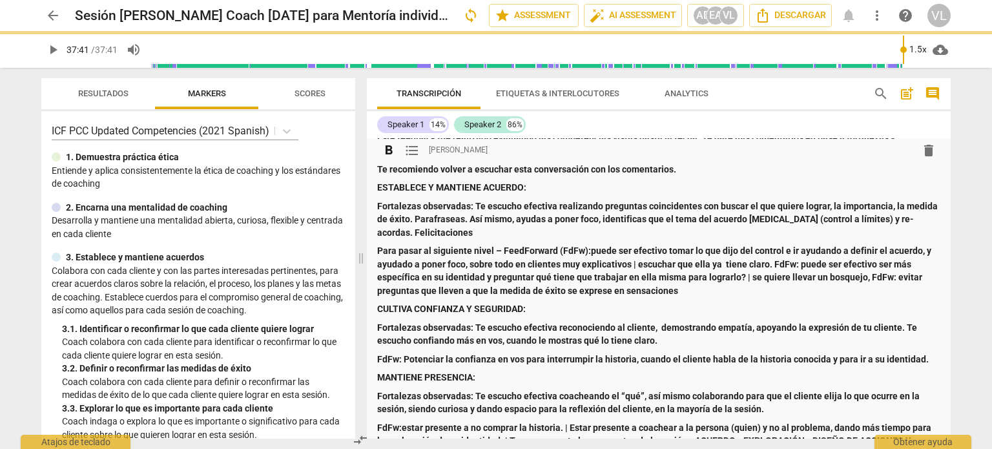
scroll to position [0, 0]
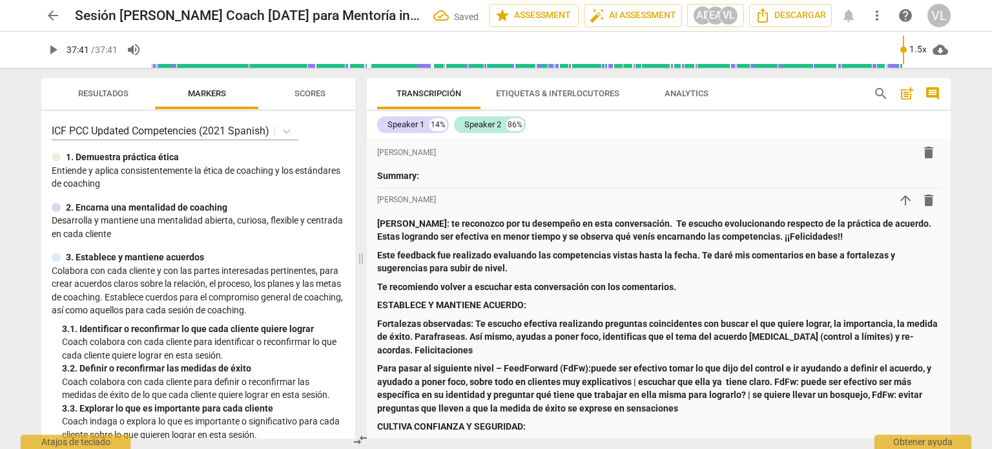
click at [973, 206] on div "arrow_back Sesión [PERSON_NAME] Coach [DATE] para Mentoría individual Saved edi…" at bounding box center [496, 224] width 992 height 449
click at [920, 50] on div "1.5x" at bounding box center [917, 49] width 25 height 21
click at [918, 90] on li "1.25x" at bounding box center [926, 100] width 43 height 25
click at [921, 54] on div "1.25x" at bounding box center [917, 49] width 25 height 21
click at [914, 83] on li "1x" at bounding box center [926, 76] width 43 height 25
